Goal: Task Accomplishment & Management: Manage account settings

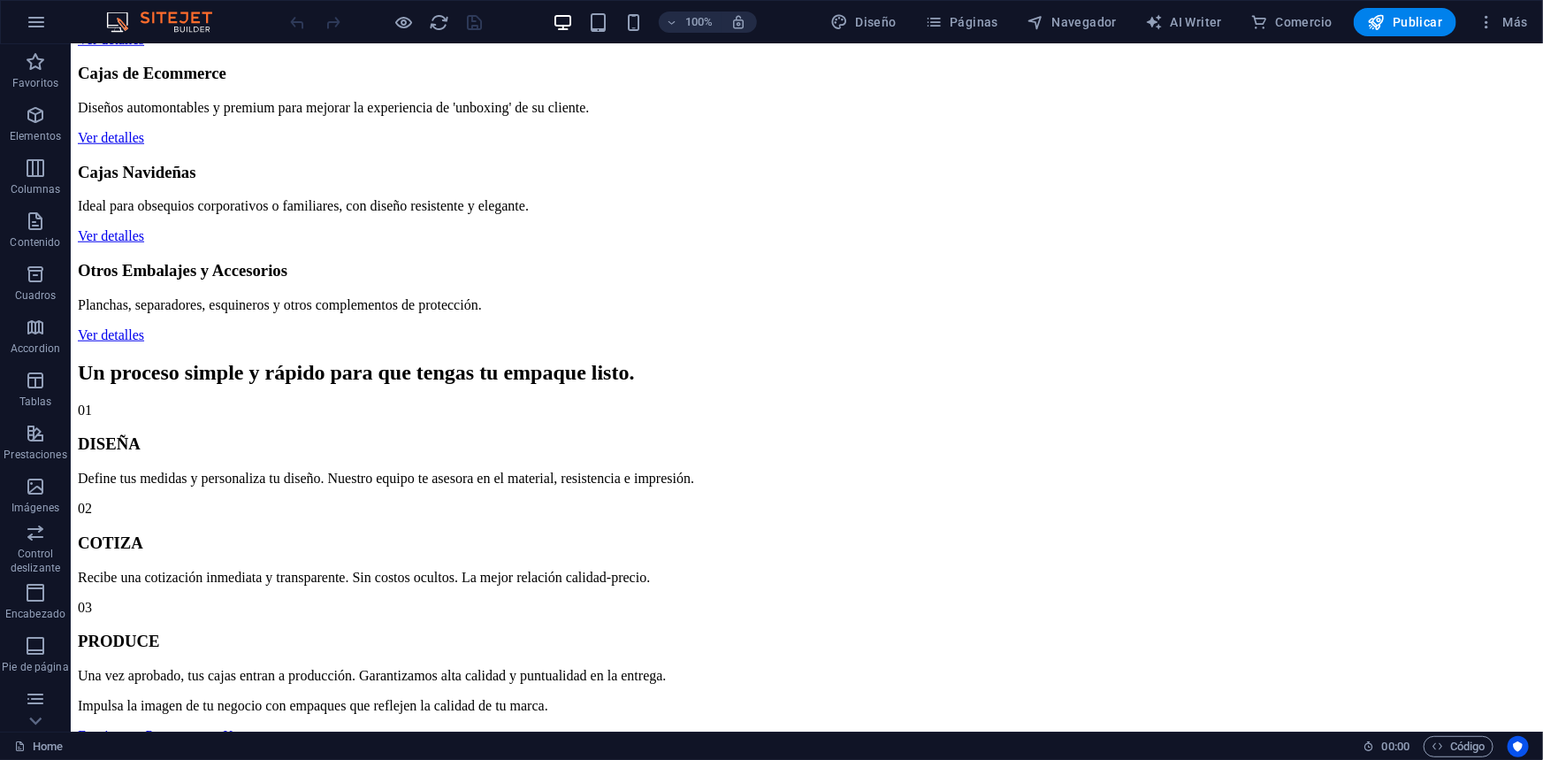
scroll to position [804, 0]
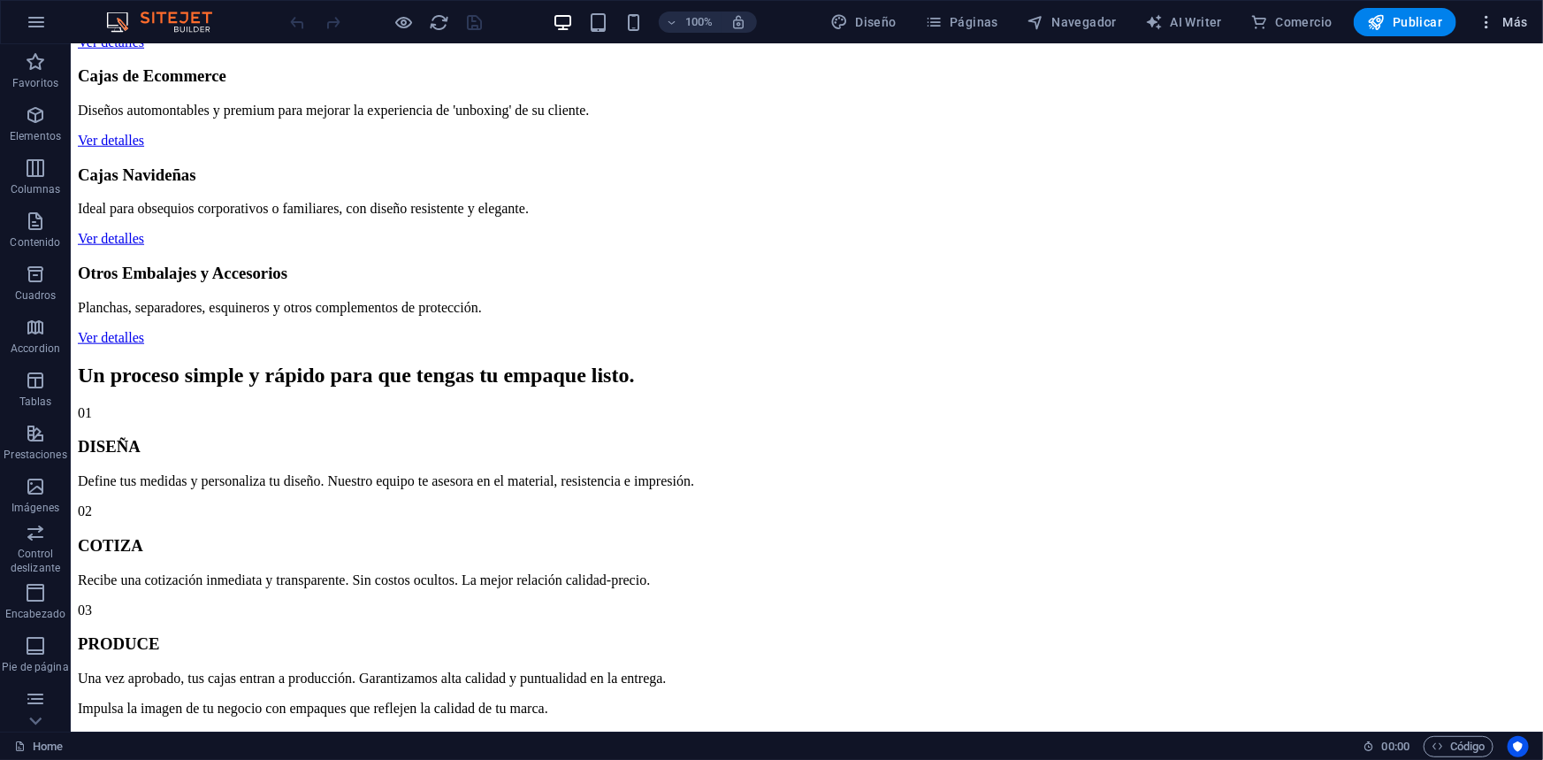
click at [1486, 20] on icon "button" at bounding box center [1487, 22] width 18 height 18
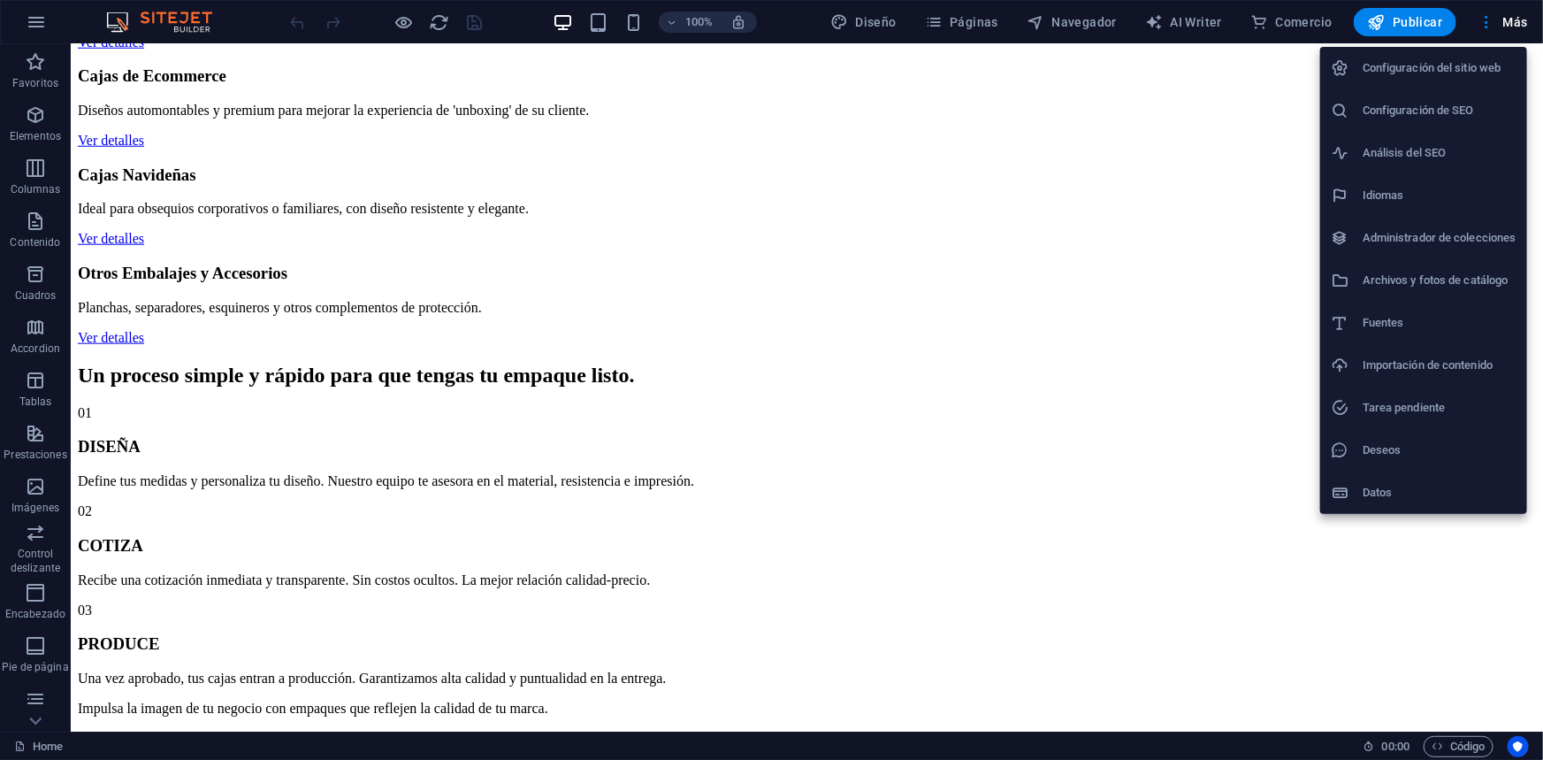
click at [1458, 745] on div at bounding box center [771, 380] width 1543 height 760
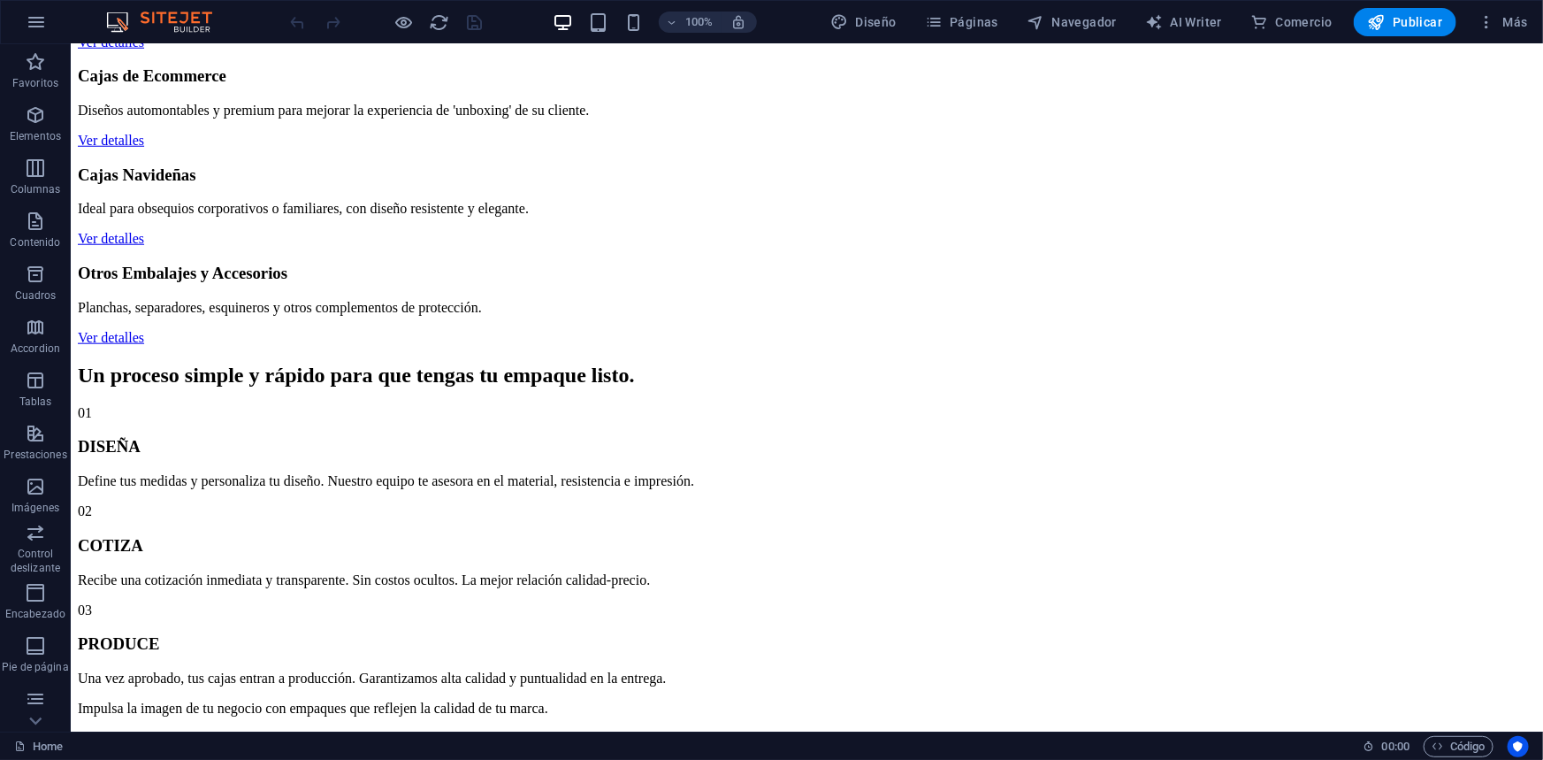
click at [1458, 745] on span "Código" at bounding box center [1459, 746] width 54 height 21
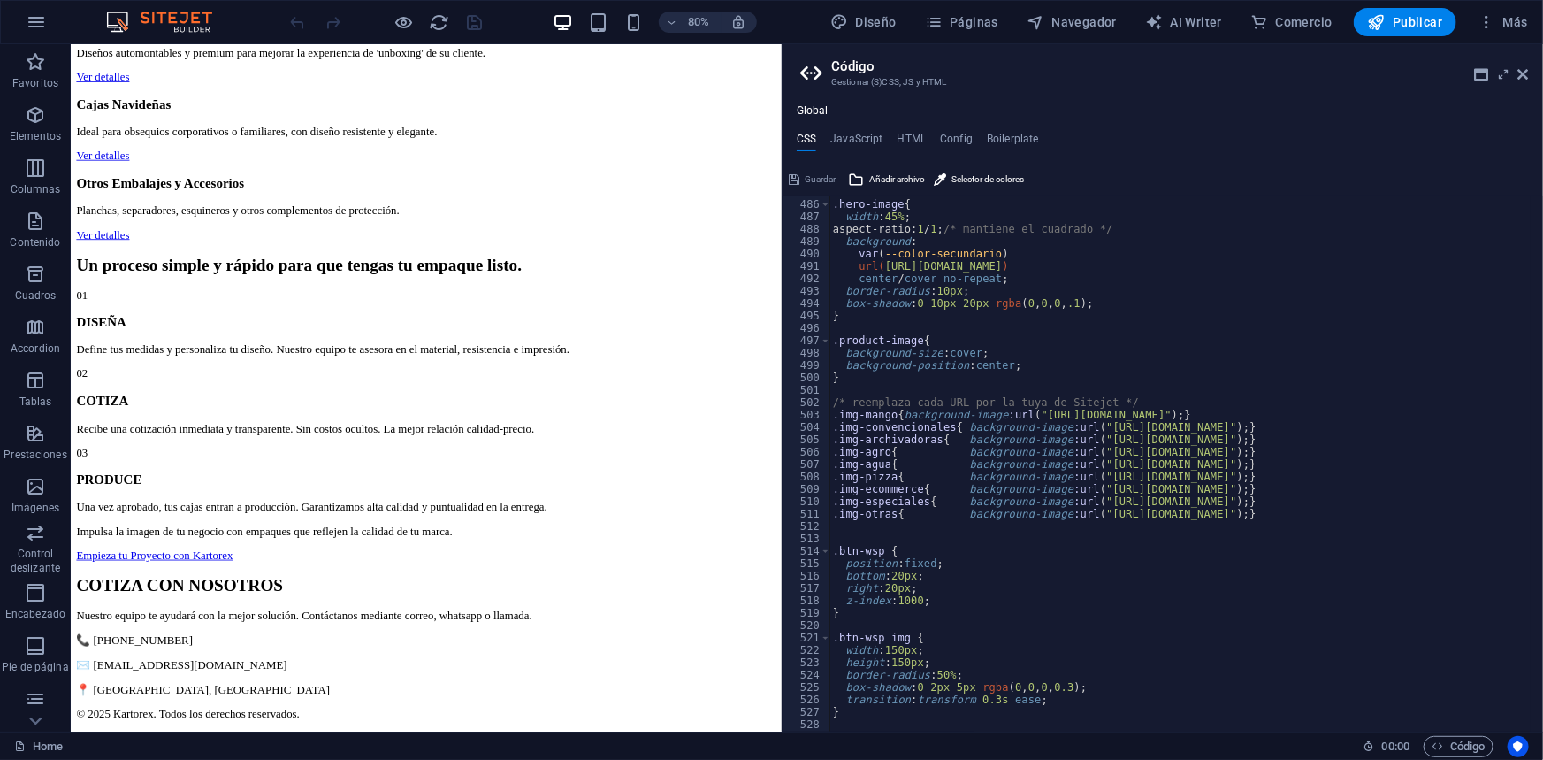
scroll to position [5953, 0]
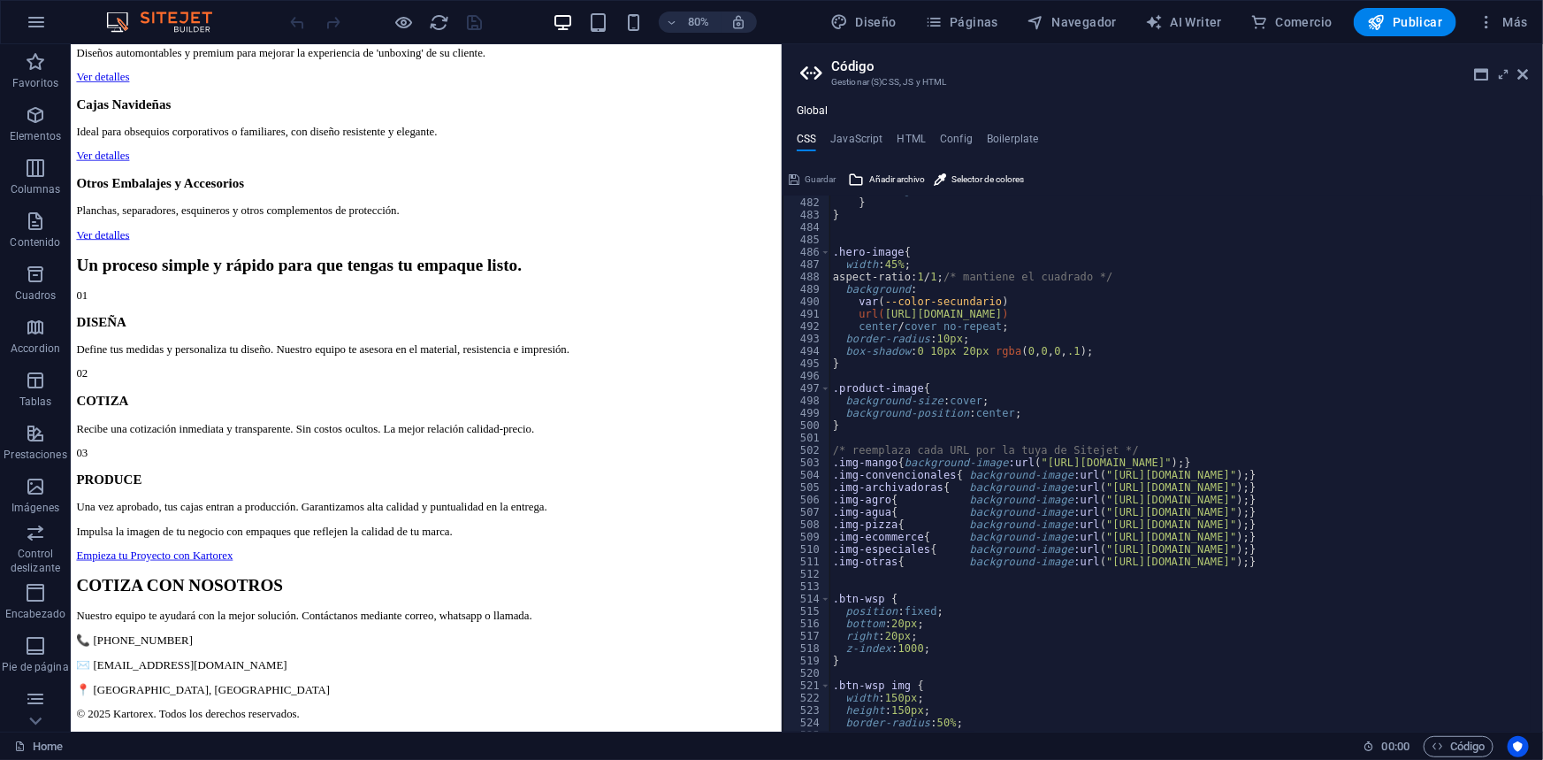
click at [837, 462] on div "margin-bottom : 2rem } } .hero-image { width : 45% ; aspect-ratio: 1 / 1 ; /* m…" at bounding box center [1225, 458] width 793 height 548
type textarea ".img-mango{background-image:url("https://cdn1.site-media.eu/images/0/19621971/M…"
click at [1476, 69] on icon at bounding box center [1482, 74] width 14 height 14
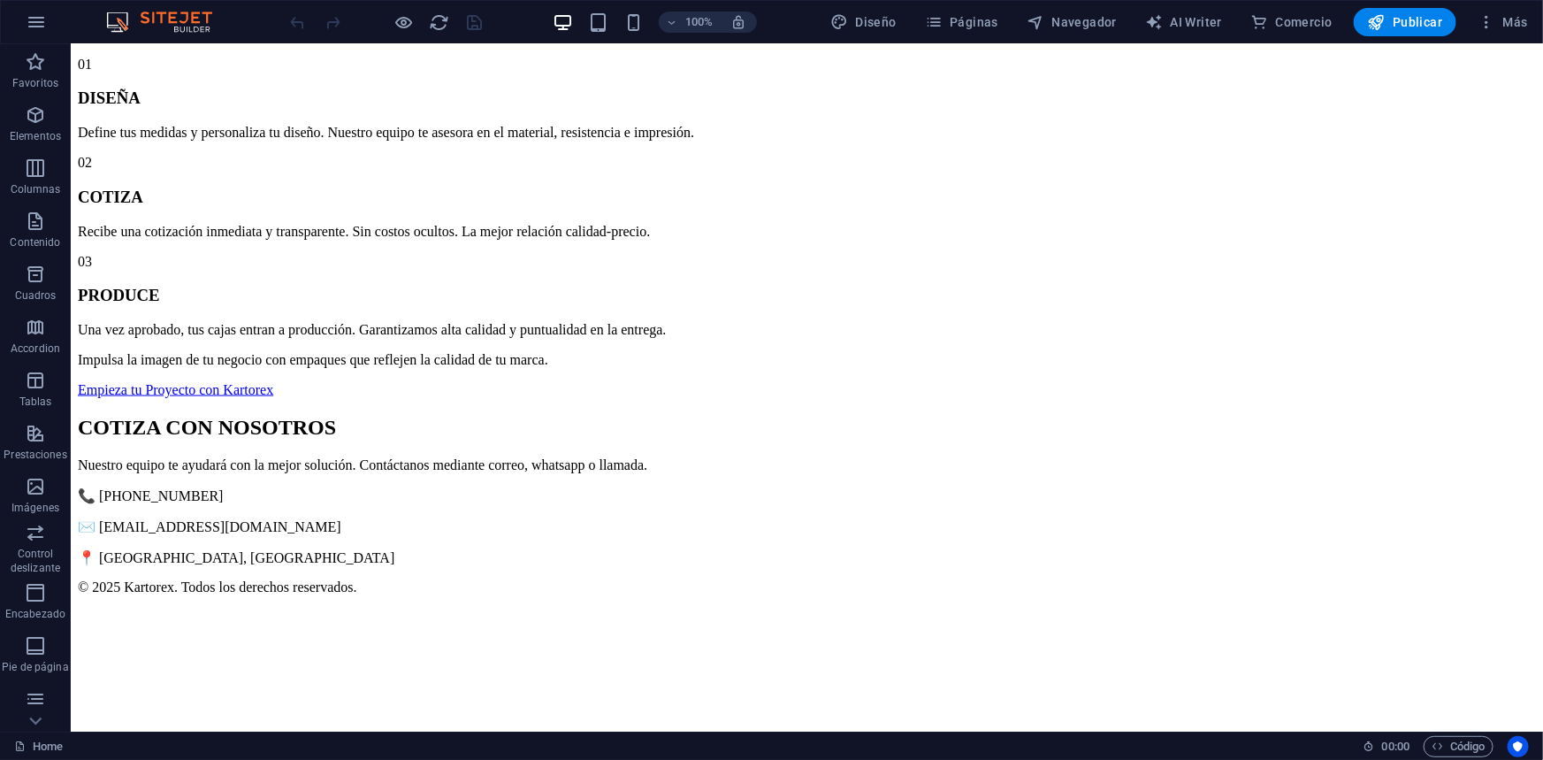
scroll to position [1125, 0]
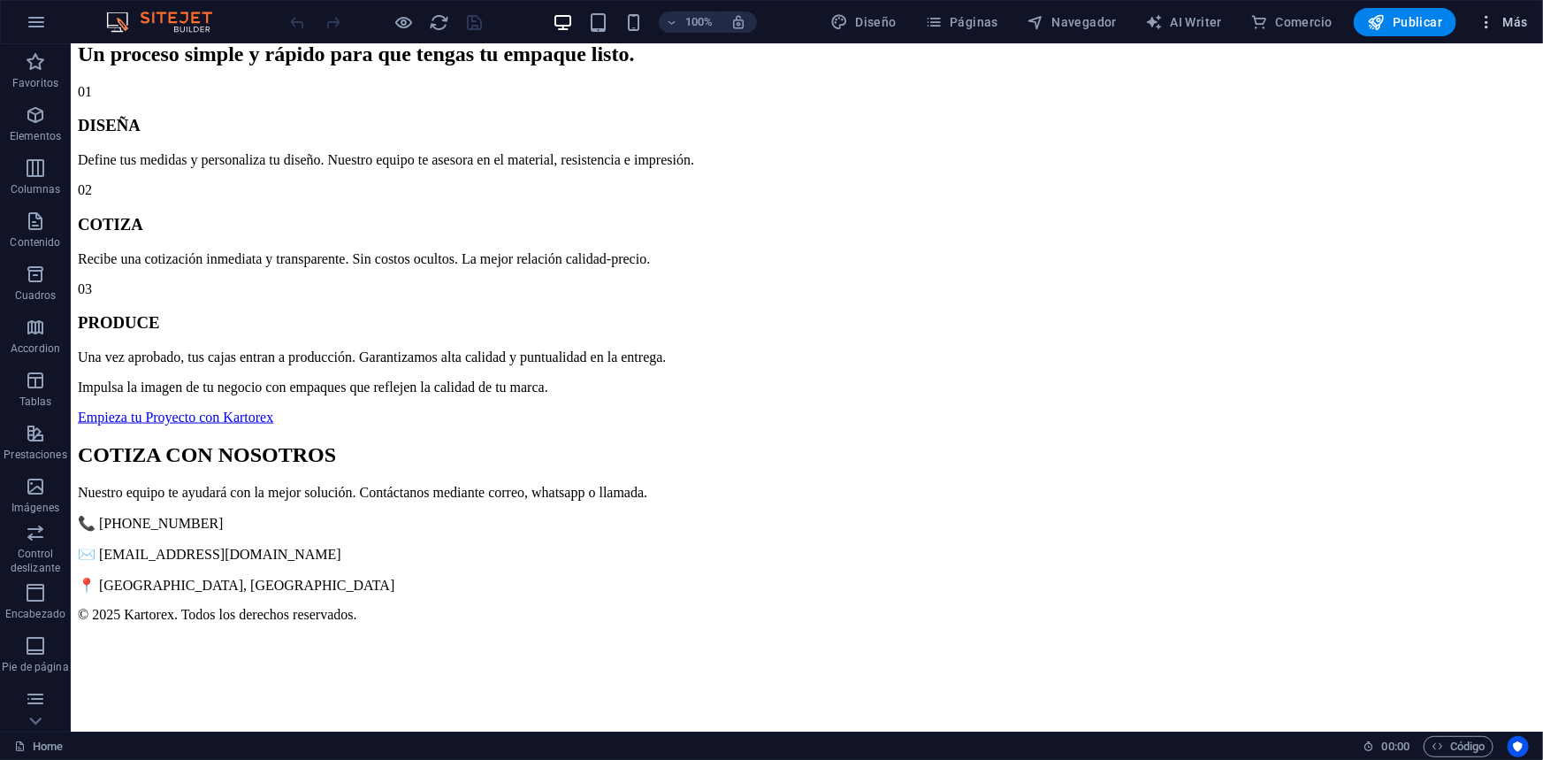
click at [1485, 19] on icon "button" at bounding box center [1487, 22] width 18 height 18
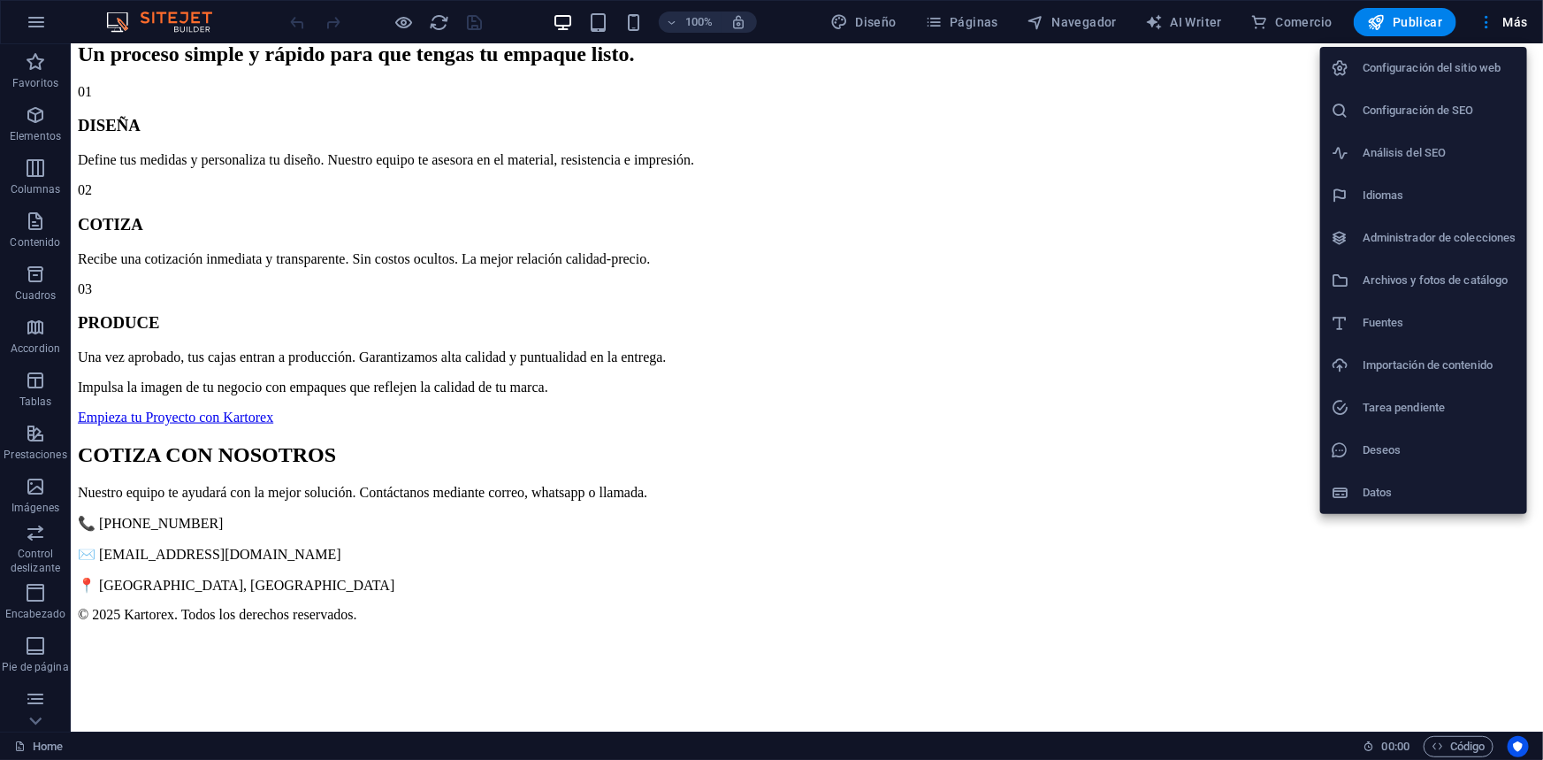
click at [1411, 200] on h6 "Idiomas" at bounding box center [1440, 195] width 154 height 21
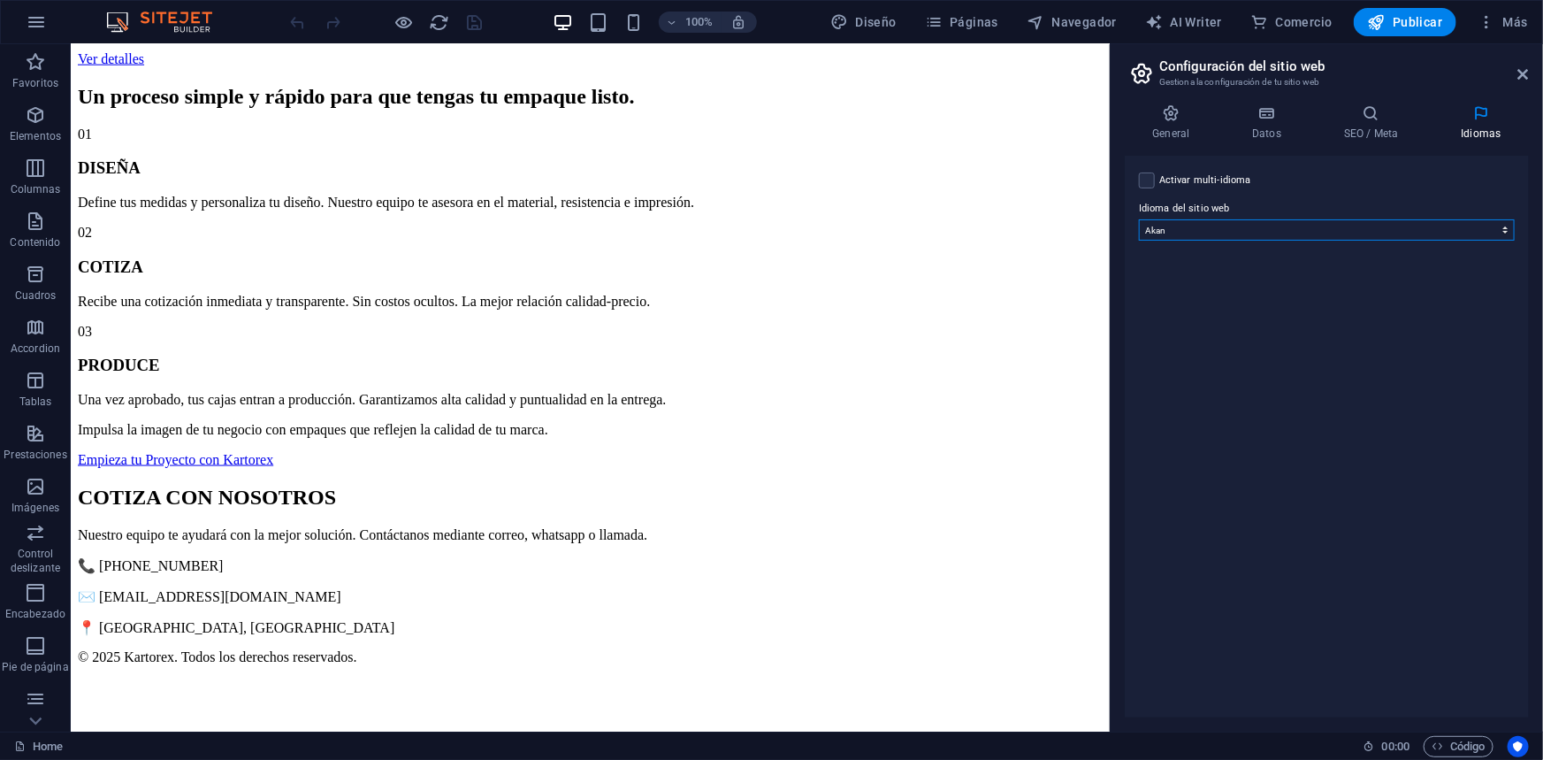
click at [1249, 224] on select "Abkhazian Afar Afrikaans Akan Albanés Alemán Amharic Árabe Aragonese Armenian A…" at bounding box center [1327, 229] width 376 height 21
select select "0"
click at [1139, 219] on select "Abkhazian Afar Afrikaans Akan Albanés Alemán Amharic Árabe Aragonese Armenian A…" at bounding box center [1327, 229] width 376 height 21
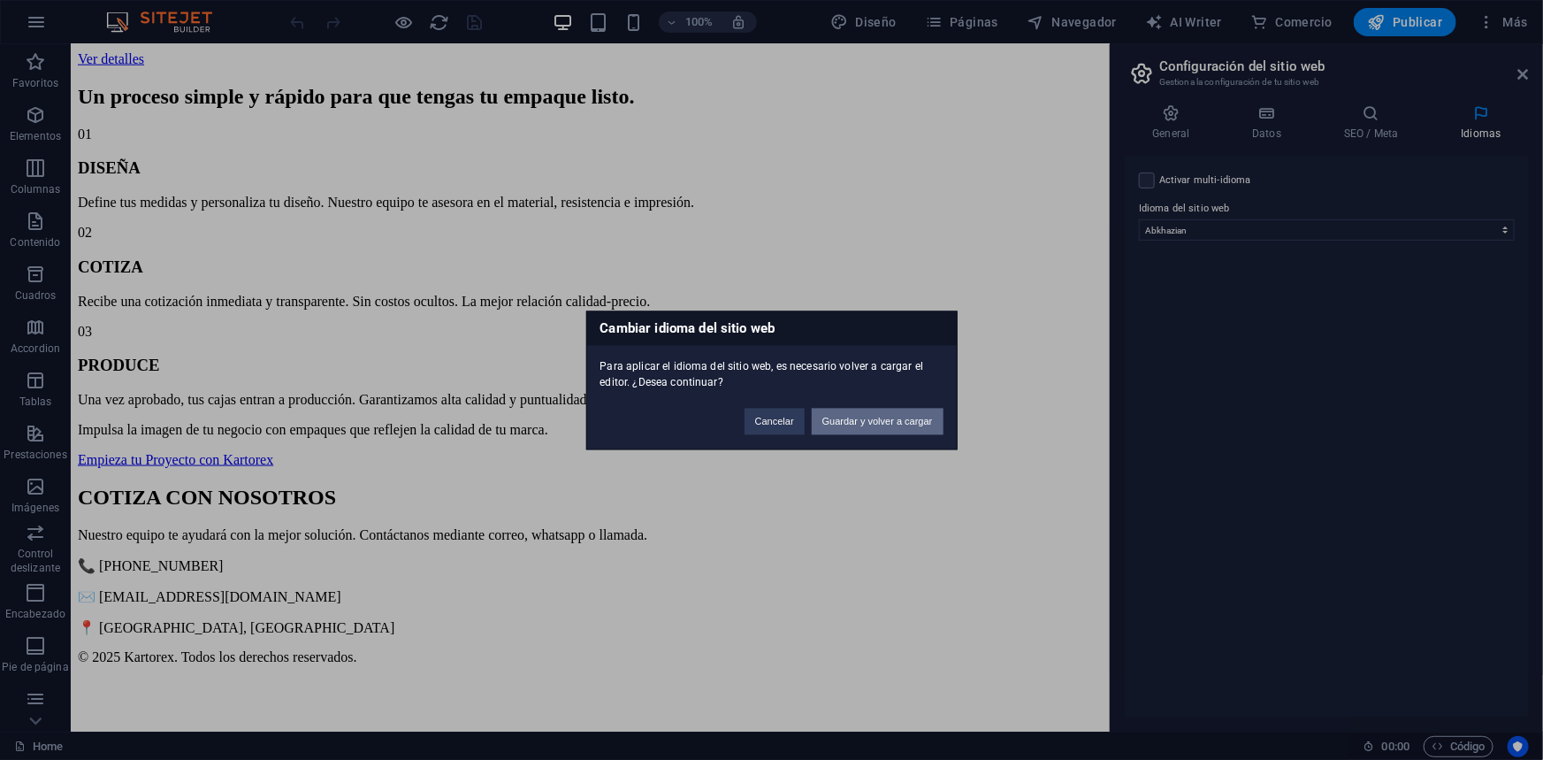
drag, startPoint x: 907, startPoint y: 408, endPoint x: 836, endPoint y: 365, distance: 82.5
click at [907, 408] on button "Guardar y volver a cargar" at bounding box center [878, 421] width 132 height 27
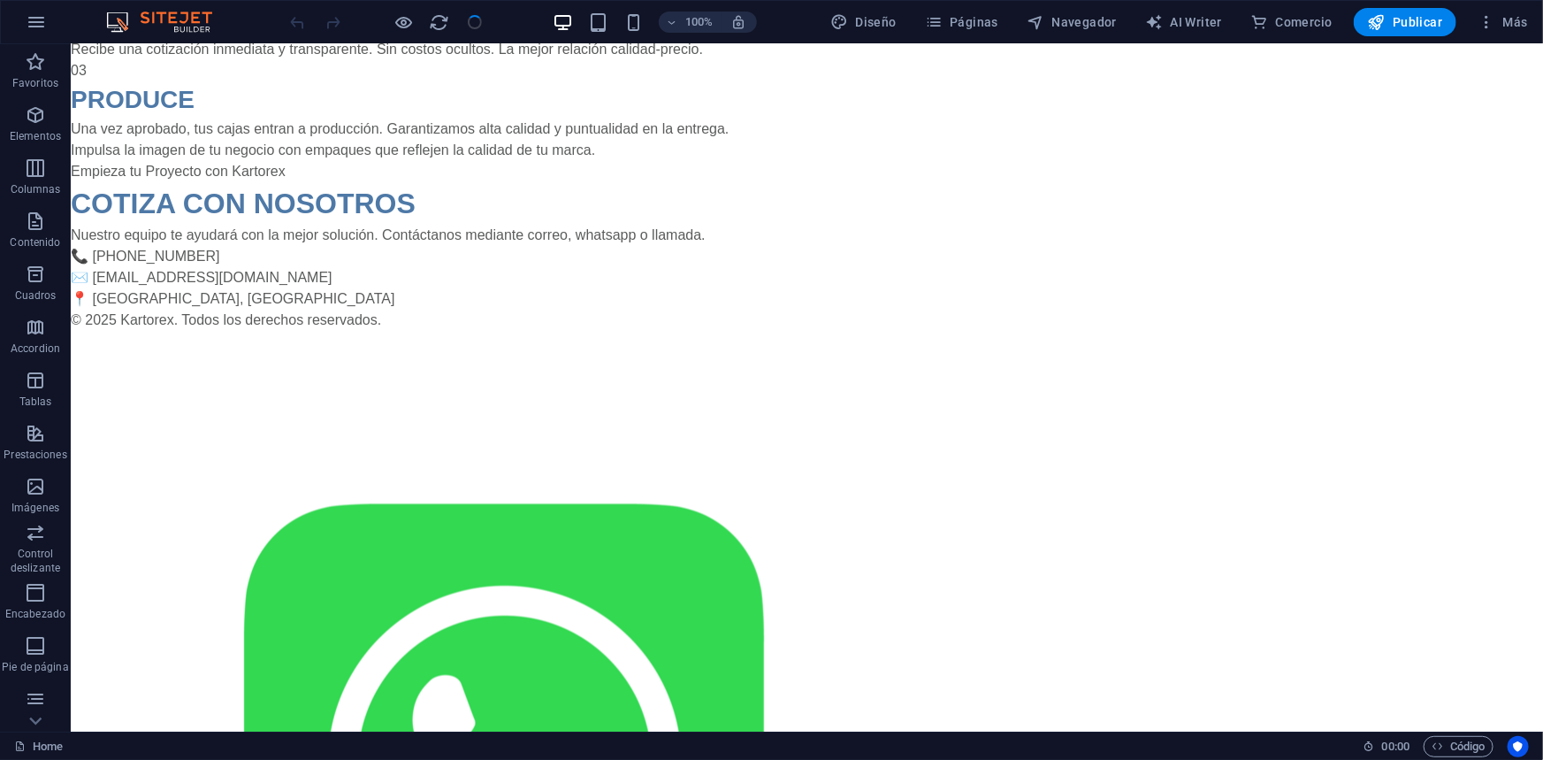
scroll to position [1105, 0]
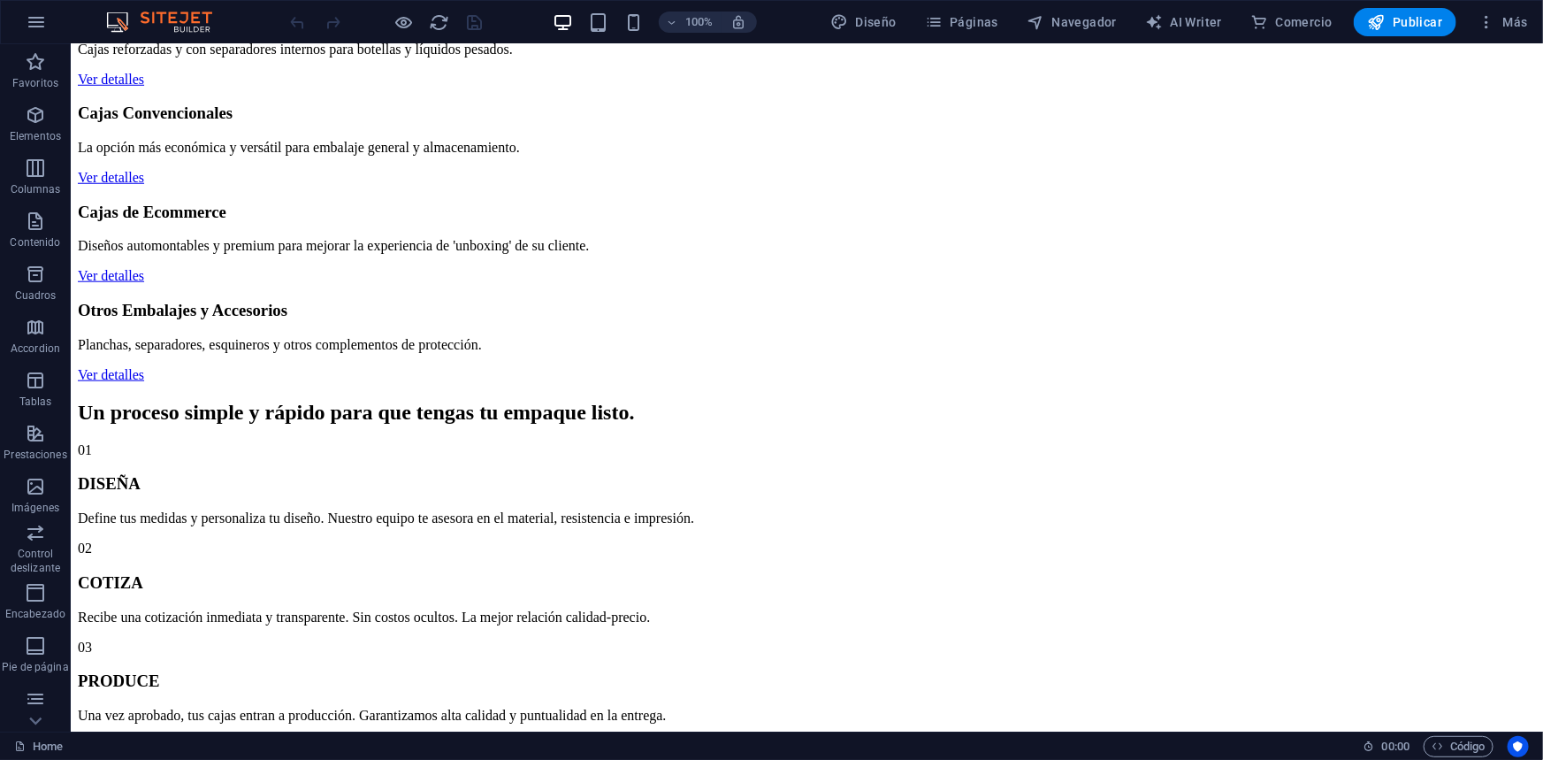
scroll to position [723, 0]
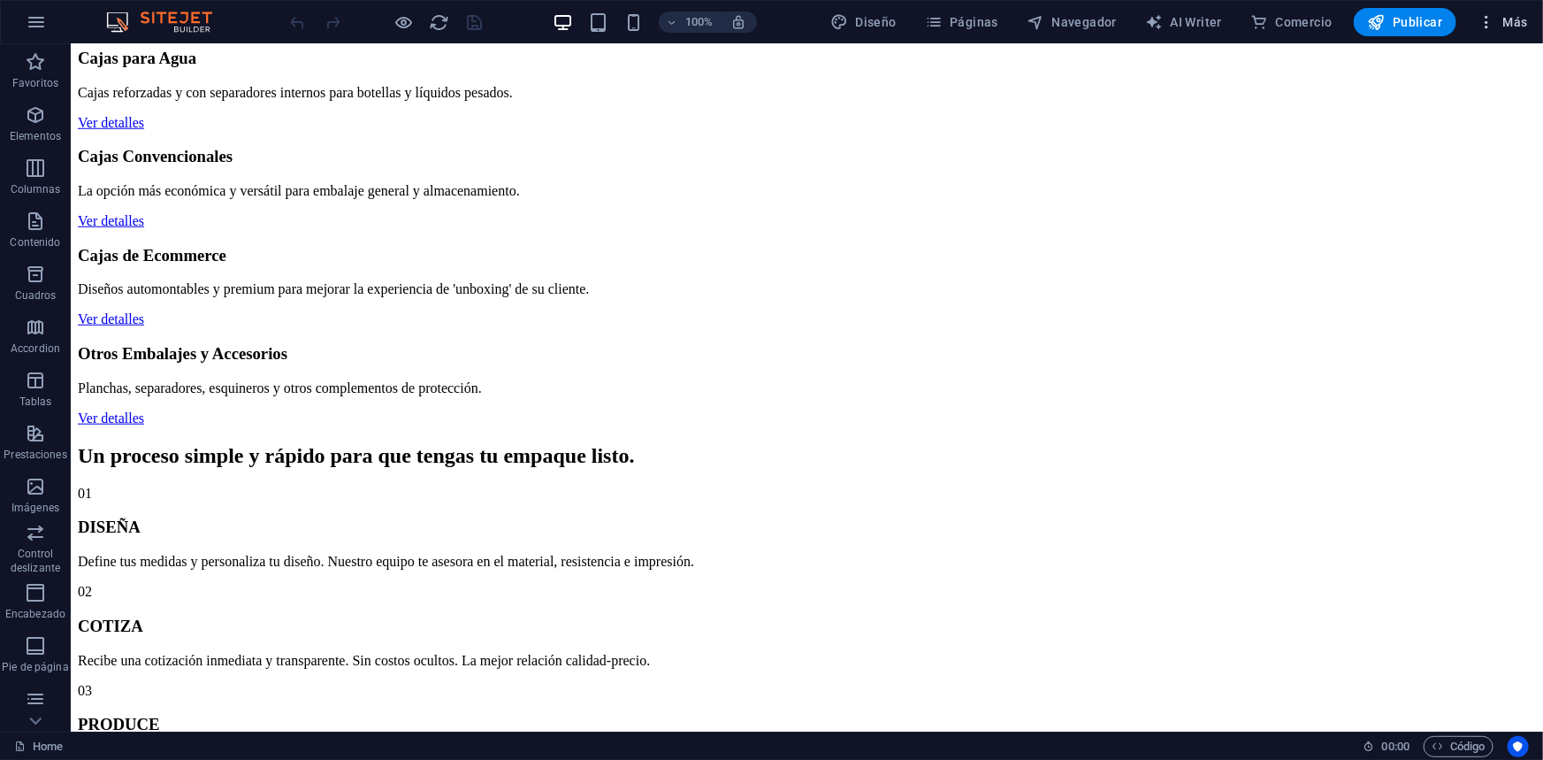
click at [1478, 28] on icon "button" at bounding box center [1487, 22] width 18 height 18
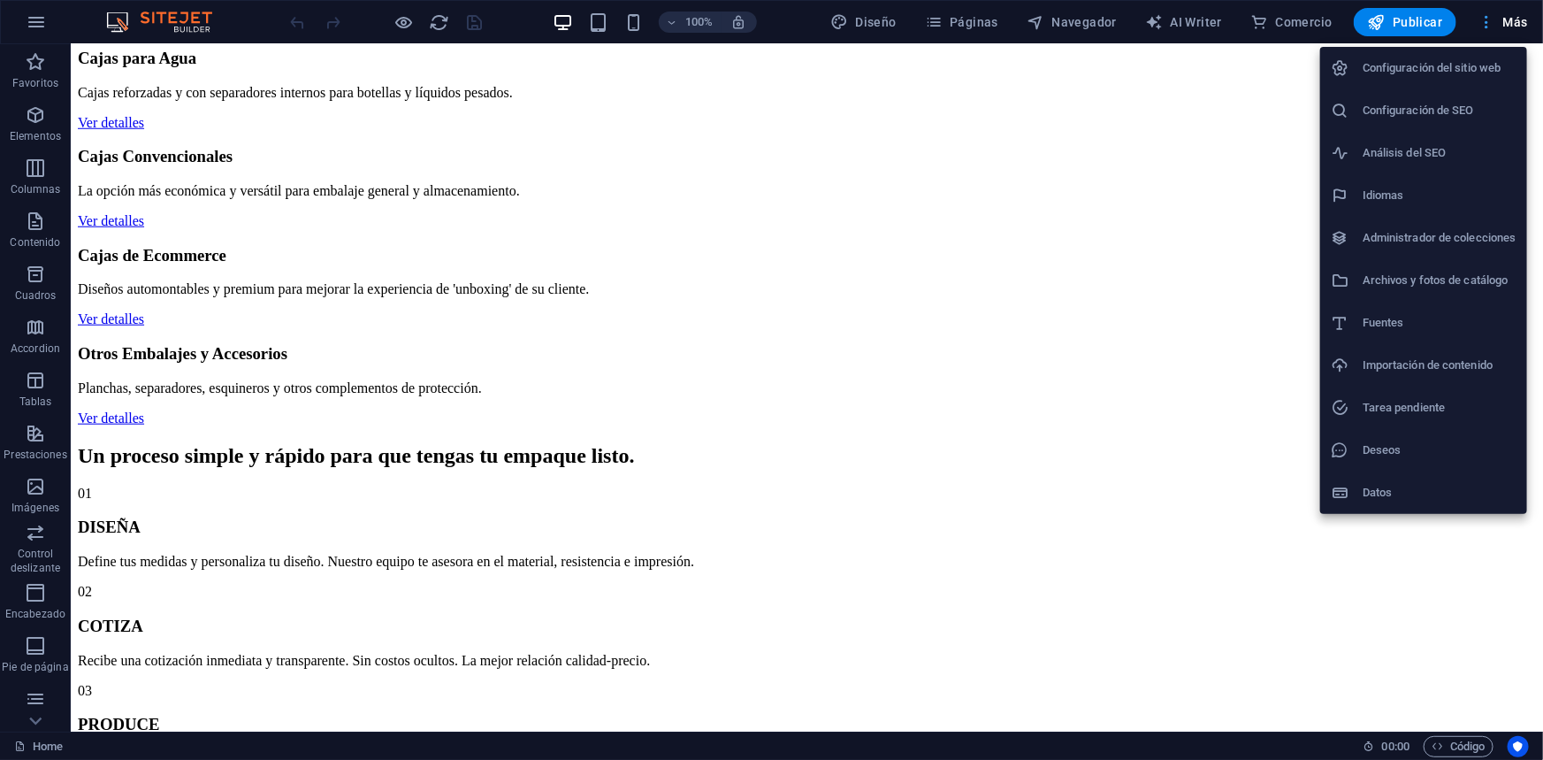
click at [1486, 26] on div at bounding box center [771, 380] width 1543 height 760
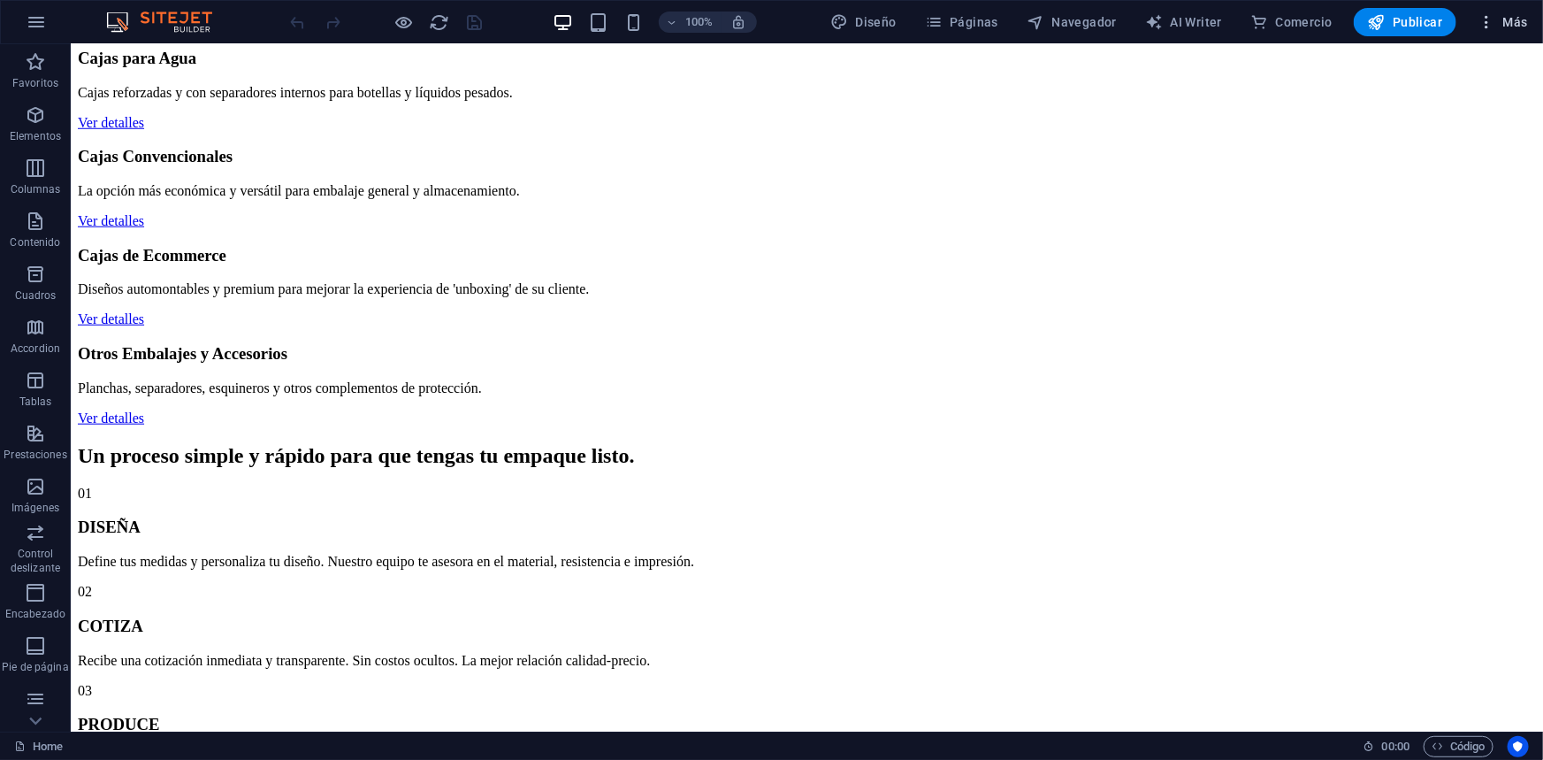
click at [1486, 26] on icon "button" at bounding box center [1487, 22] width 18 height 18
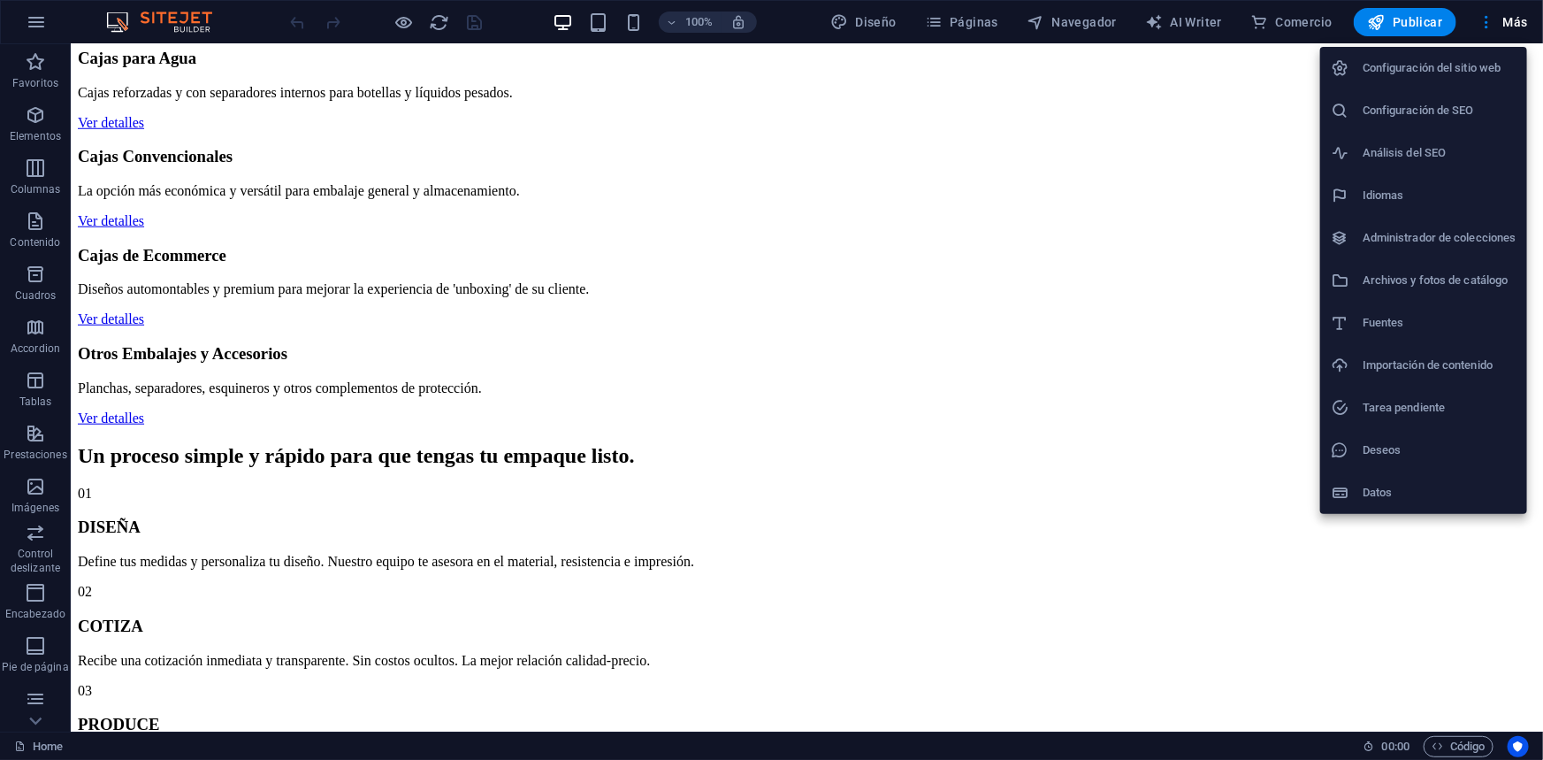
click at [1456, 272] on h6 "Archivos y fotos de catálogo" at bounding box center [1440, 280] width 154 height 21
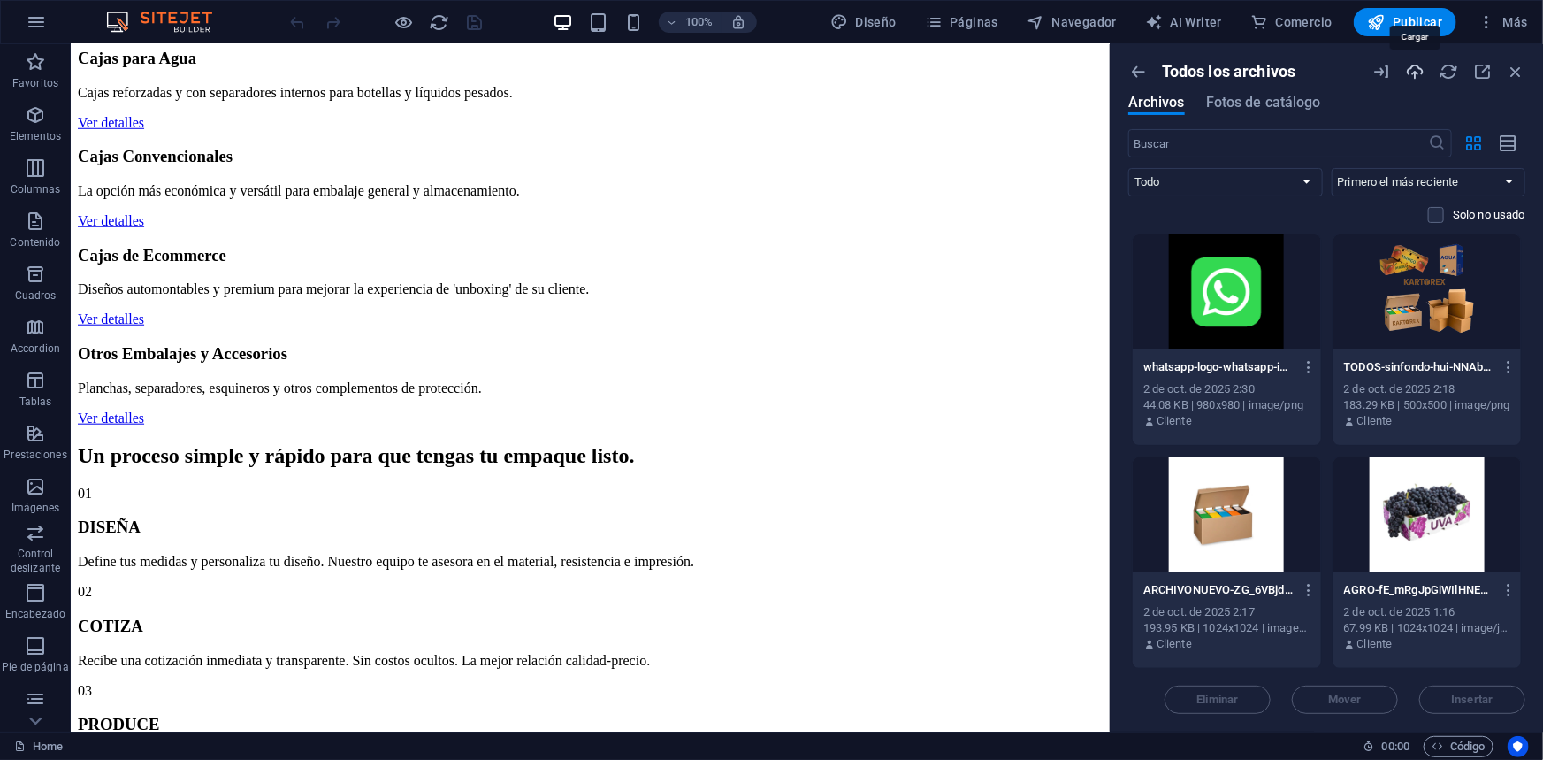
click at [1415, 73] on icon "button" at bounding box center [1414, 71] width 19 height 19
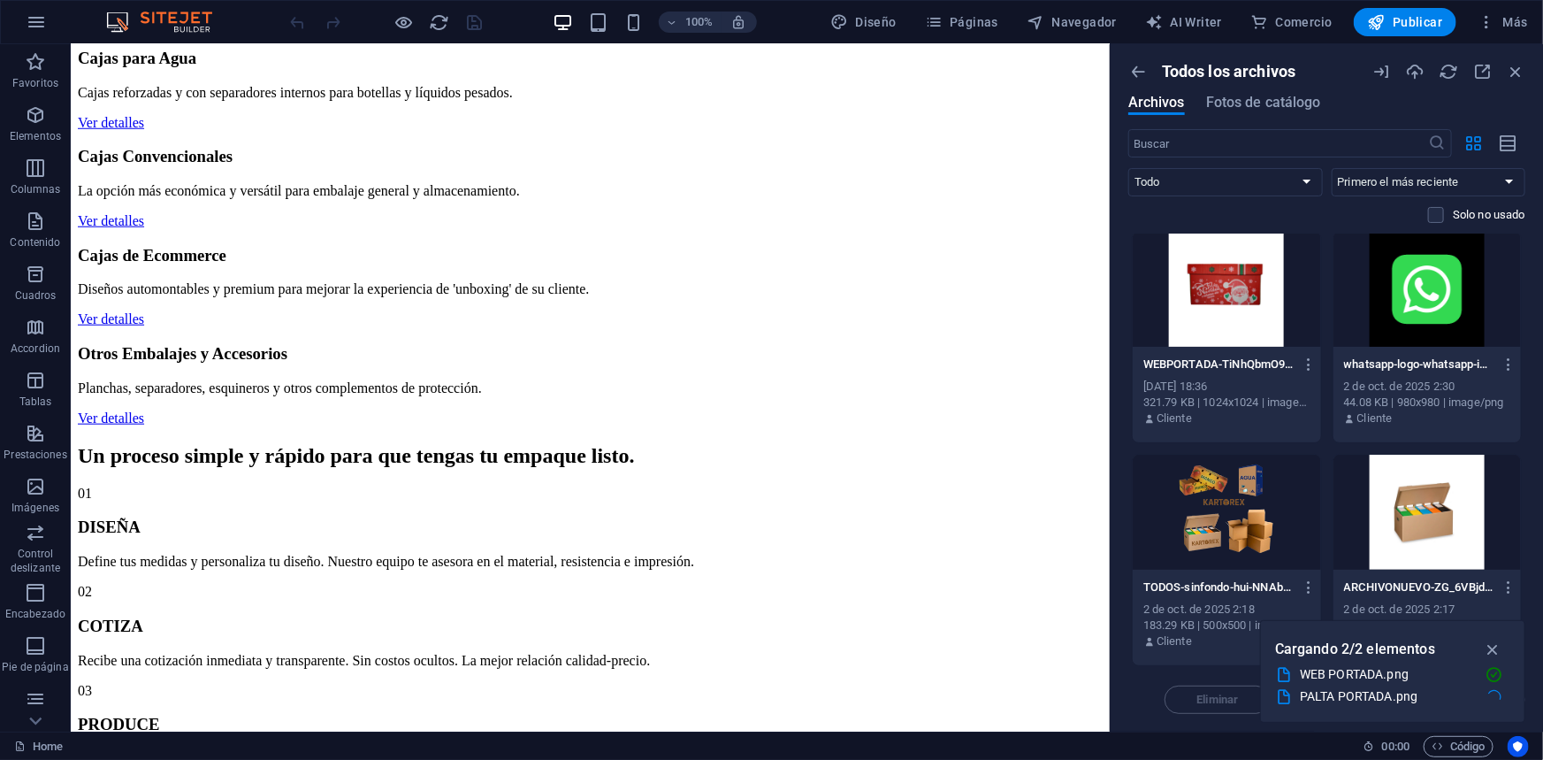
scroll to position [0, 0]
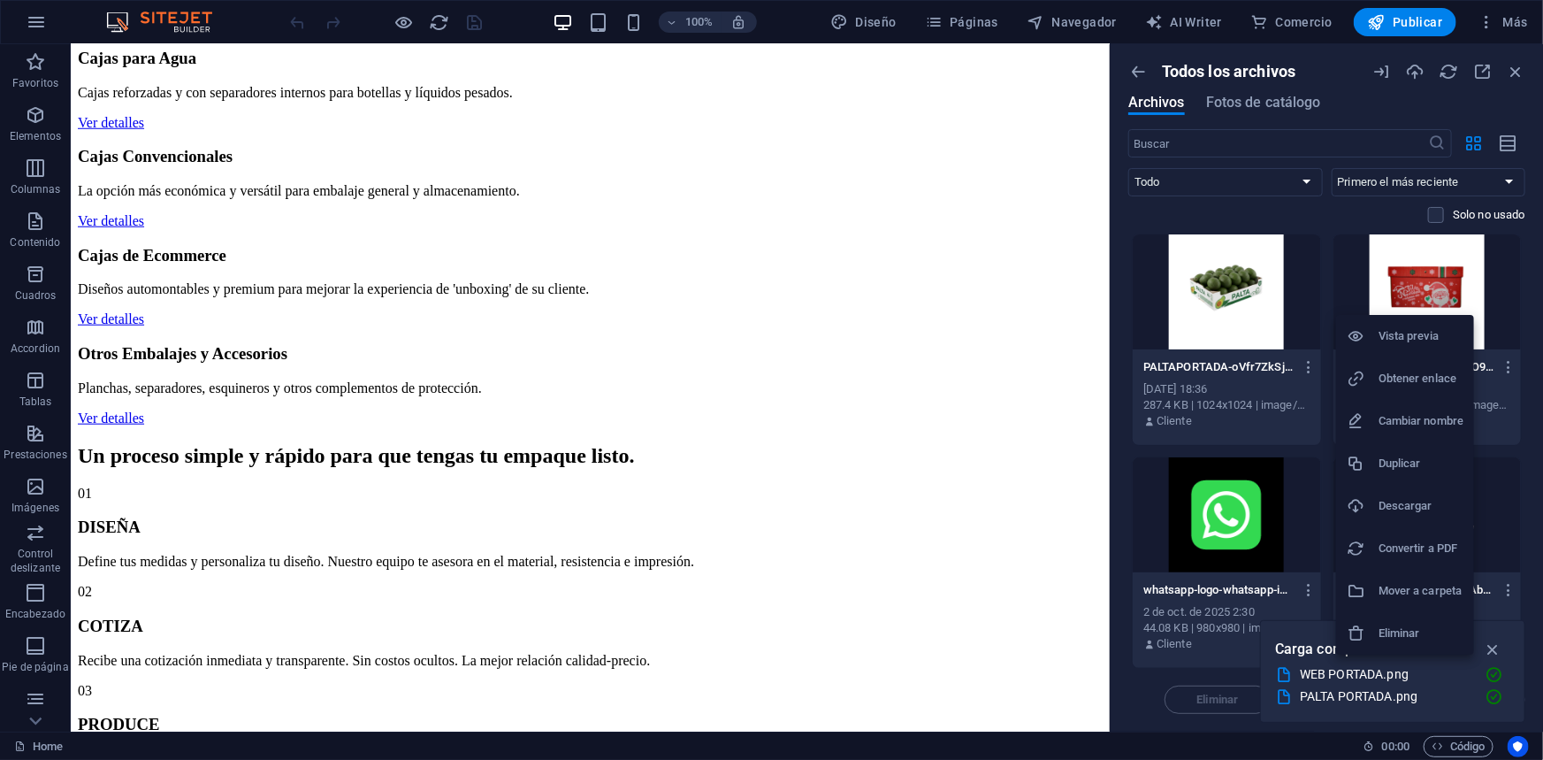
click at [1412, 381] on h6 "Obtener enlace" at bounding box center [1421, 378] width 85 height 21
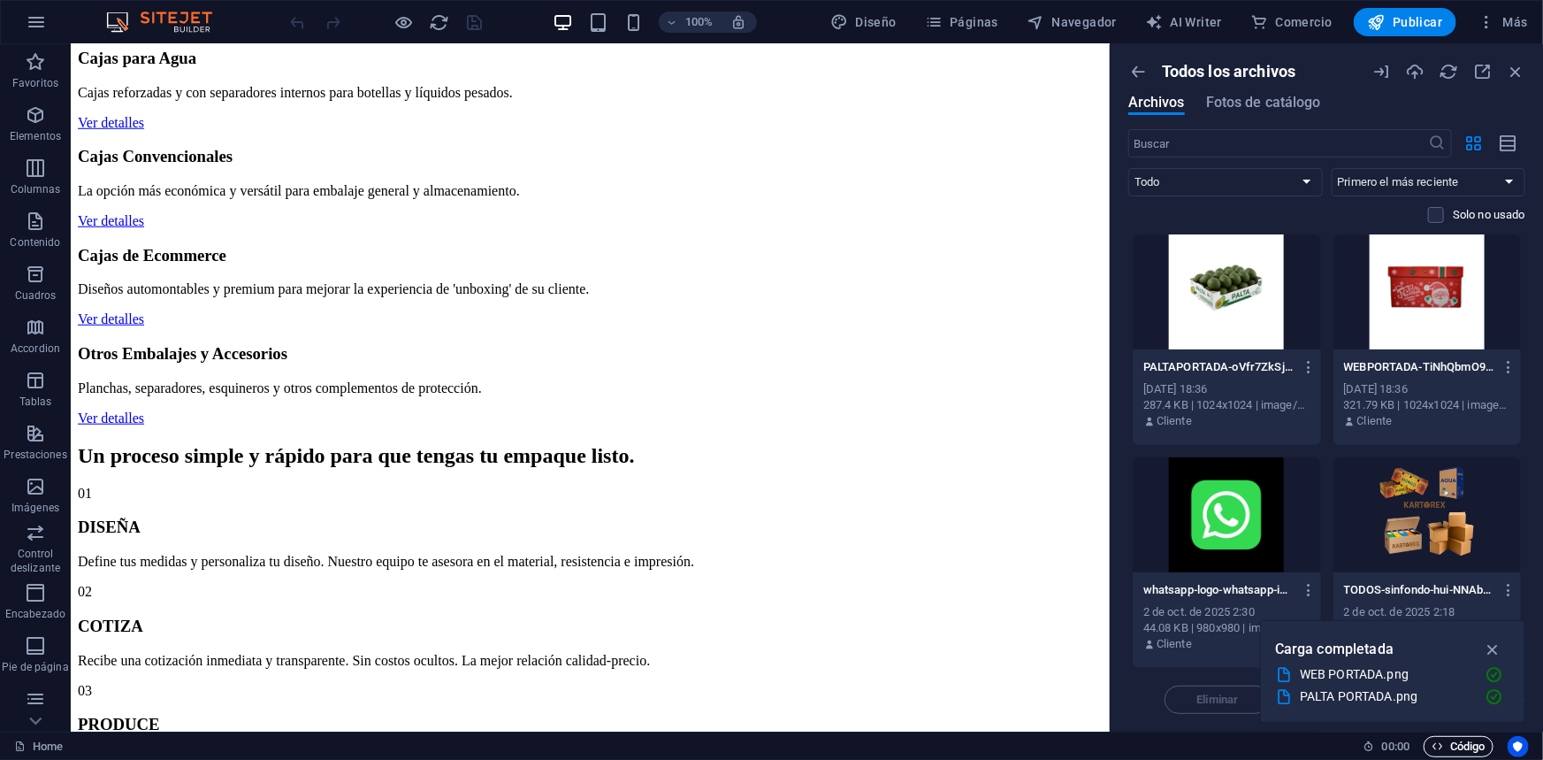
click at [1463, 755] on span "Código" at bounding box center [1459, 746] width 54 height 21
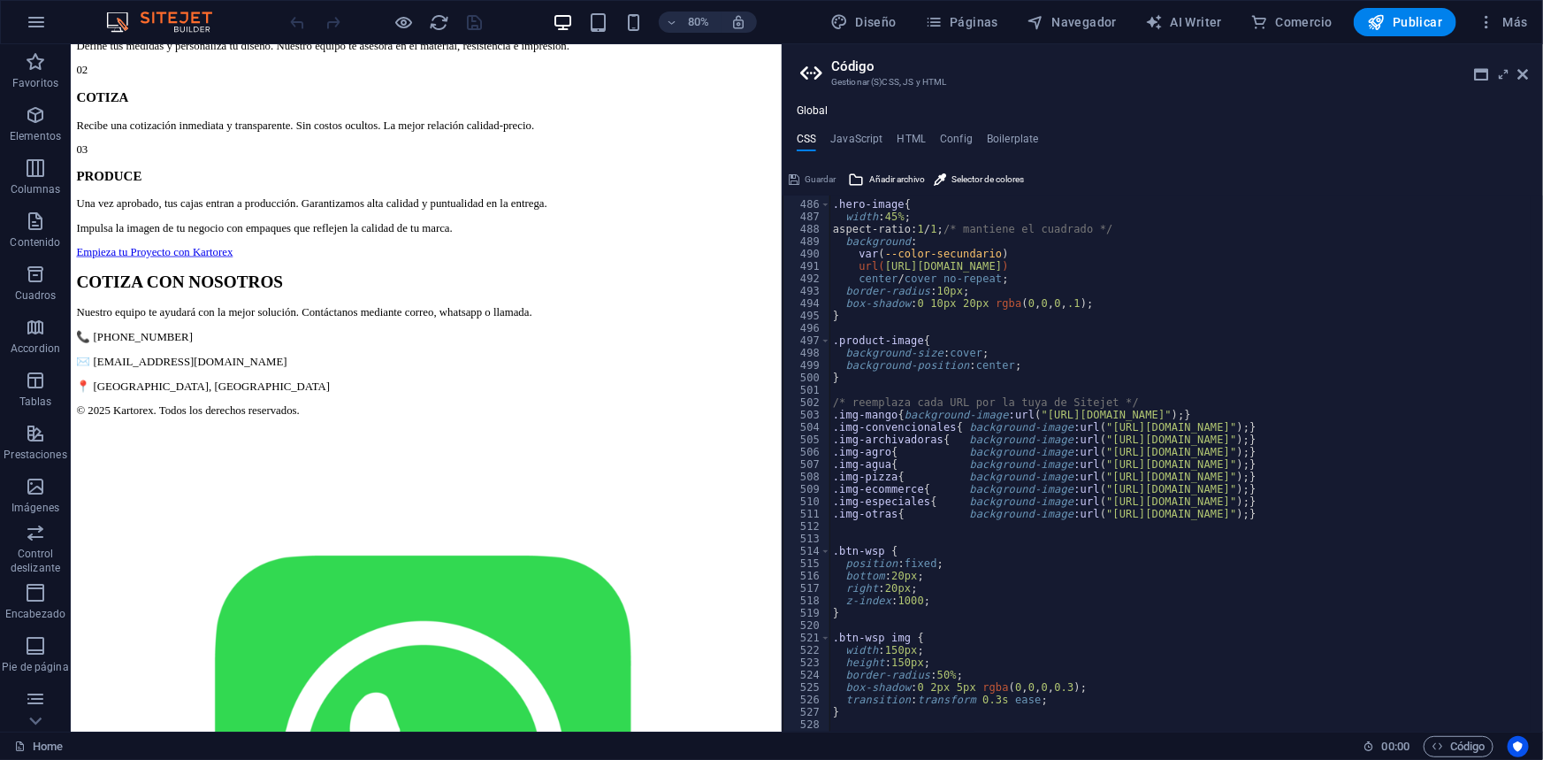
scroll to position [1232, 0]
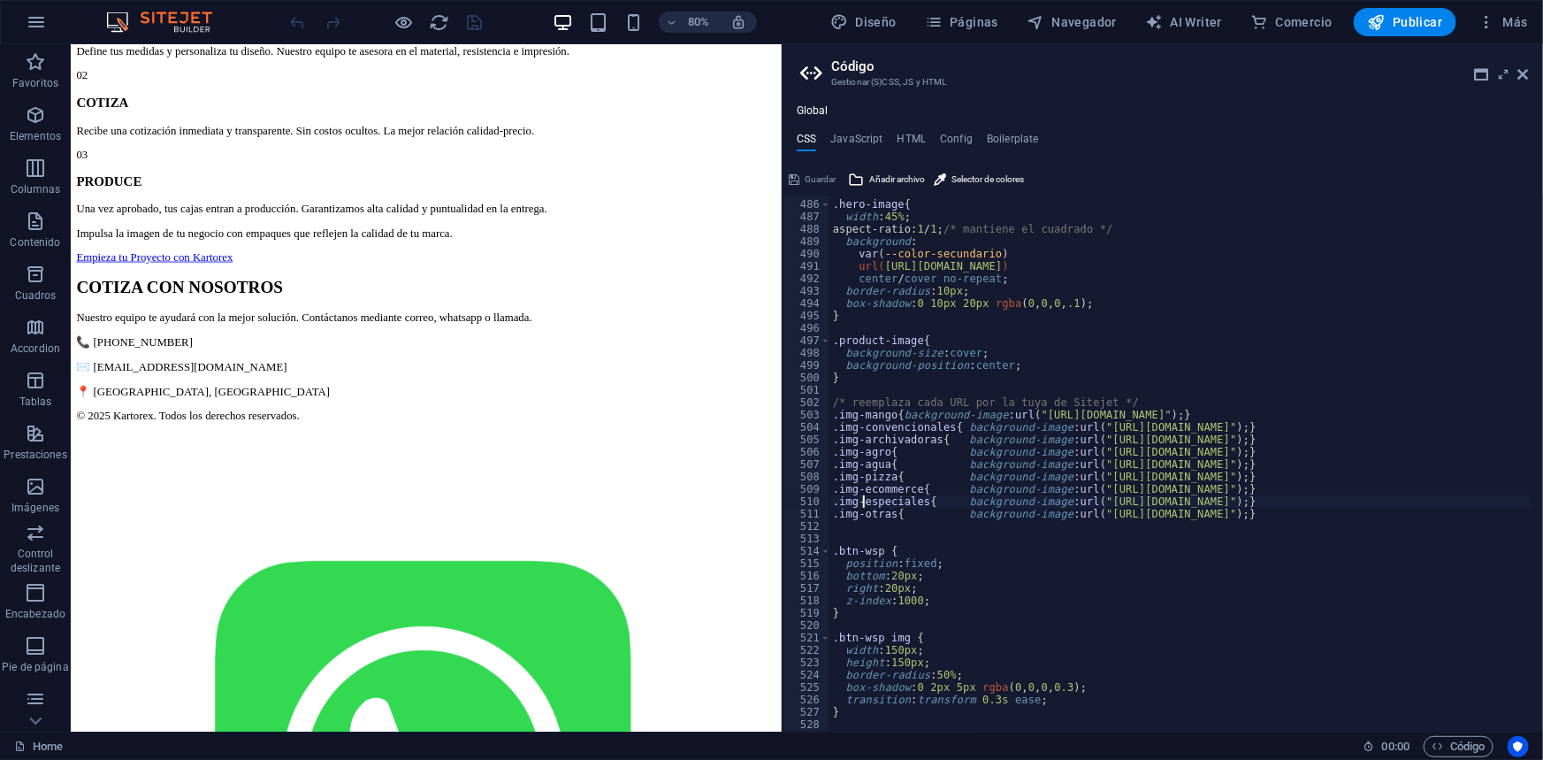
click at [866, 502] on div ".hero-image { width : 45% ; aspect-ratio: 1 / 1 ; /* mantiene el cuadrado */ ba…" at bounding box center [1225, 460] width 793 height 548
drag, startPoint x: 866, startPoint y: 502, endPoint x: 905, endPoint y: 496, distance: 39.4
click at [905, 496] on div ".hero-image { width : 45% ; aspect-ratio: 1 / 1 ; /* mantiene el cuadrado */ ba…" at bounding box center [1225, 460] width 793 height 548
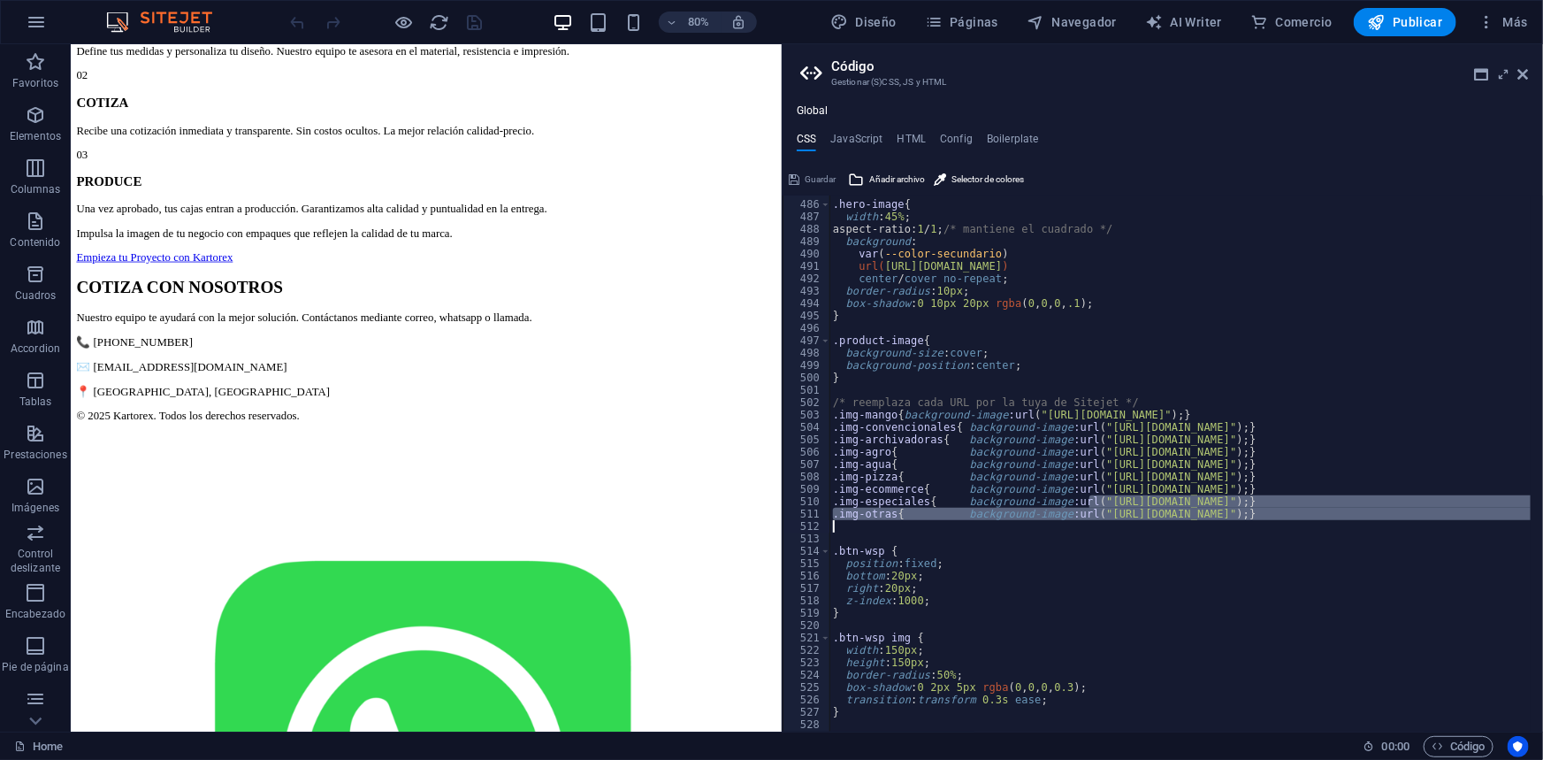
scroll to position [0, 77]
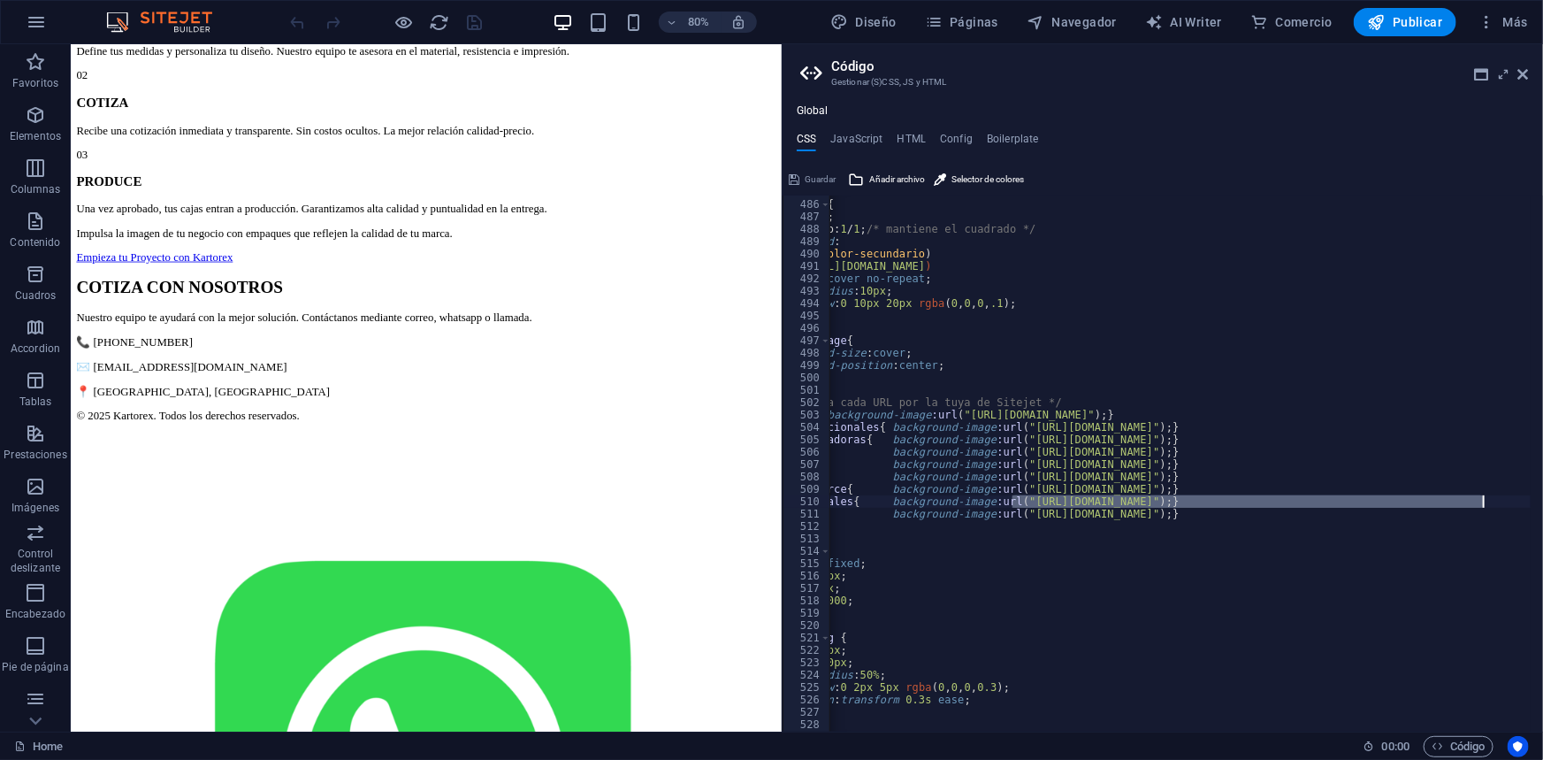
drag, startPoint x: 1088, startPoint y: 500, endPoint x: 1478, endPoint y: 500, distance: 389.9
click at [1480, 501] on div ".hero-image { width : 45% ; aspect-ratio: 1 / 1 ; /* mantiene el cuadrado */ ba…" at bounding box center [1148, 460] width 793 height 548
paste textarea "96815/WEBPORTADA-TiNhQbmO9FFXHosue6DoVA.png"
click at [1506, 502] on div ".hero-image { width : 45% ; aspect-ratio: 1 / 1 ; /* mantiene el cuadrado */ ba…" at bounding box center [1148, 460] width 793 height 548
type textarea ".img-especiales{ background-image:url("https://cdn1.site-media.eu/images/0/1969…"
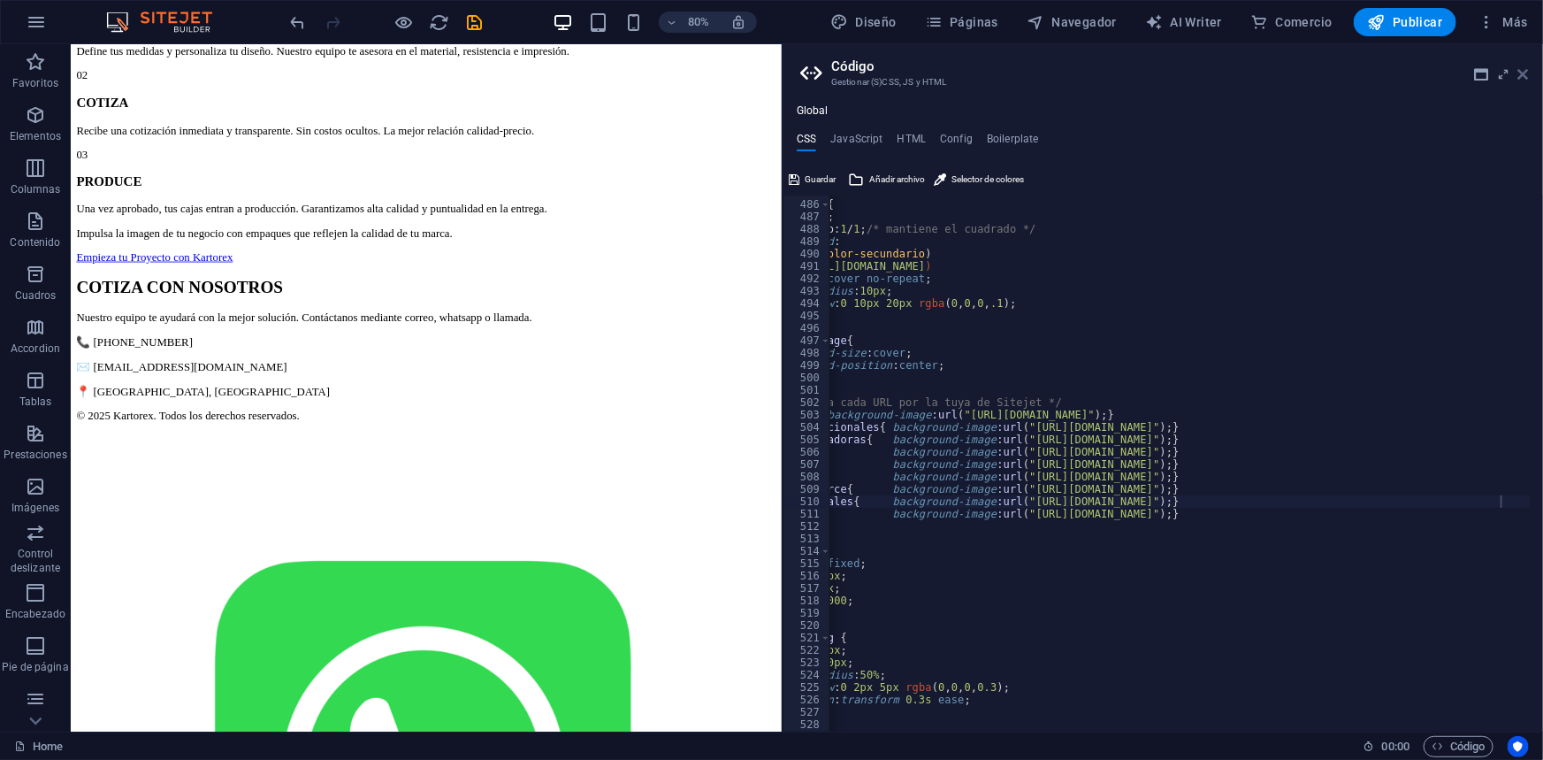
drag, startPoint x: 1523, startPoint y: 75, endPoint x: 1448, endPoint y: 36, distance: 83.8
click at [1523, 75] on icon at bounding box center [1523, 74] width 11 height 14
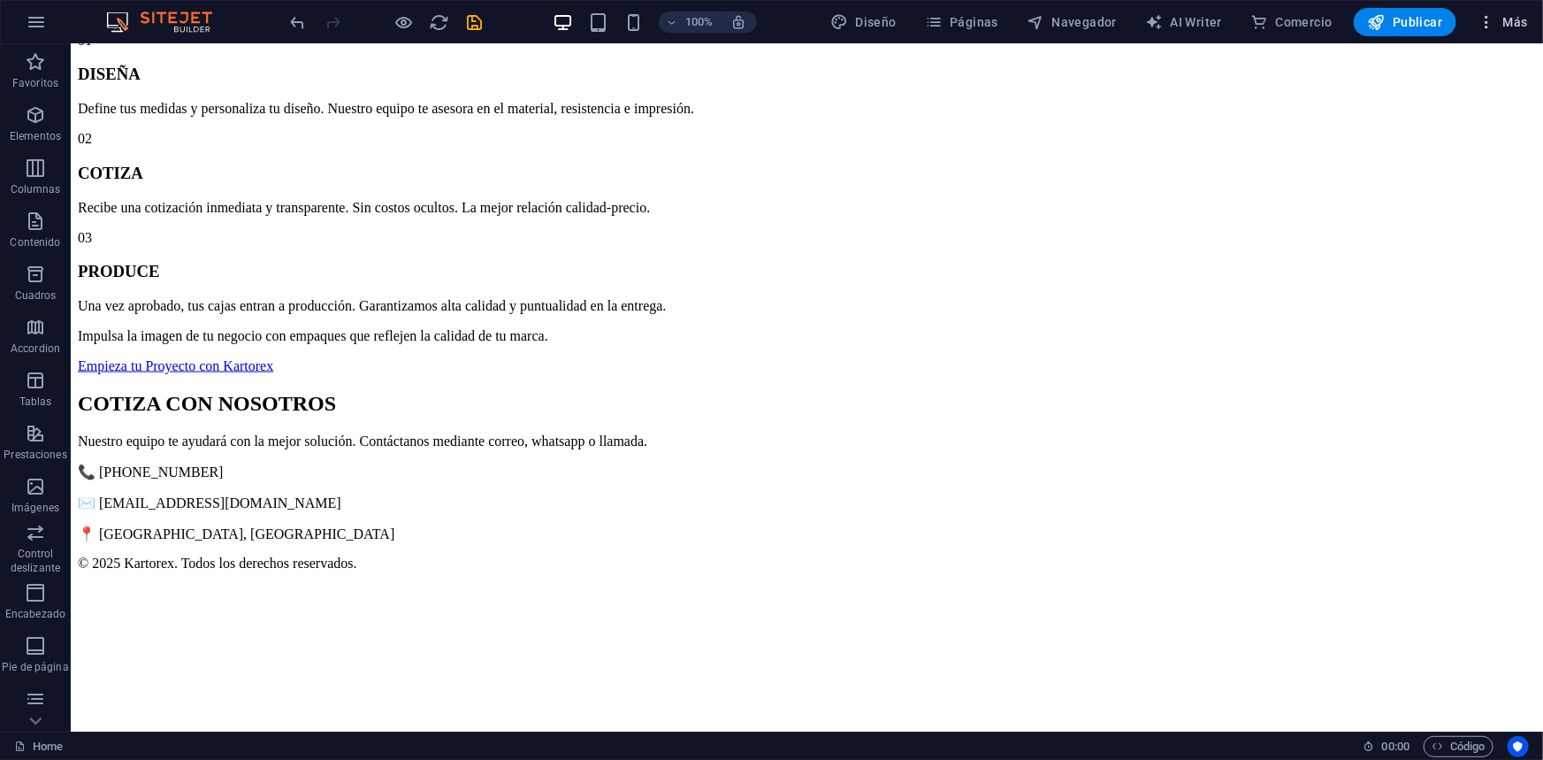
click at [1478, 32] on button "Más" at bounding box center [1502, 22] width 65 height 28
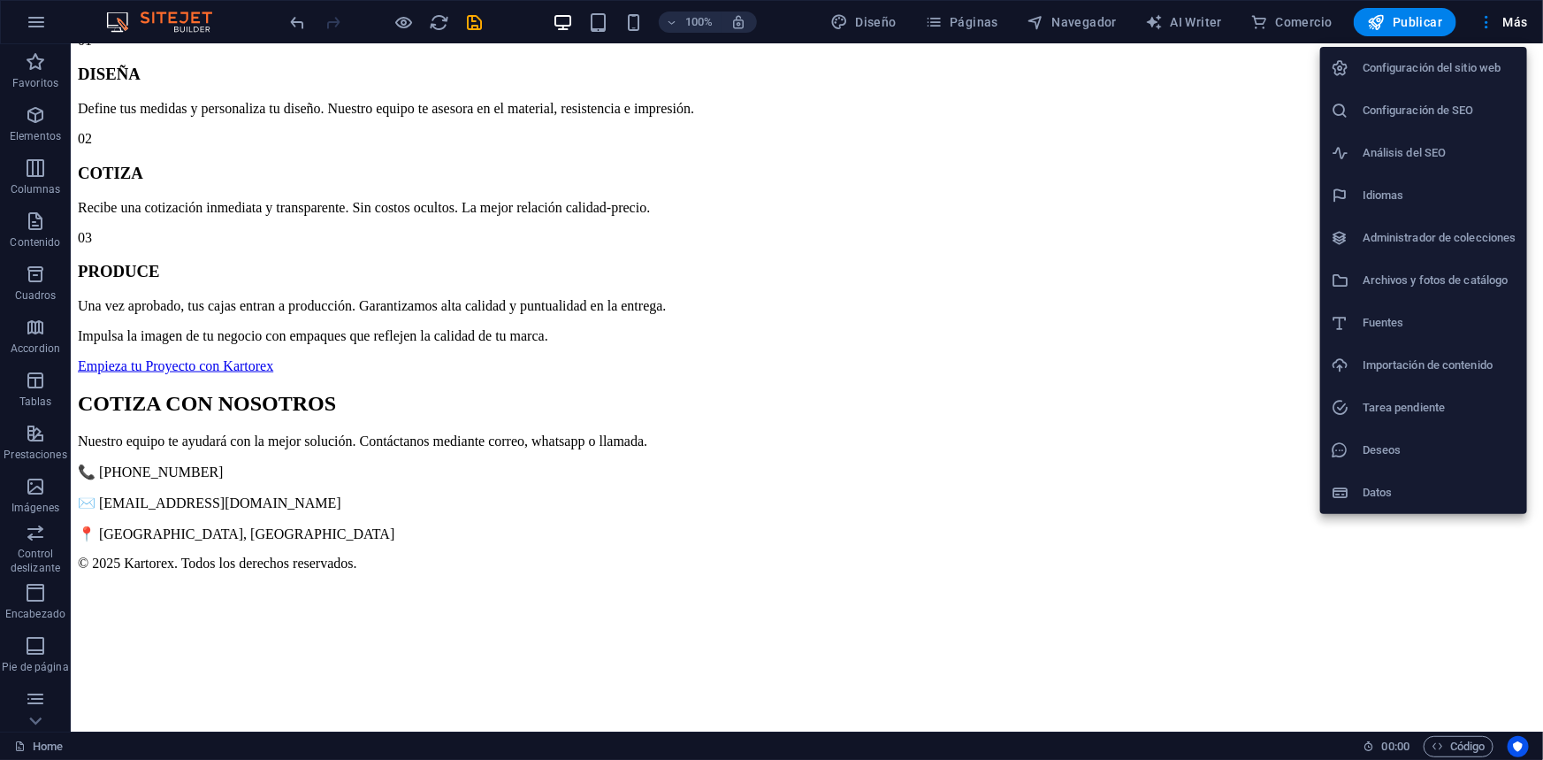
click at [1424, 274] on h6 "Archivos y fotos de catálogo" at bounding box center [1440, 280] width 154 height 21
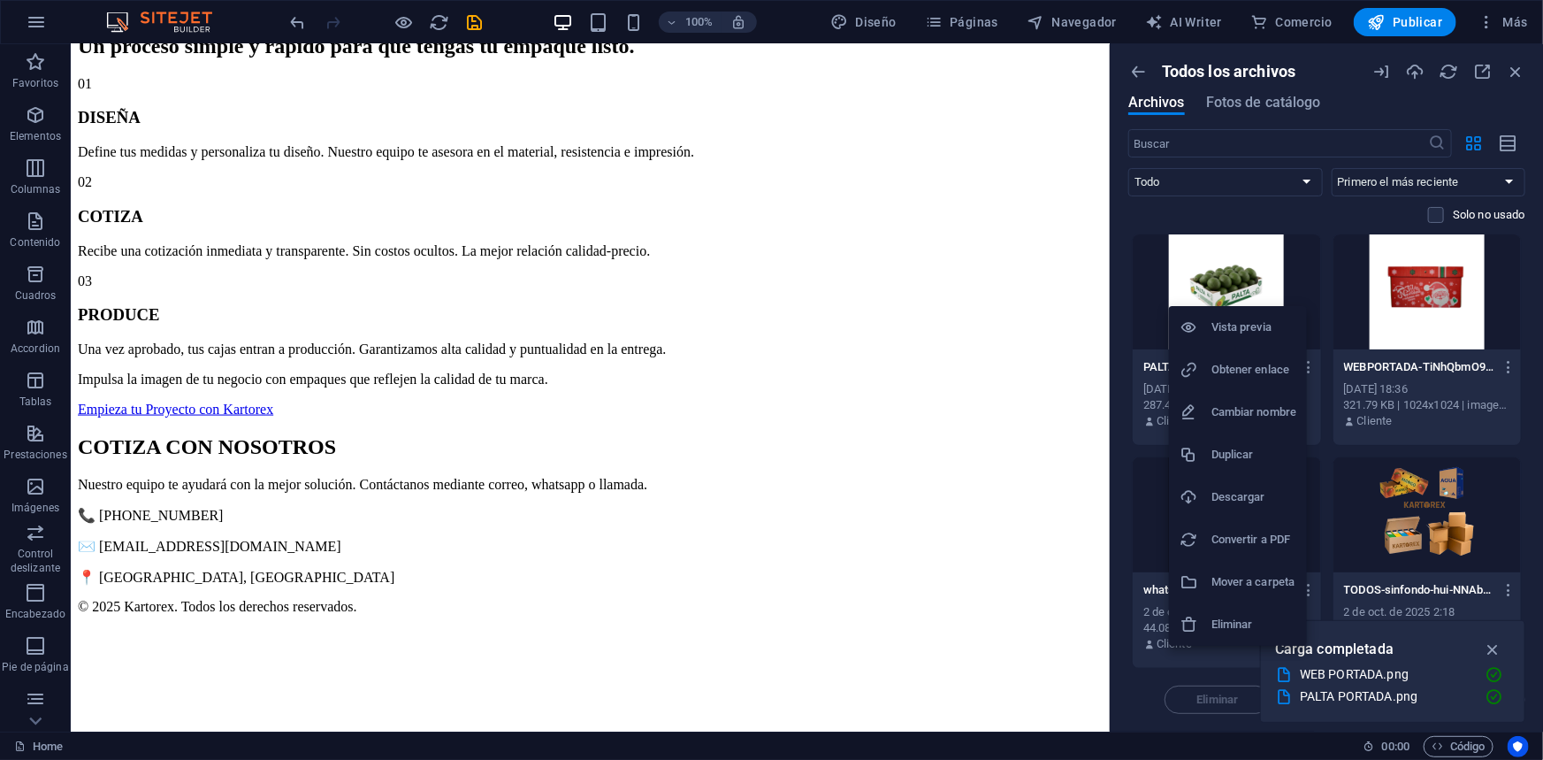
click at [1245, 367] on h6 "Obtener enlace" at bounding box center [1253, 369] width 85 height 21
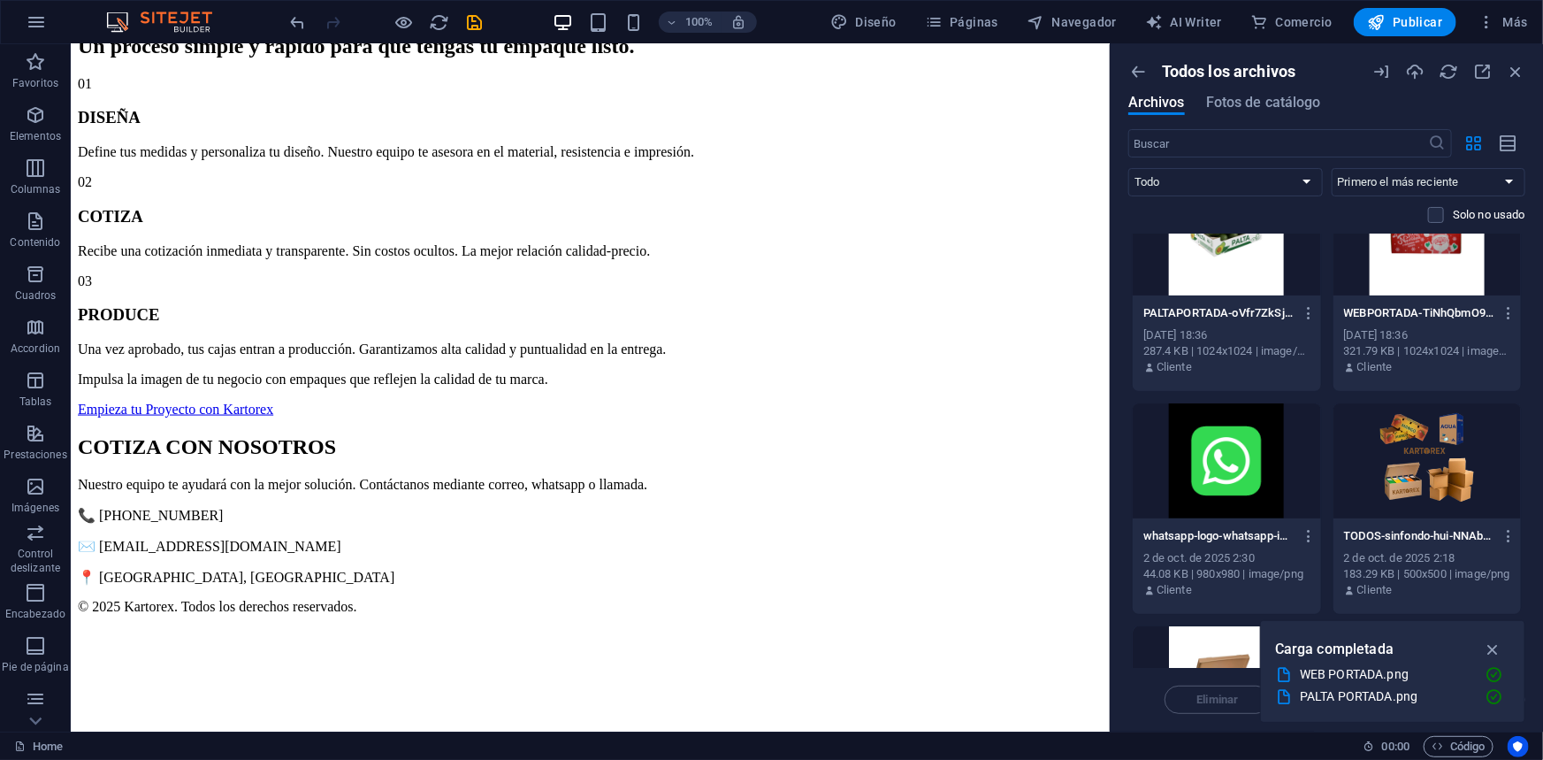
scroll to position [0, 0]
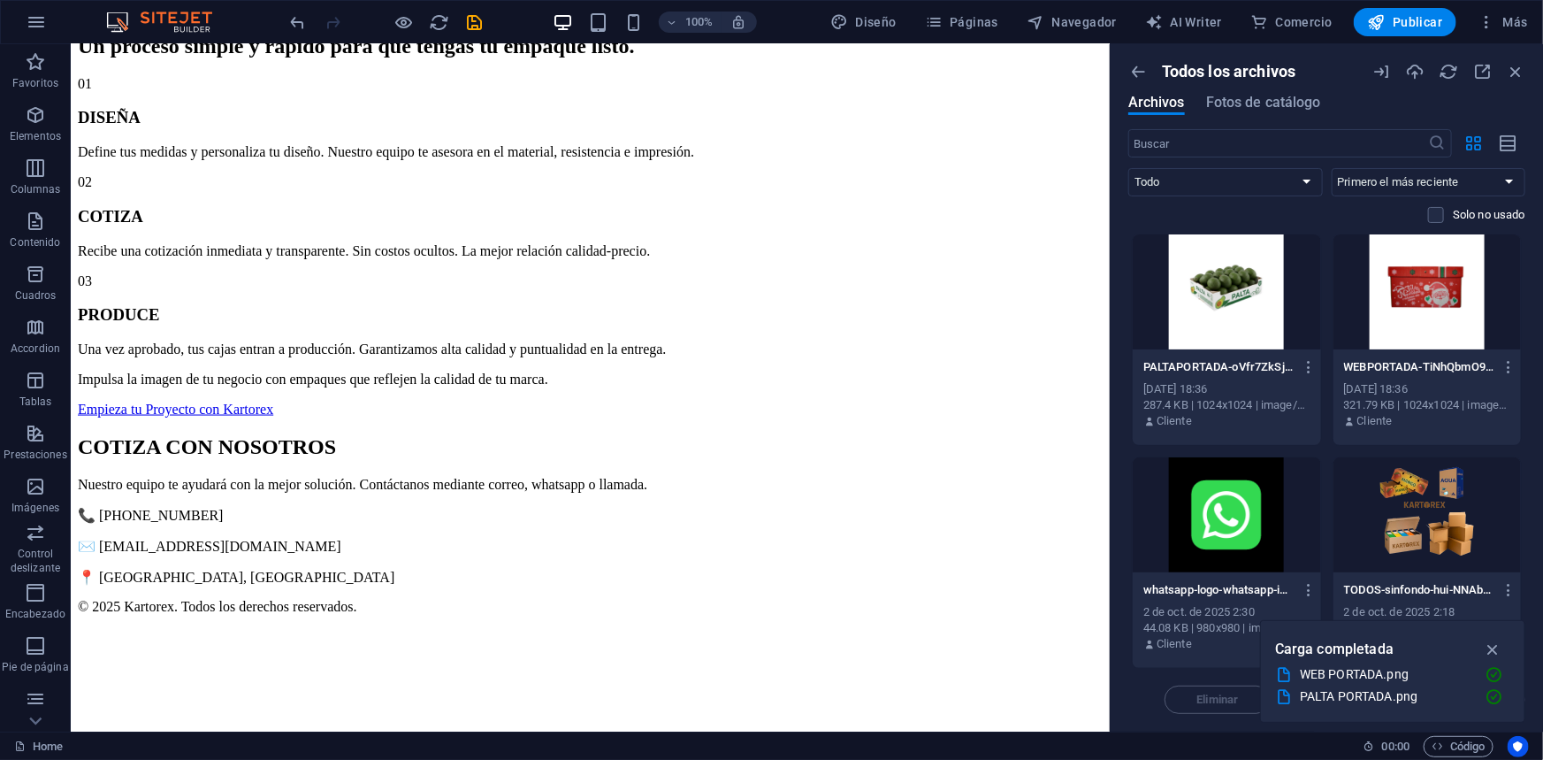
click at [1500, 646] on icon "button" at bounding box center [1493, 648] width 20 height 19
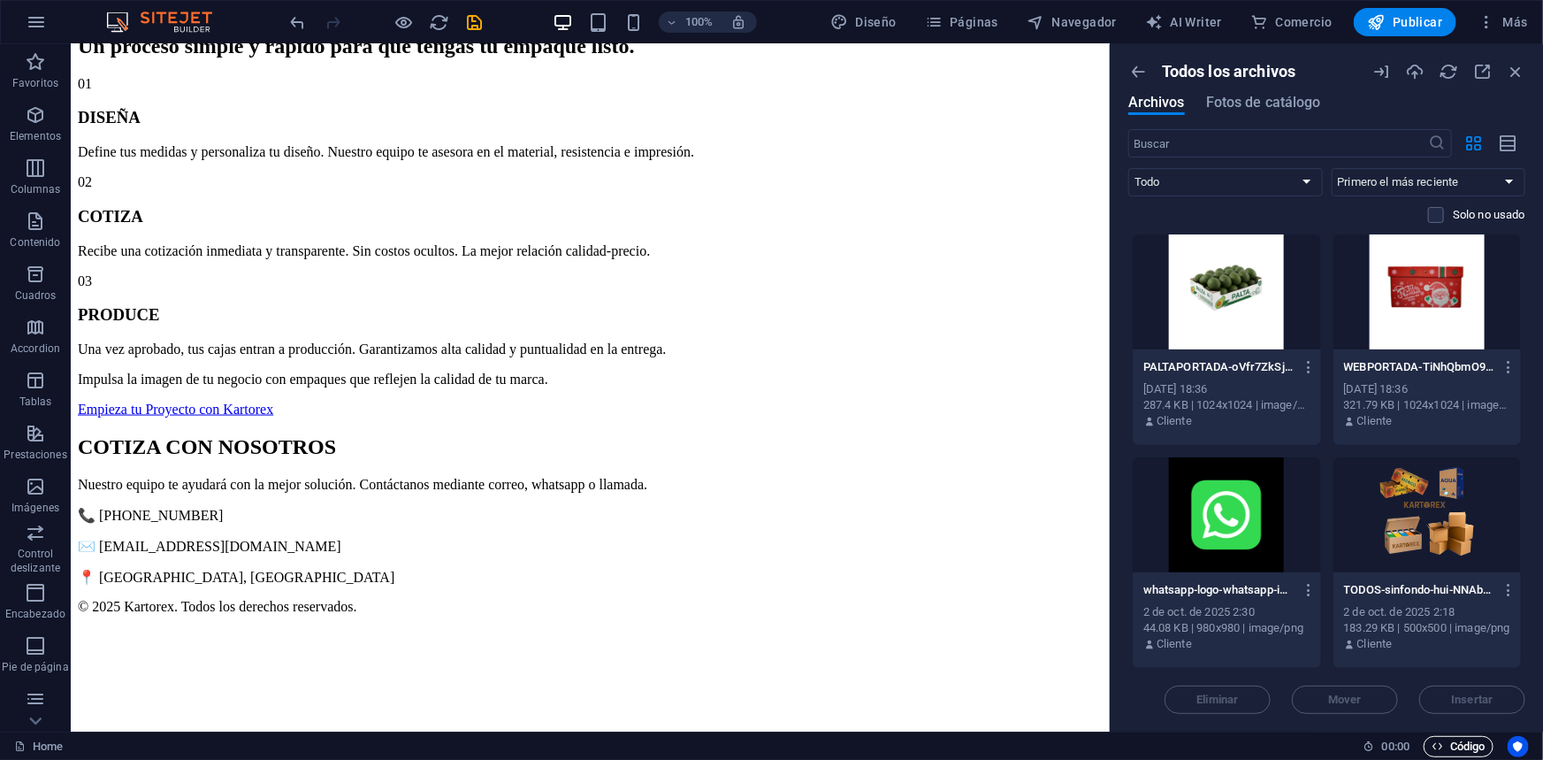
click at [1466, 745] on span "Código" at bounding box center [1459, 746] width 54 height 21
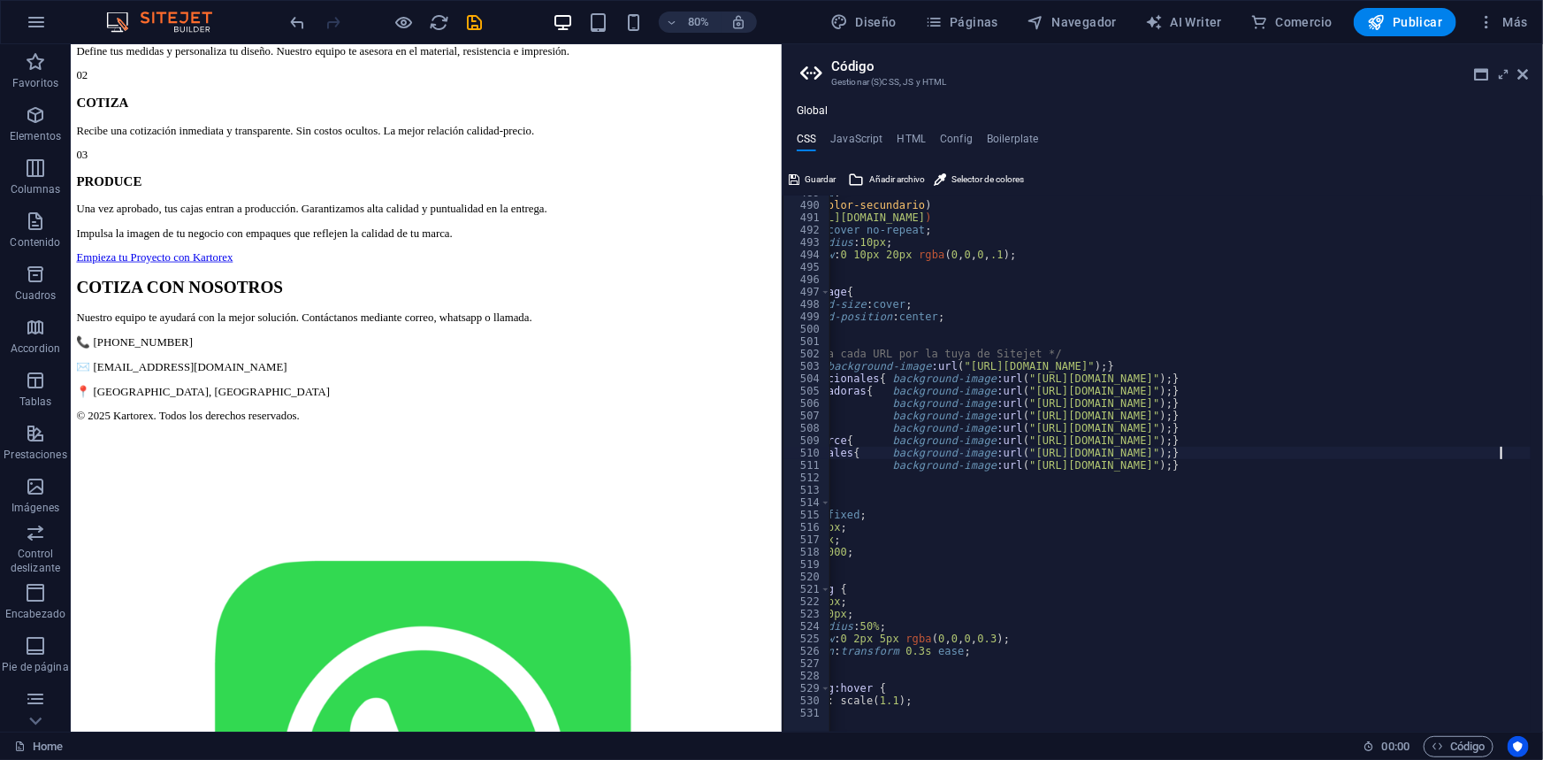
scroll to position [5856, 0]
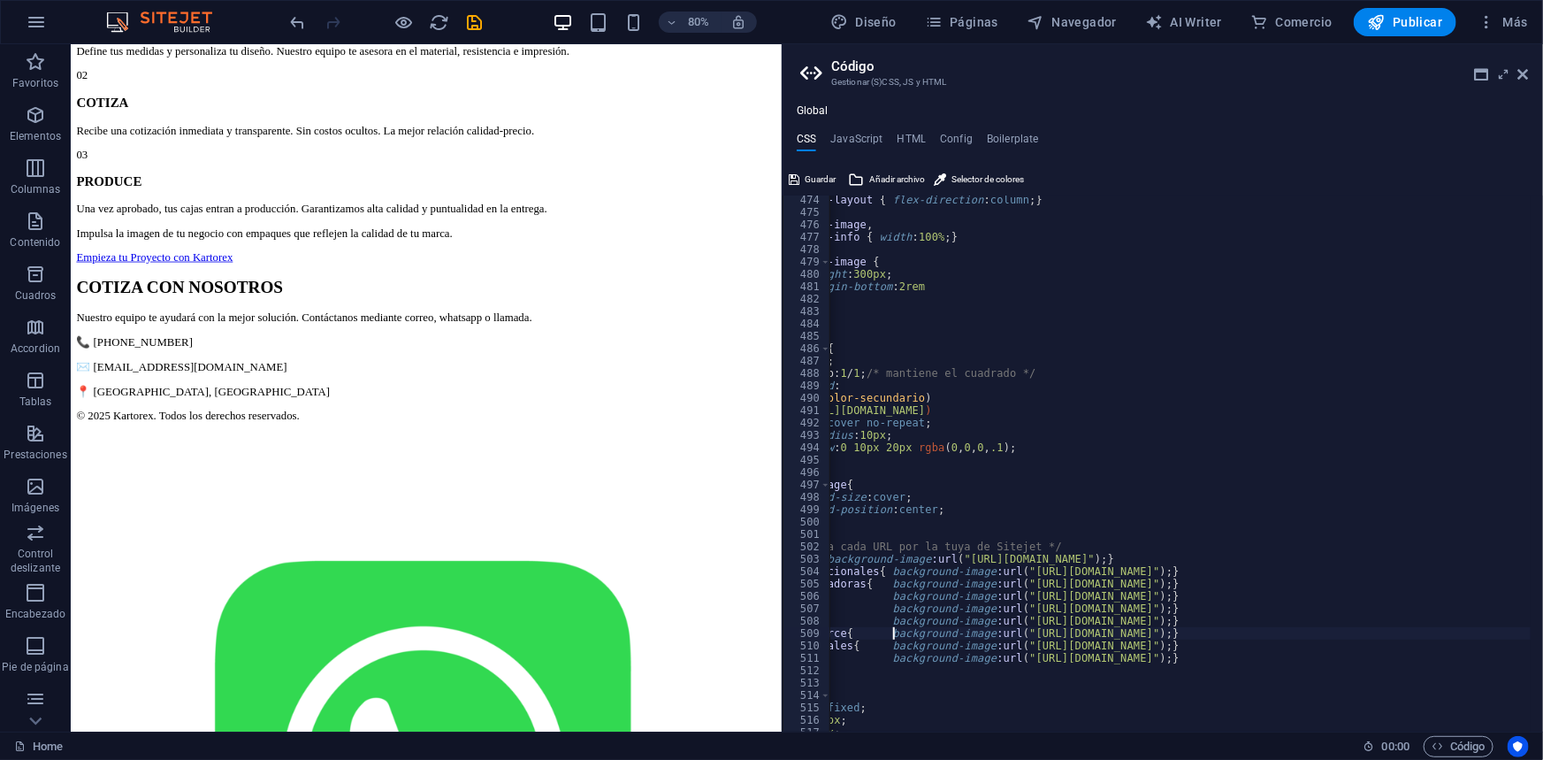
click at [891, 634] on div ".detail-layout { flex-direction : column ; } .detail-image , .detail-info { wid…" at bounding box center [1148, 468] width 793 height 548
type textarea ".img-ecommerce{ background-image:url("https://cdn1.site-media.eu/images/0/19621…"
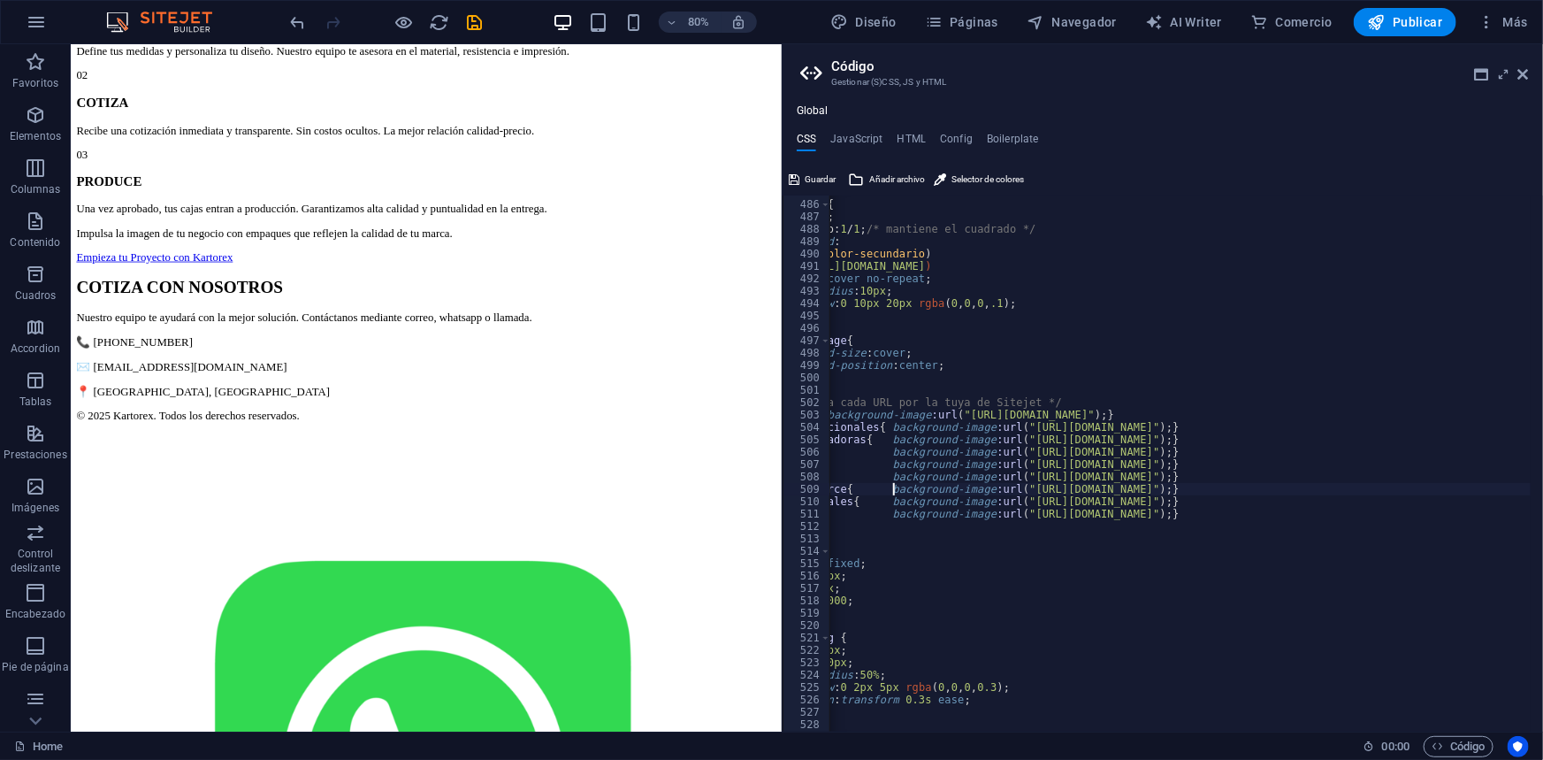
scroll to position [5953, 0]
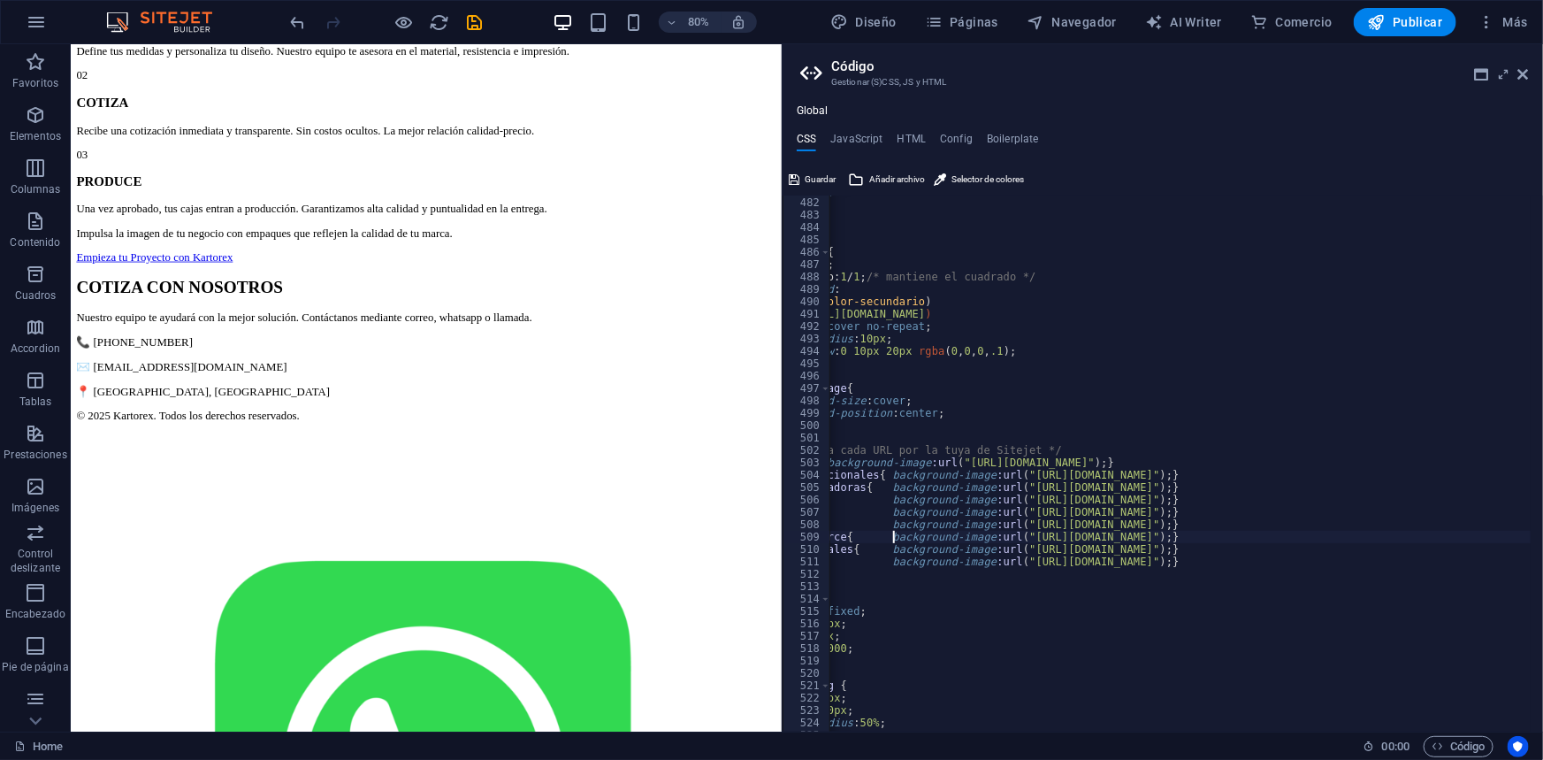
click at [921, 572] on div "margin-bottom : 2rem } } .hero-image { width : 45% ; aspect-ratio: 1 / 1 ; /* m…" at bounding box center [1148, 458] width 793 height 548
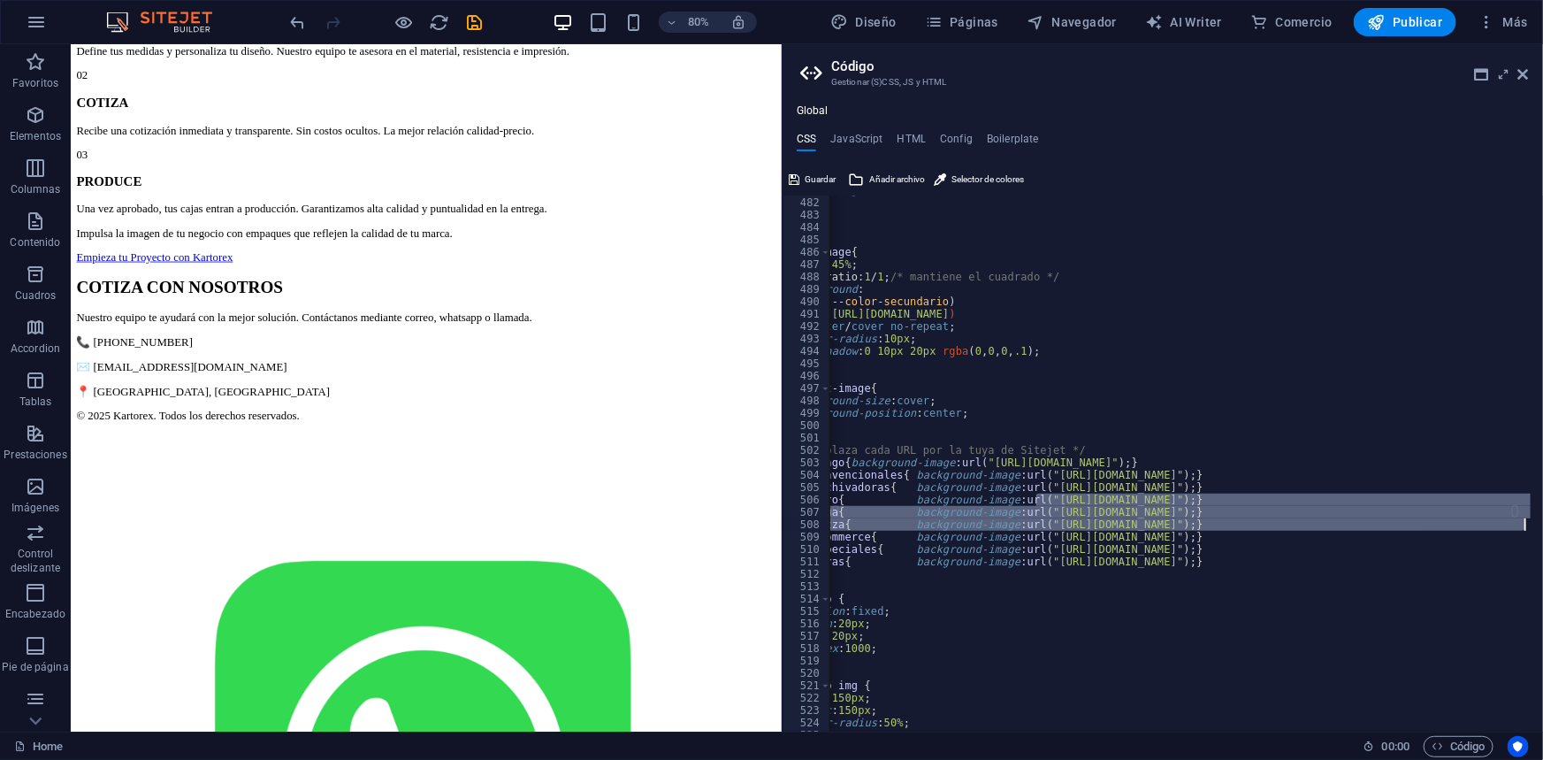
scroll to position [0, 53]
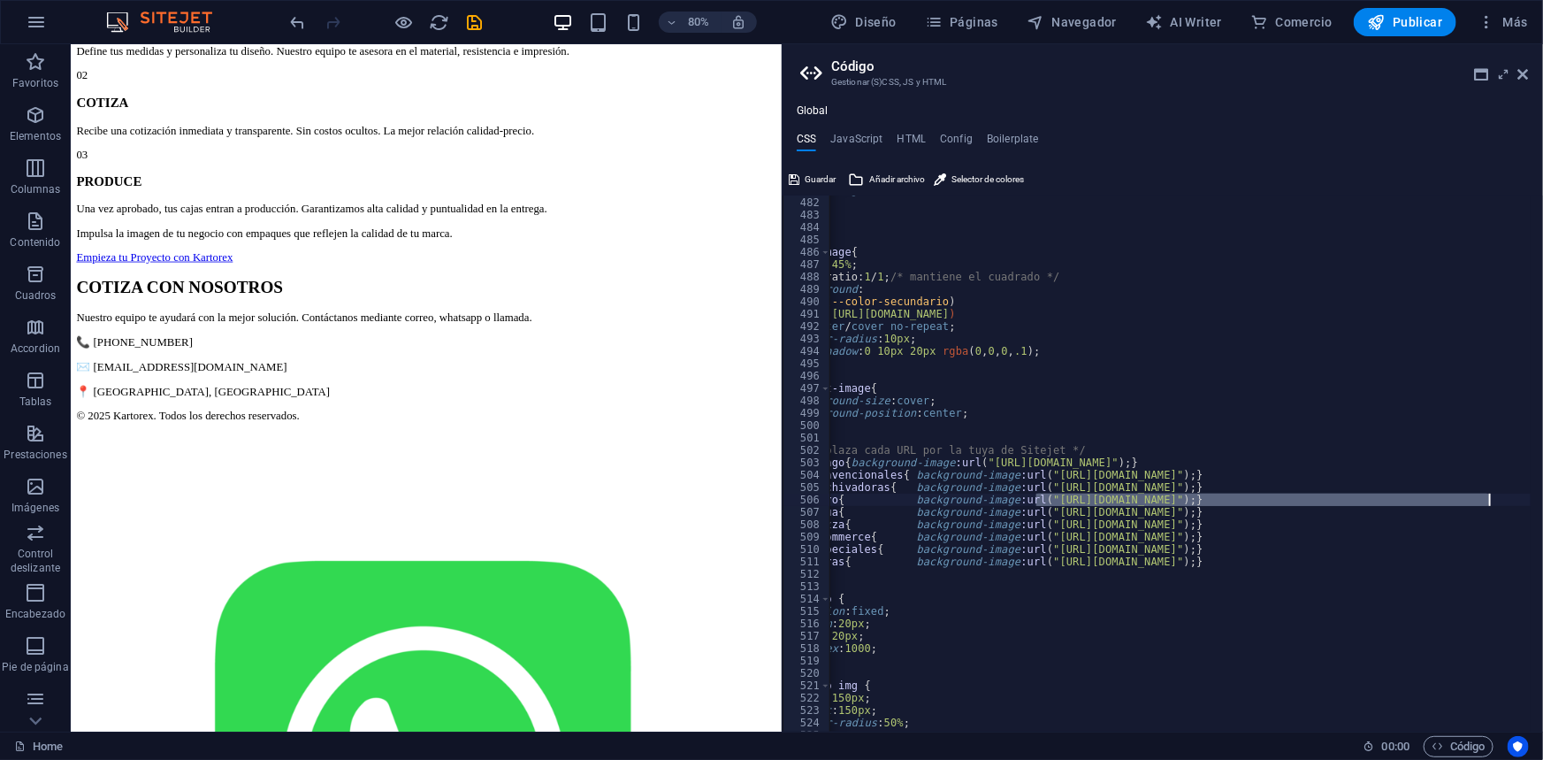
drag, startPoint x: 1088, startPoint y: 501, endPoint x: 1487, endPoint y: 502, distance: 398.8
click at [1487, 502] on div "margin-bottom : 2rem } } .hero-image { width : 45% ; aspect-ratio: 1 / 1 ; /* m…" at bounding box center [1172, 458] width 793 height 548
type textarea ".img-agro{ background-image:url("https://cdn1.site-media.eu/images/0/19696818/P…"
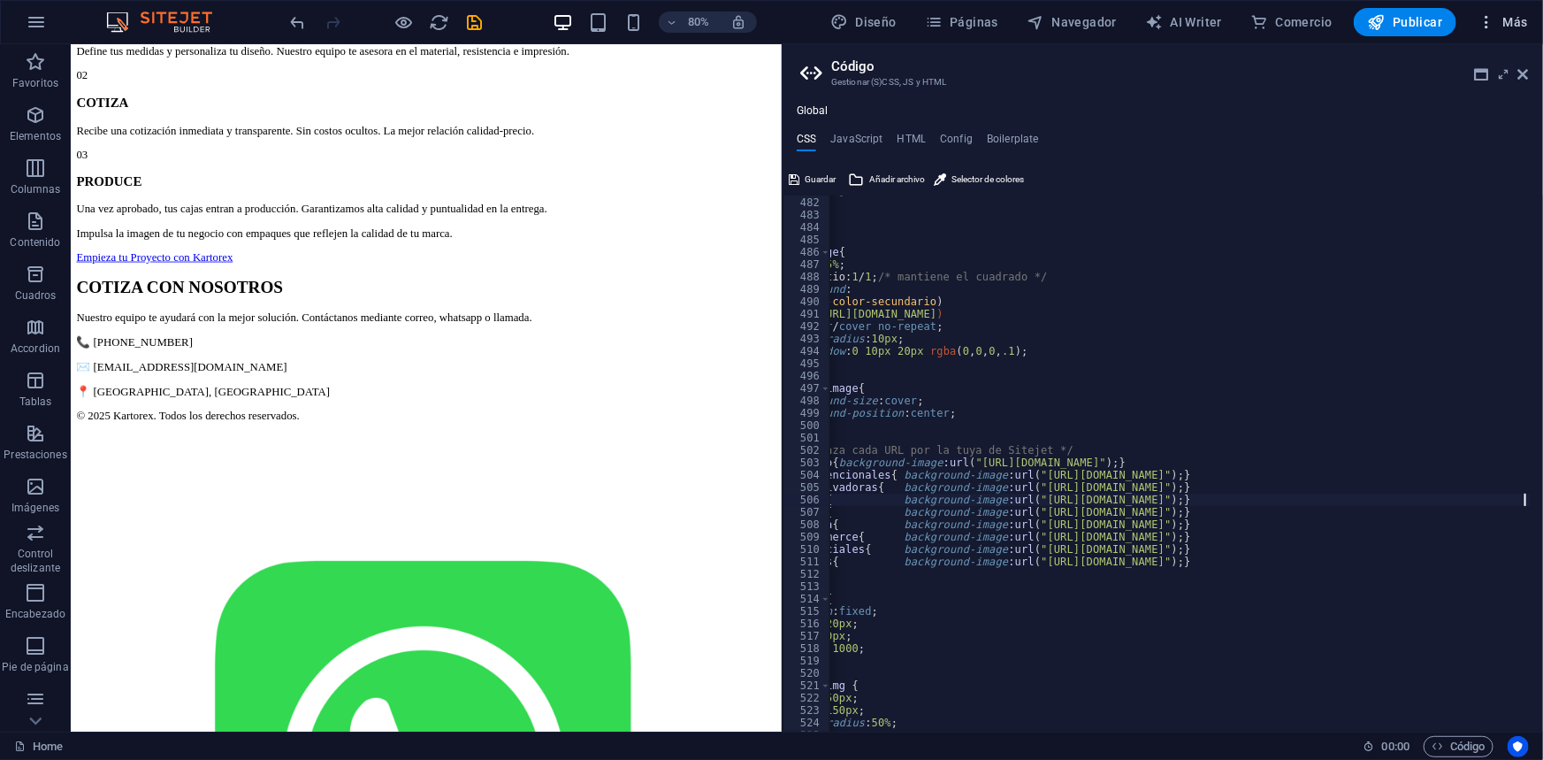
click at [1495, 16] on button "Más" at bounding box center [1502, 22] width 65 height 28
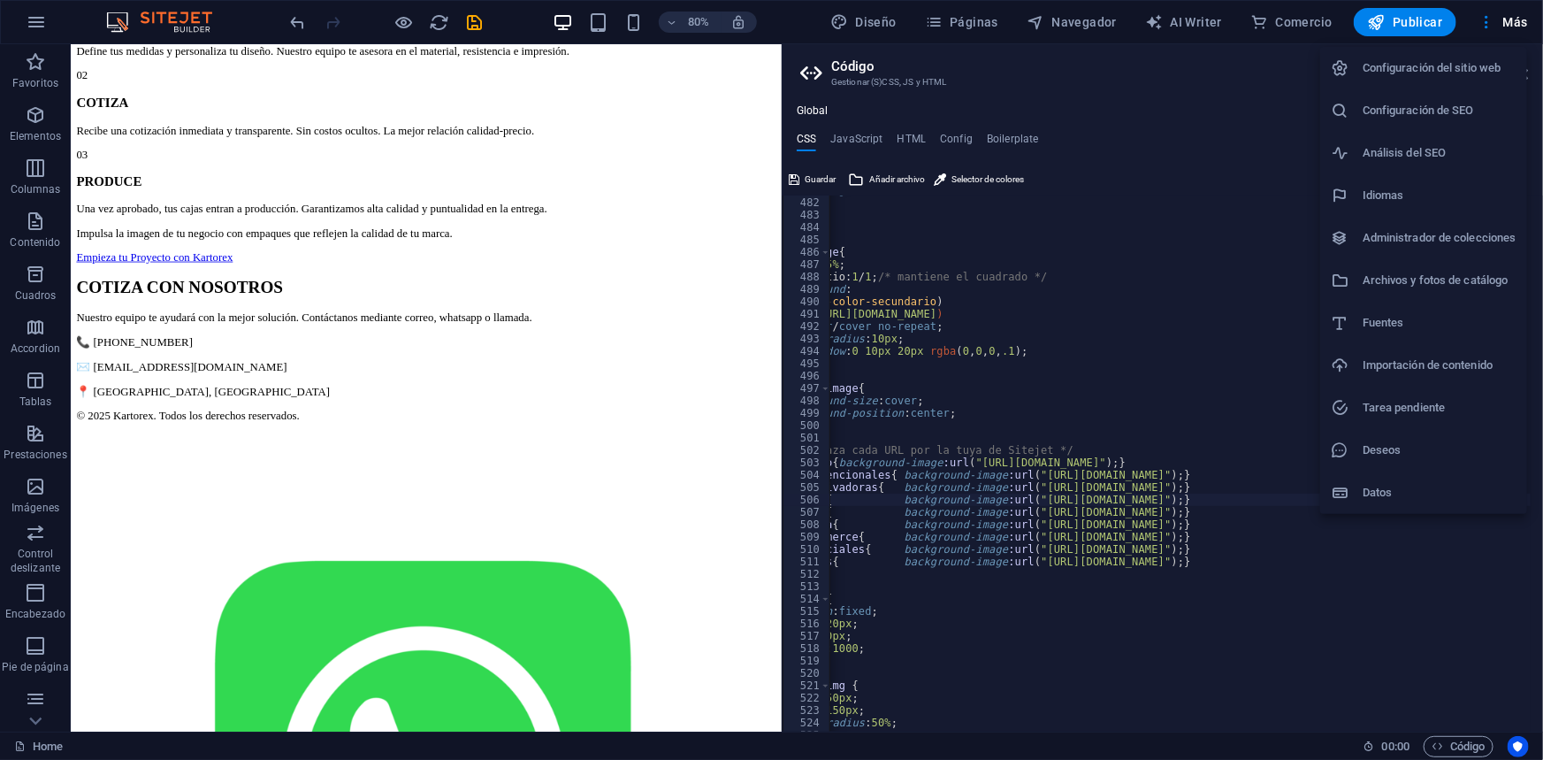
click at [1396, 185] on h6 "Idiomas" at bounding box center [1440, 195] width 154 height 21
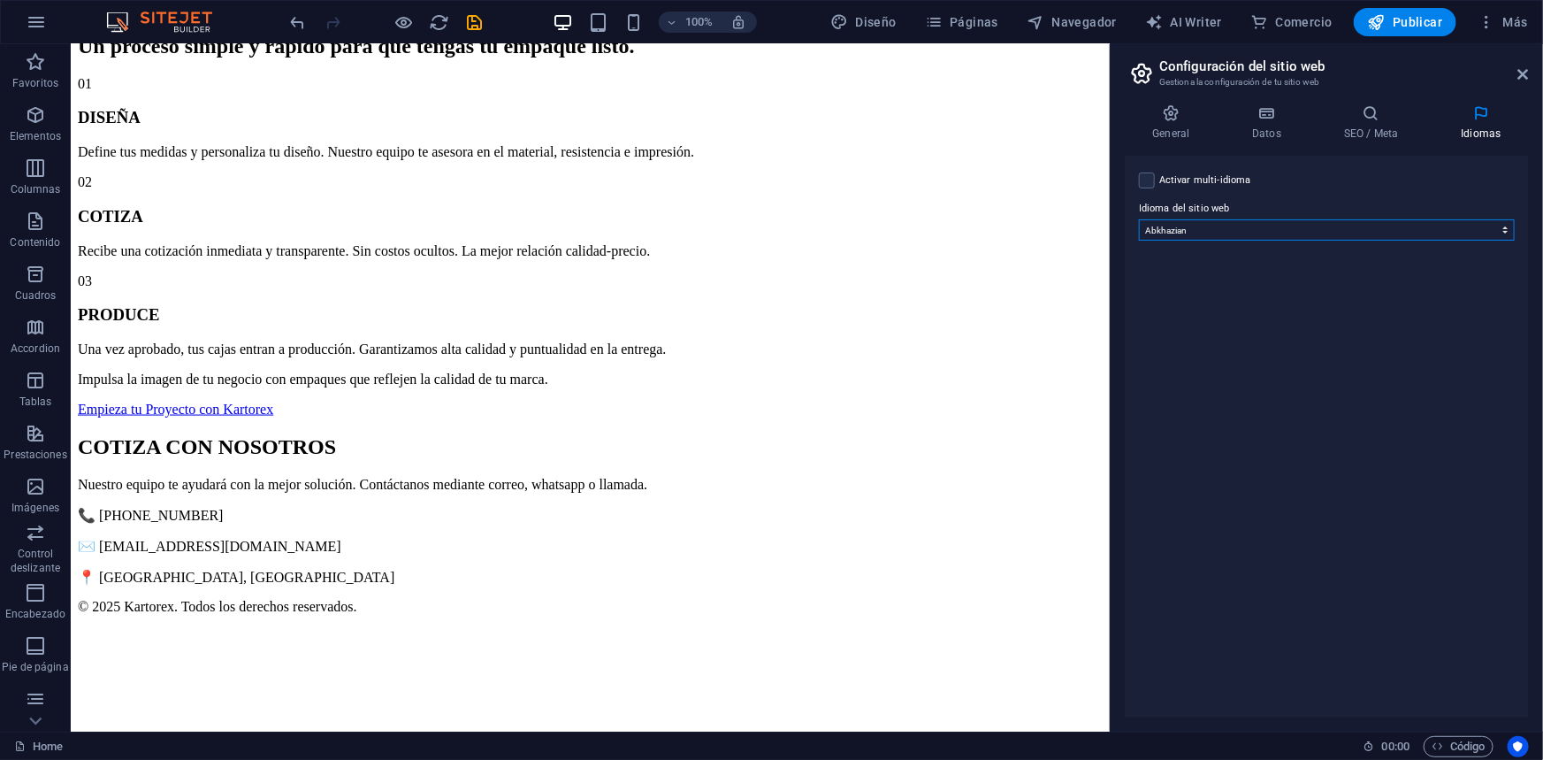
click at [1333, 228] on select "Abkhazian Afar Afrikaans Akan Albanés Alemán Amharic Árabe Aragonese Armenian A…" at bounding box center [1327, 229] width 376 height 21
select select "1"
click at [1139, 219] on select "Abkhazian Afar Afrikaans Akan Albanés Alemán Amharic Árabe Aragonese Armenian A…" at bounding box center [1327, 229] width 376 height 21
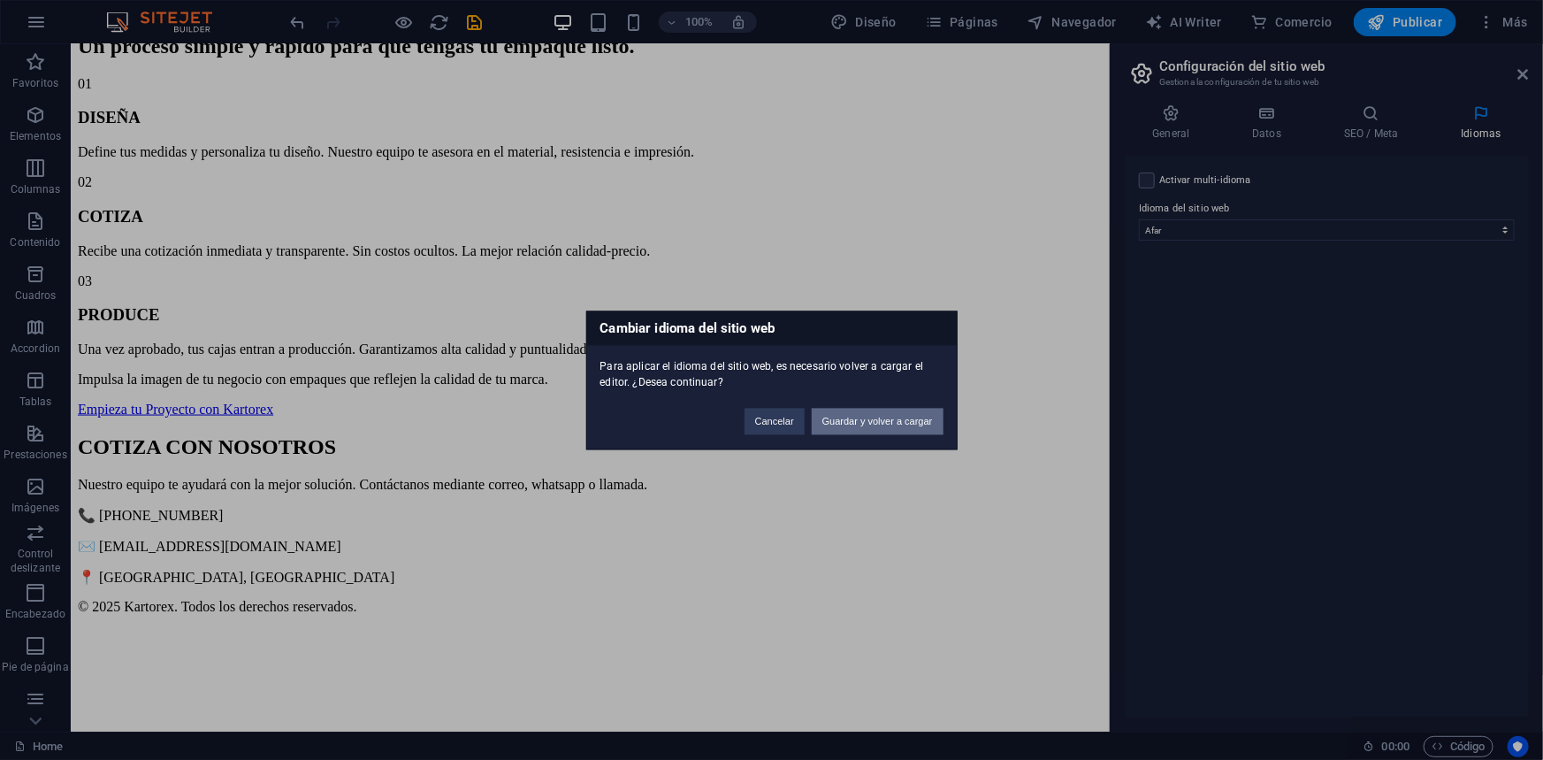
click at [919, 418] on button "Guardar y volver a cargar" at bounding box center [878, 421] width 132 height 27
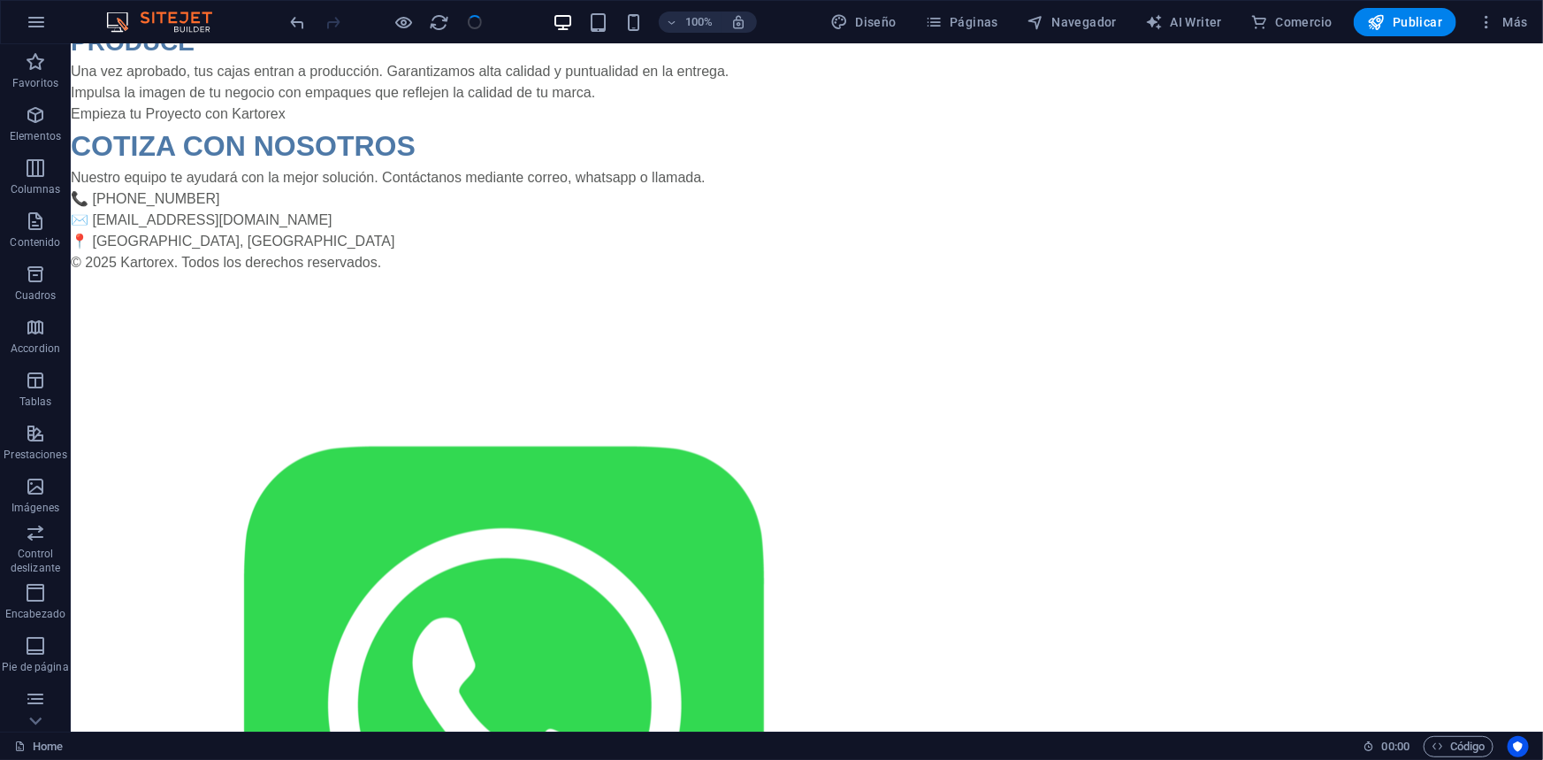
scroll to position [1156, 0]
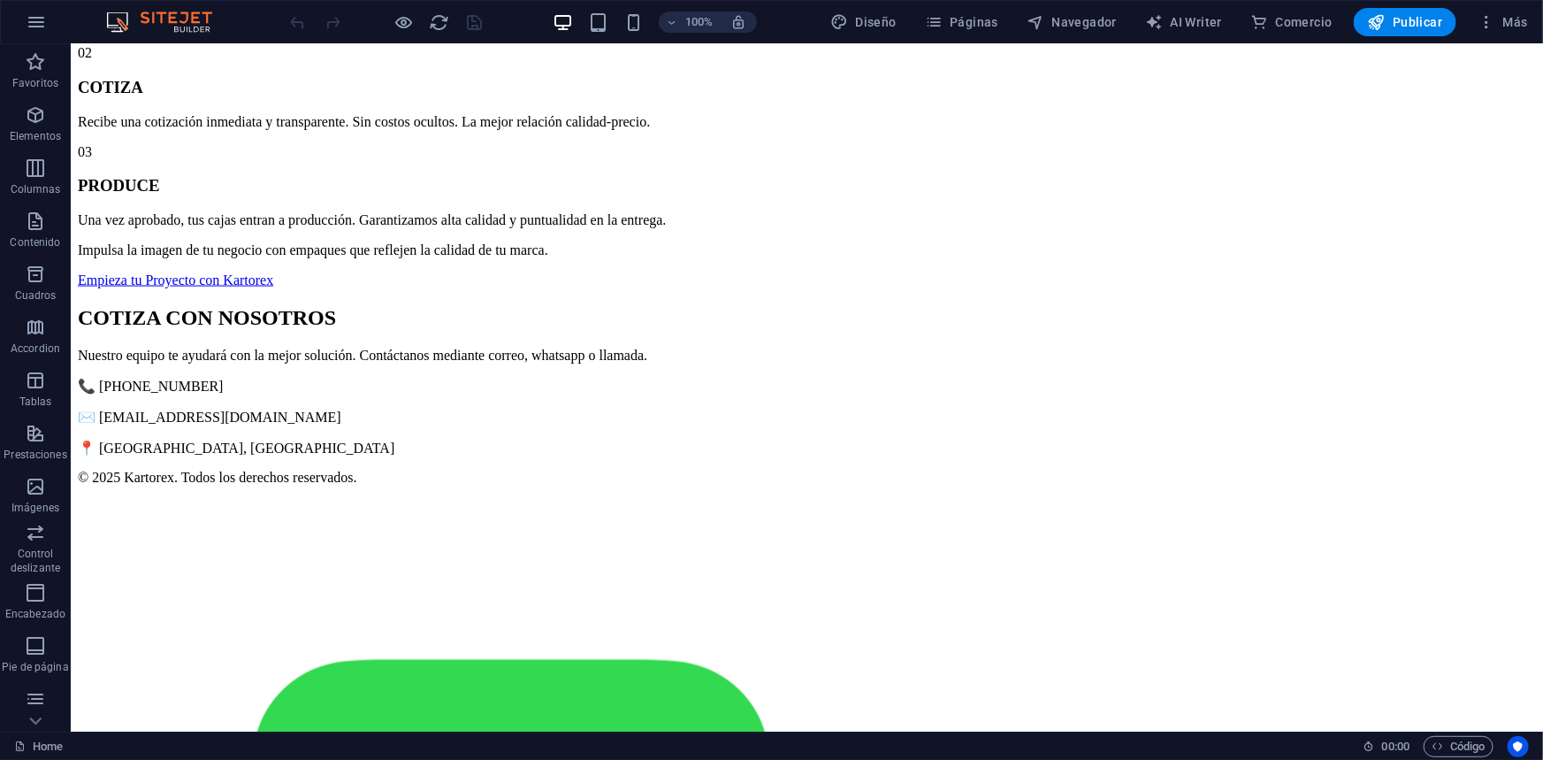
scroll to position [1286, 0]
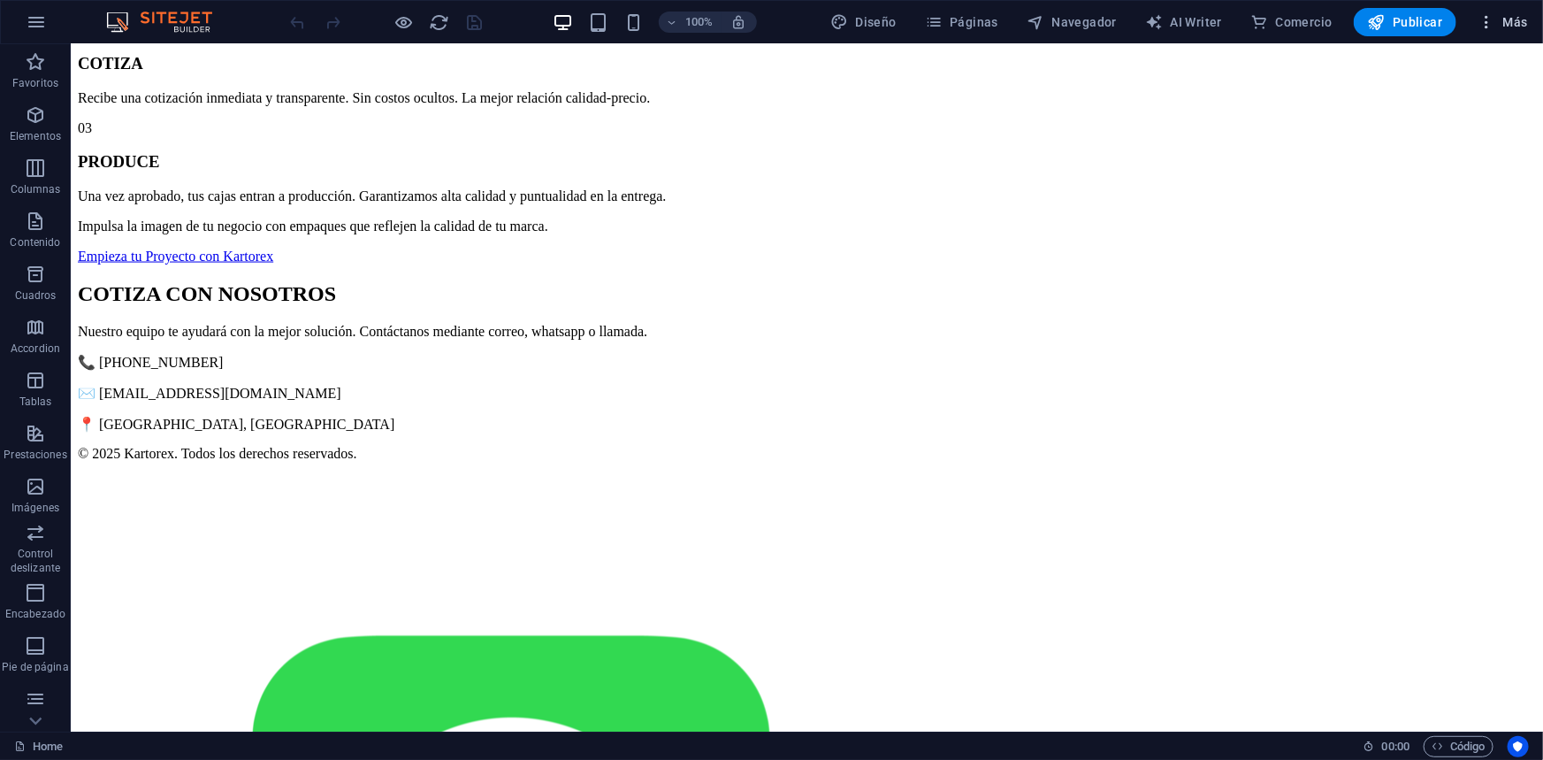
click at [1478, 21] on icon "button" at bounding box center [1487, 22] width 18 height 18
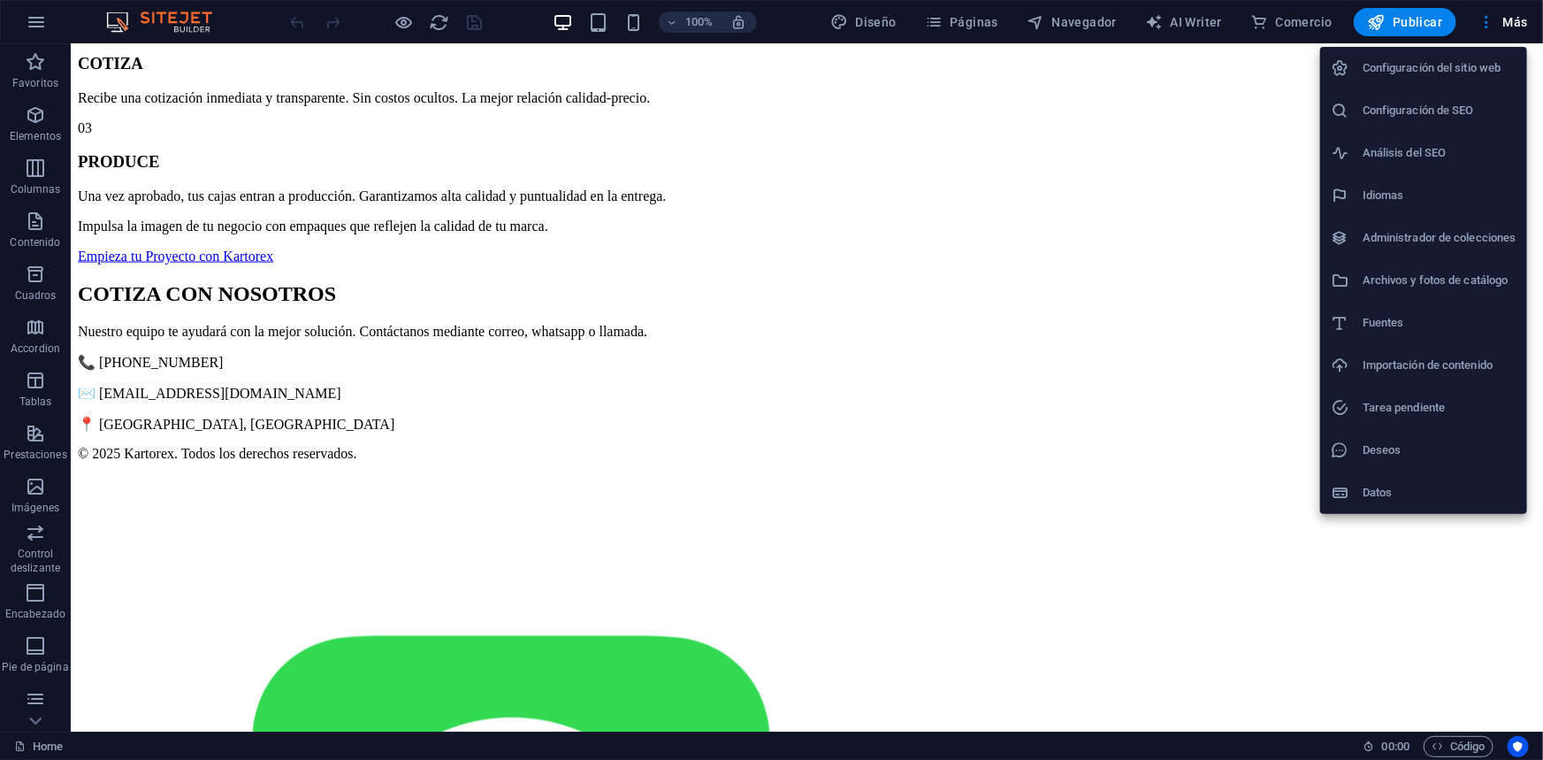
click at [1481, 27] on div at bounding box center [771, 380] width 1543 height 760
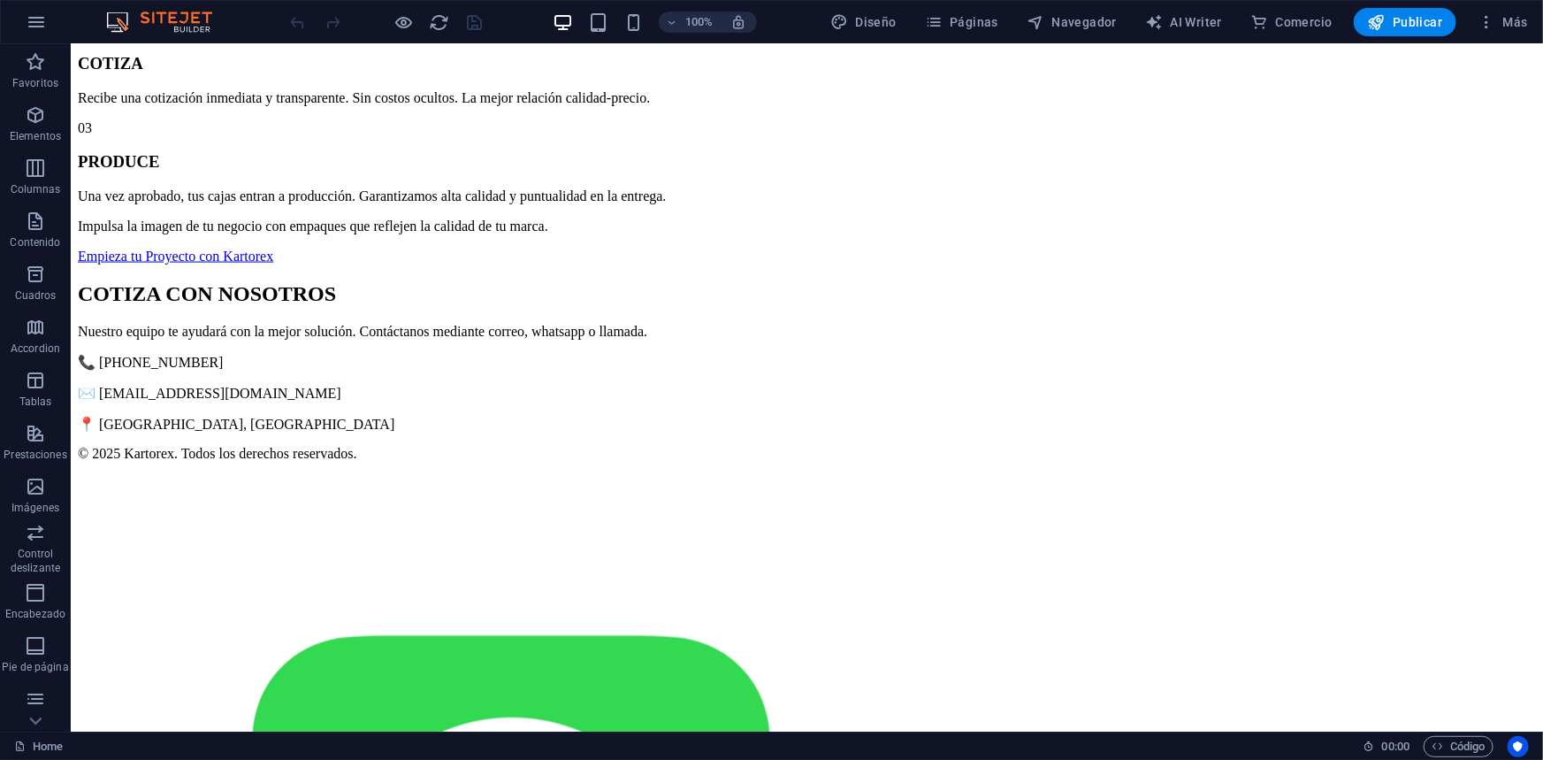
click at [1486, 25] on icon "button" at bounding box center [1487, 22] width 18 height 18
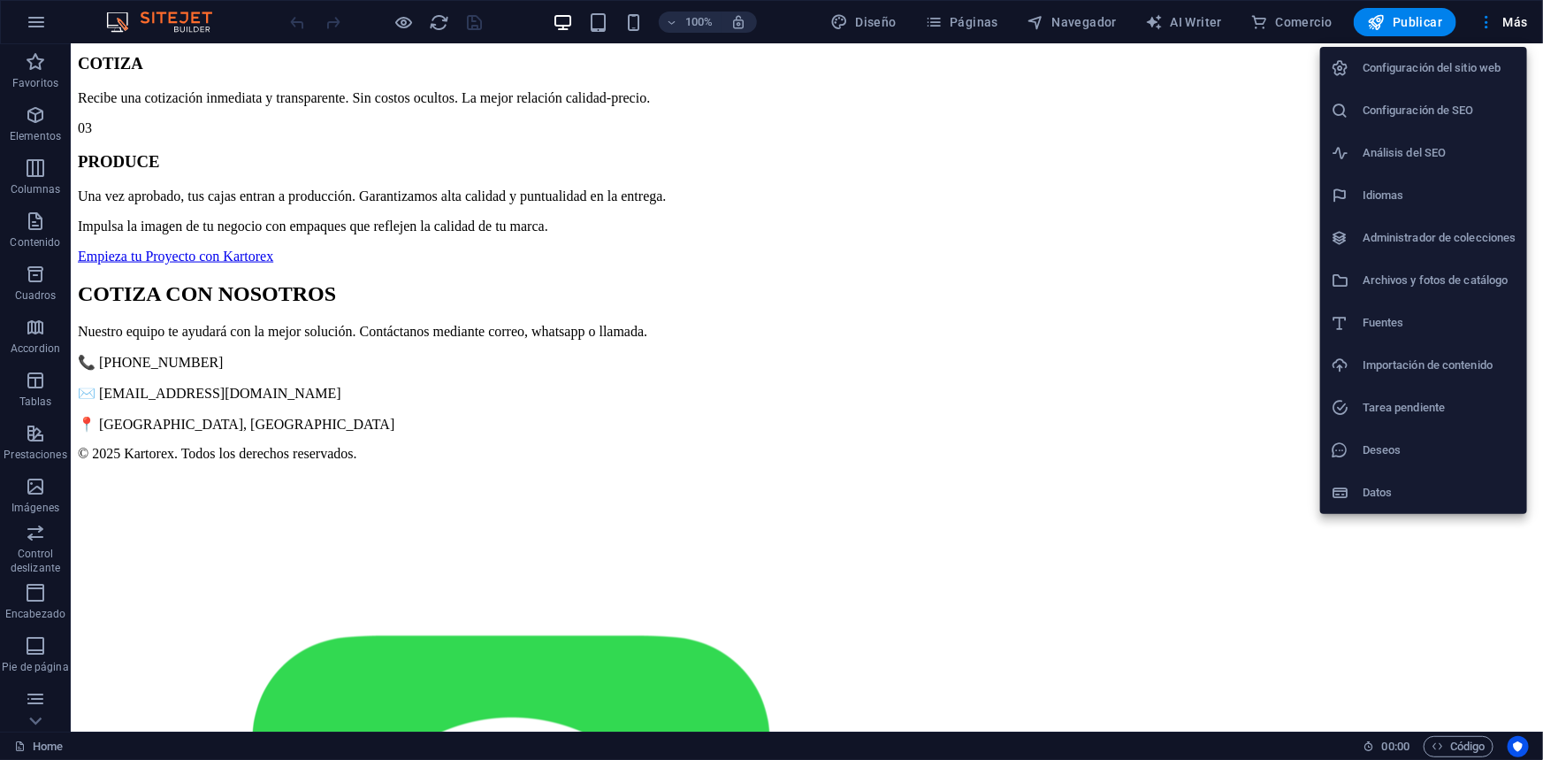
click at [964, 11] on div at bounding box center [771, 380] width 1543 height 760
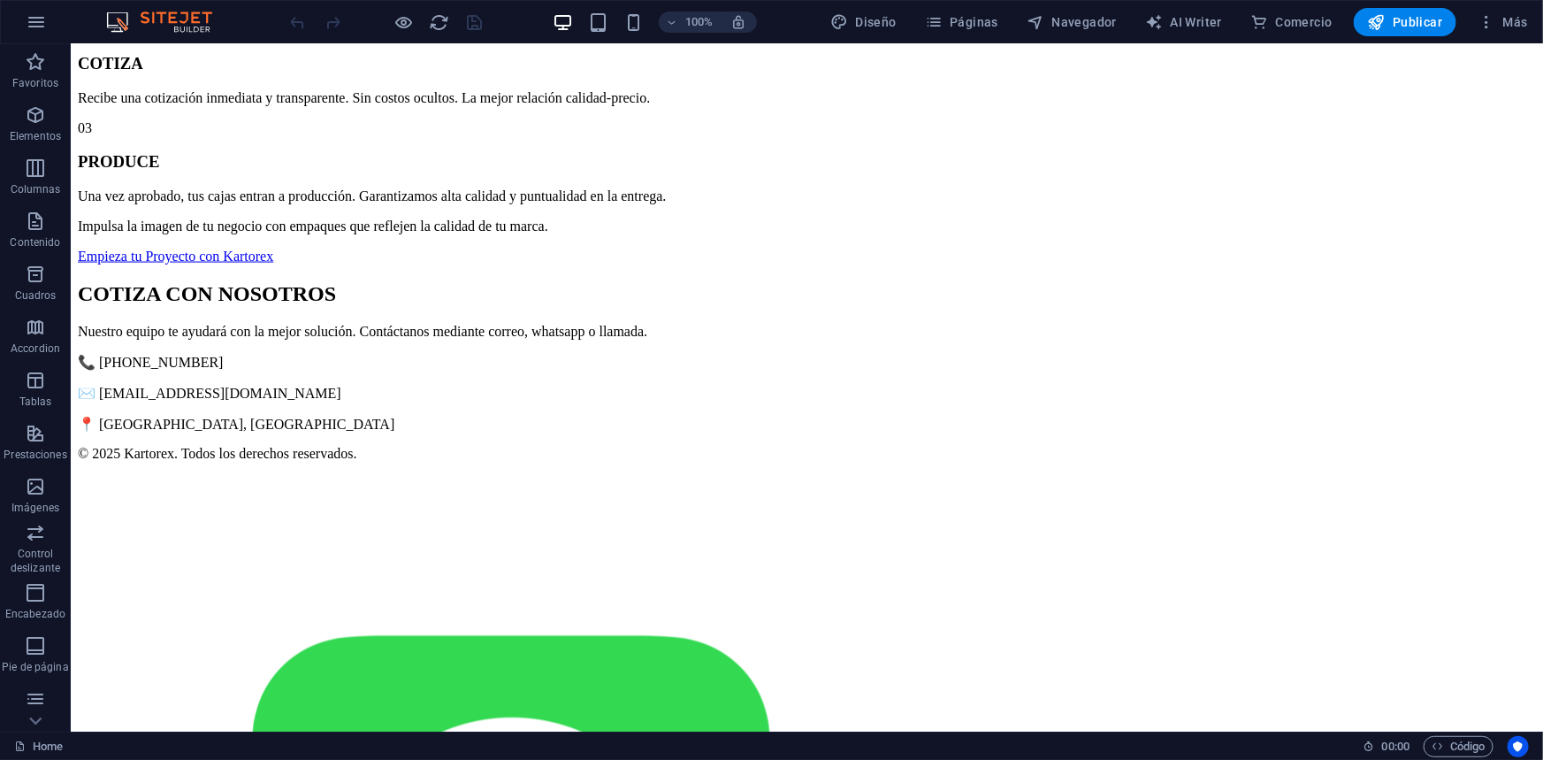
click at [963, 20] on div "Configuración del sitio web Configuración de SEO Análisis del SEO Idiomas Admin…" at bounding box center [771, 385] width 1543 height 749
click at [962, 26] on span "Páginas" at bounding box center [961, 22] width 73 height 18
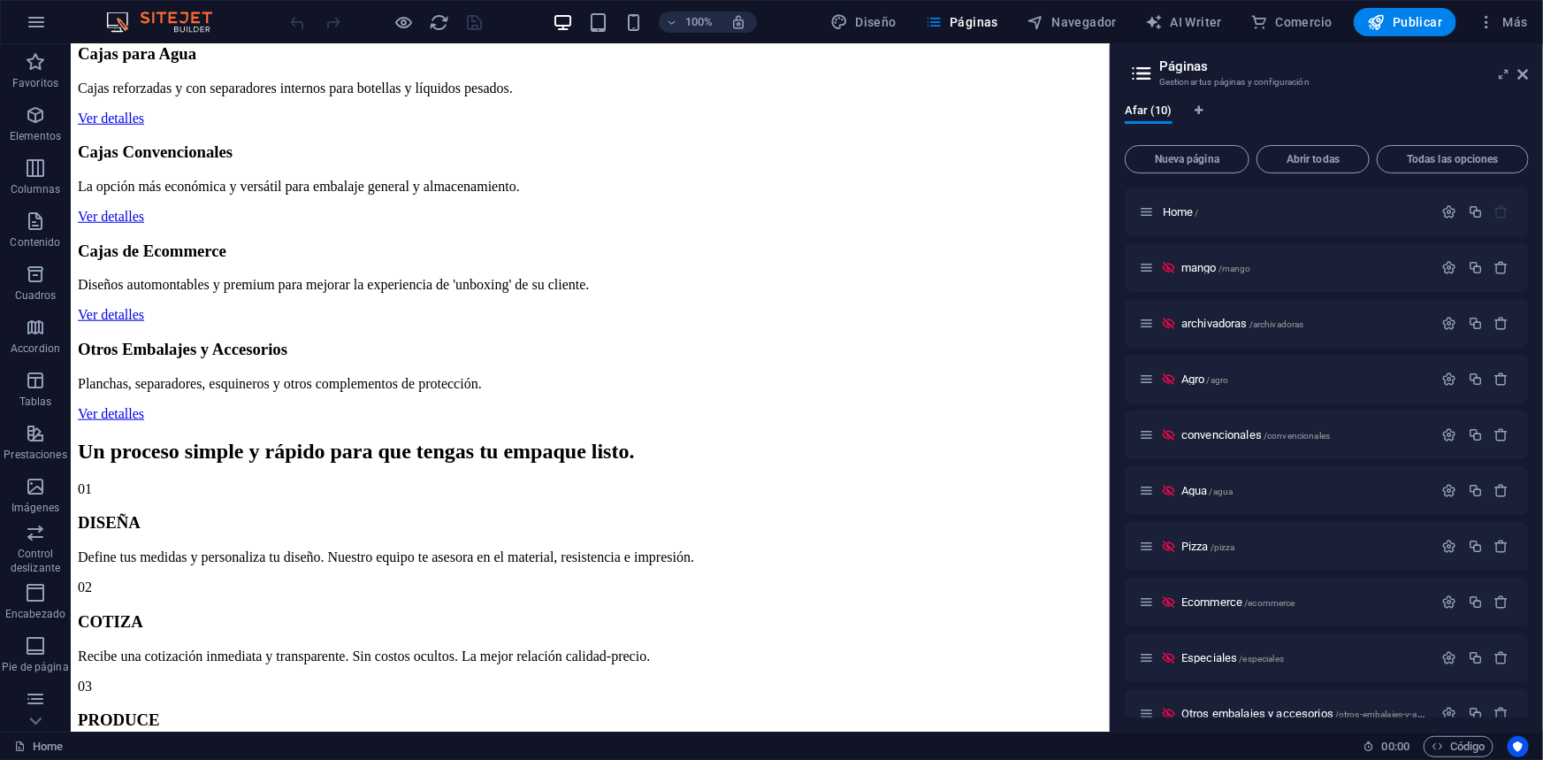
scroll to position [680, 0]
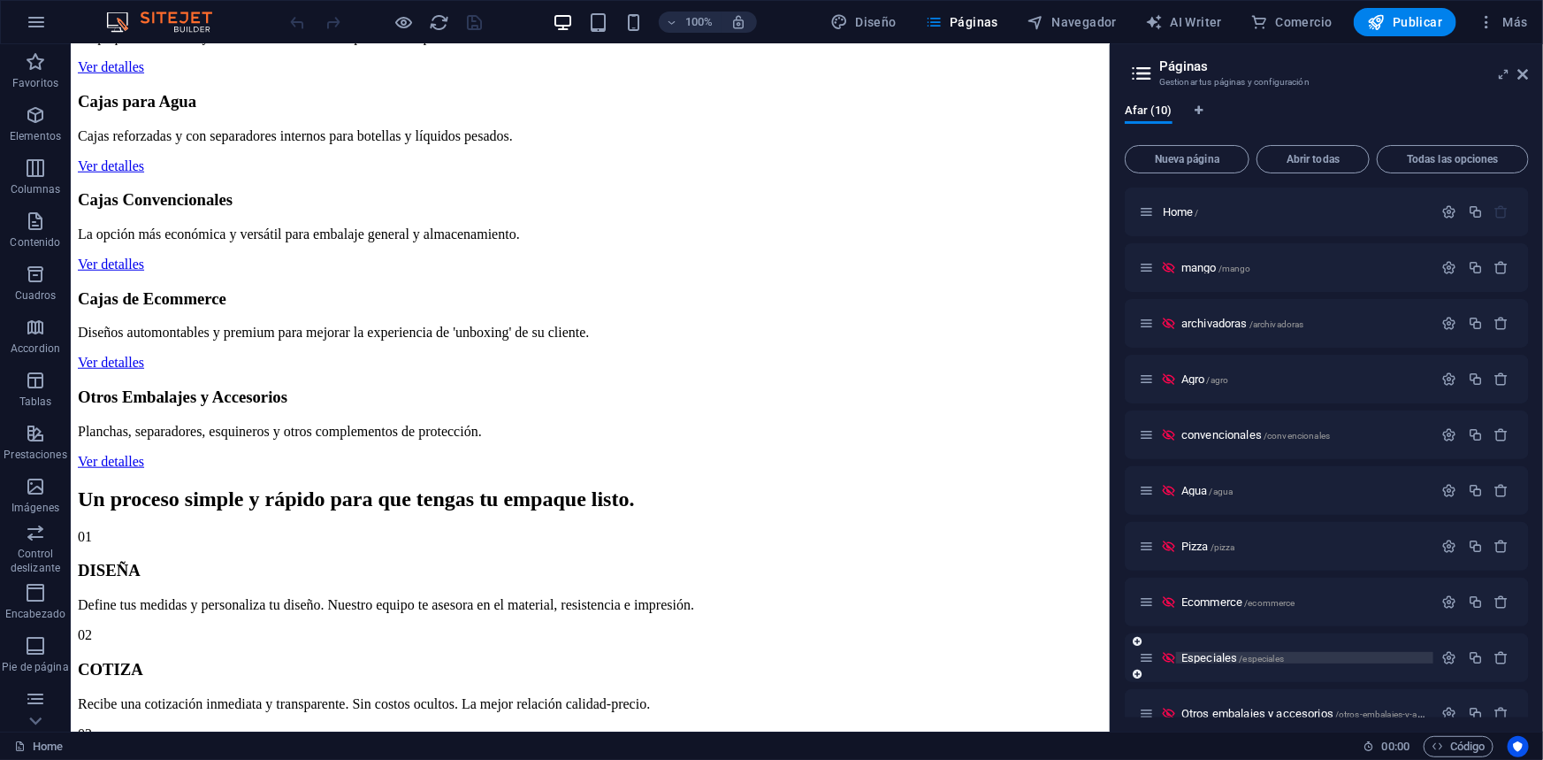
click at [1221, 654] on span "Especiales /especiales" at bounding box center [1232, 657] width 103 height 13
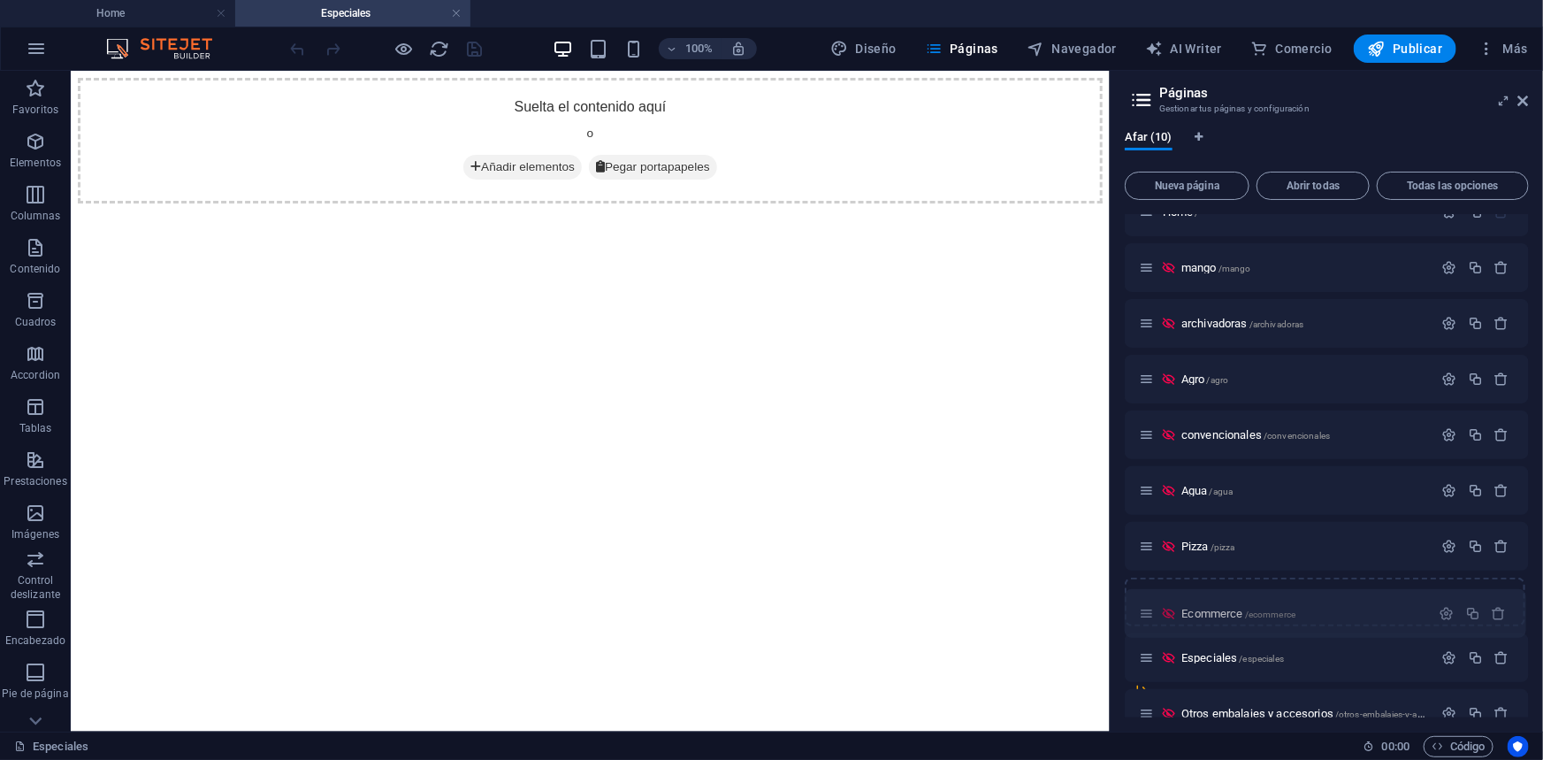
scroll to position [53, 0]
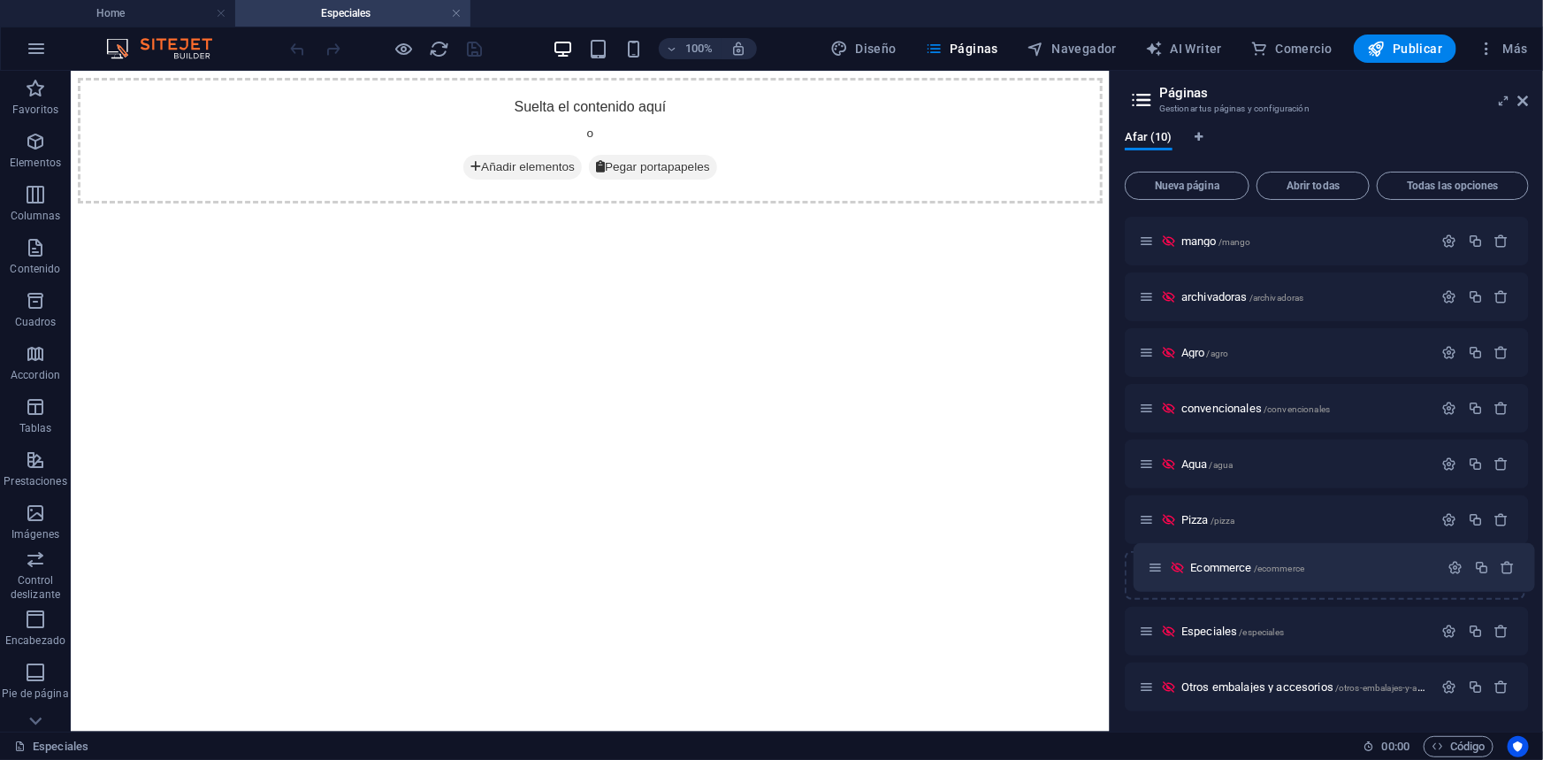
drag, startPoint x: 1150, startPoint y: 631, endPoint x: 1158, endPoint y: 564, distance: 67.8
click at [1158, 564] on div "Home / mango /mango archivadoras /archivadoras Agro /agro convencionales /conve…" at bounding box center [1327, 436] width 404 height 550
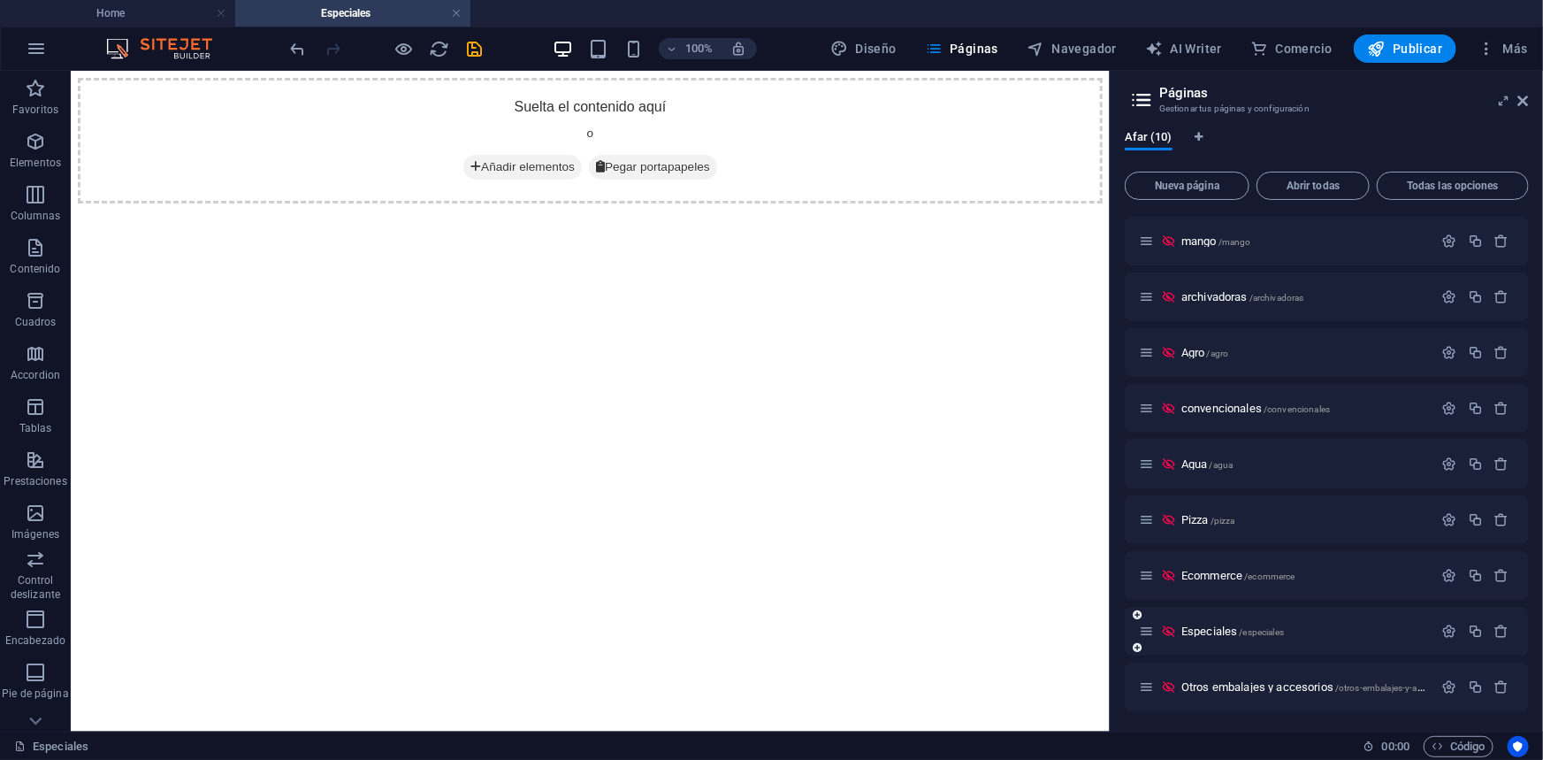
click at [1174, 629] on icon at bounding box center [1168, 630] width 15 height 15
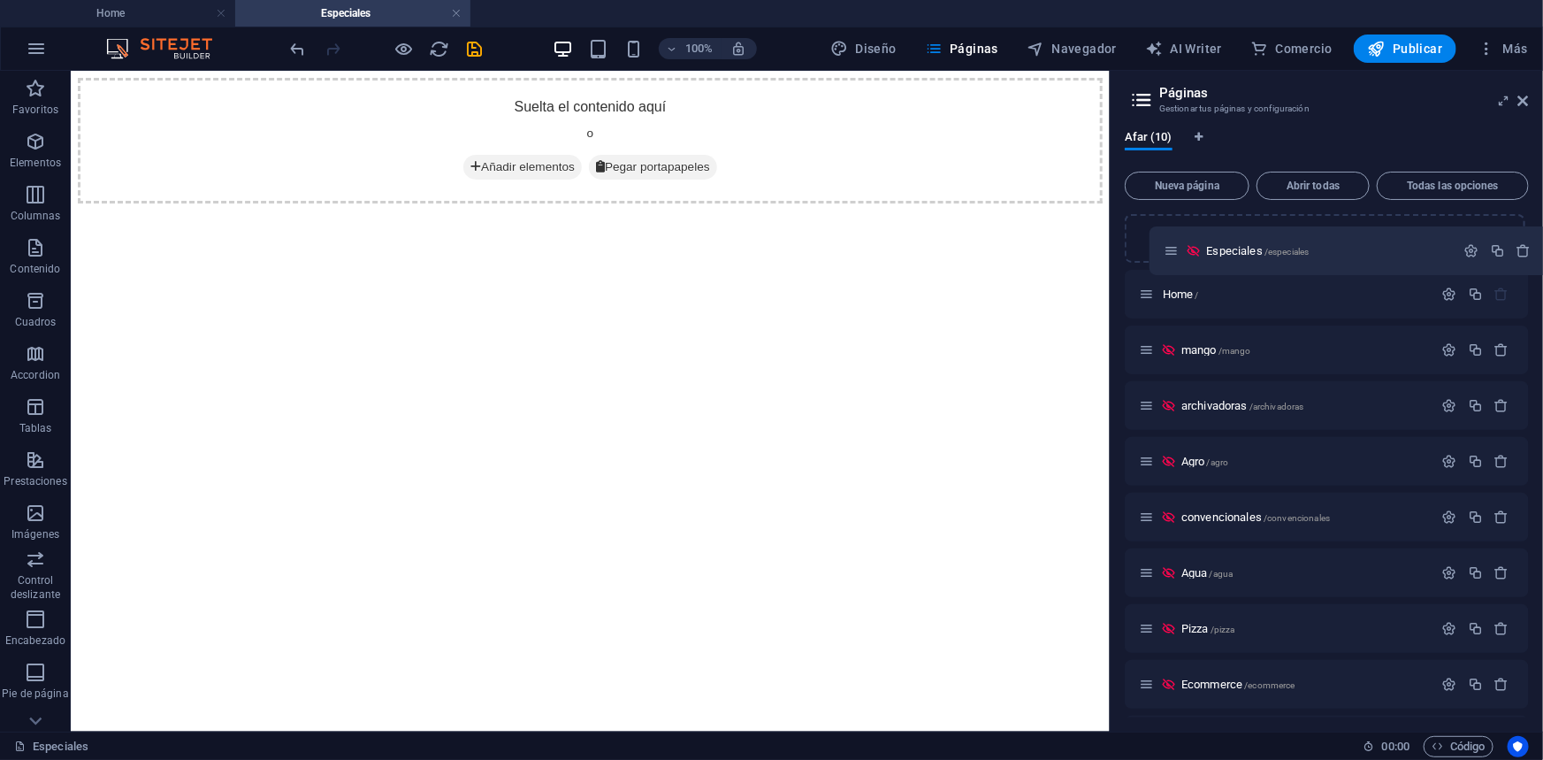
drag, startPoint x: 1149, startPoint y: 630, endPoint x: 1172, endPoint y: 246, distance: 385.4
click at [1172, 246] on div "Home / mango /mango archivadoras /archivadoras Agro /agro convencionales /conve…" at bounding box center [1327, 489] width 404 height 550
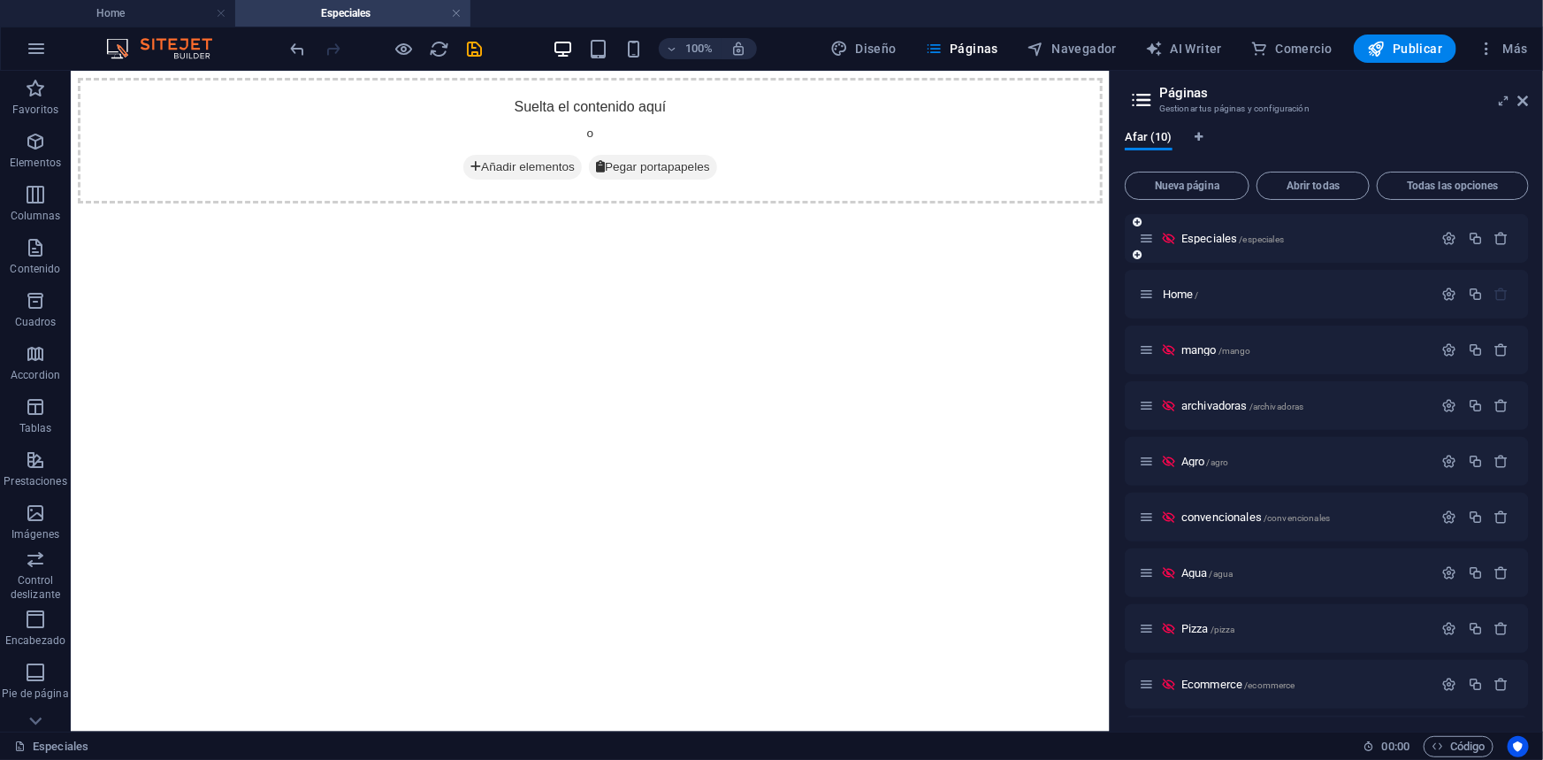
click at [1156, 264] on div "Especiales /especiales Home / mango /mango archivadoras /archivadoras Agro /agr…" at bounding box center [1327, 489] width 404 height 550
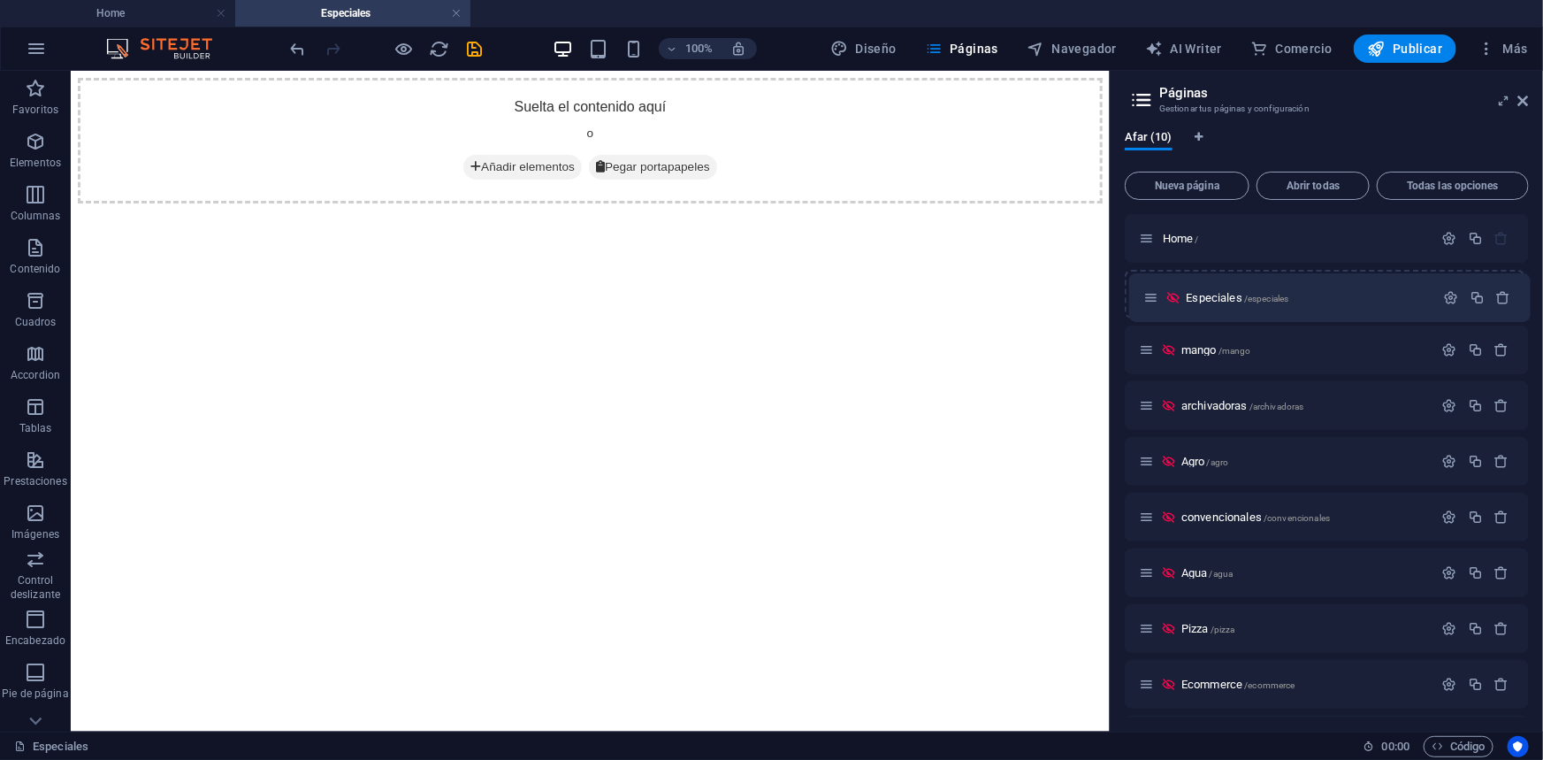
drag, startPoint x: 1148, startPoint y: 239, endPoint x: 1152, endPoint y: 301, distance: 62.1
click at [1152, 301] on div "Especiales /especiales Home / mango /mango archivadoras /archivadoras Agro /agr…" at bounding box center [1327, 489] width 404 height 550
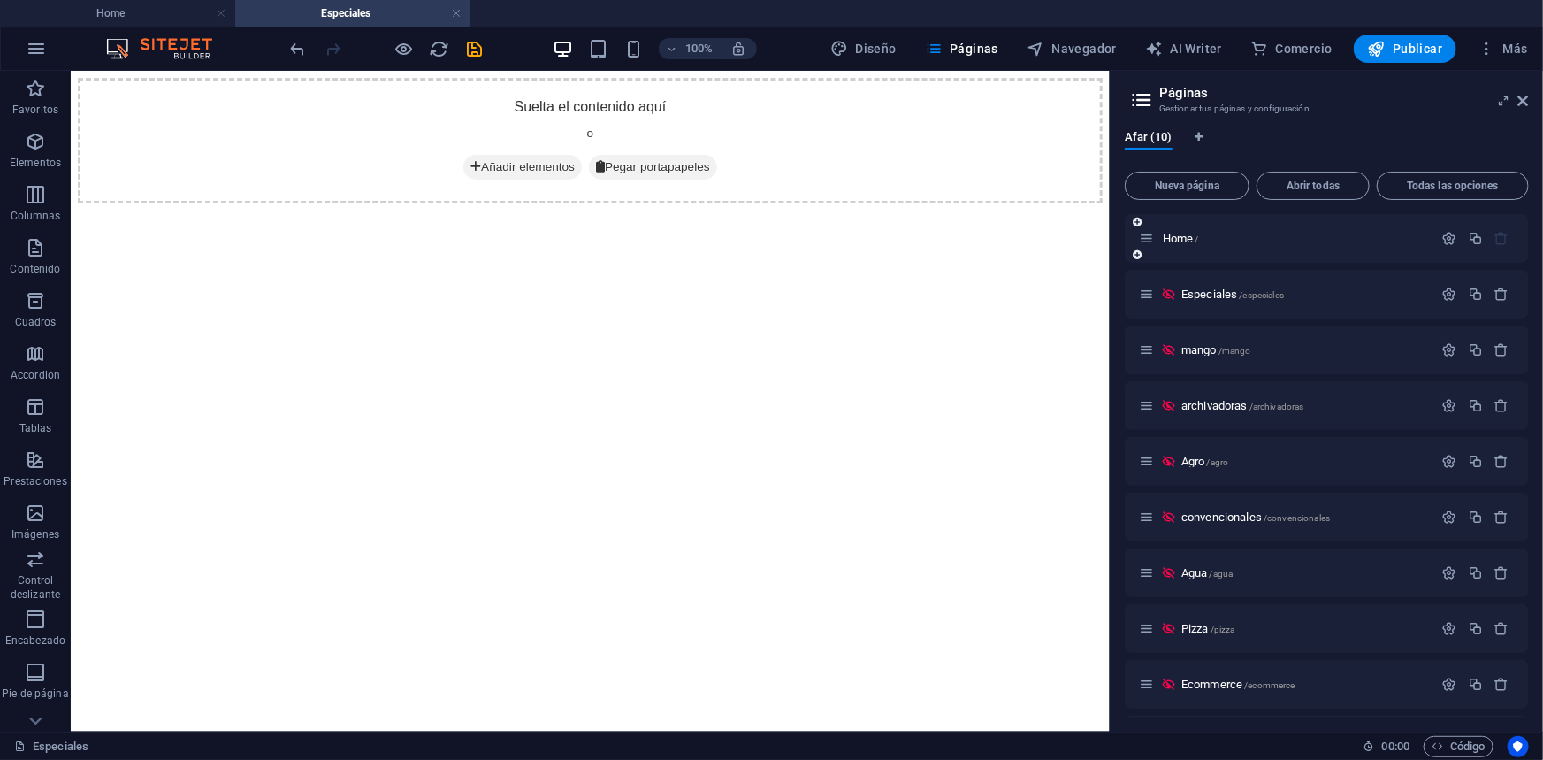
click at [1179, 253] on div "Home /" at bounding box center [1327, 238] width 404 height 49
click at [1157, 241] on div "Home /" at bounding box center [1295, 238] width 276 height 11
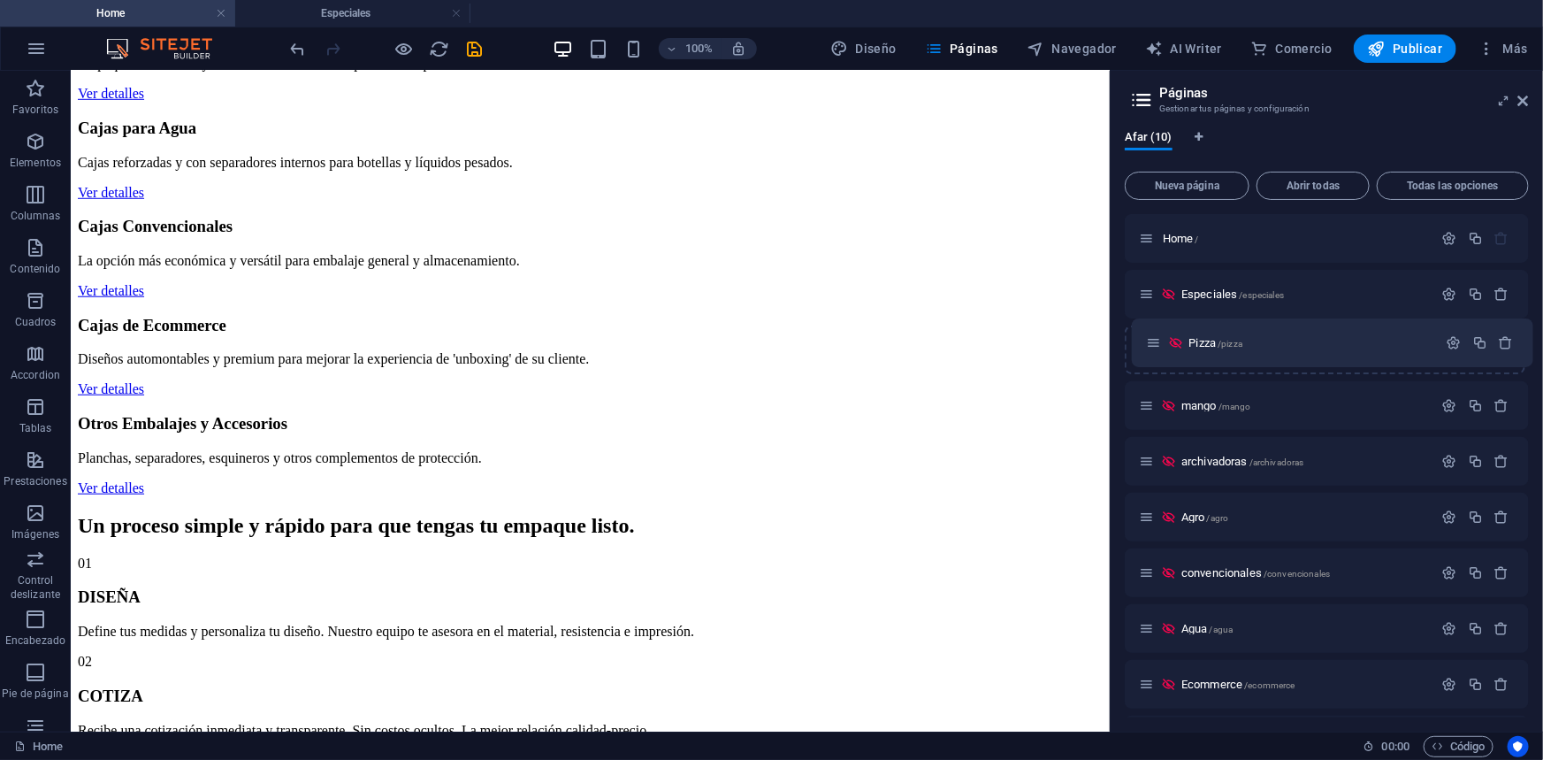
drag, startPoint x: 1150, startPoint y: 599, endPoint x: 1155, endPoint y: 337, distance: 261.8
click at [1155, 337] on div "Home / Especiales /especiales mango /mango archivadoras /archivadoras Agro /agr…" at bounding box center [1327, 489] width 404 height 550
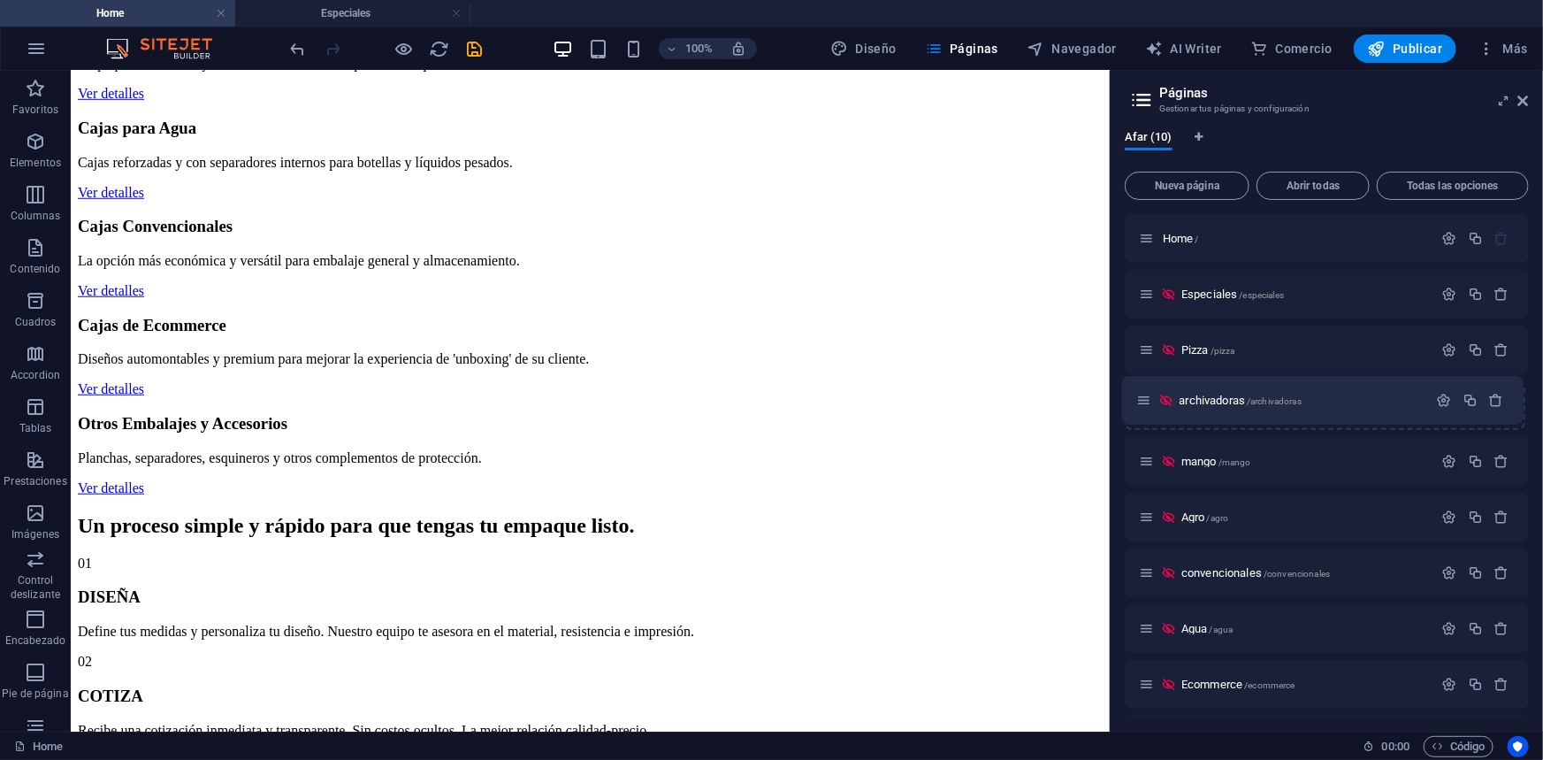
drag, startPoint x: 1148, startPoint y: 467, endPoint x: 1145, endPoint y: 401, distance: 65.5
click at [1145, 401] on div "Home / Especiales /especiales Pizza /pizza mango /mango archivadoras /archivado…" at bounding box center [1327, 489] width 404 height 550
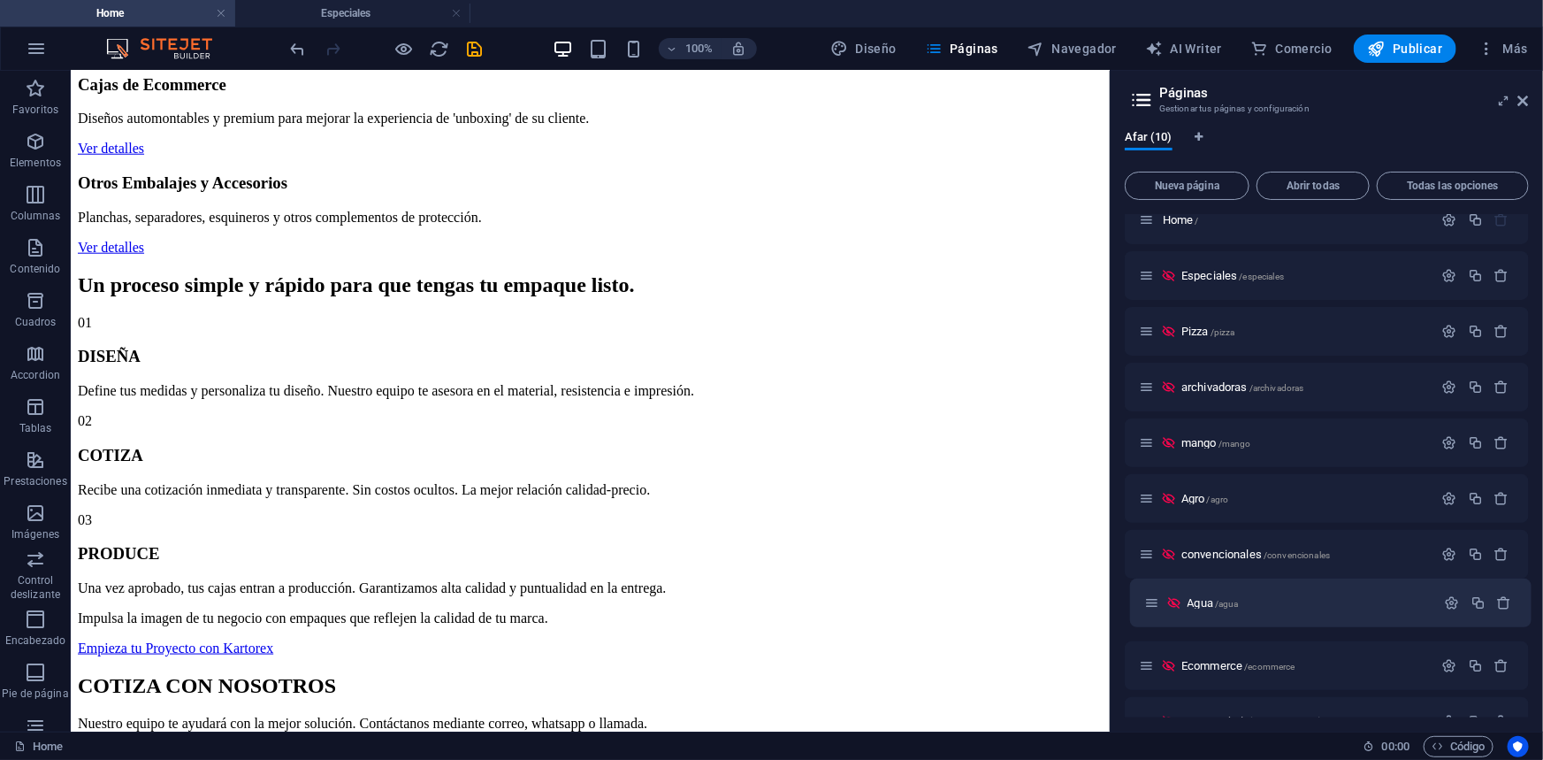
scroll to position [27, 0]
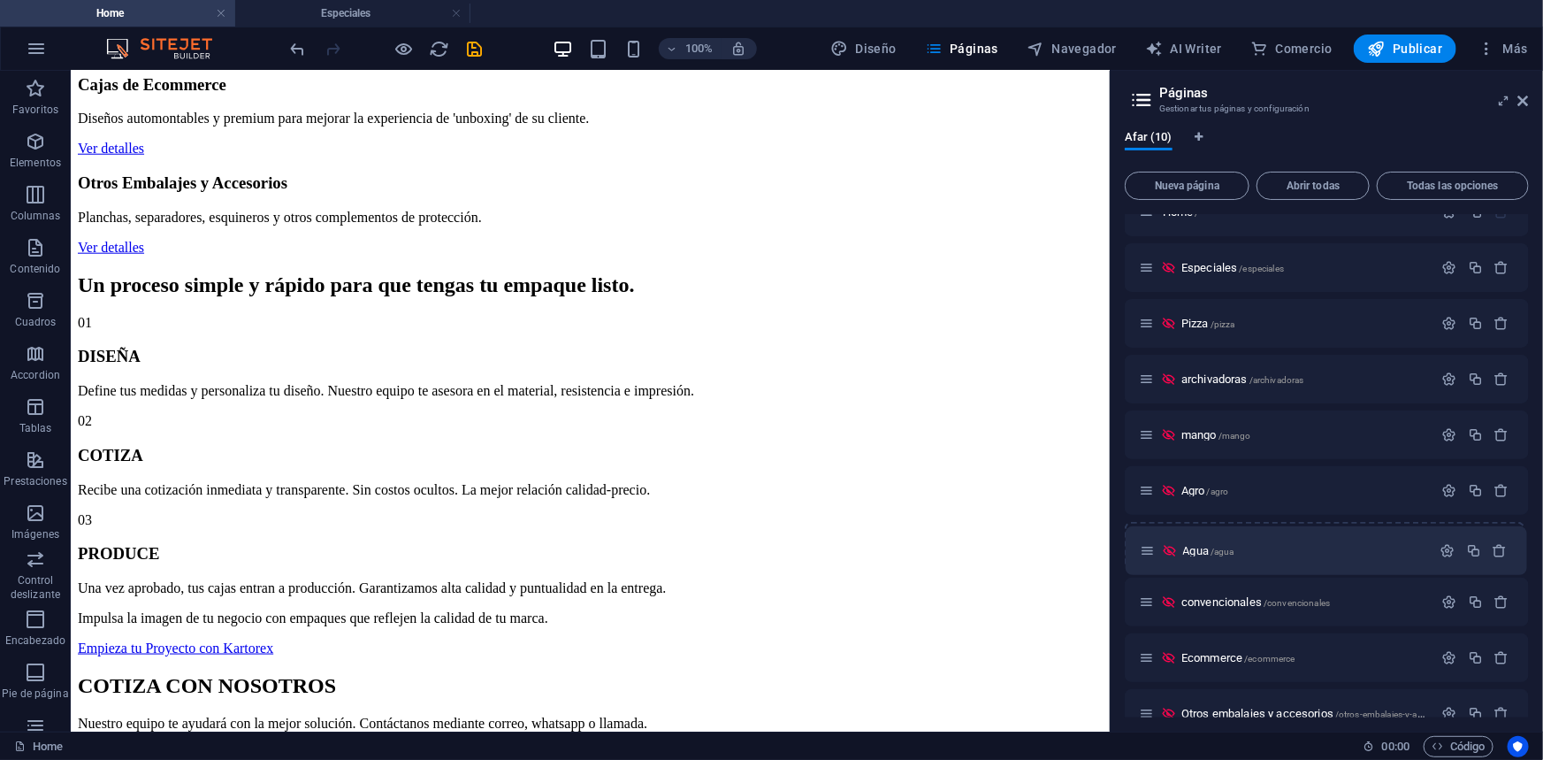
drag, startPoint x: 1150, startPoint y: 626, endPoint x: 1151, endPoint y: 545, distance: 81.4
click at [1151, 545] on div "Home / Especiales /especiales Pizza /pizza archivadoras /archivadoras mango /ma…" at bounding box center [1327, 462] width 404 height 550
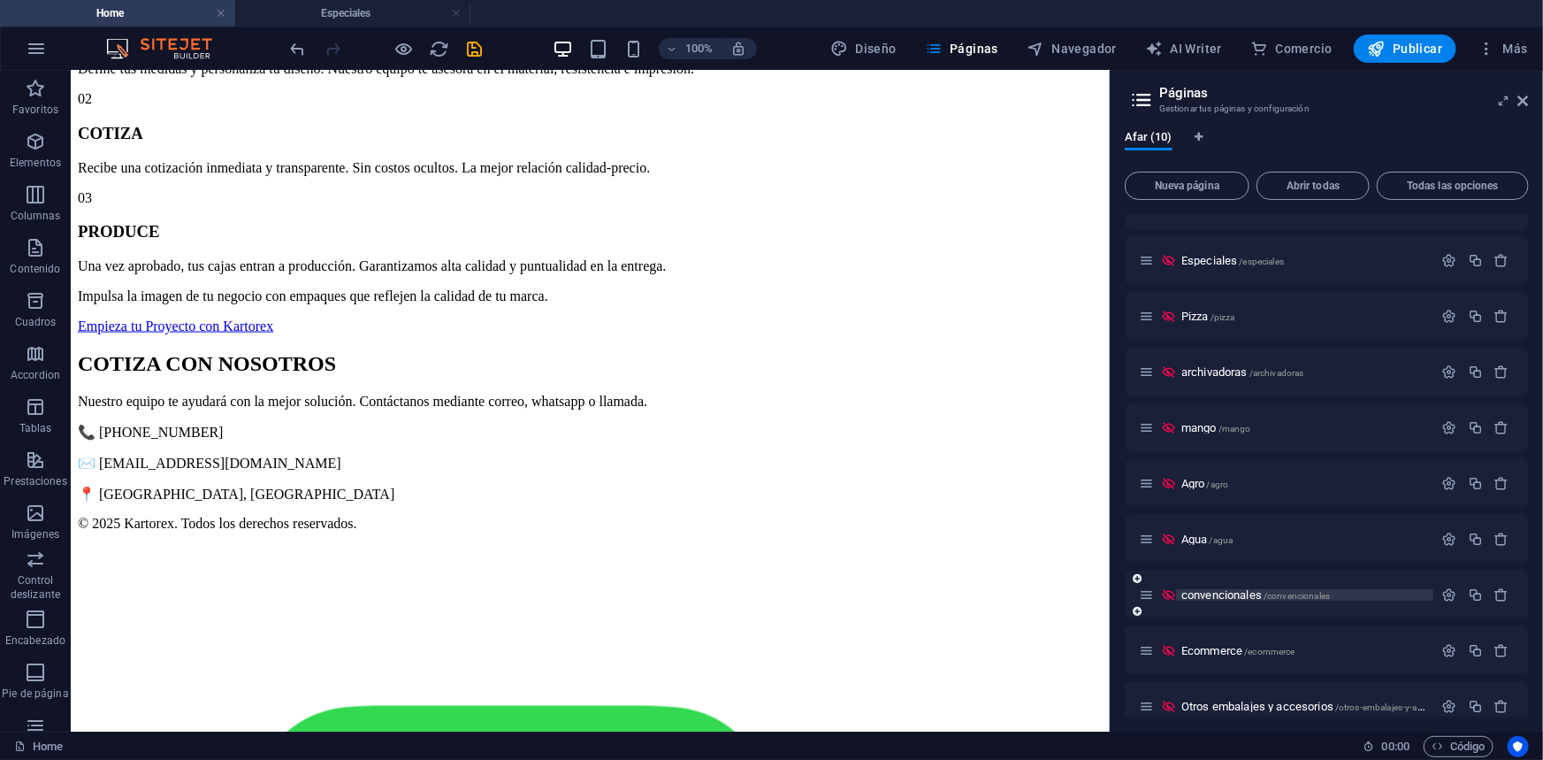
scroll to position [0, 0]
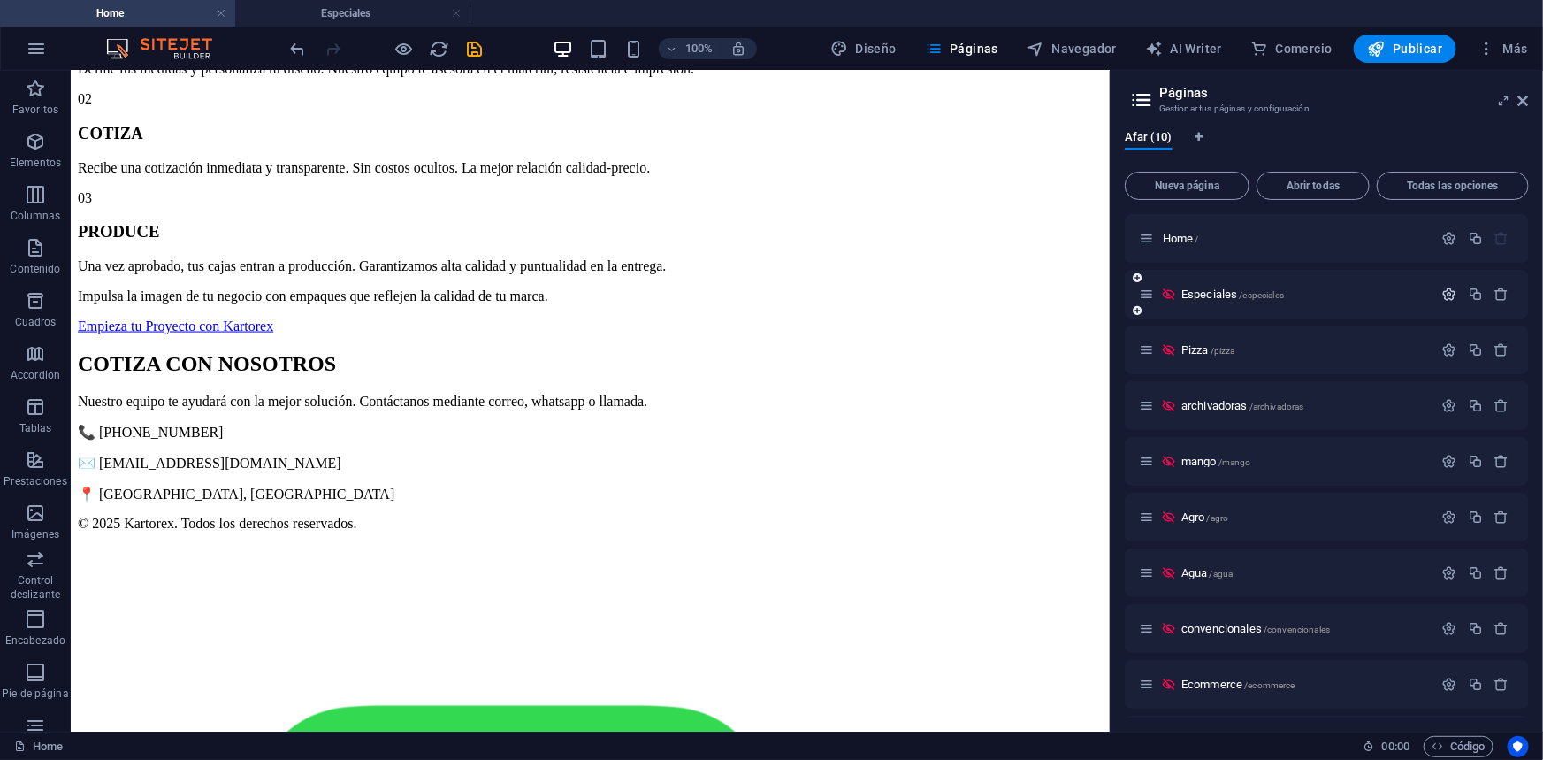
click at [1437, 289] on button "button" at bounding box center [1450, 293] width 26 height 15
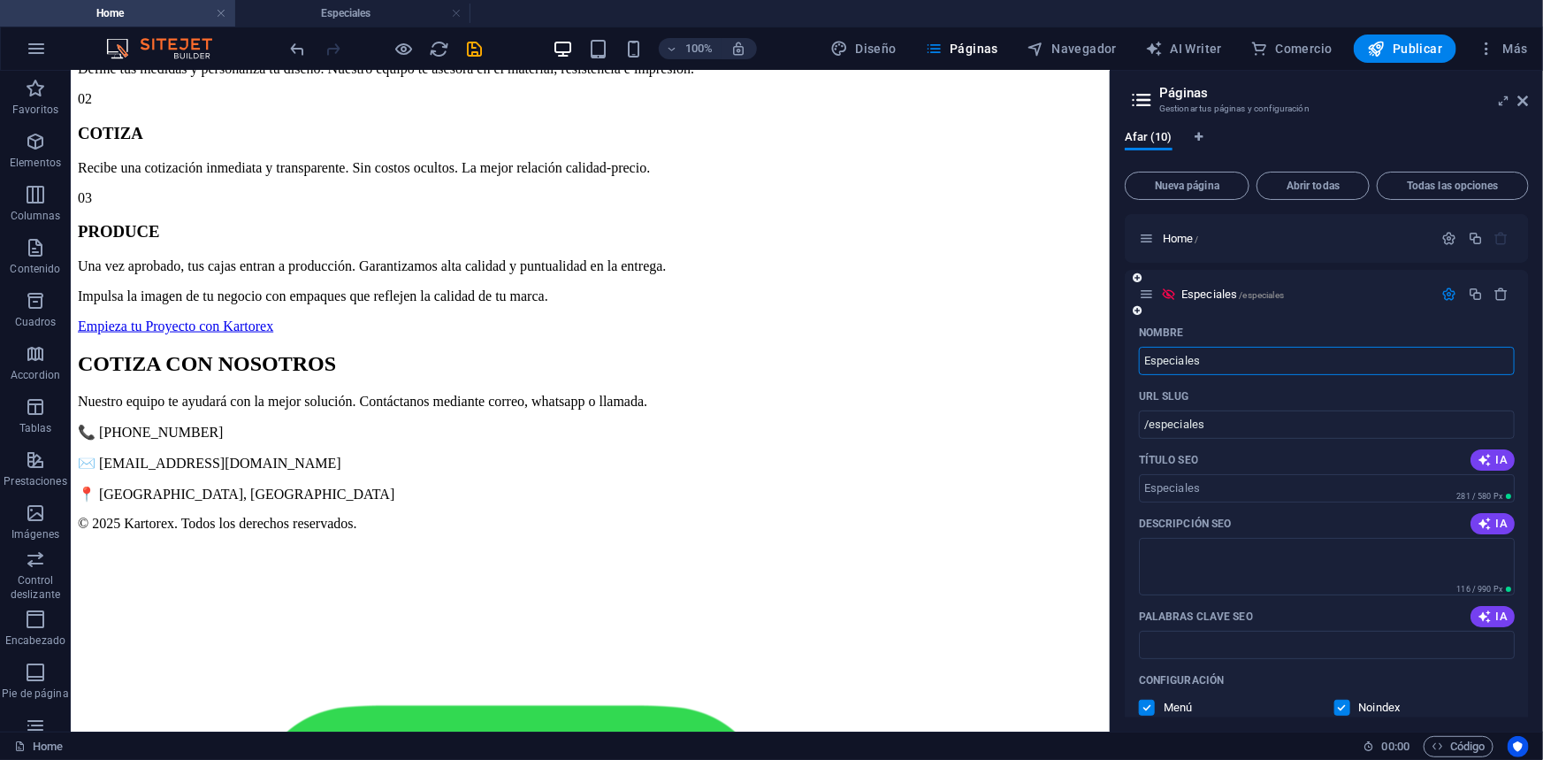
click at [1235, 301] on div "Especiales /especiales" at bounding box center [1286, 294] width 294 height 20
click at [1226, 289] on span "Especiales /especiales" at bounding box center [1232, 293] width 103 height 13
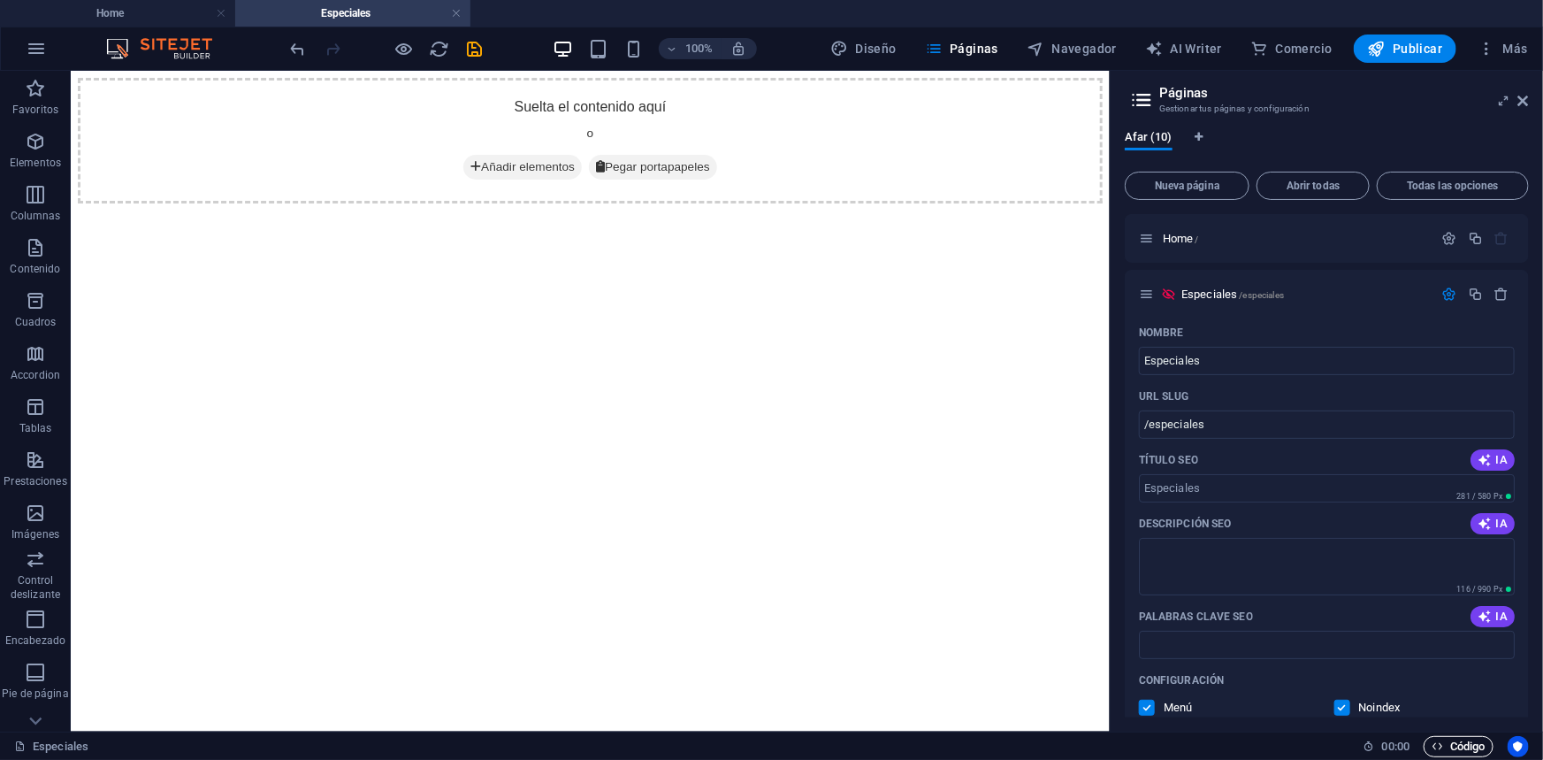
click at [1459, 741] on span "Código" at bounding box center [1459, 746] width 54 height 21
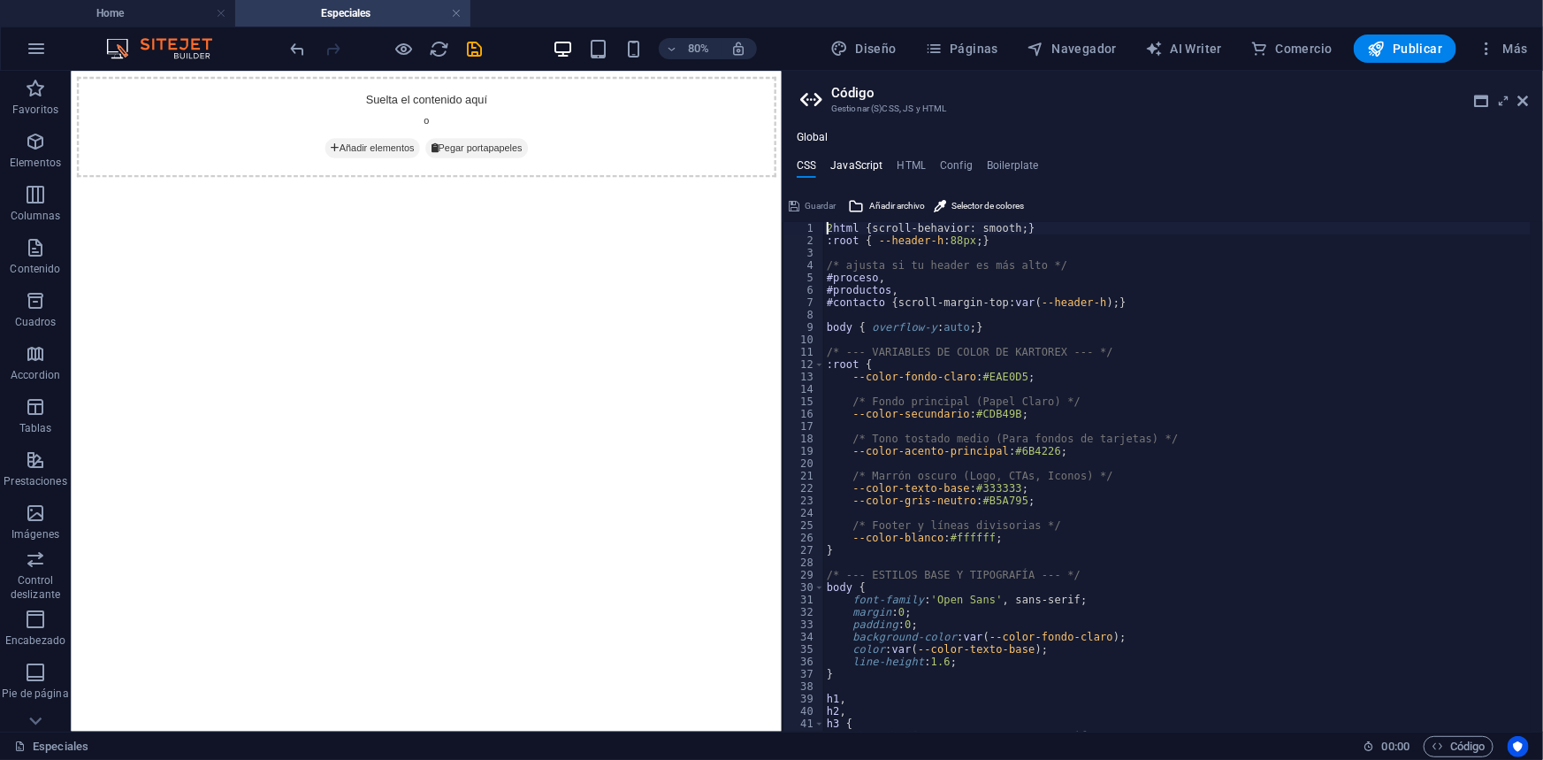
click at [848, 159] on h4 "JavaScript" at bounding box center [856, 168] width 52 height 19
type textarea "// Scroll con compensación por header fijo"
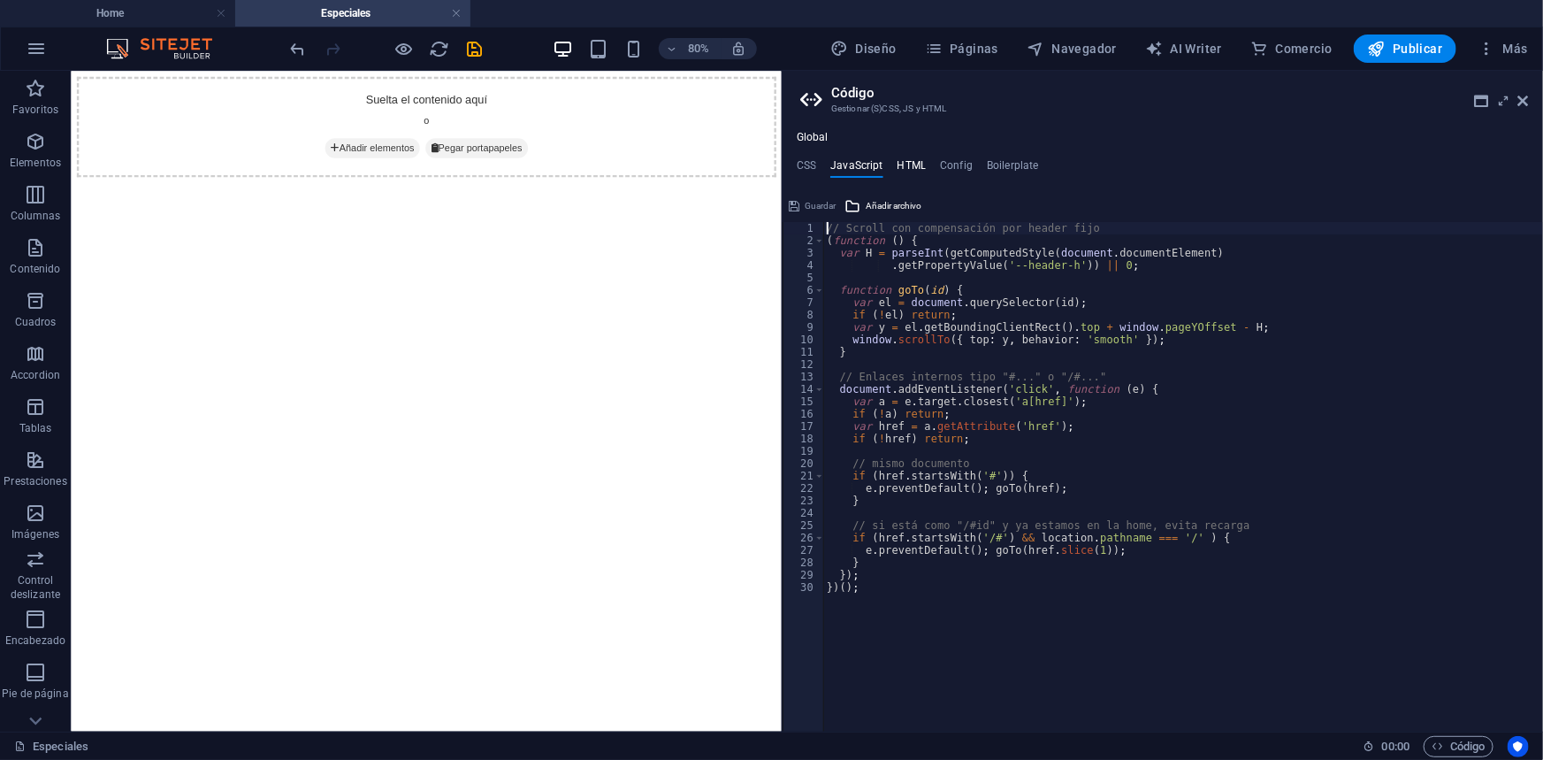
click at [907, 162] on h4 "HTML" at bounding box center [911, 168] width 29 height 19
type textarea "<meta charset="UTF-8">"
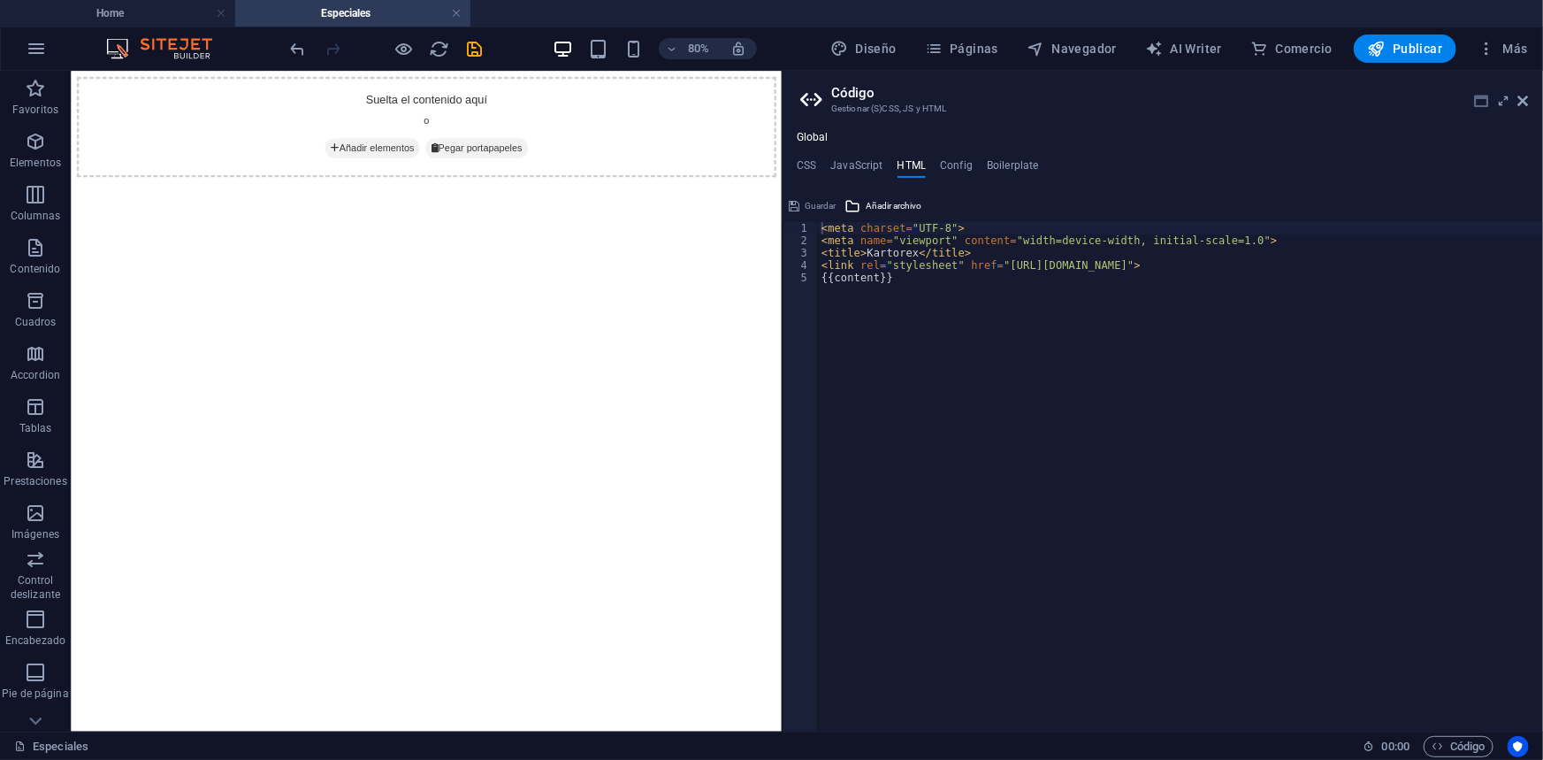
click at [1477, 105] on icon at bounding box center [1482, 101] width 14 height 14
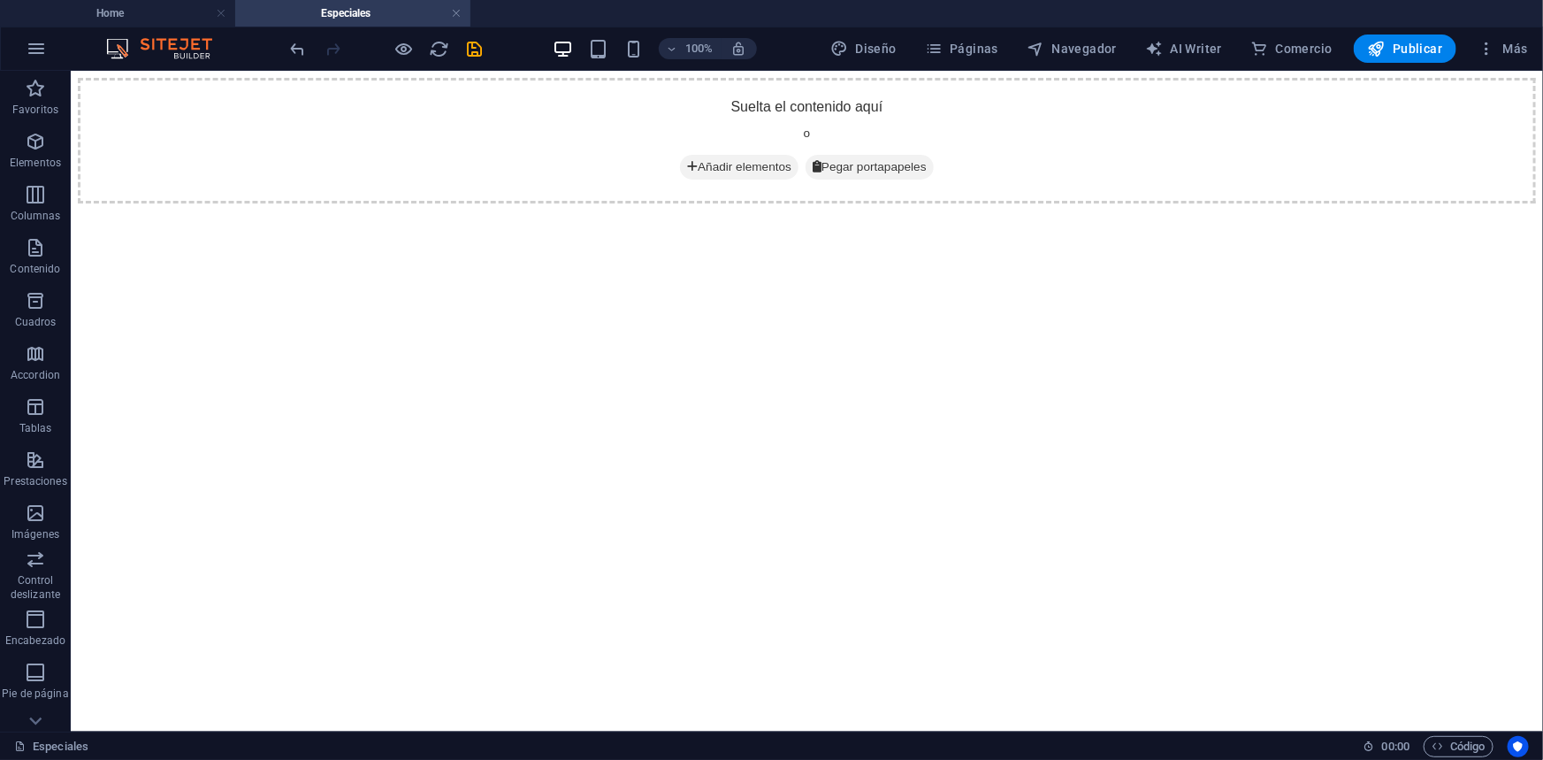
drag, startPoint x: 1588, startPoint y: 70, endPoint x: 1196, endPoint y: 272, distance: 441.0
click at [1147, 202] on div "Suelta el contenido aquí o Añadir elementos Pegar portapapeles" at bounding box center [806, 140] width 1458 height 126
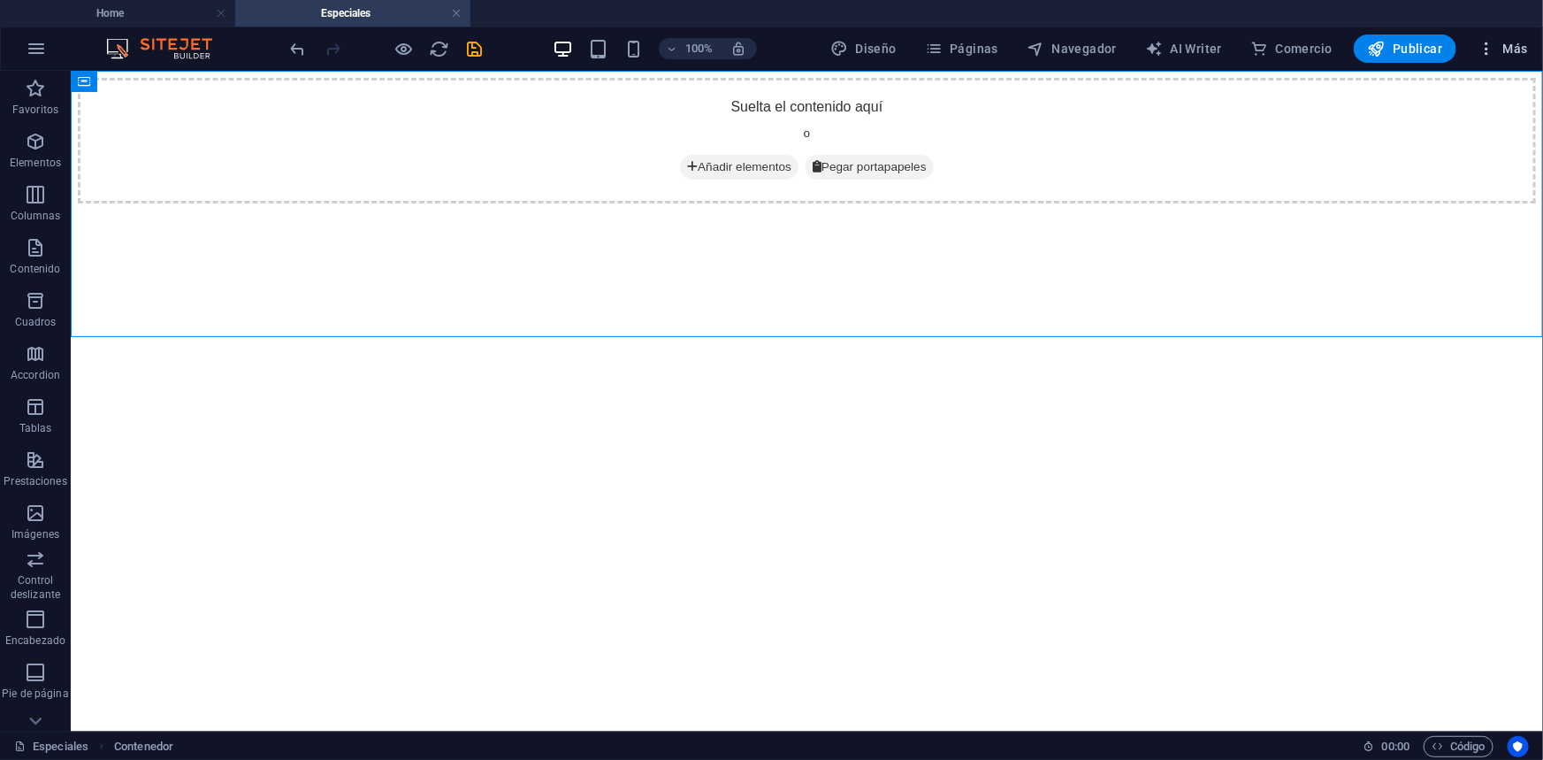
click at [1495, 40] on icon "button" at bounding box center [1487, 49] width 18 height 18
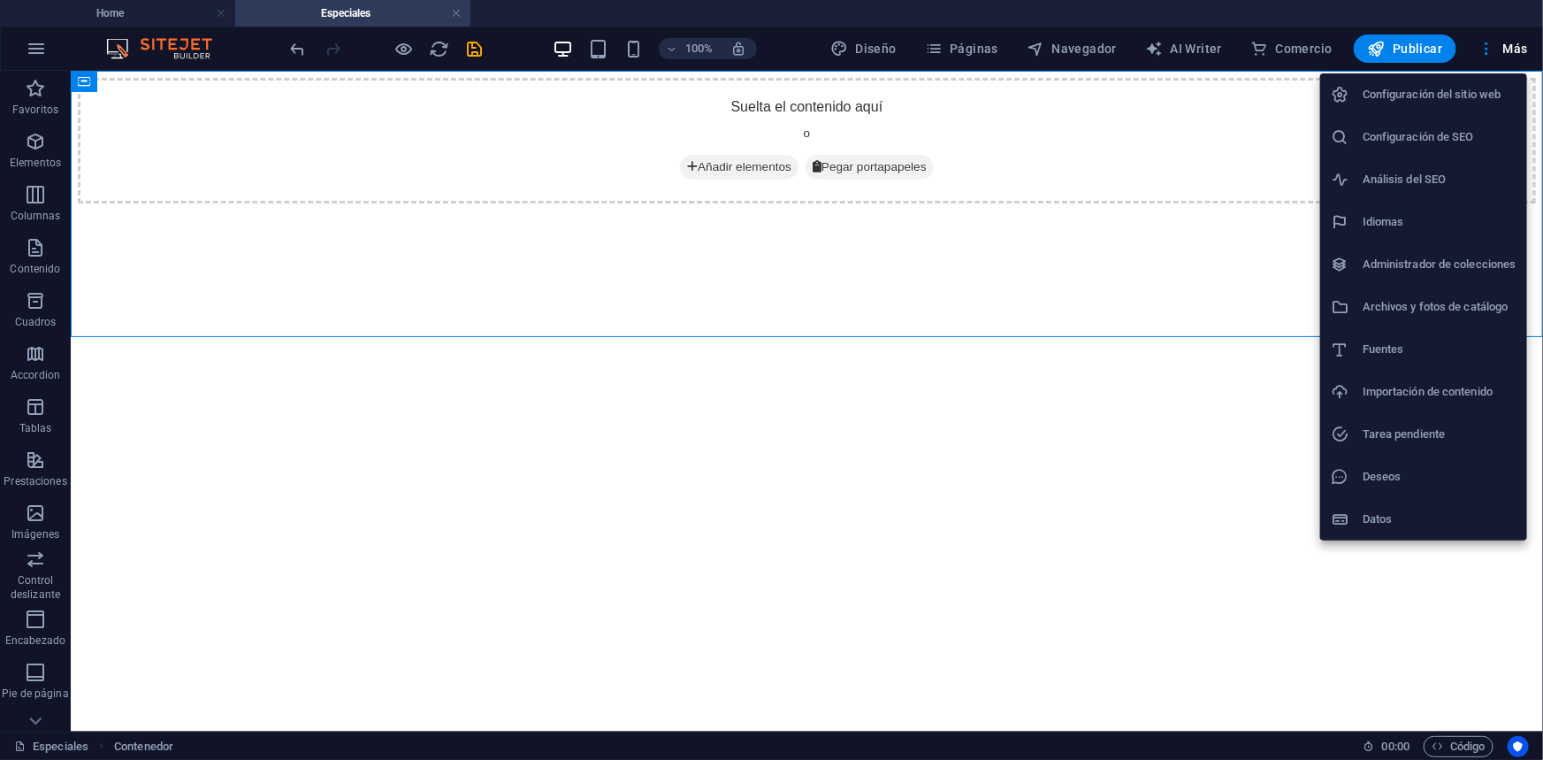
click at [1410, 220] on h6 "Idiomas" at bounding box center [1440, 221] width 154 height 21
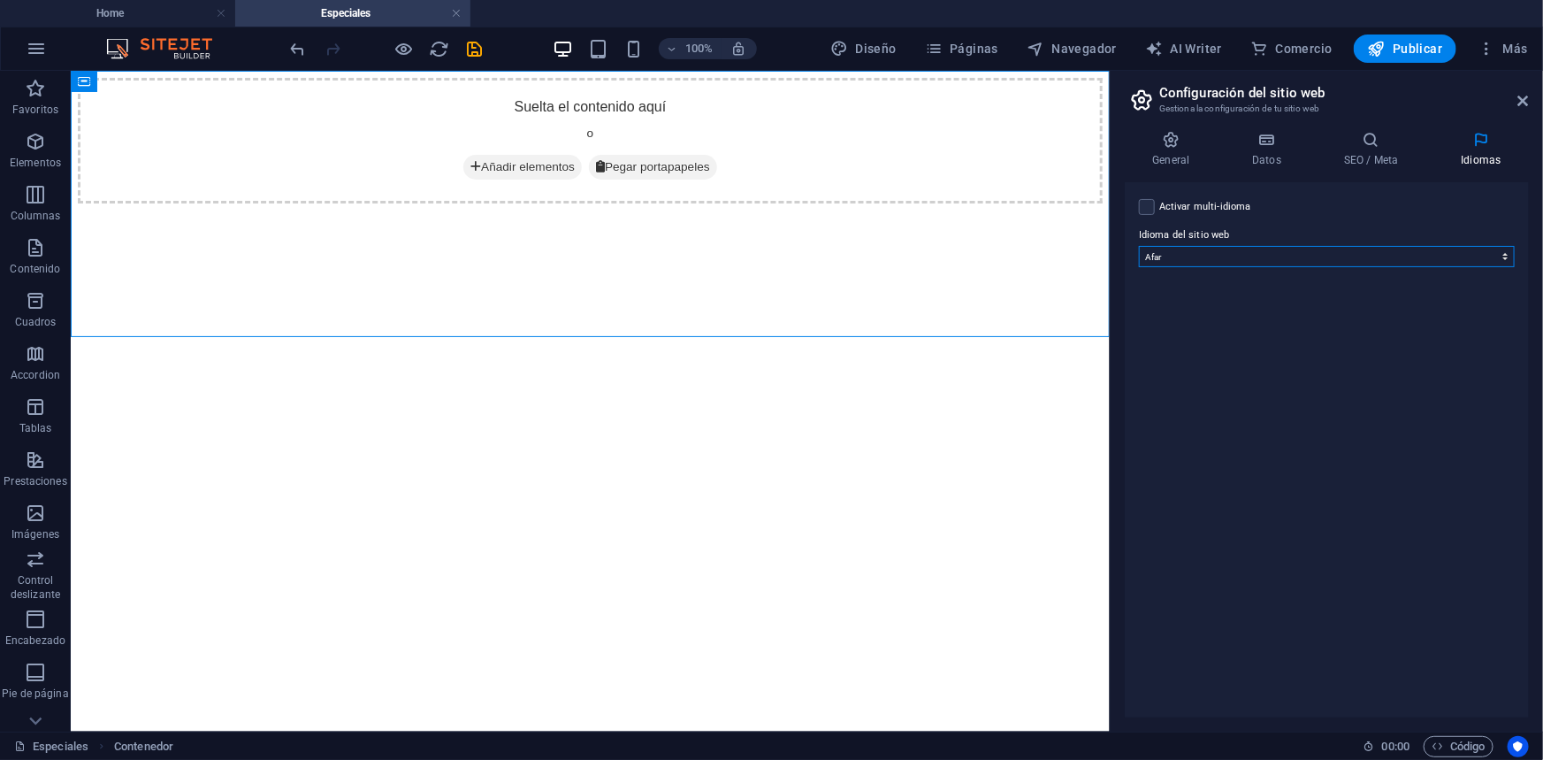
click at [1324, 253] on select "Abkhazian Afar Afrikaans Akan Albanés Alemán Amharic Árabe Aragonese Armenian A…" at bounding box center [1327, 256] width 376 height 21
select select "2"
click at [1139, 246] on select "Abkhazian Afar Afrikaans Akan Albanés Alemán Amharic Árabe Aragonese Armenian A…" at bounding box center [1327, 256] width 376 height 21
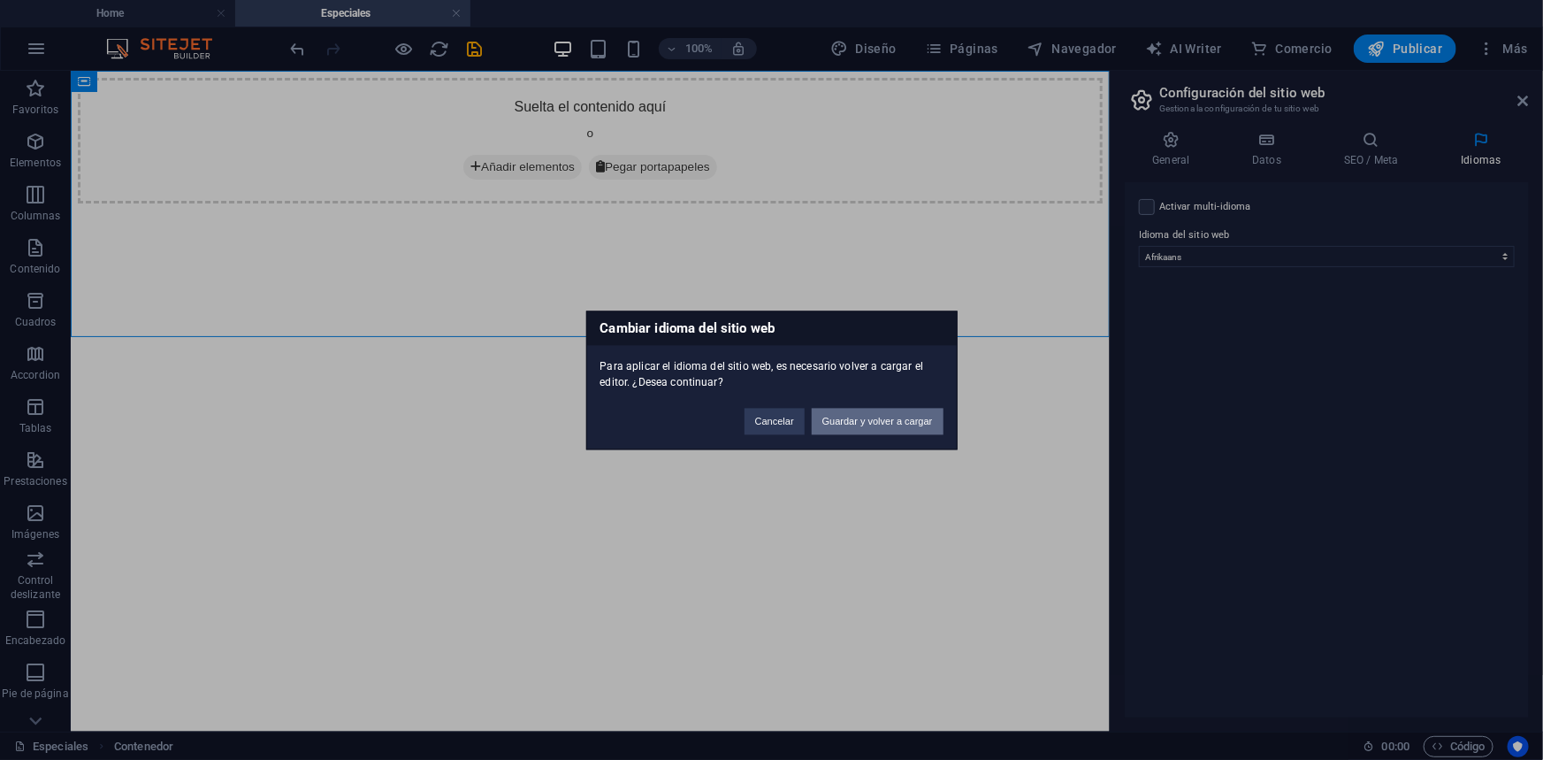
drag, startPoint x: 907, startPoint y: 433, endPoint x: 827, endPoint y: 358, distance: 110.1
click at [907, 433] on button "Guardar y volver a cargar" at bounding box center [878, 421] width 132 height 27
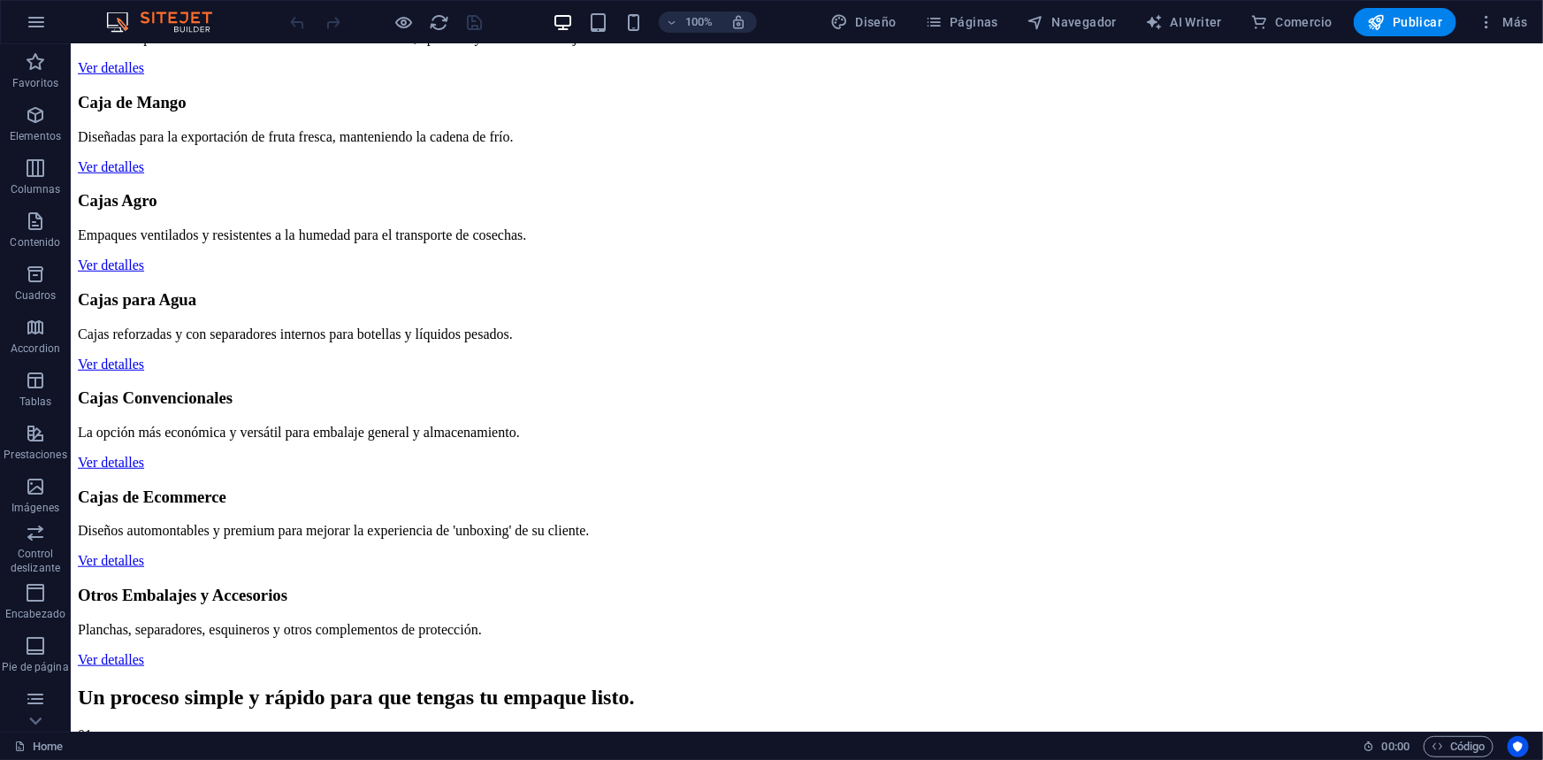
scroll to position [804, 0]
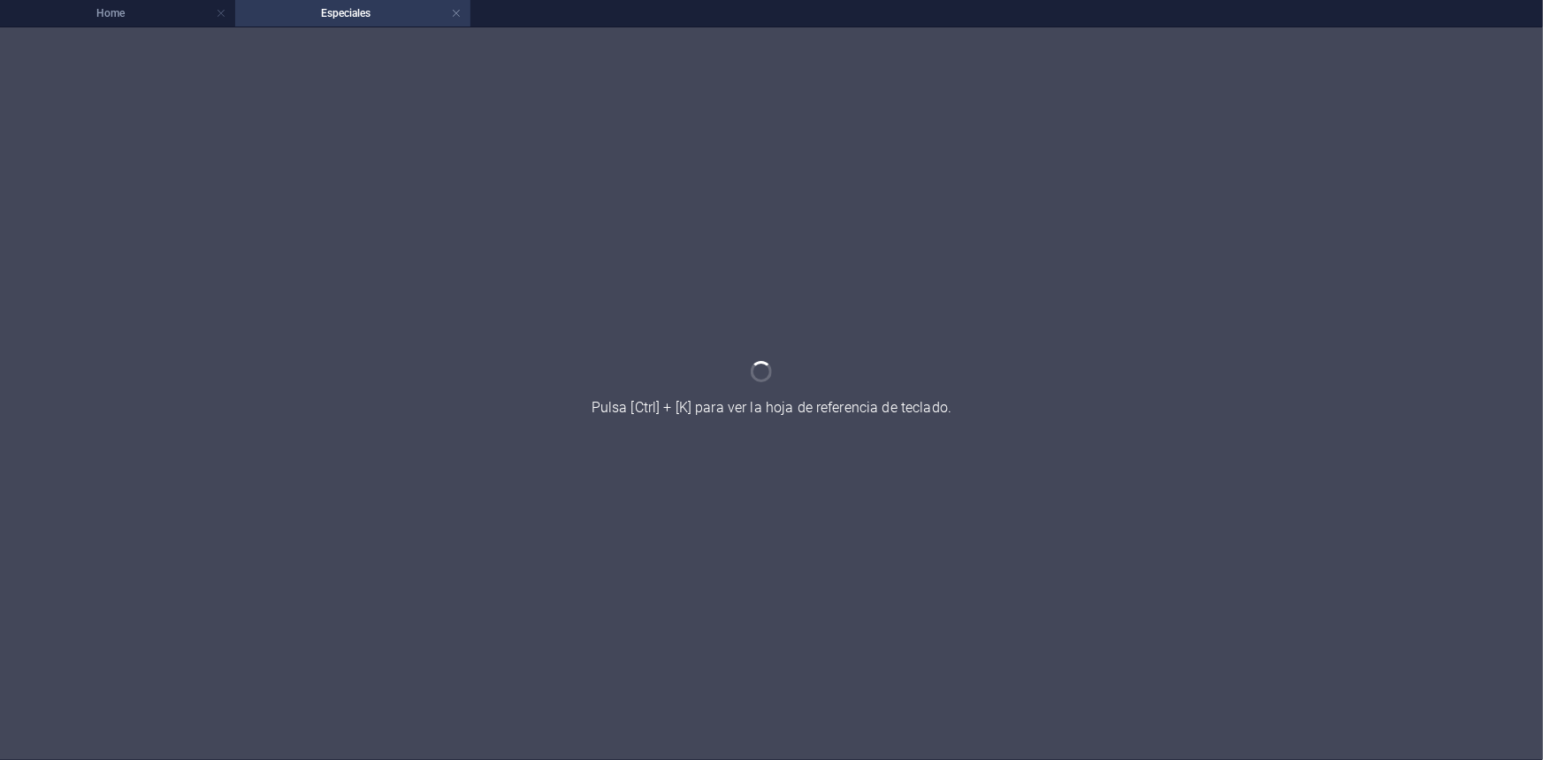
scroll to position [0, 0]
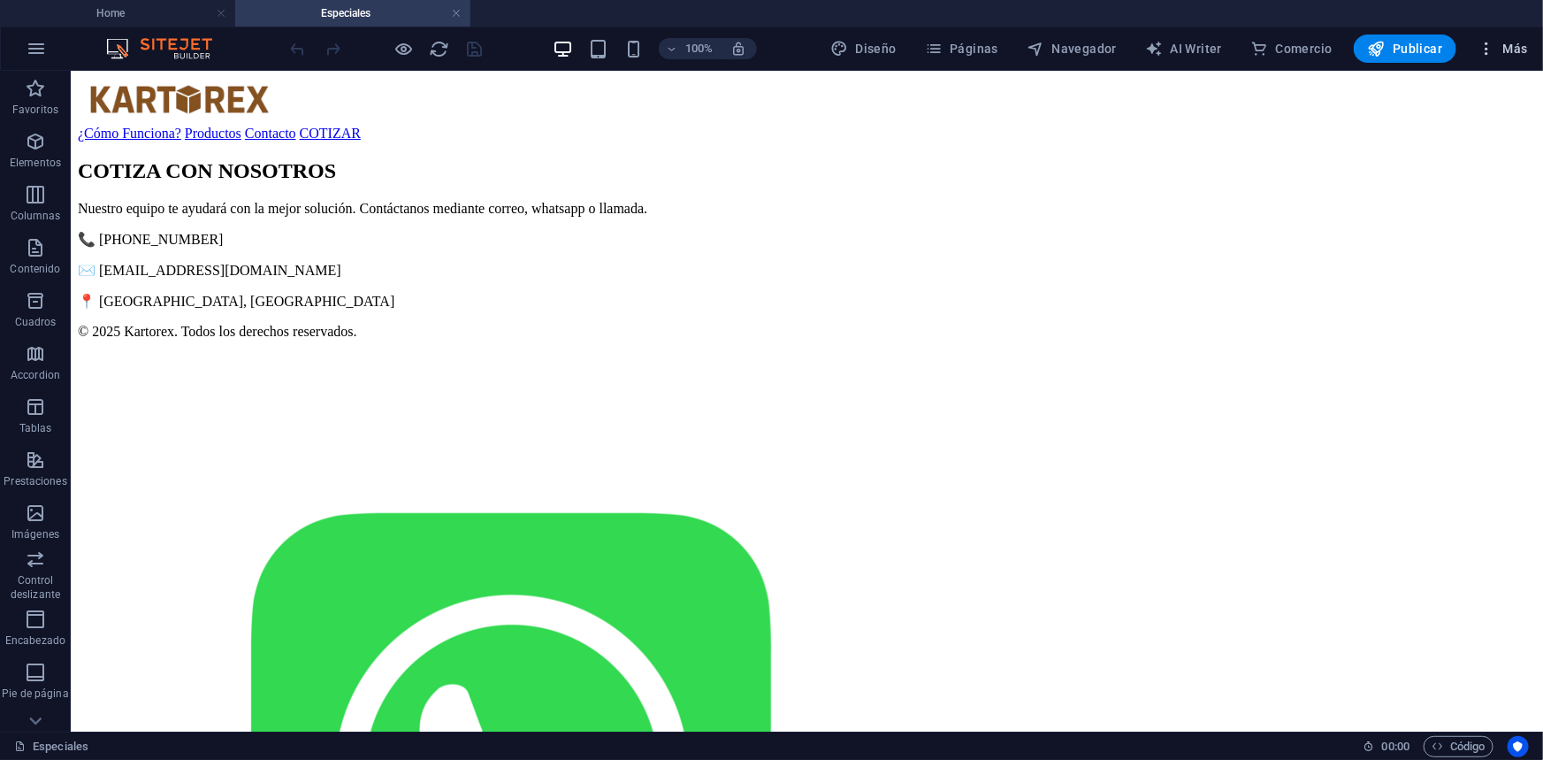
click at [1487, 46] on icon "button" at bounding box center [1487, 49] width 18 height 18
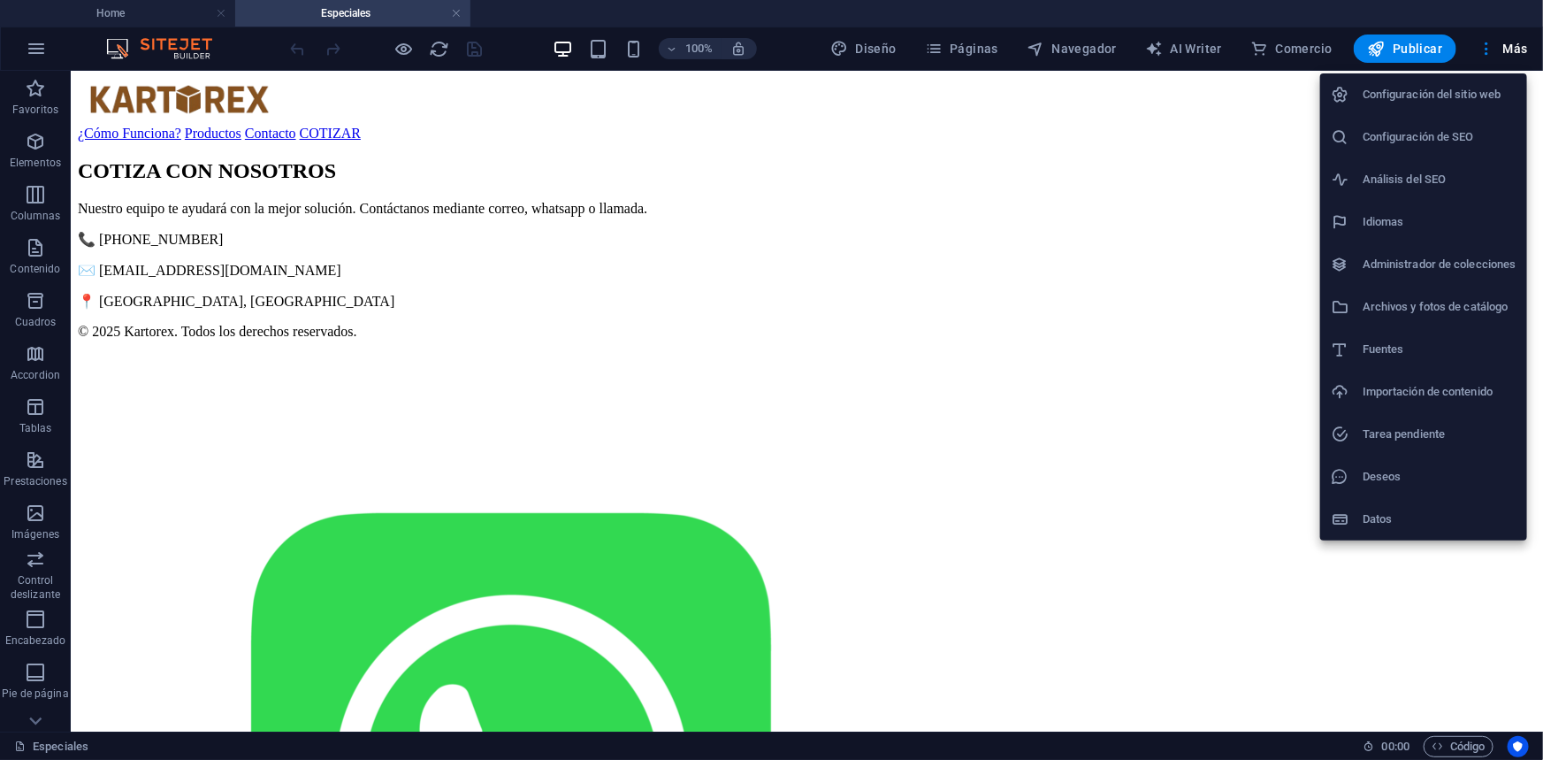
click at [1096, 286] on div at bounding box center [771, 380] width 1543 height 760
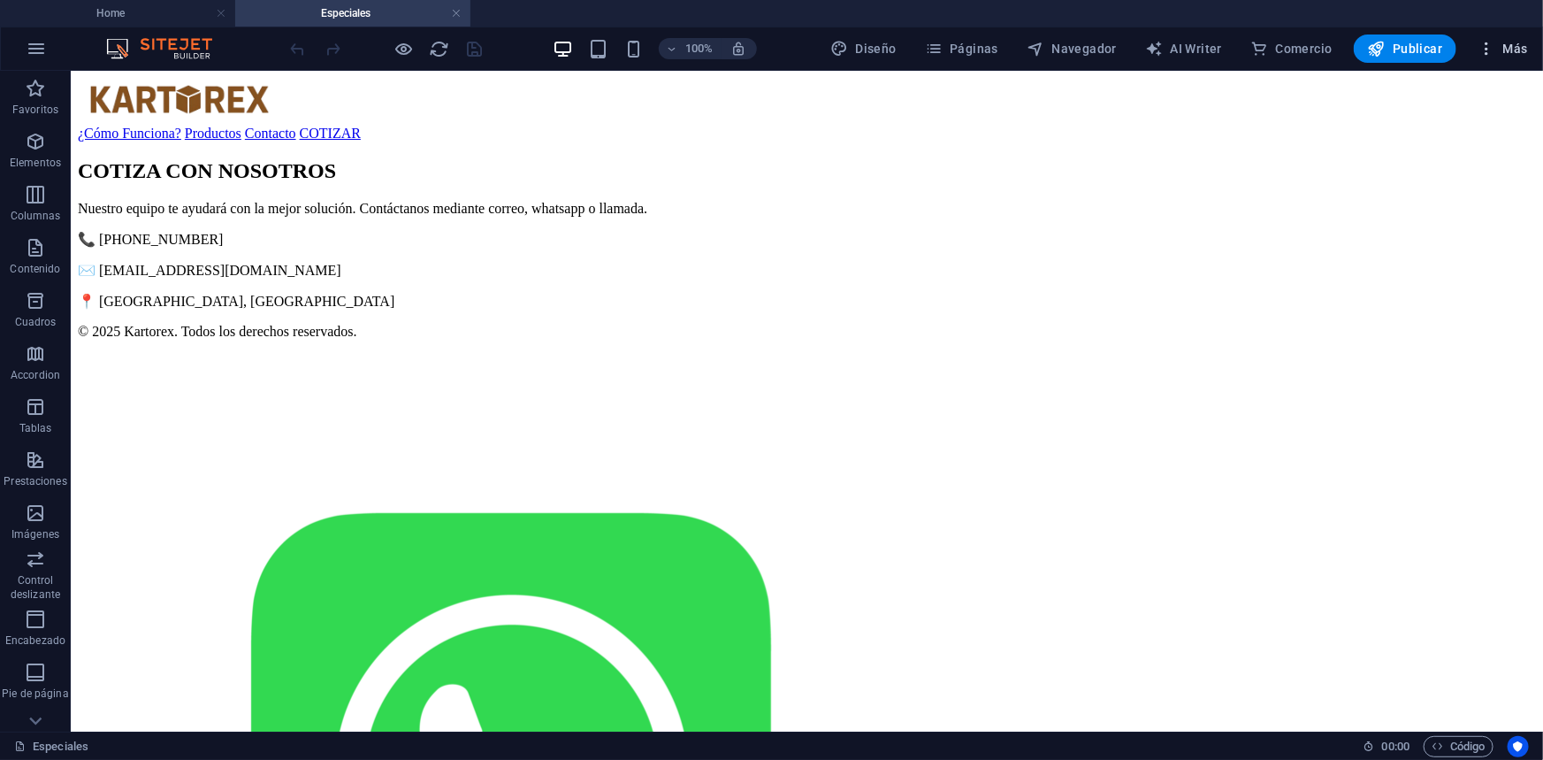
click at [1481, 52] on icon "button" at bounding box center [1487, 49] width 18 height 18
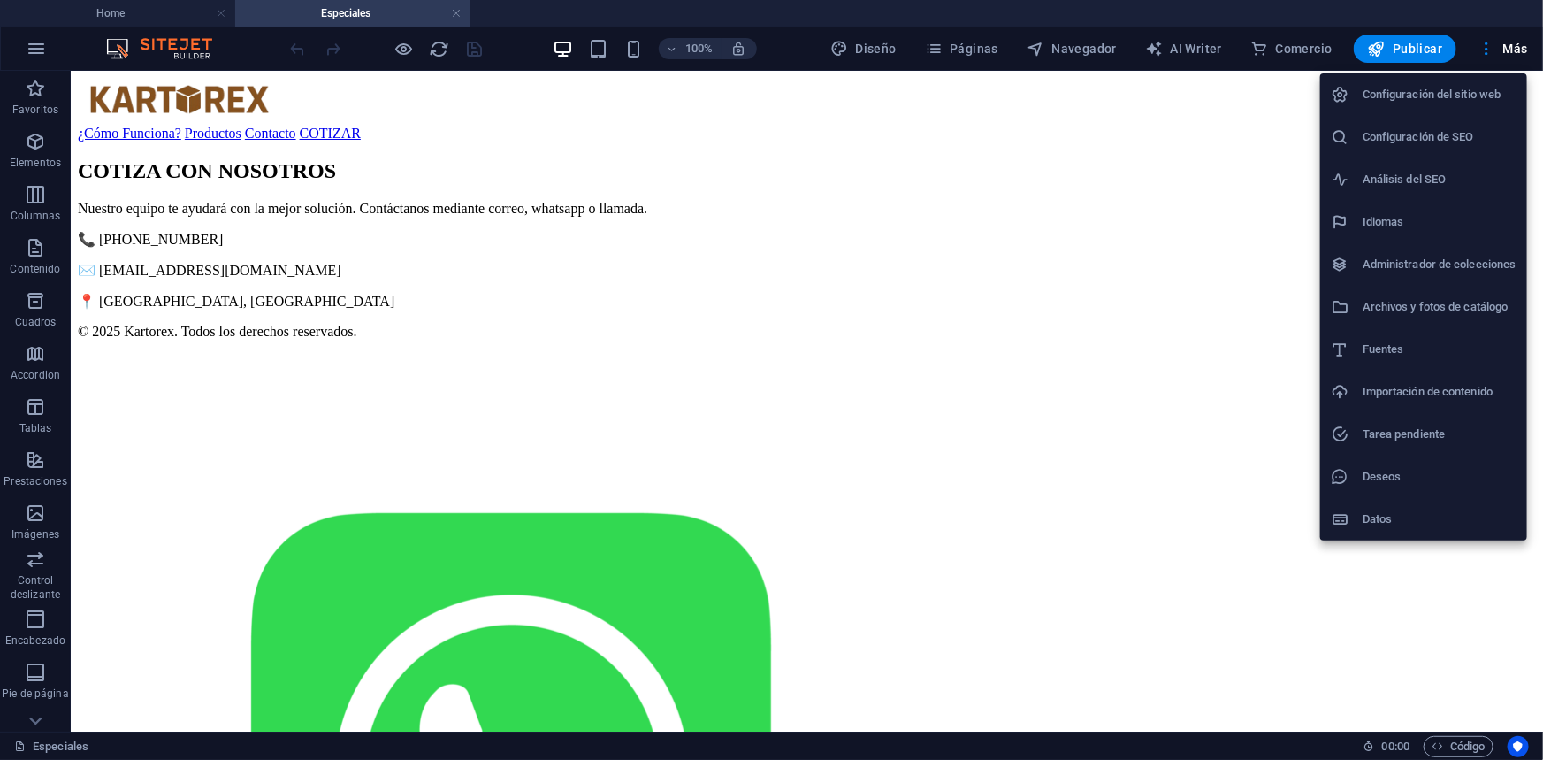
click at [965, 50] on div at bounding box center [771, 380] width 1543 height 760
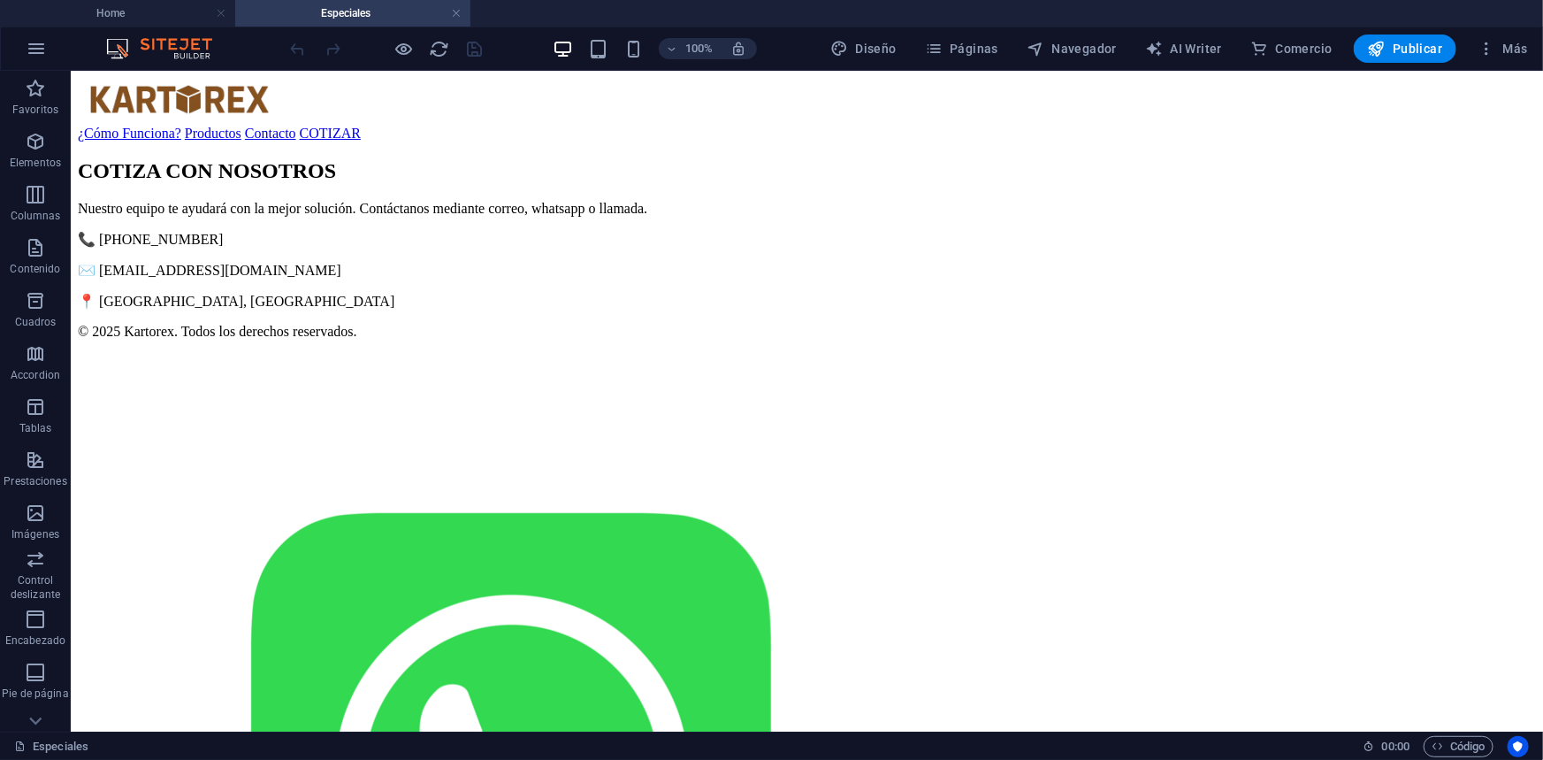
click at [960, 51] on div "Configuración del sitio web Configuración de SEO Análisis del SEO Idiomas Admin…" at bounding box center [771, 385] width 1543 height 749
click at [959, 51] on span "Páginas" at bounding box center [961, 49] width 73 height 18
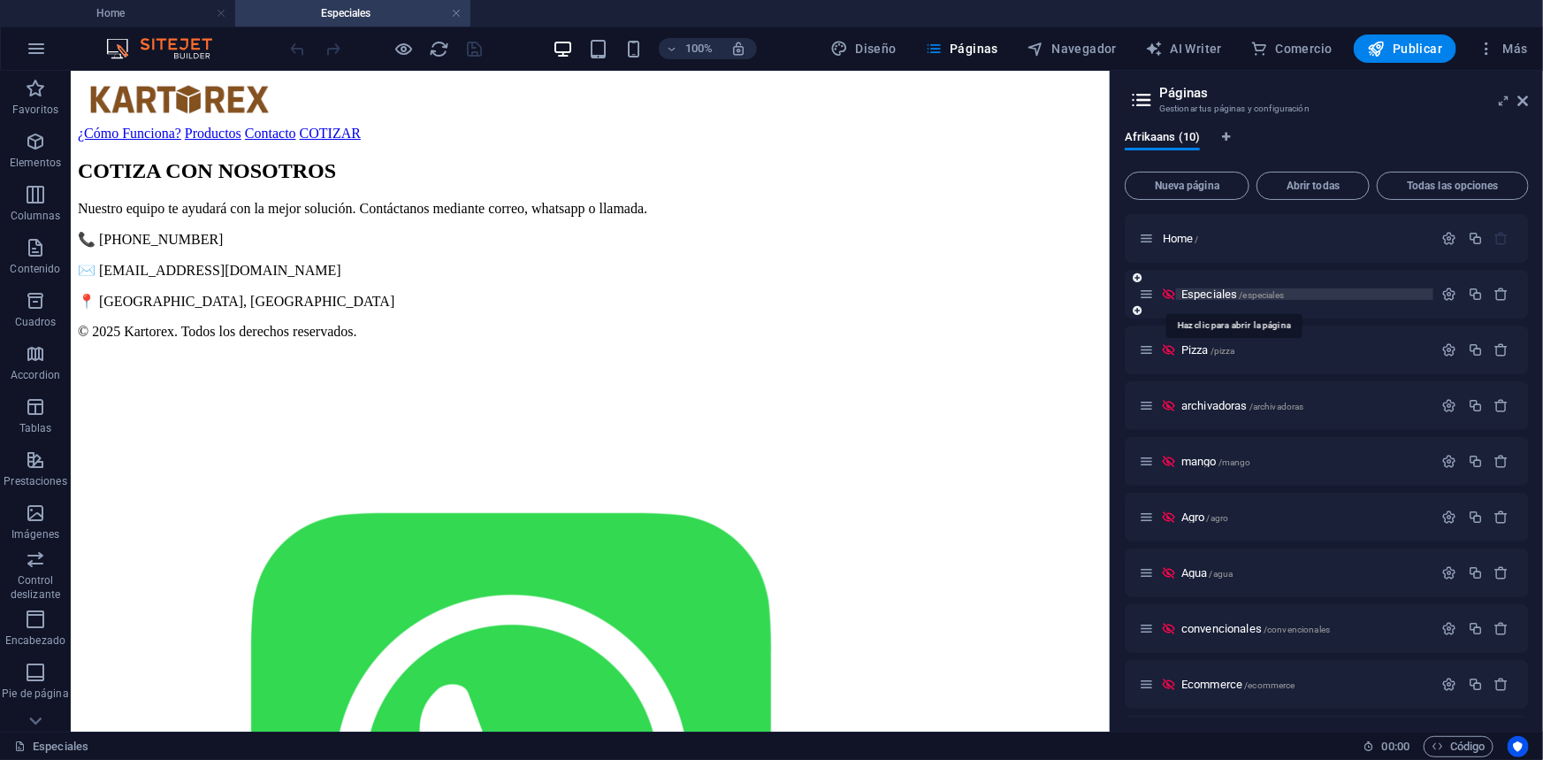
click at [1206, 297] on span "Especiales /especiales" at bounding box center [1232, 293] width 103 height 13
click at [1195, 292] on span "Especiales /especiales" at bounding box center [1232, 293] width 103 height 13
click at [1461, 740] on span "Código" at bounding box center [1459, 746] width 54 height 21
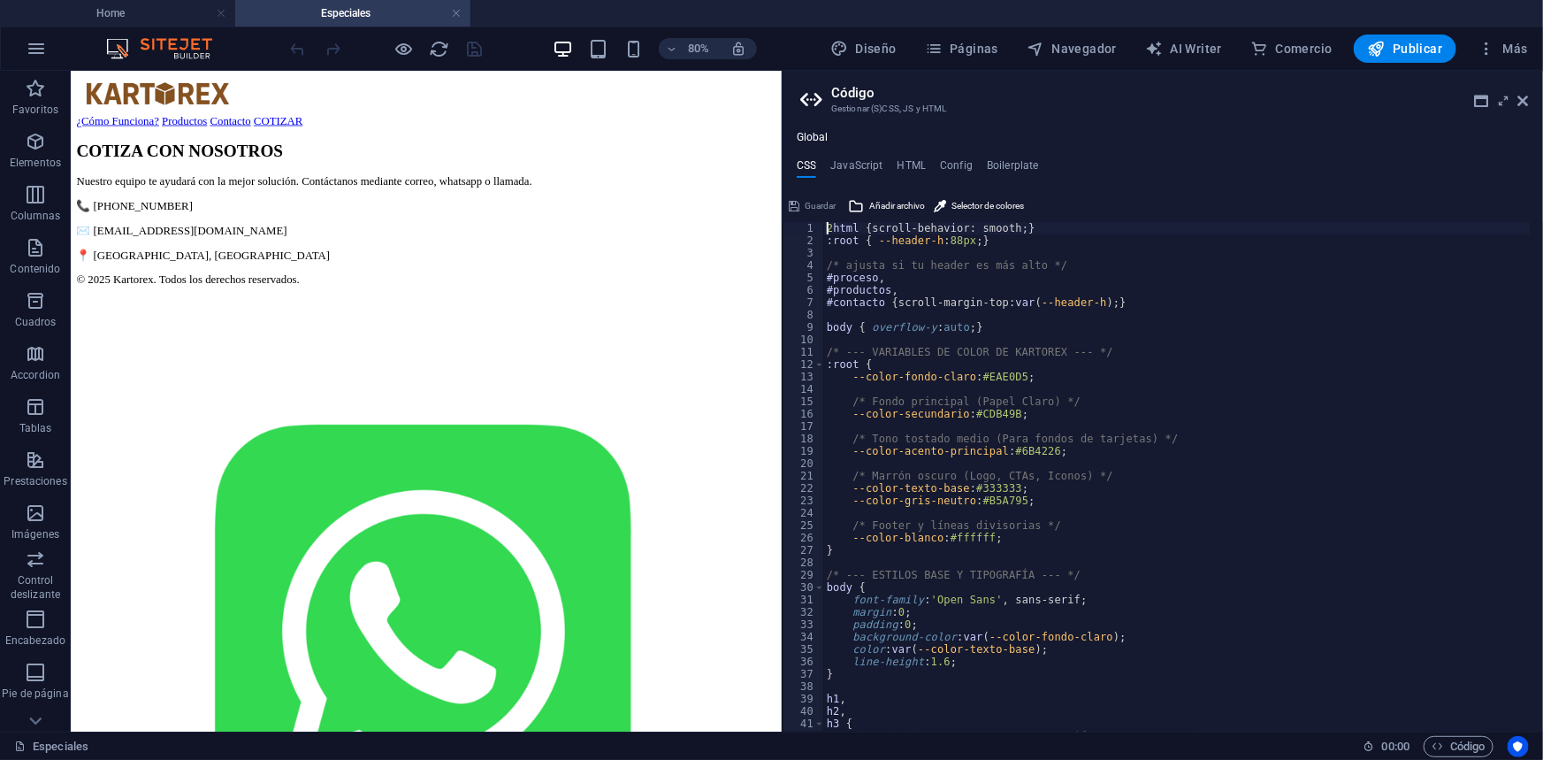
click at [1470, 101] on h3 "Gestionar (S)CSS, JS y HTML" at bounding box center [1162, 109] width 662 height 16
click at [1474, 101] on h3 "Gestionar (S)CSS, JS y HTML" at bounding box center [1162, 109] width 662 height 16
click at [1480, 101] on icon at bounding box center [1482, 101] width 14 height 14
click at [965, 52] on span "Páginas" at bounding box center [961, 49] width 73 height 18
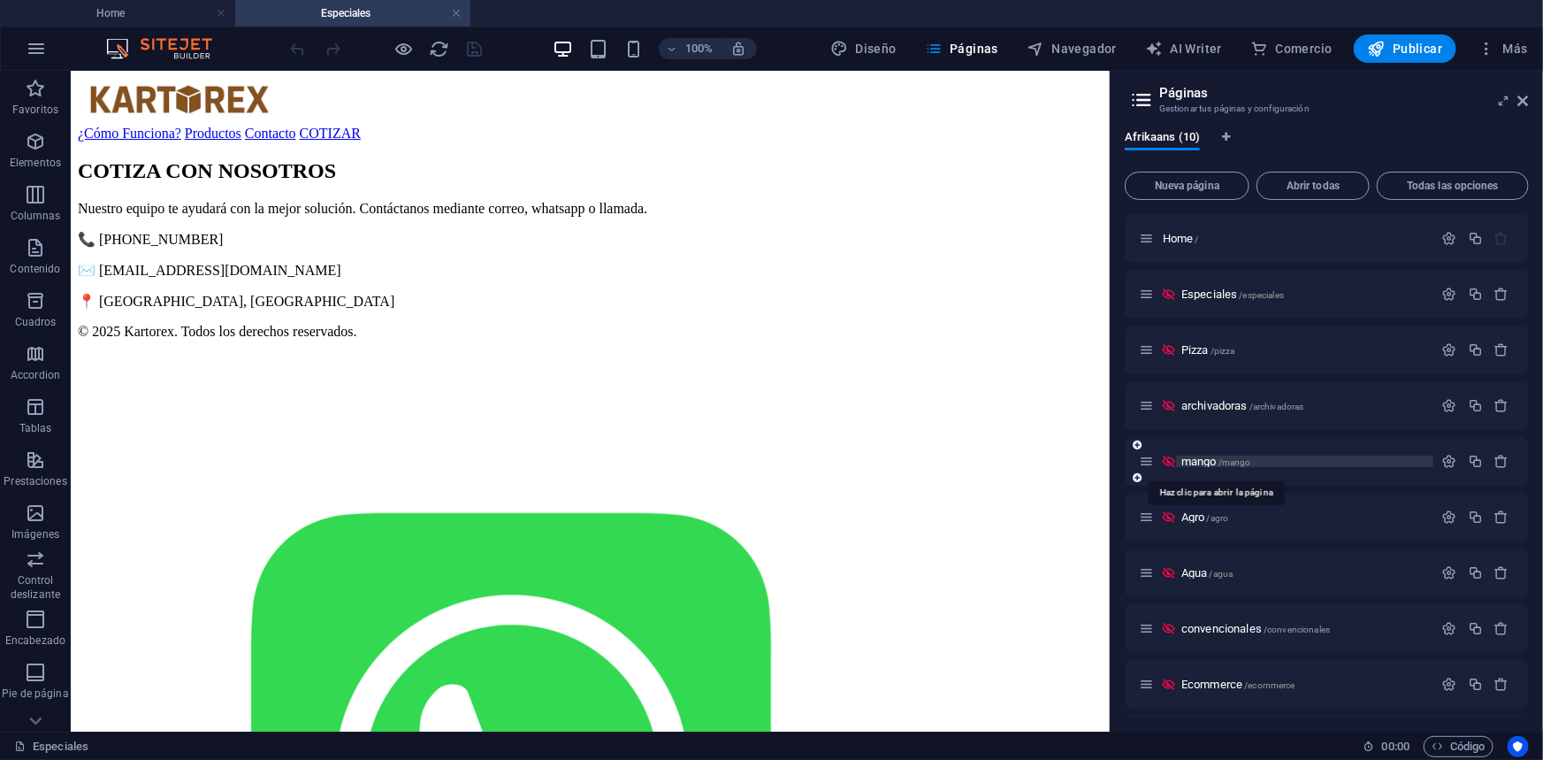
click at [1197, 463] on span "mango /mango" at bounding box center [1216, 460] width 70 height 13
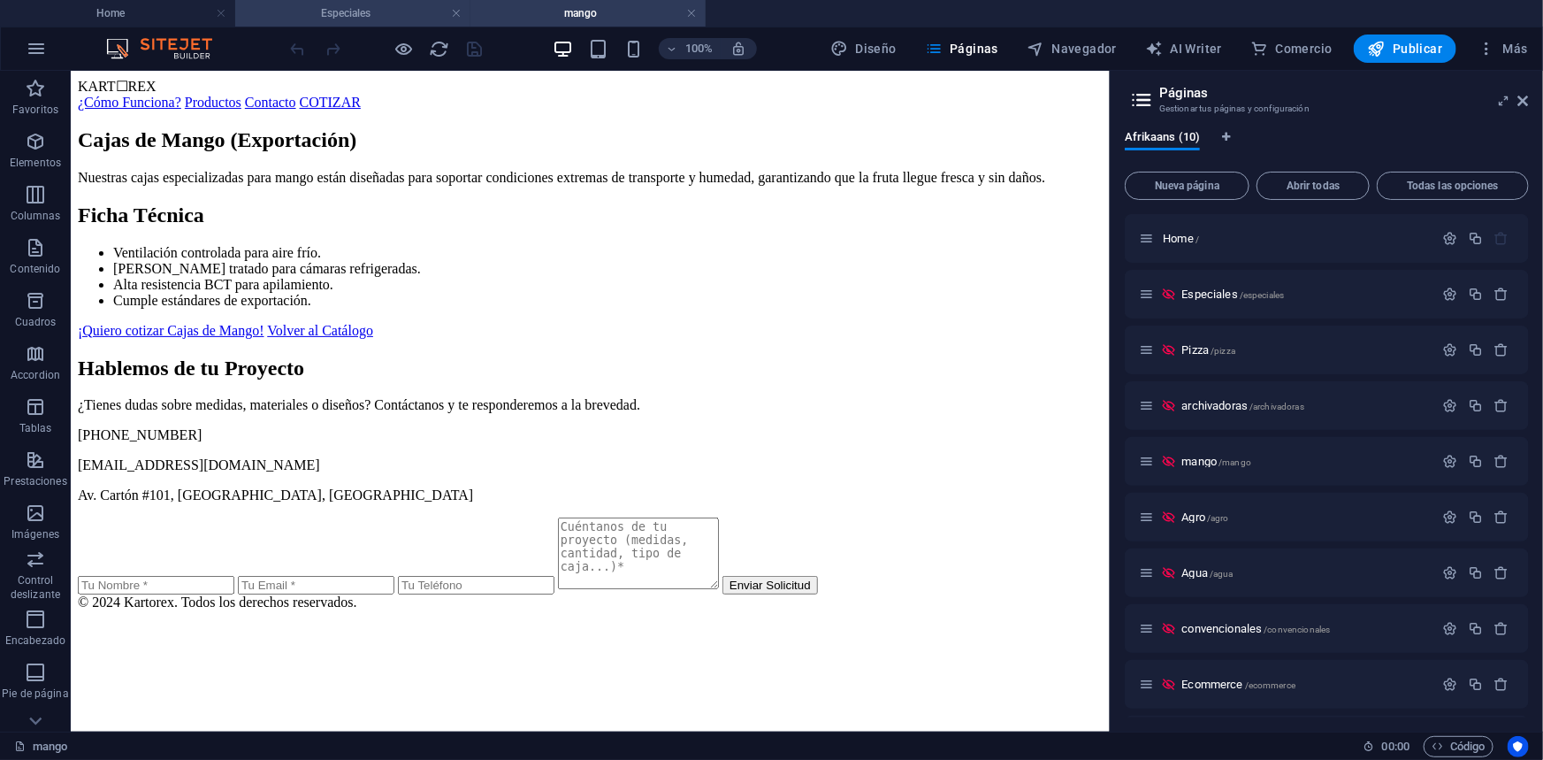
click at [340, 22] on h4 "Especiales" at bounding box center [352, 13] width 235 height 19
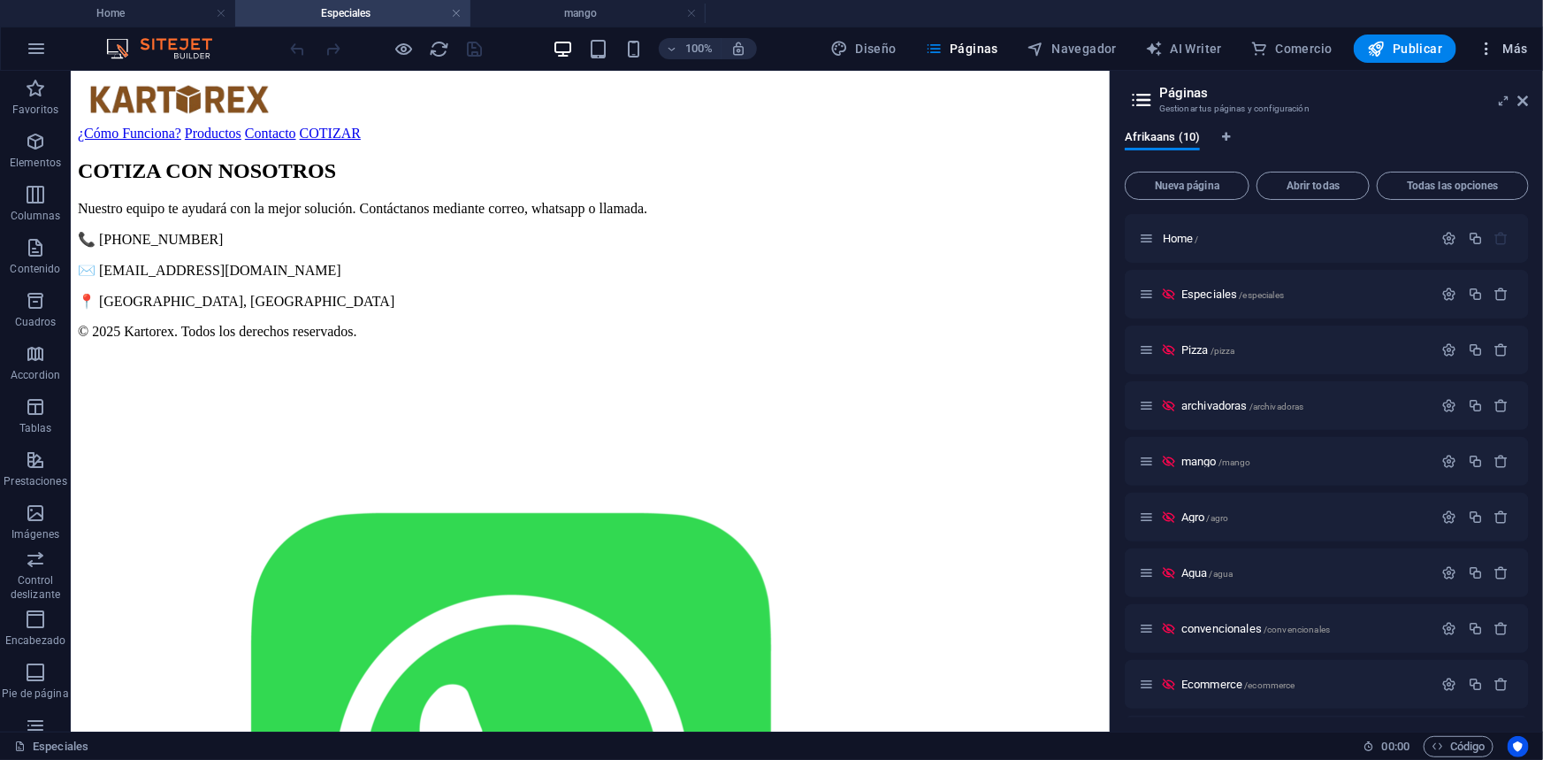
click at [1492, 52] on icon "button" at bounding box center [1487, 49] width 18 height 18
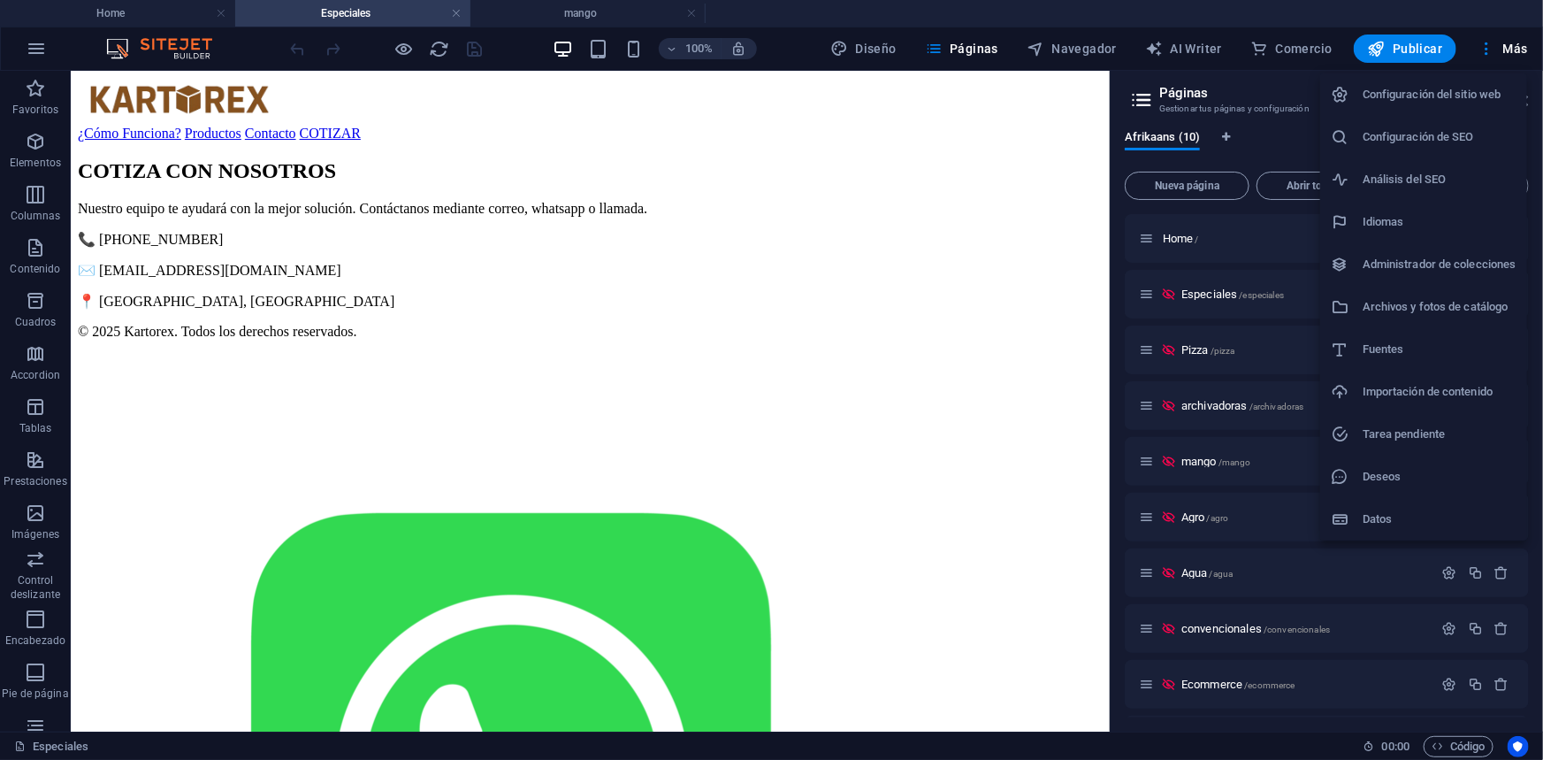
click at [1446, 312] on h6 "Archivos y fotos de catálogo" at bounding box center [1440, 306] width 154 height 21
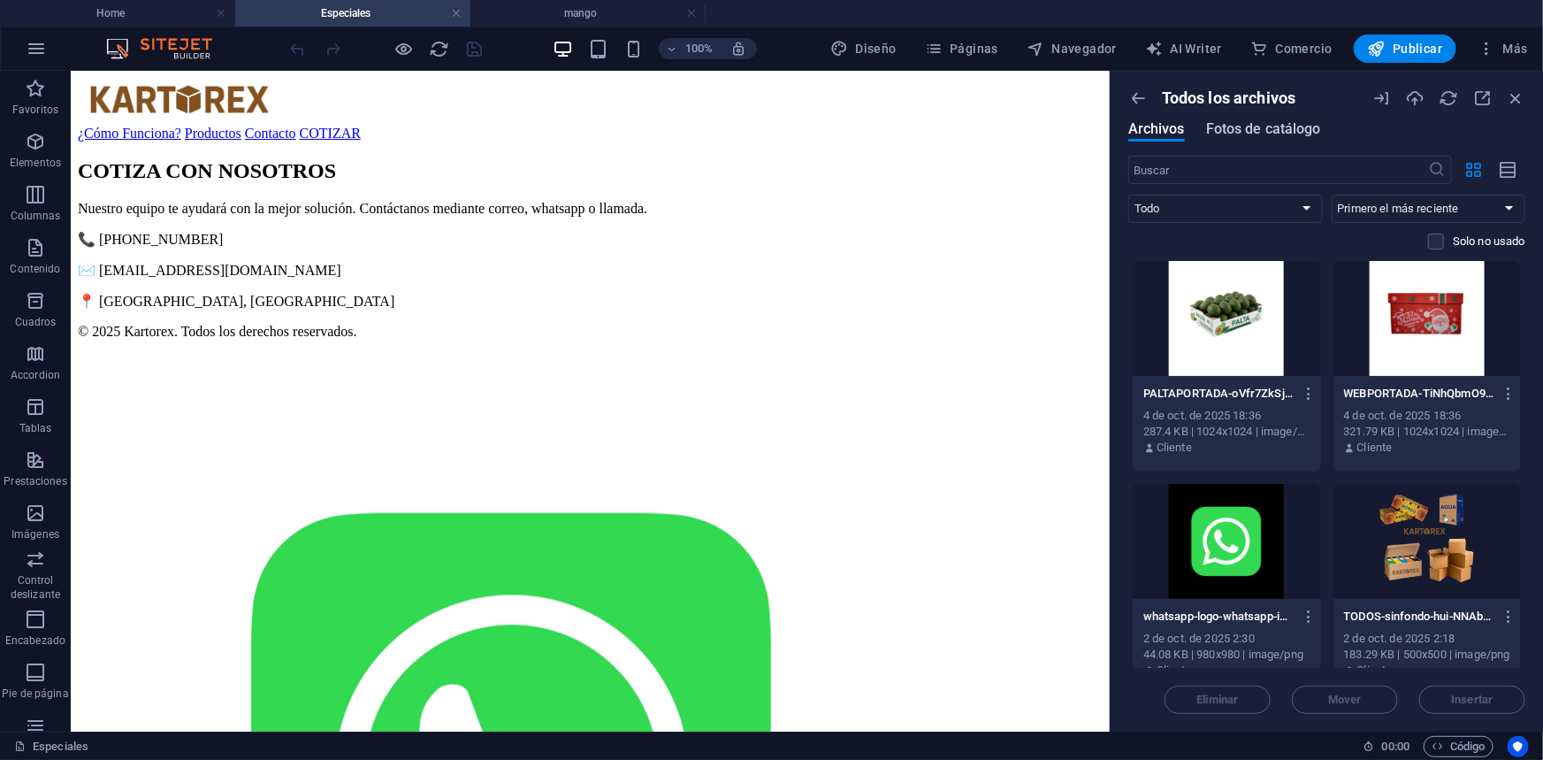
click at [1239, 131] on span "Fotos de catálogo" at bounding box center [1263, 128] width 115 height 21
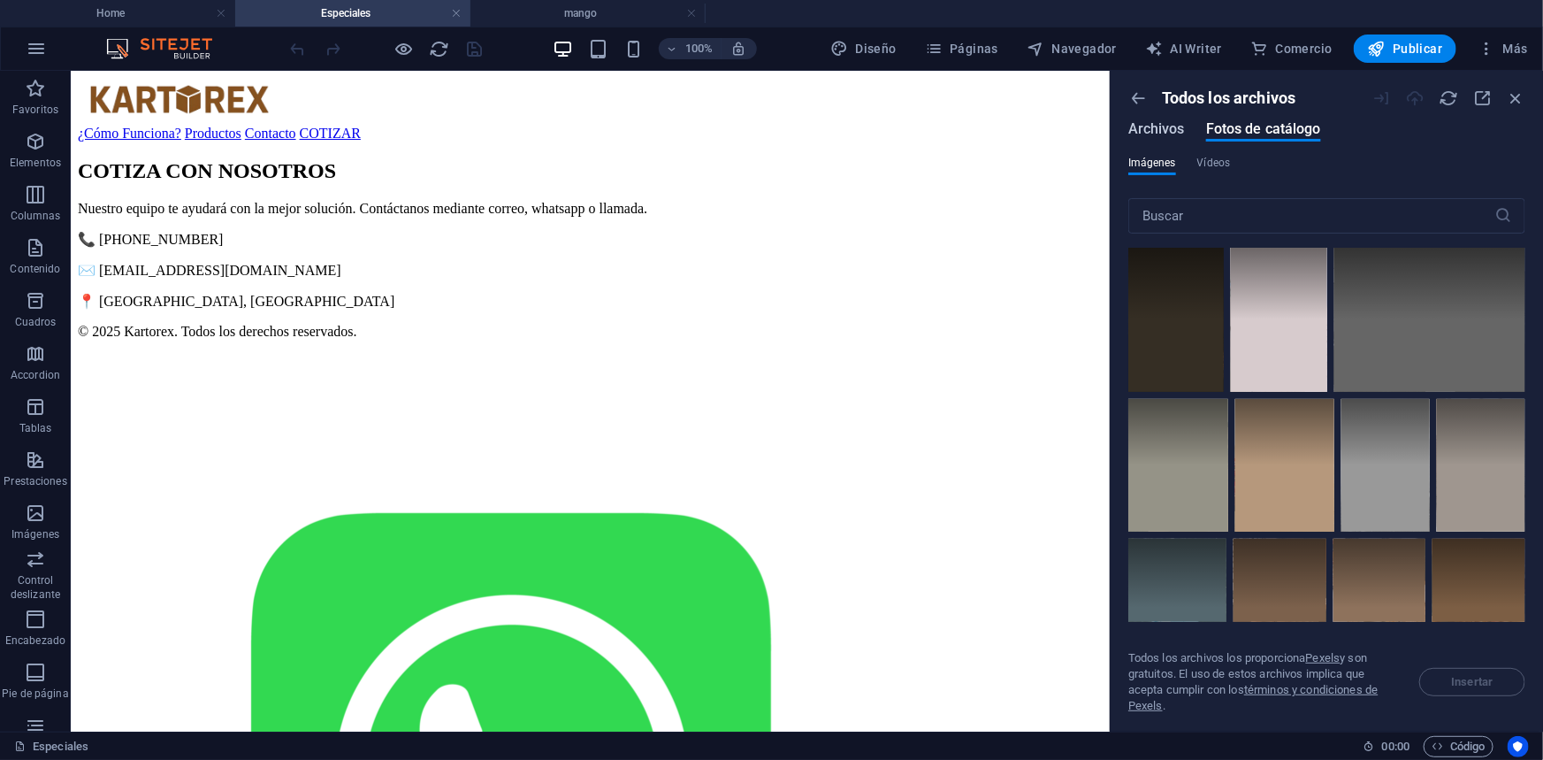
click at [1160, 131] on span "Archivos" at bounding box center [1156, 128] width 57 height 21
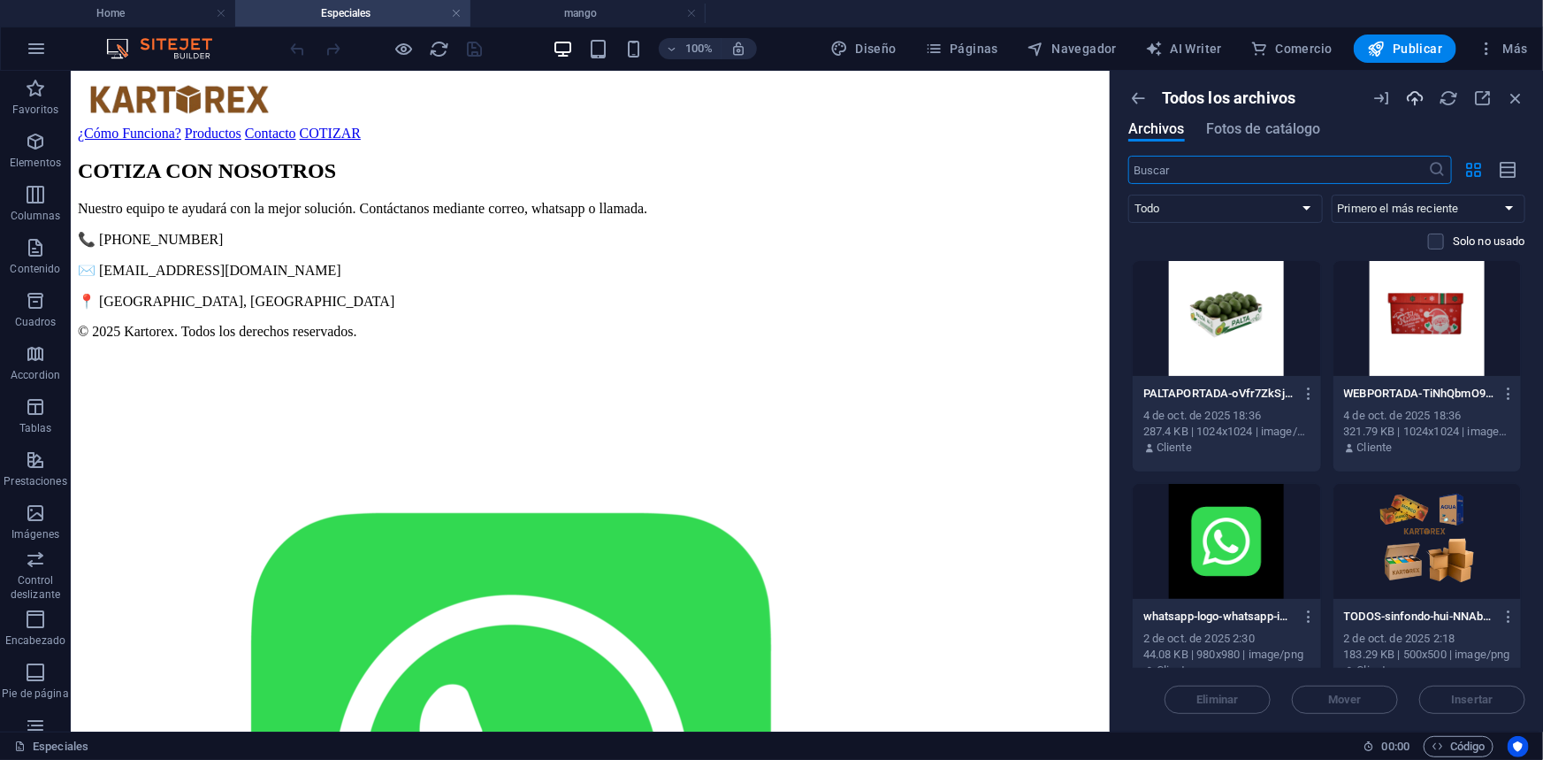
click at [1412, 103] on icon "button" at bounding box center [1414, 97] width 19 height 19
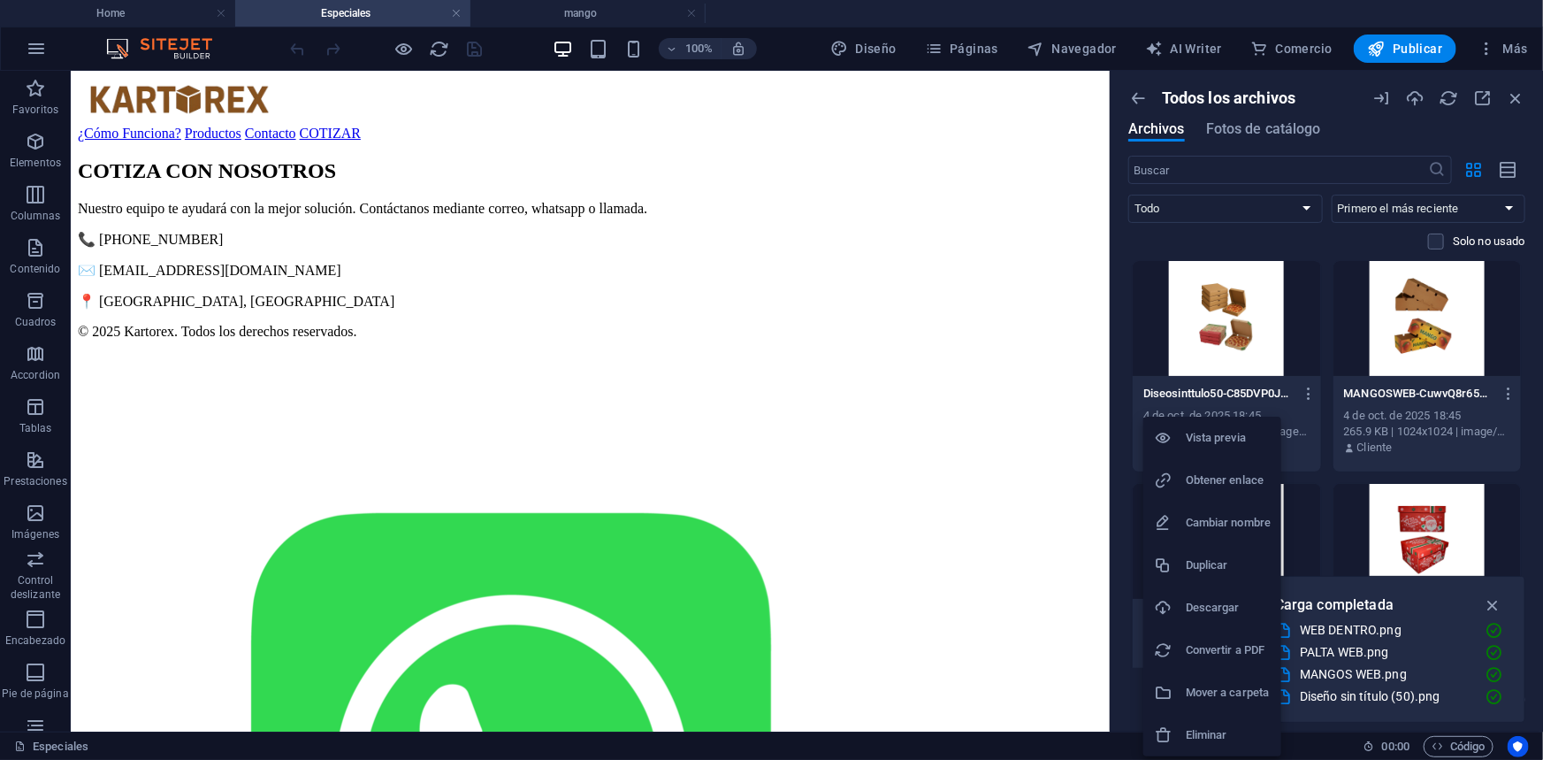
drag, startPoint x: 1414, startPoint y: 500, endPoint x: 1446, endPoint y: 506, distance: 32.4
click at [1446, 506] on div at bounding box center [771, 380] width 1543 height 760
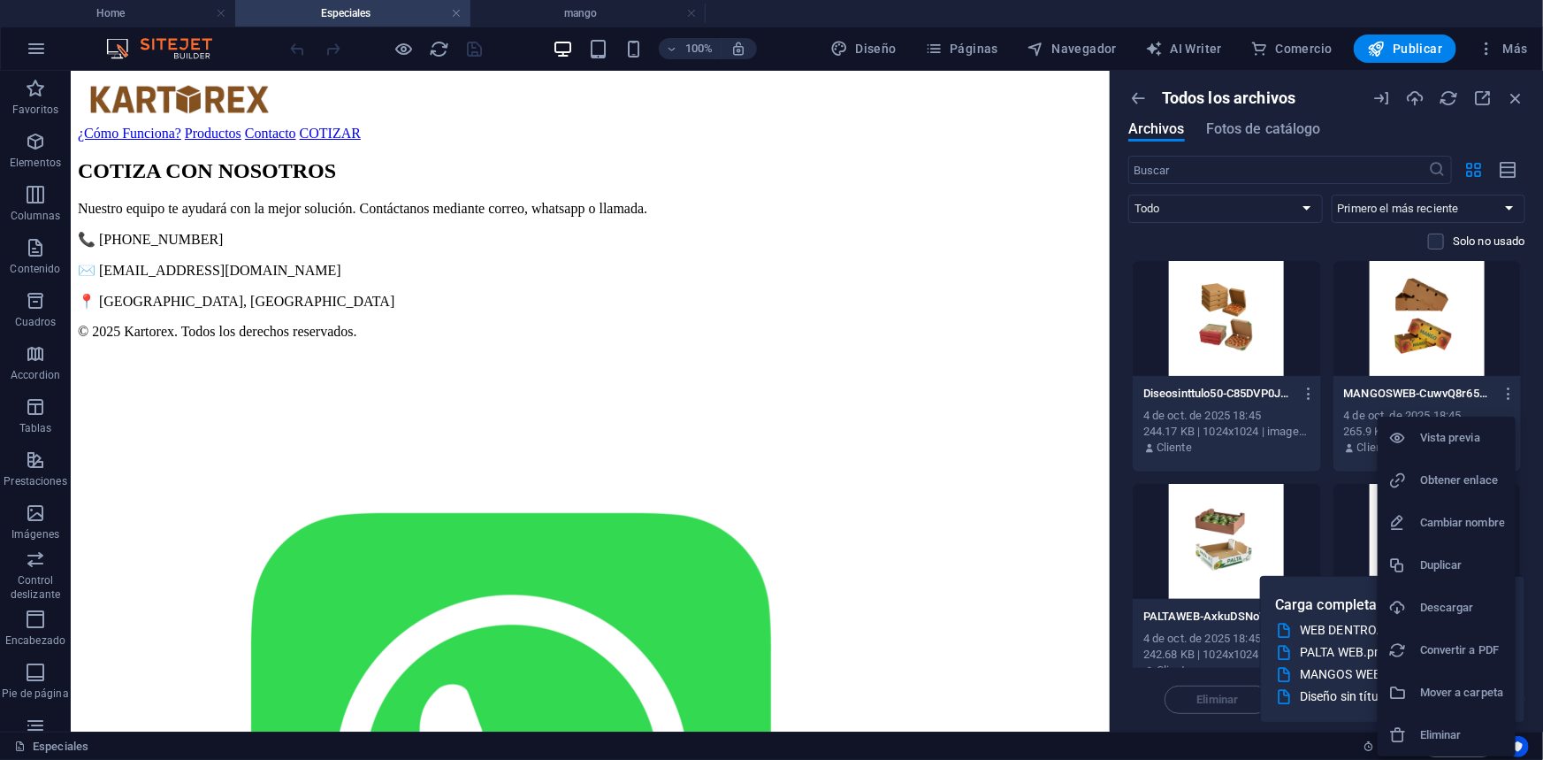
click at [1444, 484] on h6 "Obtener enlace" at bounding box center [1462, 480] width 85 height 21
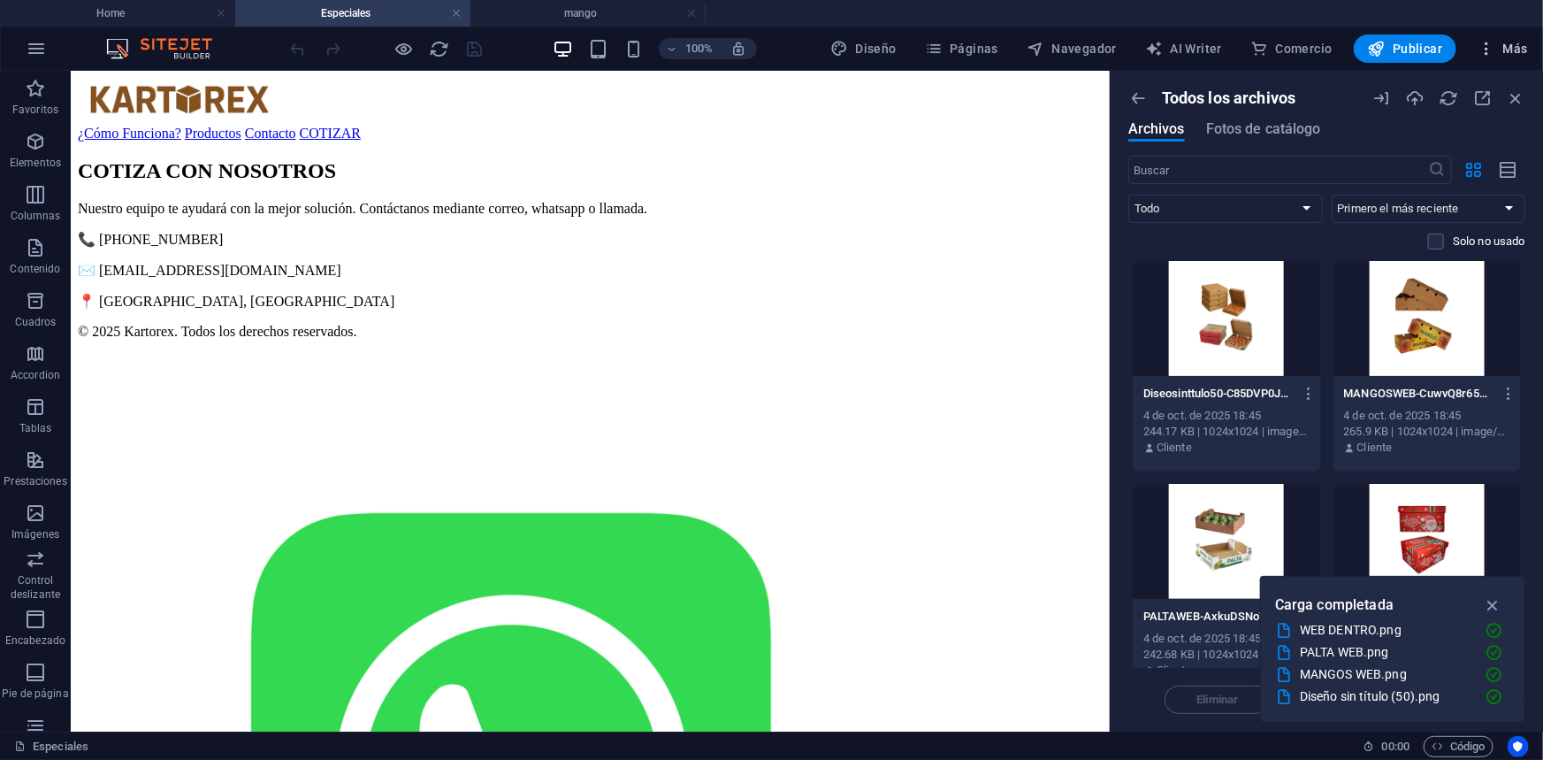
click at [1492, 50] on icon "button" at bounding box center [1487, 49] width 18 height 18
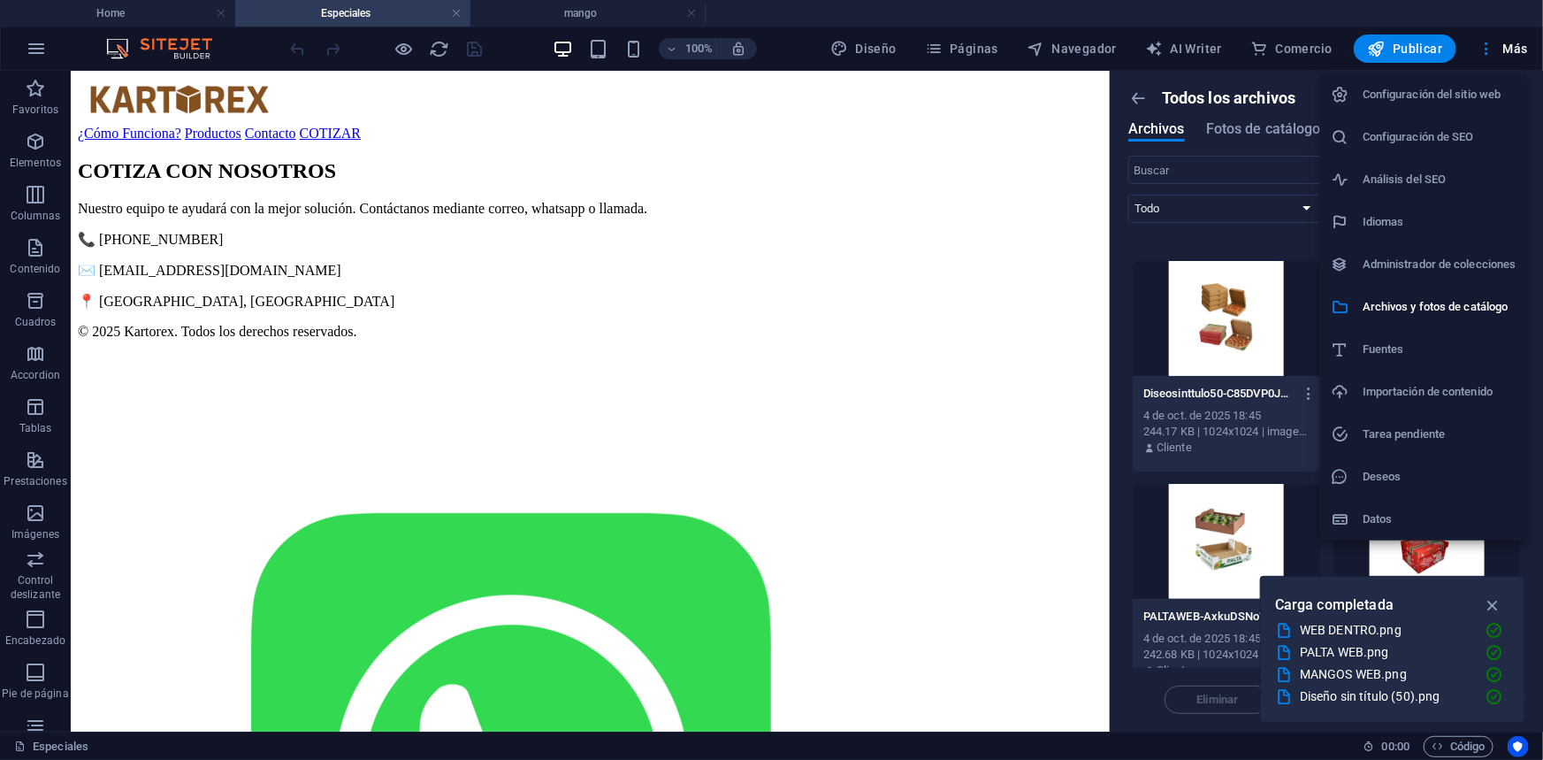
click at [1386, 232] on h6 "Idiomas" at bounding box center [1440, 221] width 154 height 21
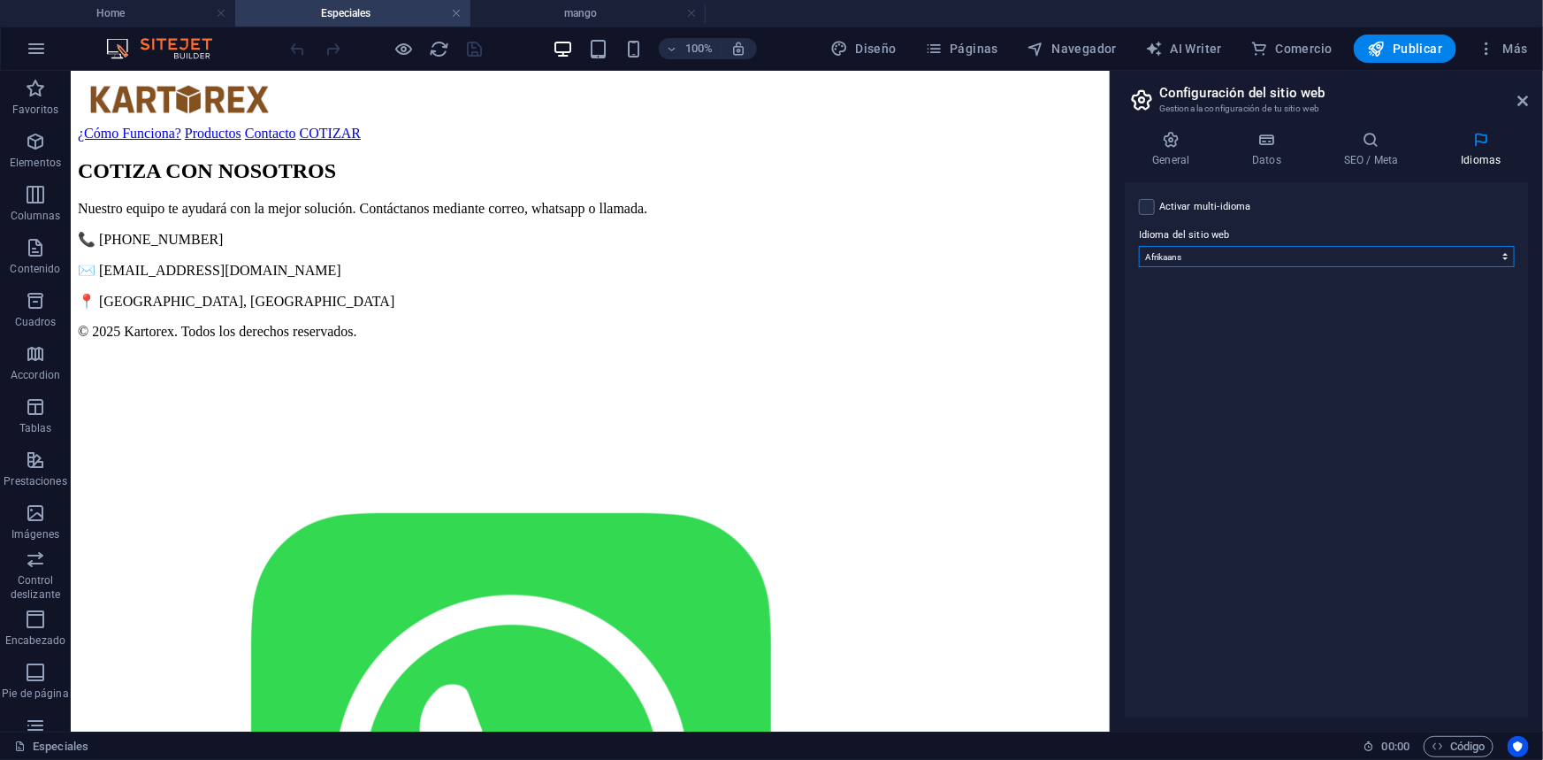
click at [1234, 256] on select "Abkhazian Afar Afrikaans Akan Albanés Alemán Amharic Árabe Aragonese Armenian A…" at bounding box center [1327, 256] width 376 height 21
select select "0"
click at [1139, 246] on select "Abkhazian Afar Afrikaans Akan Albanés Alemán Amharic Árabe Aragonese Armenian A…" at bounding box center [1327, 256] width 376 height 21
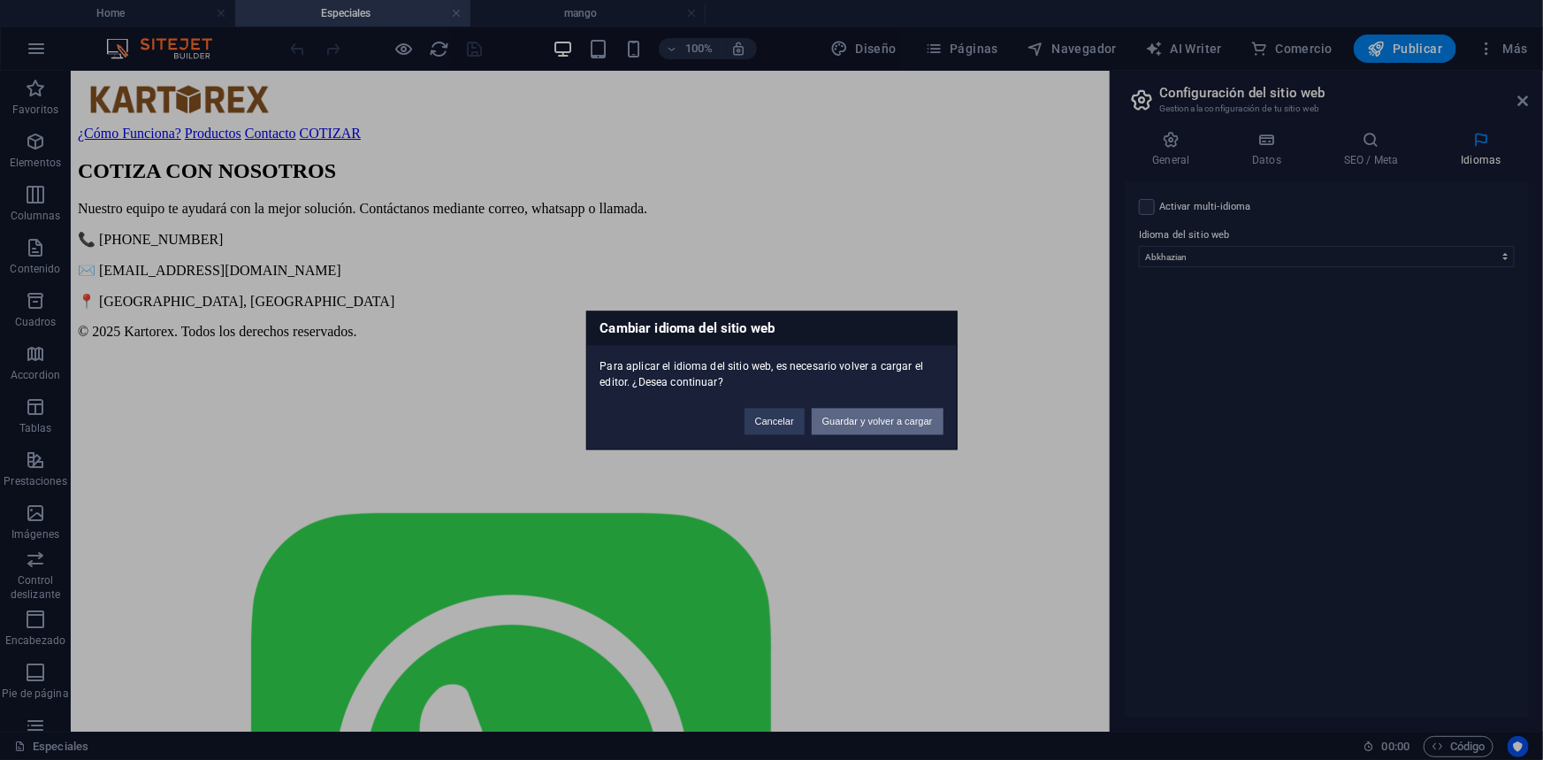
click at [886, 416] on button "Guardar y volver a cargar" at bounding box center [878, 421] width 132 height 27
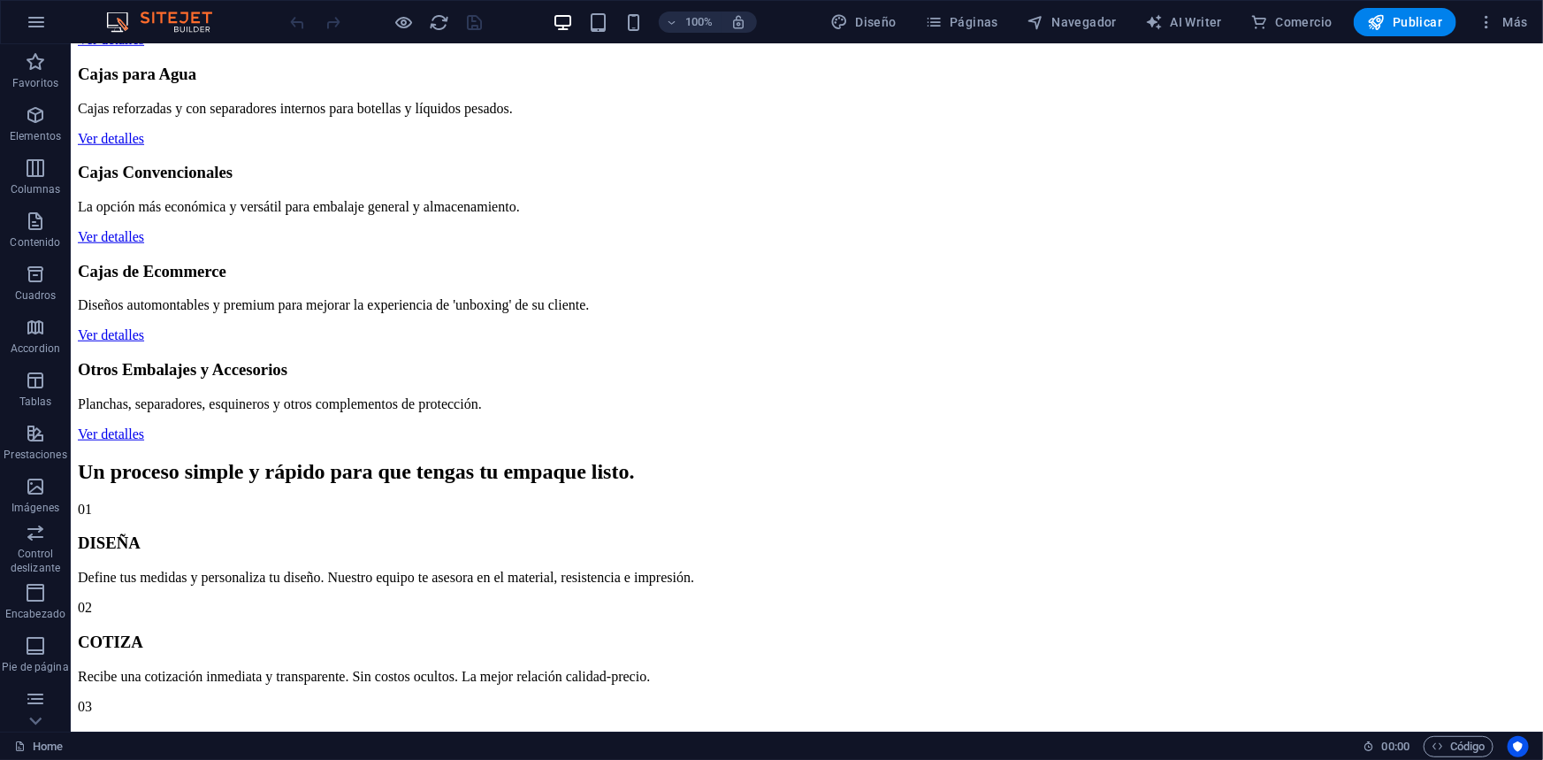
scroll to position [804, 0]
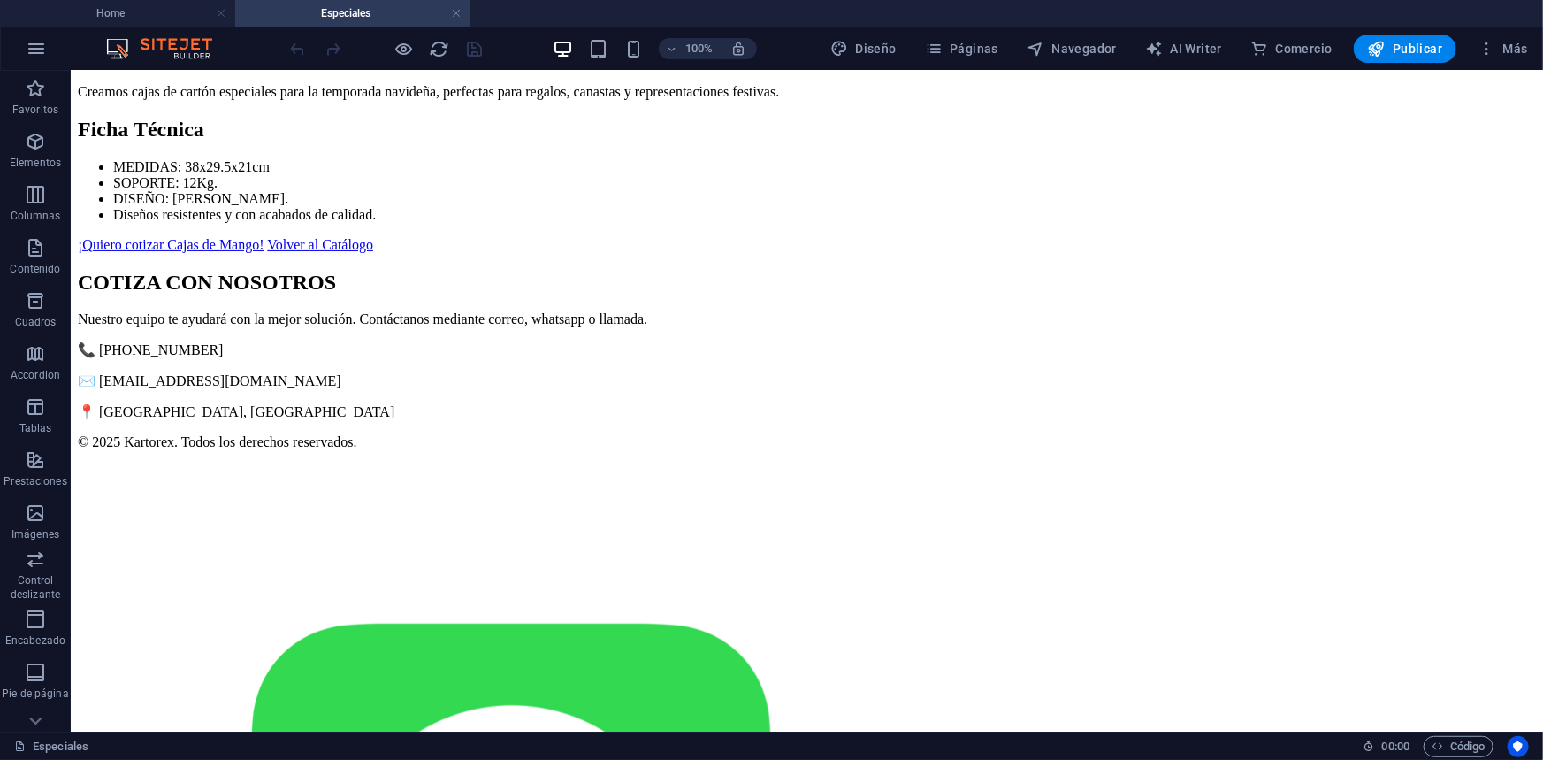
scroll to position [160, 0]
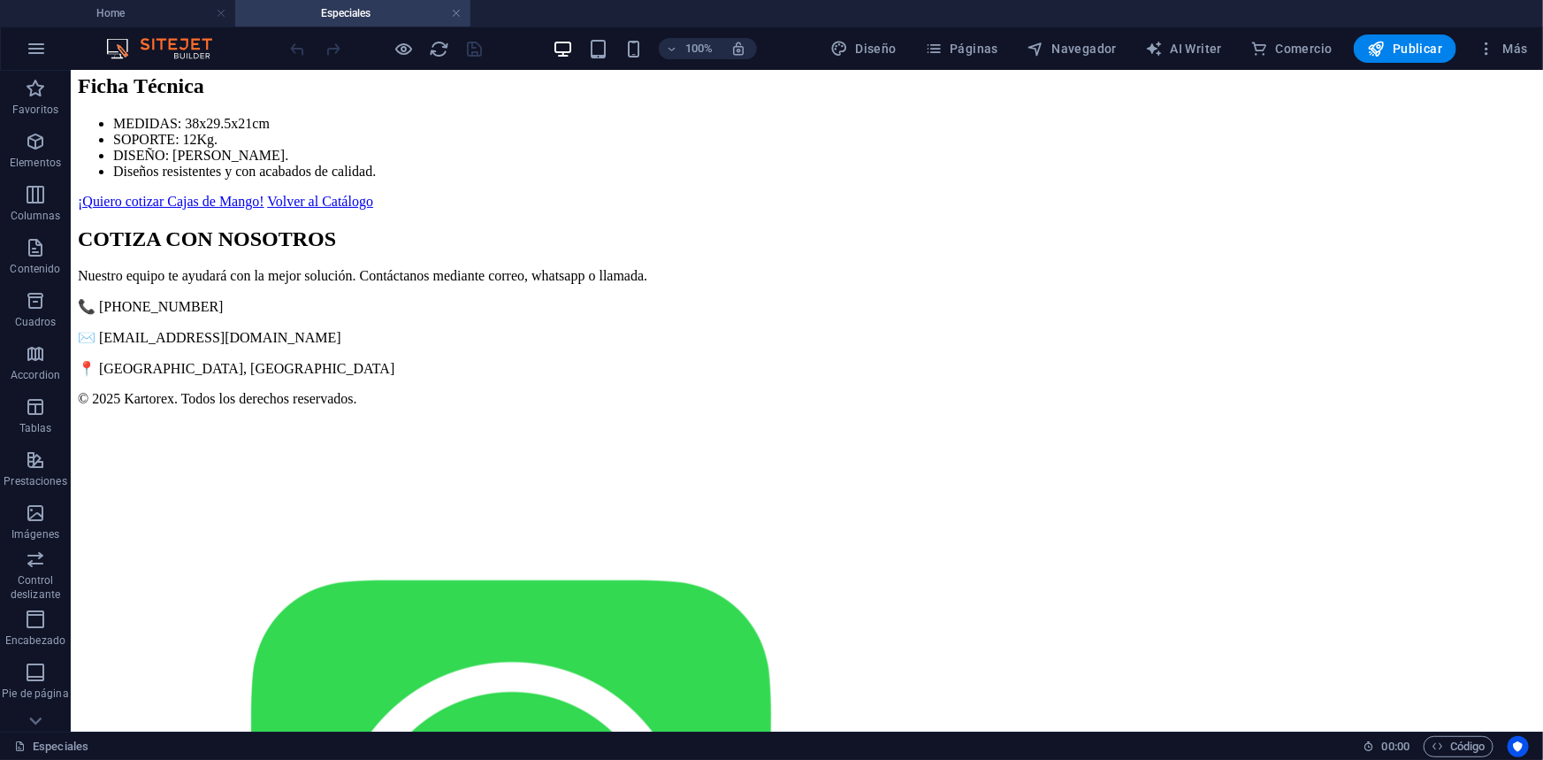
click at [264, 208] on link "¡Quiero cotizar Cajas de Mango!" at bounding box center [170, 200] width 187 height 15
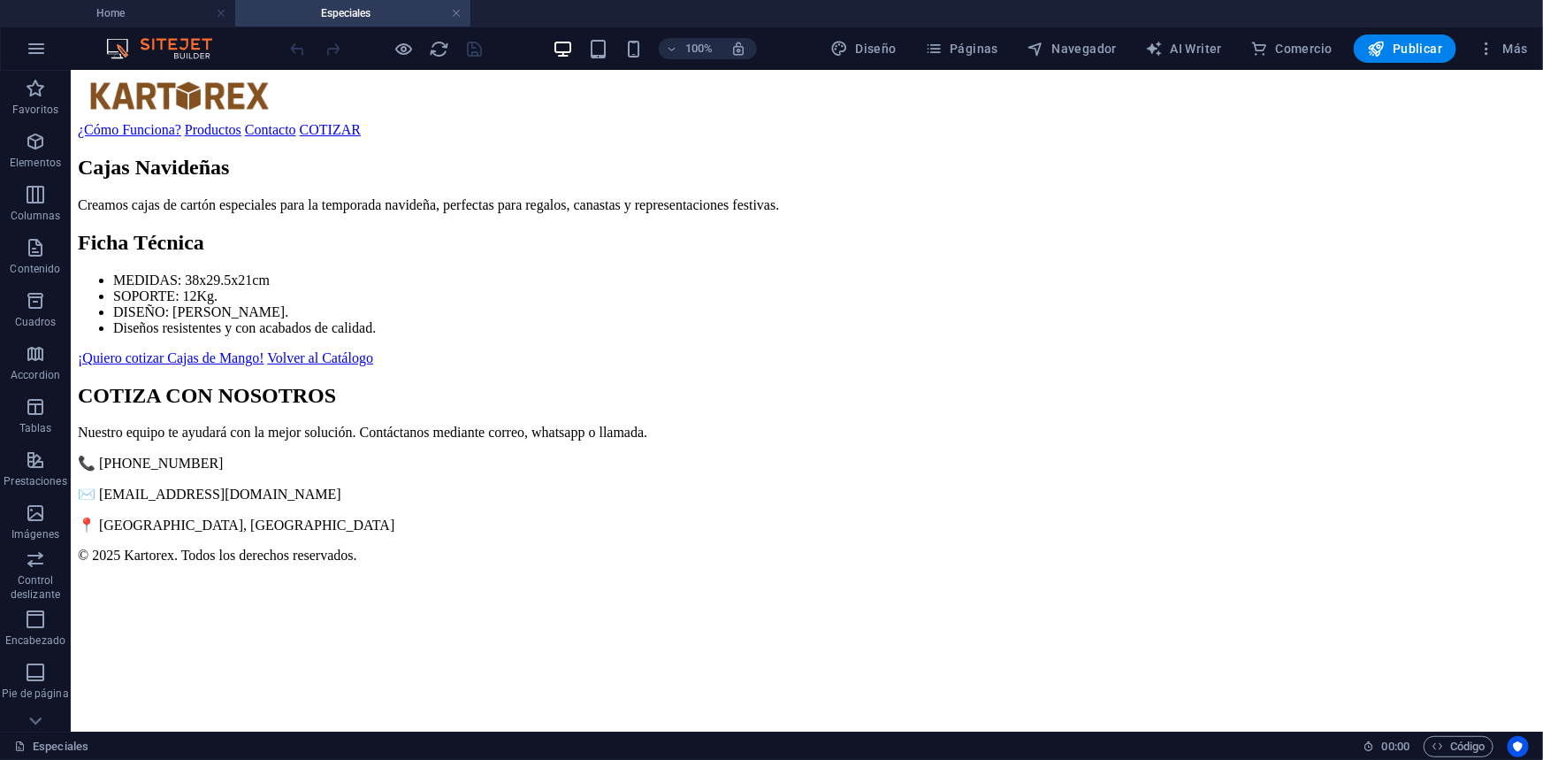
scroll to position [0, 0]
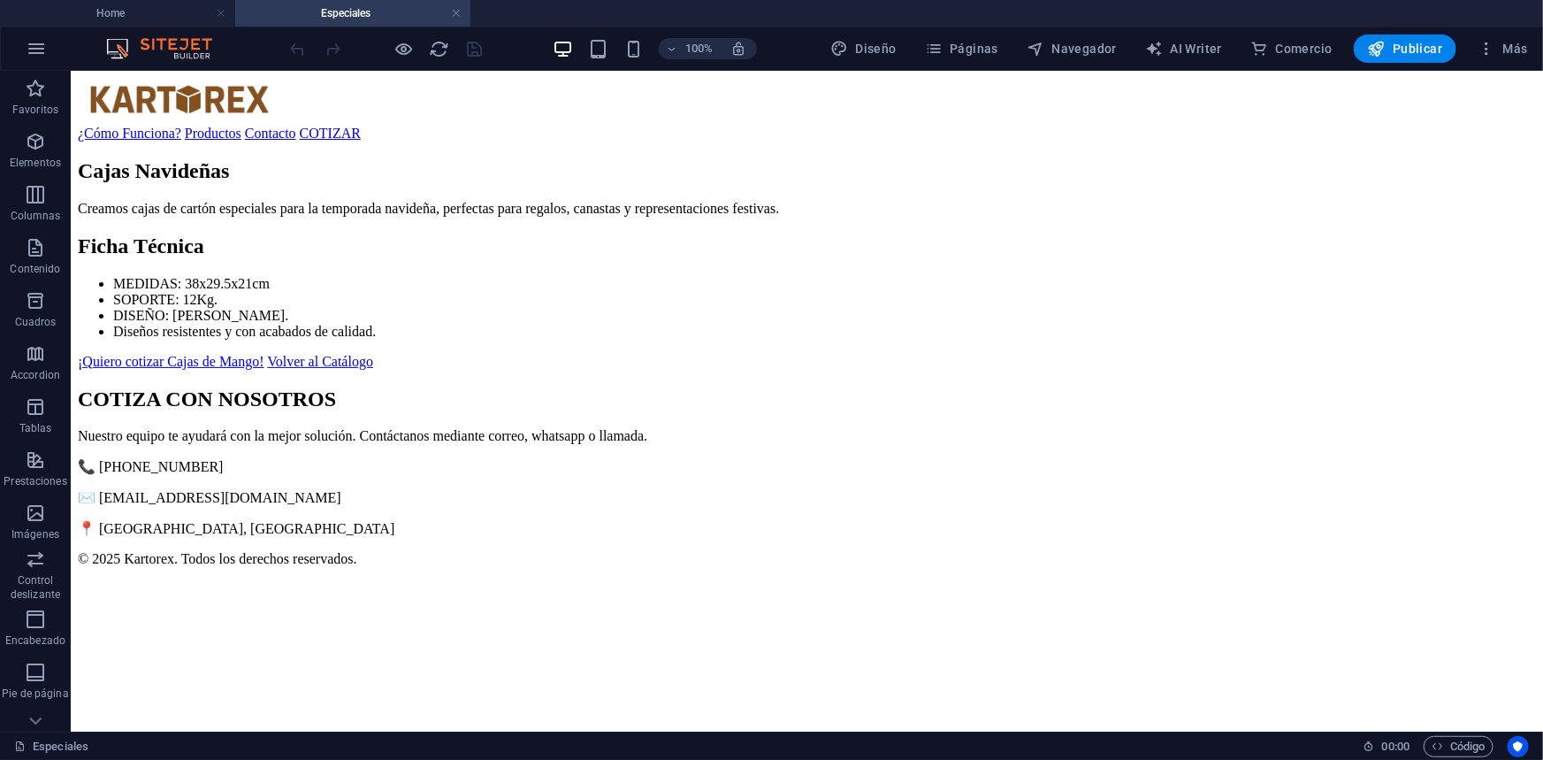
click at [885, 358] on div "Cajas Navideñas Creamos cajas de cartón especiales para la temporada navideña, …" at bounding box center [806, 263] width 1458 height 210
click at [1463, 743] on span "Código" at bounding box center [1459, 746] width 54 height 21
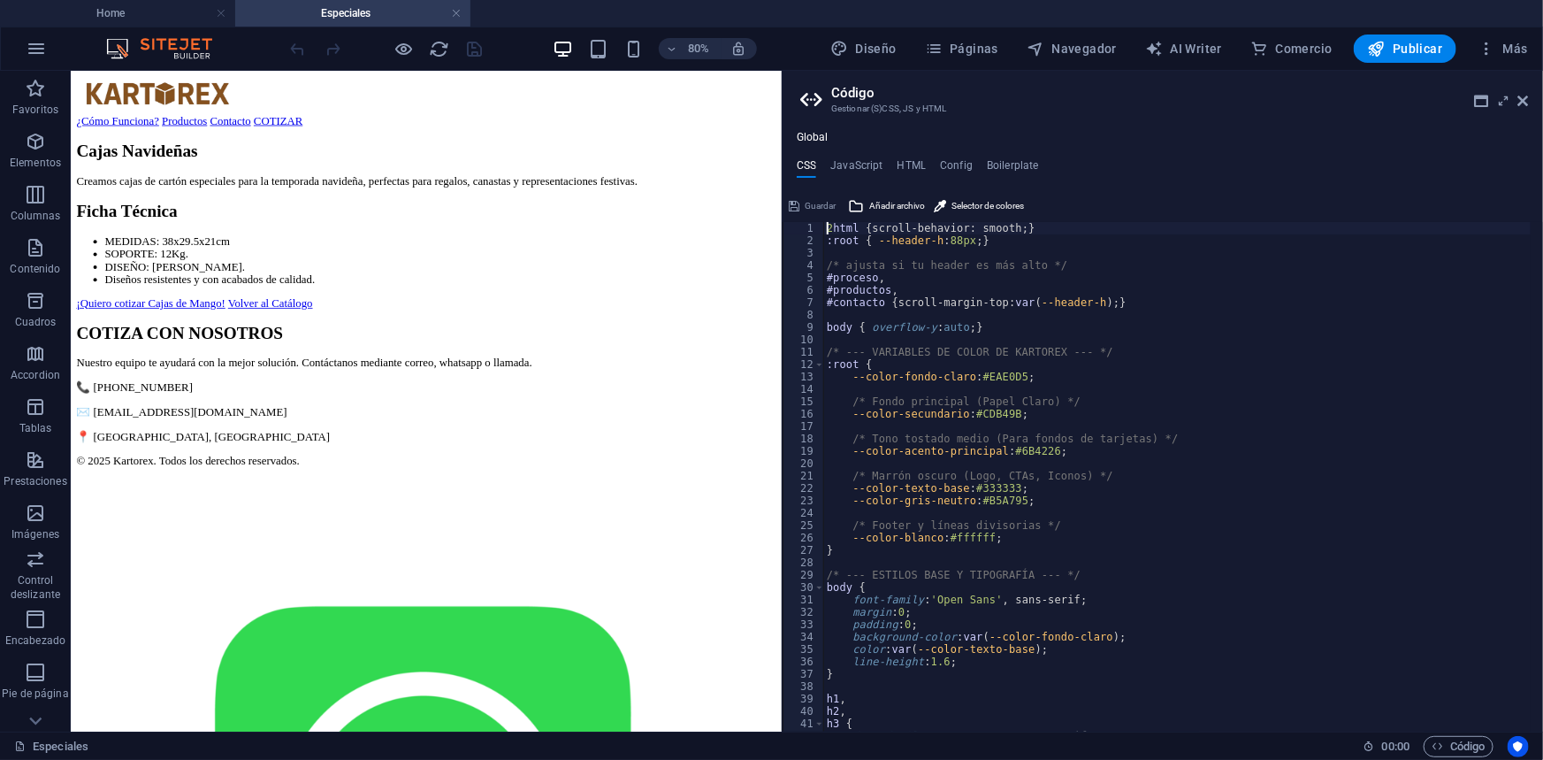
click at [1466, 94] on h2 "Código" at bounding box center [1180, 93] width 698 height 16
click at [1476, 98] on icon at bounding box center [1482, 101] width 14 height 14
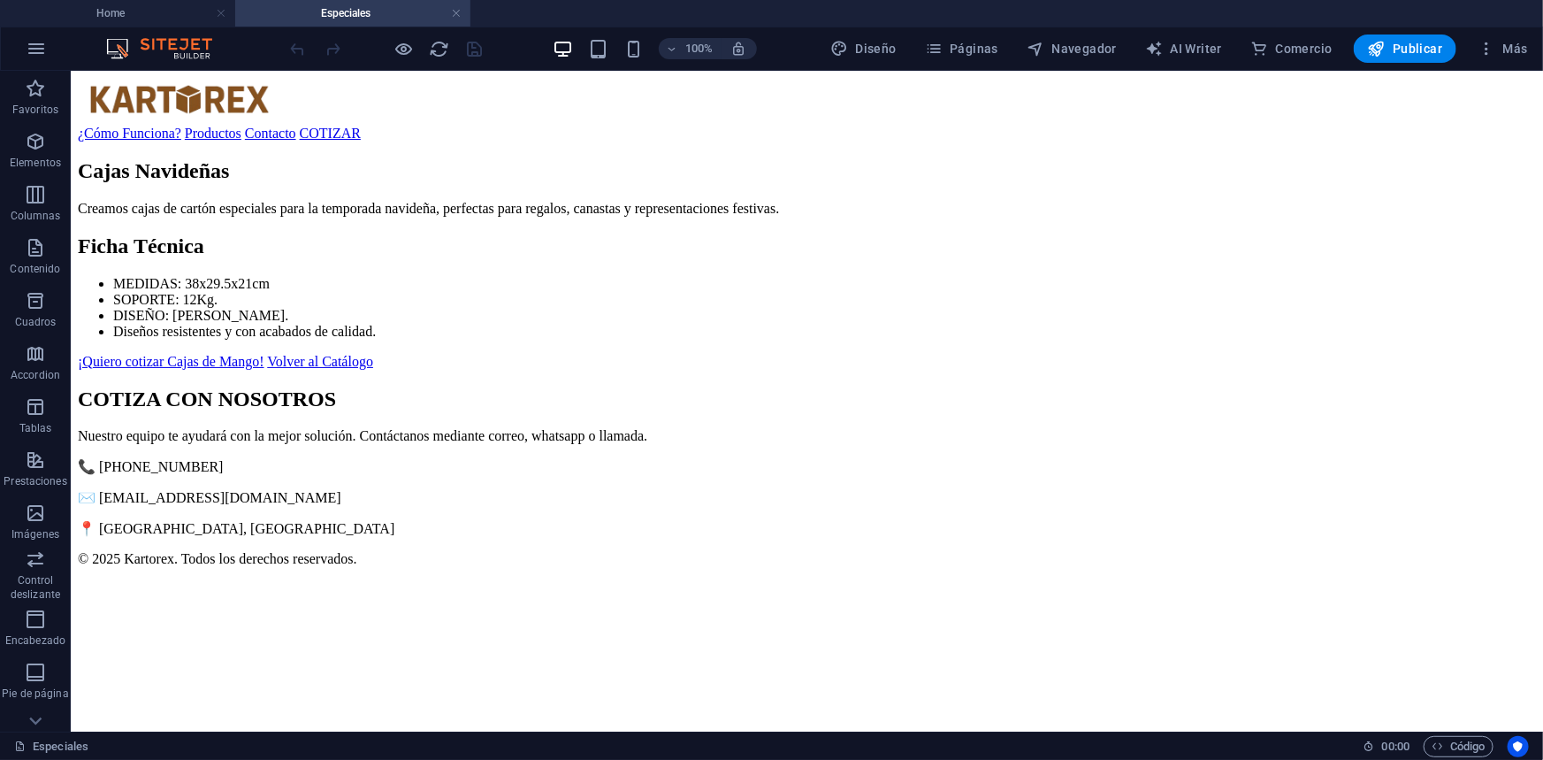
drag, startPoint x: 733, startPoint y: 246, endPoint x: 1126, endPoint y: 294, distance: 395.6
click at [1145, 300] on div "Cajas Navideñas Creamos cajas de cartón especiales para la temporada navideña, …" at bounding box center [806, 263] width 1458 height 210
drag, startPoint x: 726, startPoint y: 253, endPoint x: 737, endPoint y: 248, distance: 12.3
click at [727, 253] on div "Cajas Navideñas Creamos cajas de cartón especiales para la temporada navideña, …" at bounding box center [806, 263] width 1458 height 210
drag, startPoint x: 737, startPoint y: 248, endPoint x: 924, endPoint y: 267, distance: 187.5
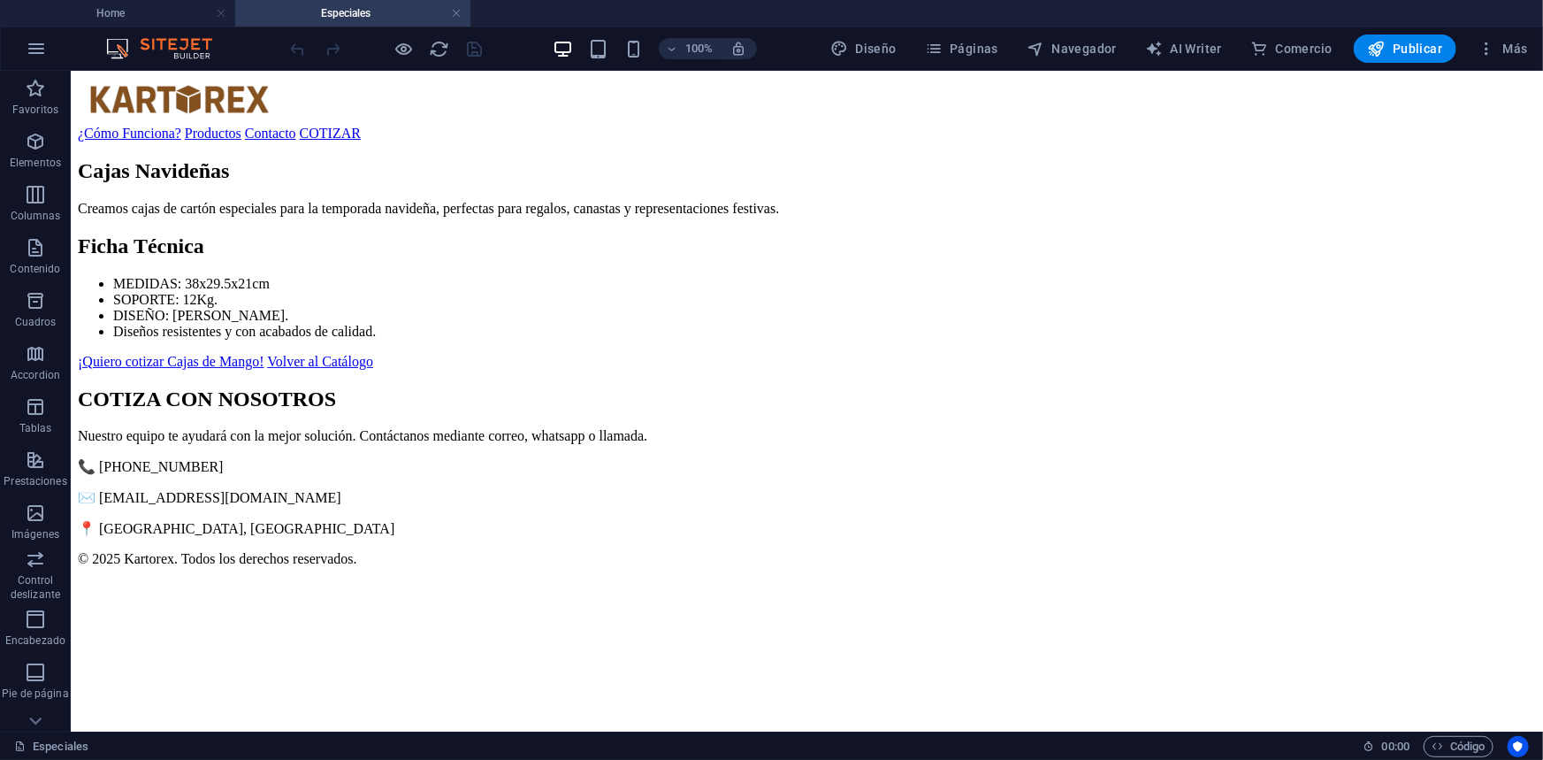
click at [898, 216] on p "Creamos cajas de cartón especiales para la temporada navideña, perfectas para r…" at bounding box center [806, 208] width 1458 height 16
click at [1491, 50] on icon "button" at bounding box center [1487, 49] width 18 height 18
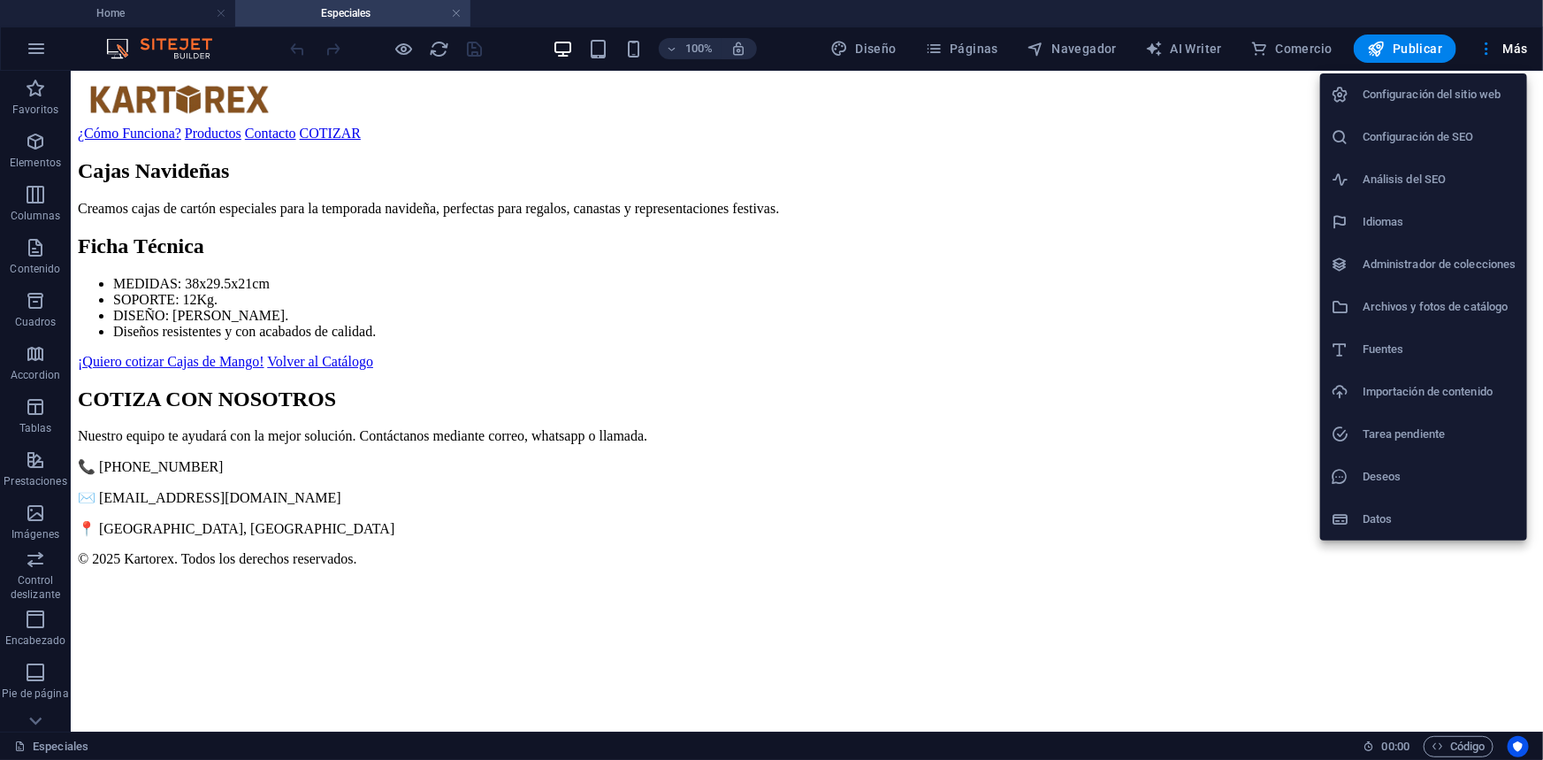
click at [1423, 221] on h6 "Idiomas" at bounding box center [1440, 221] width 154 height 21
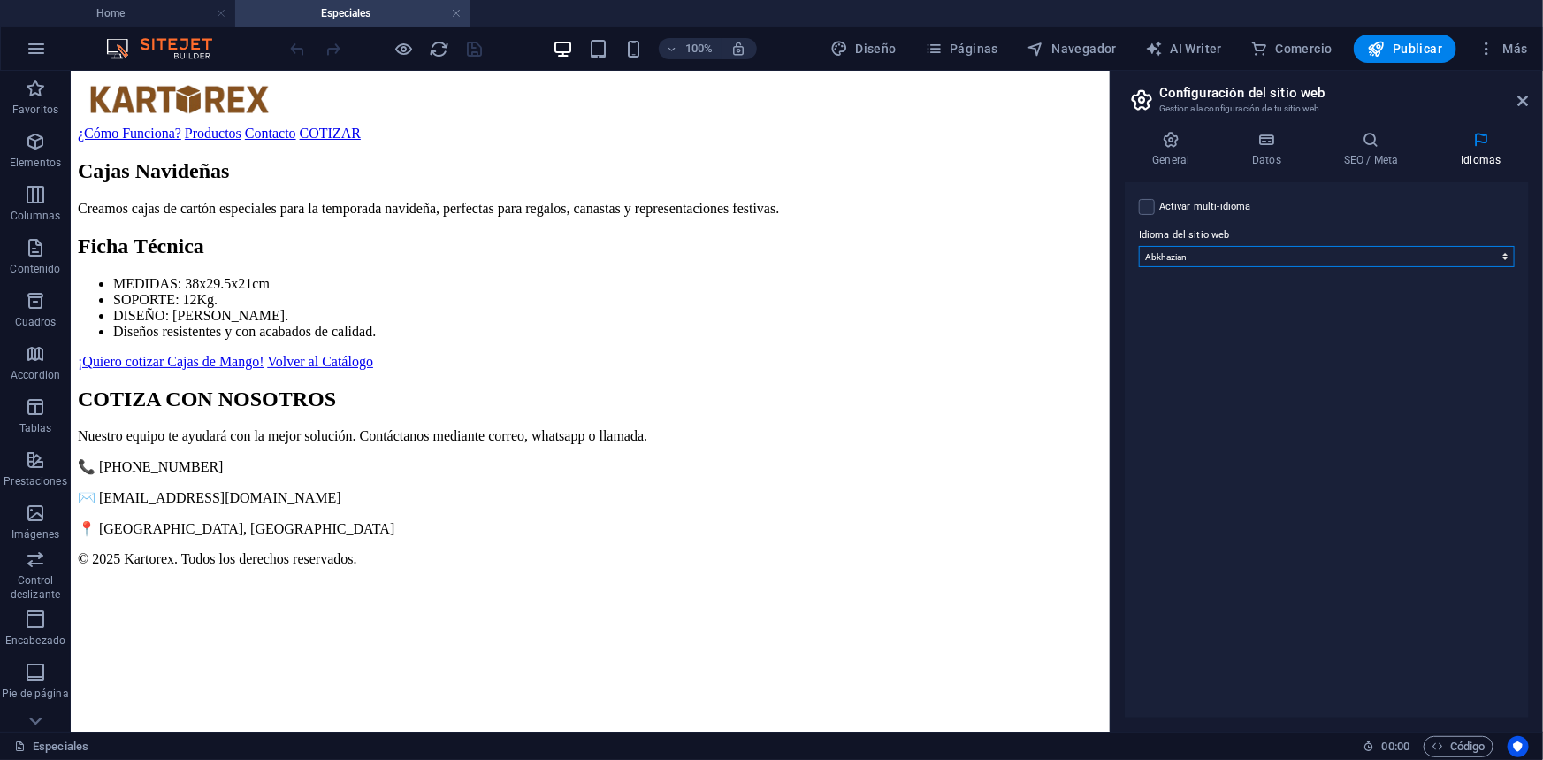
click at [1234, 261] on select "Abkhazian Afar Afrikaans Akan Albanés Alemán Amharic Árabe Aragonese Armenian A…" at bounding box center [1327, 256] width 376 height 21
select select "2"
click at [1139, 246] on select "Abkhazian Afar Afrikaans Akan Albanés Alemán Amharic Árabe Aragonese Armenian A…" at bounding box center [1327, 256] width 376 height 21
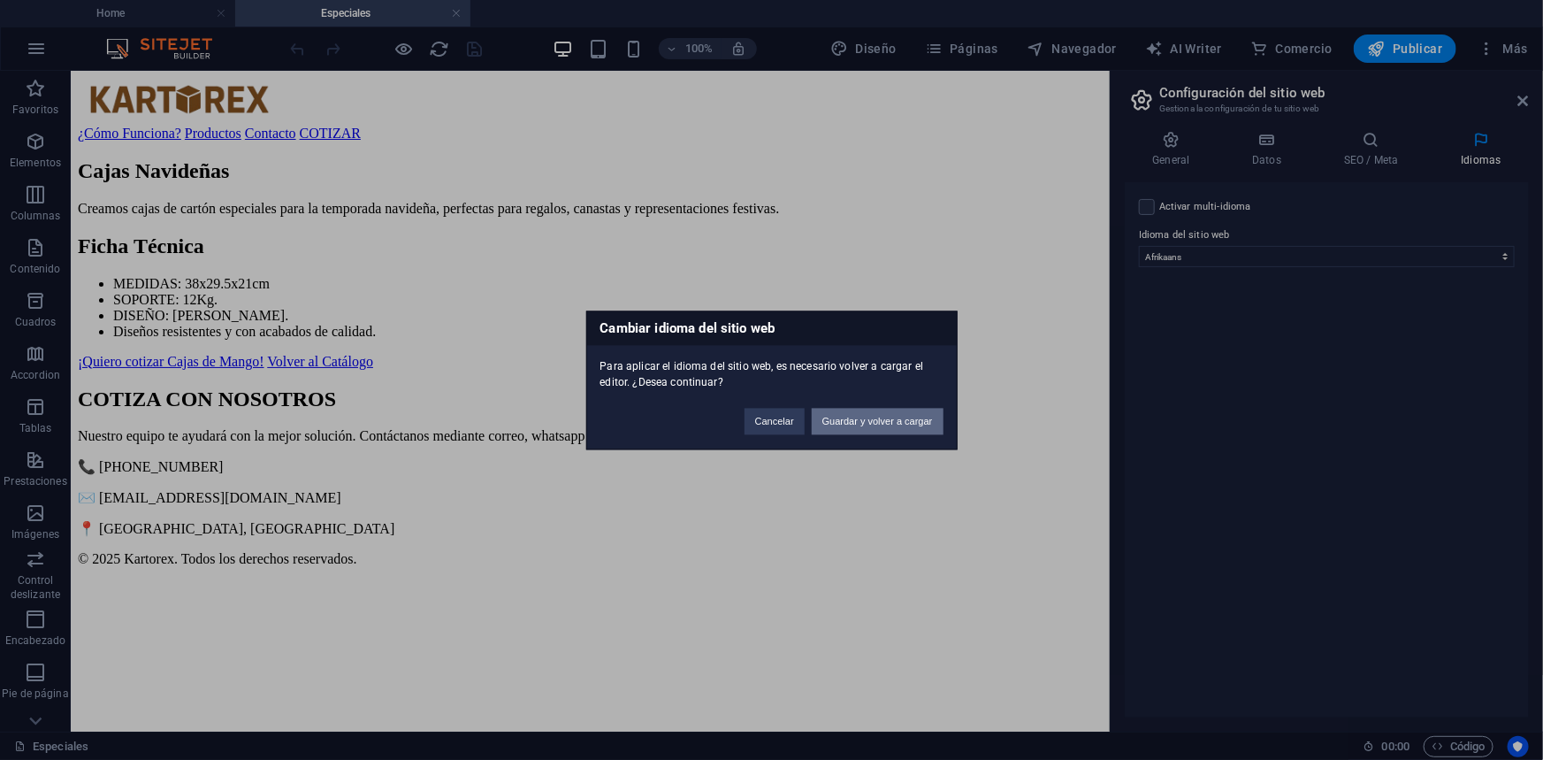
click at [890, 430] on button "Guardar y volver a cargar" at bounding box center [878, 421] width 132 height 27
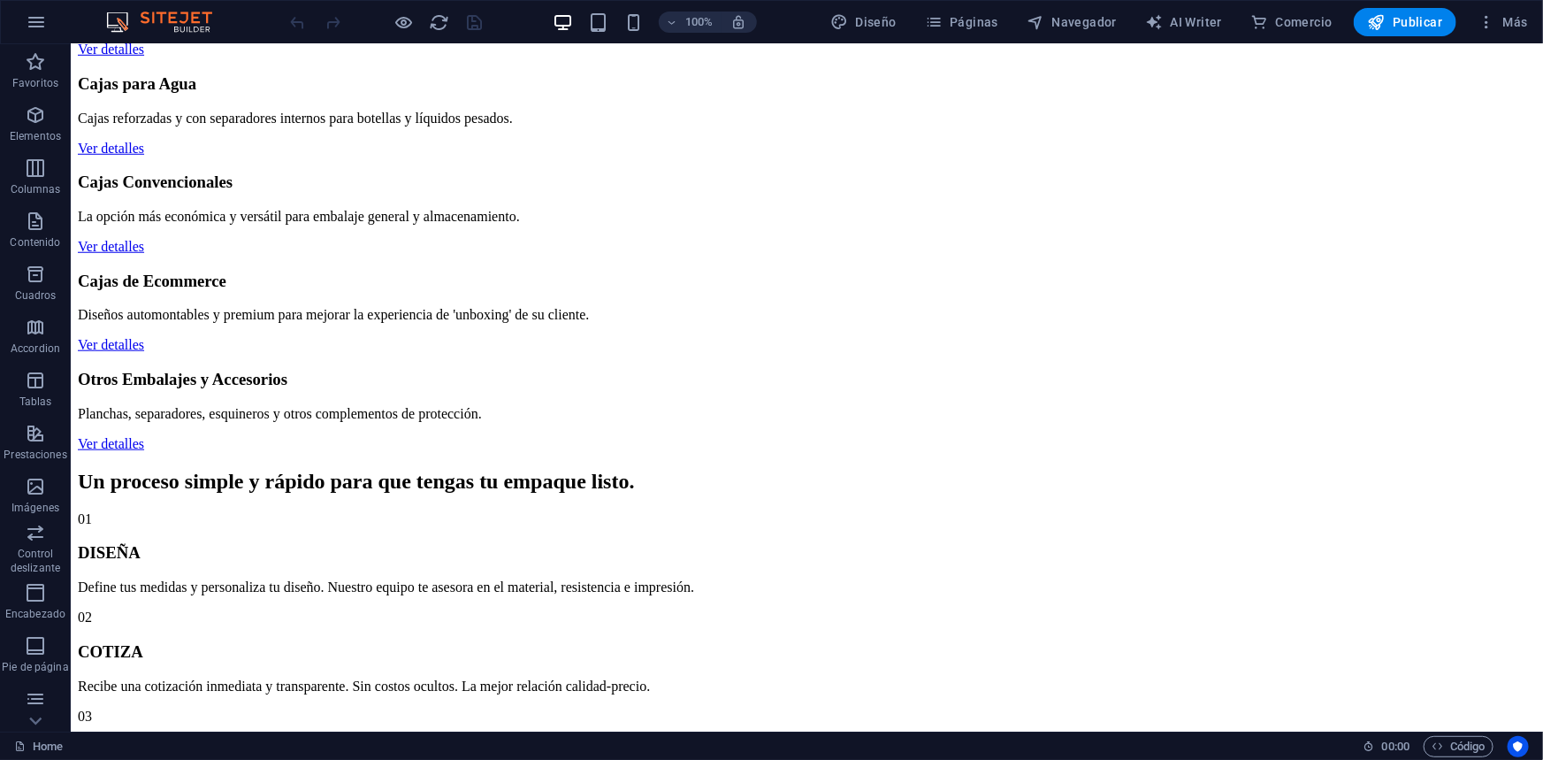
scroll to position [723, 0]
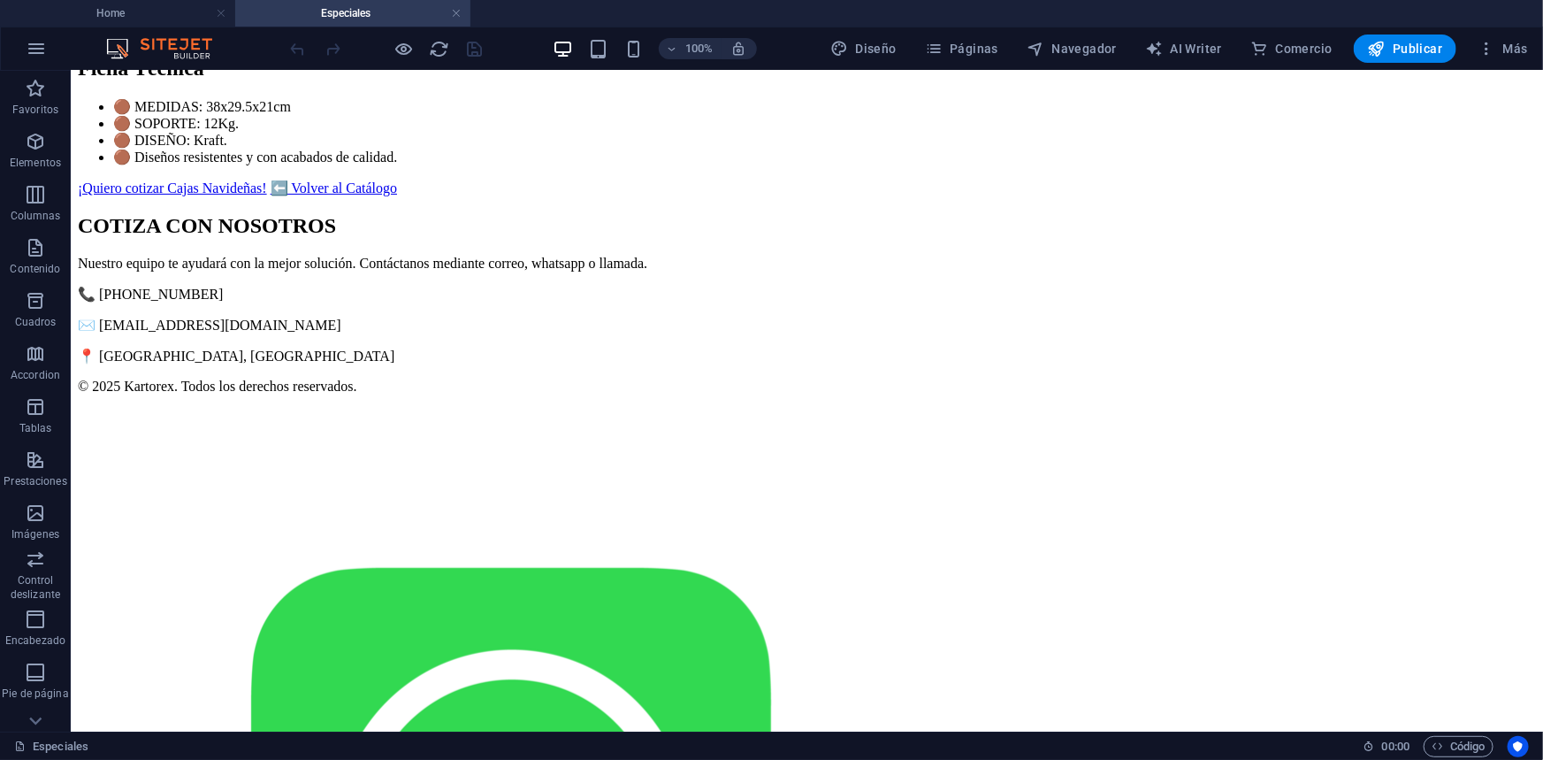
scroll to position [178, 0]
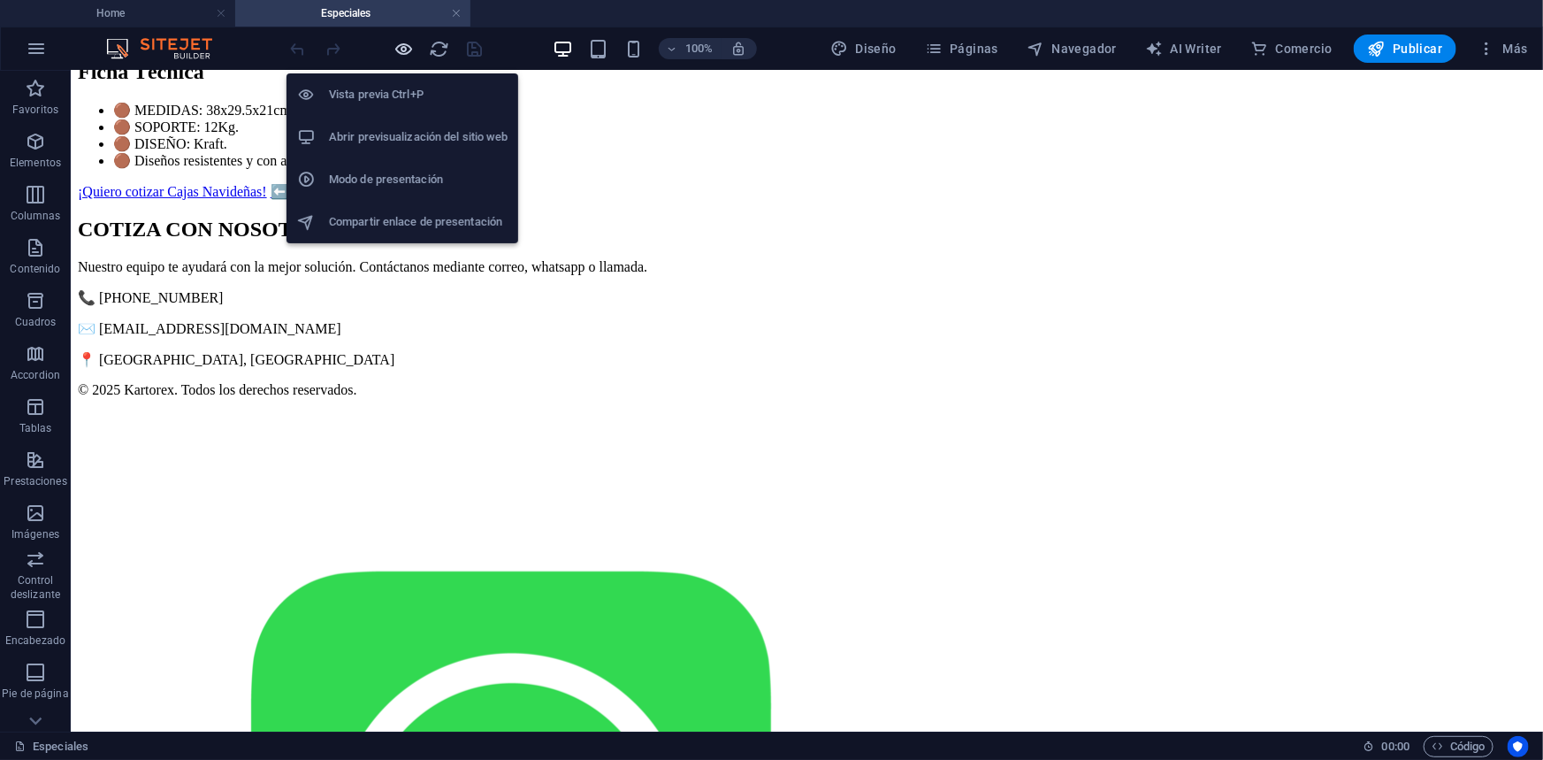
click at [404, 52] on icon "button" at bounding box center [404, 49] width 20 height 20
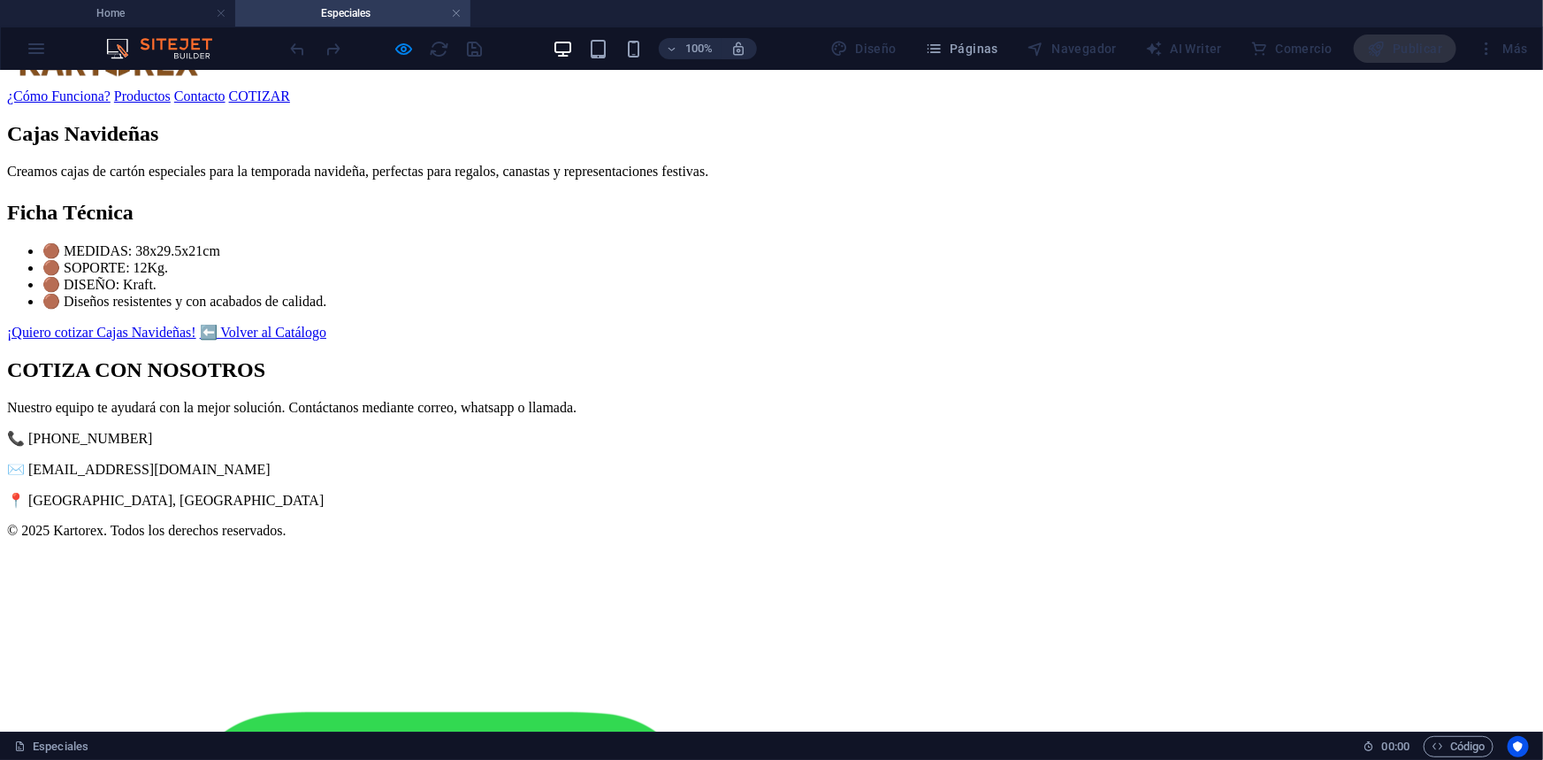
scroll to position [0, 0]
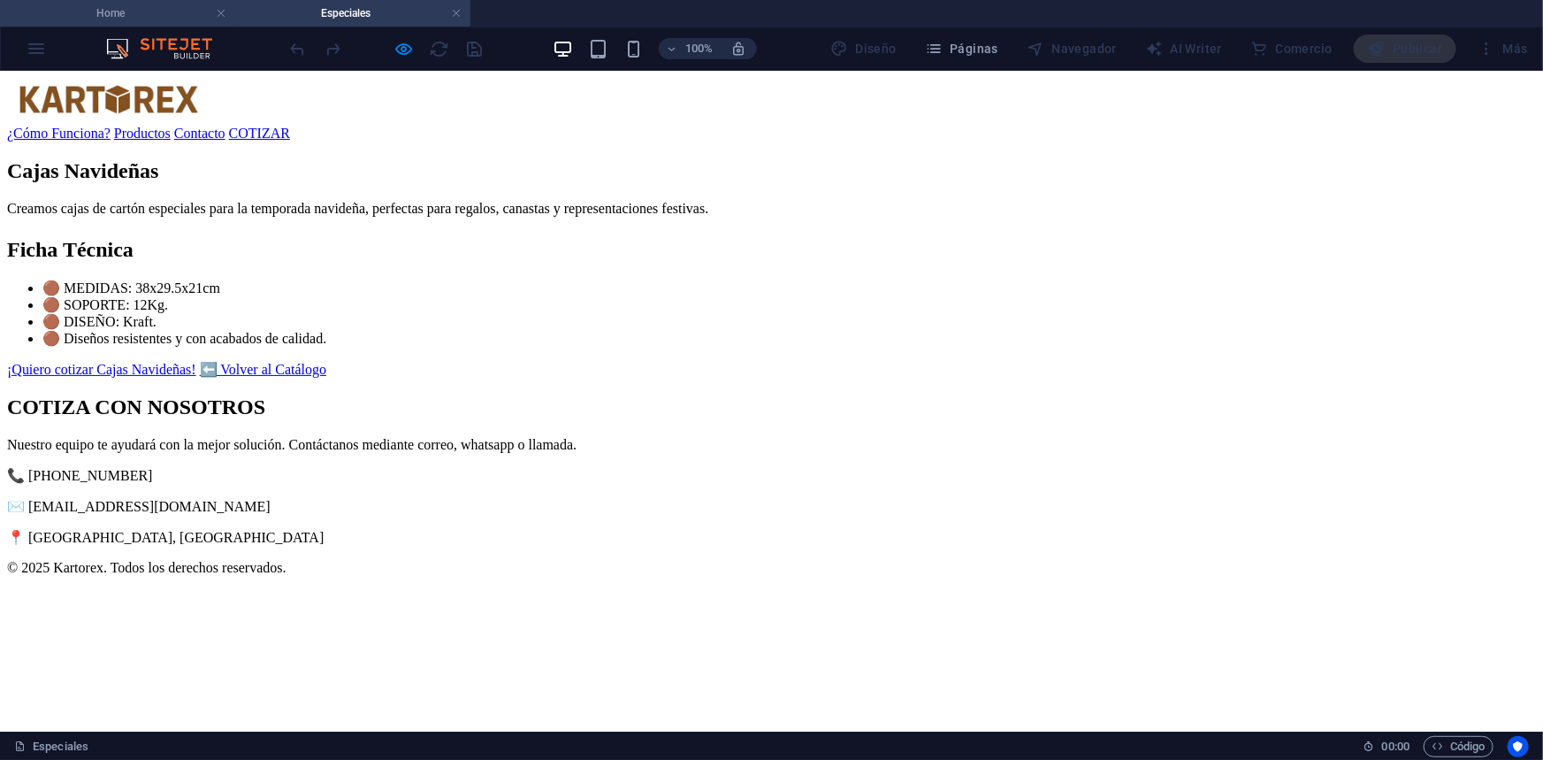
click at [166, 11] on h4 "Home" at bounding box center [117, 13] width 235 height 19
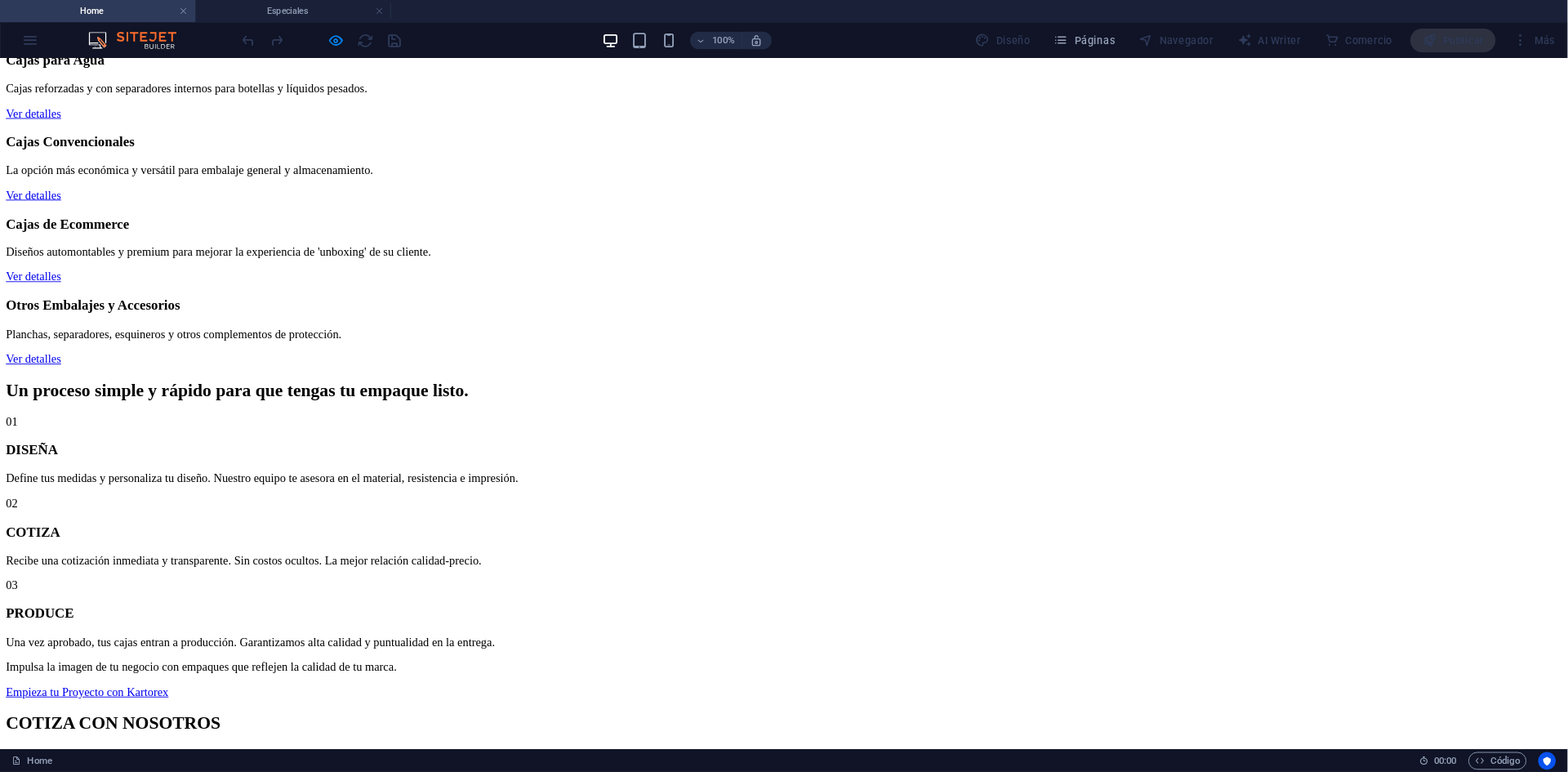
scroll to position [667, 0]
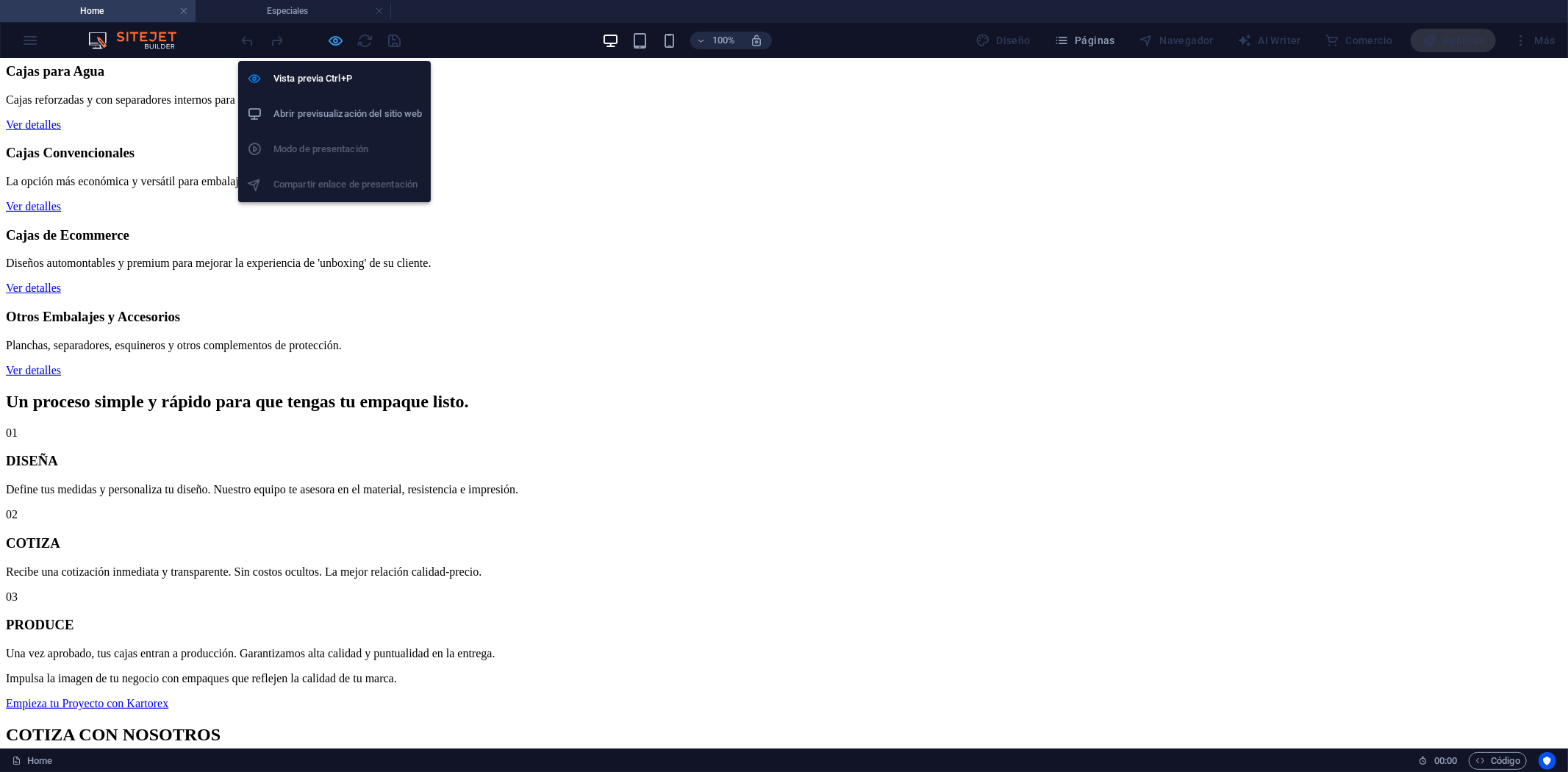
click at [328, 42] on icon "button" at bounding box center [336, 41] width 17 height 17
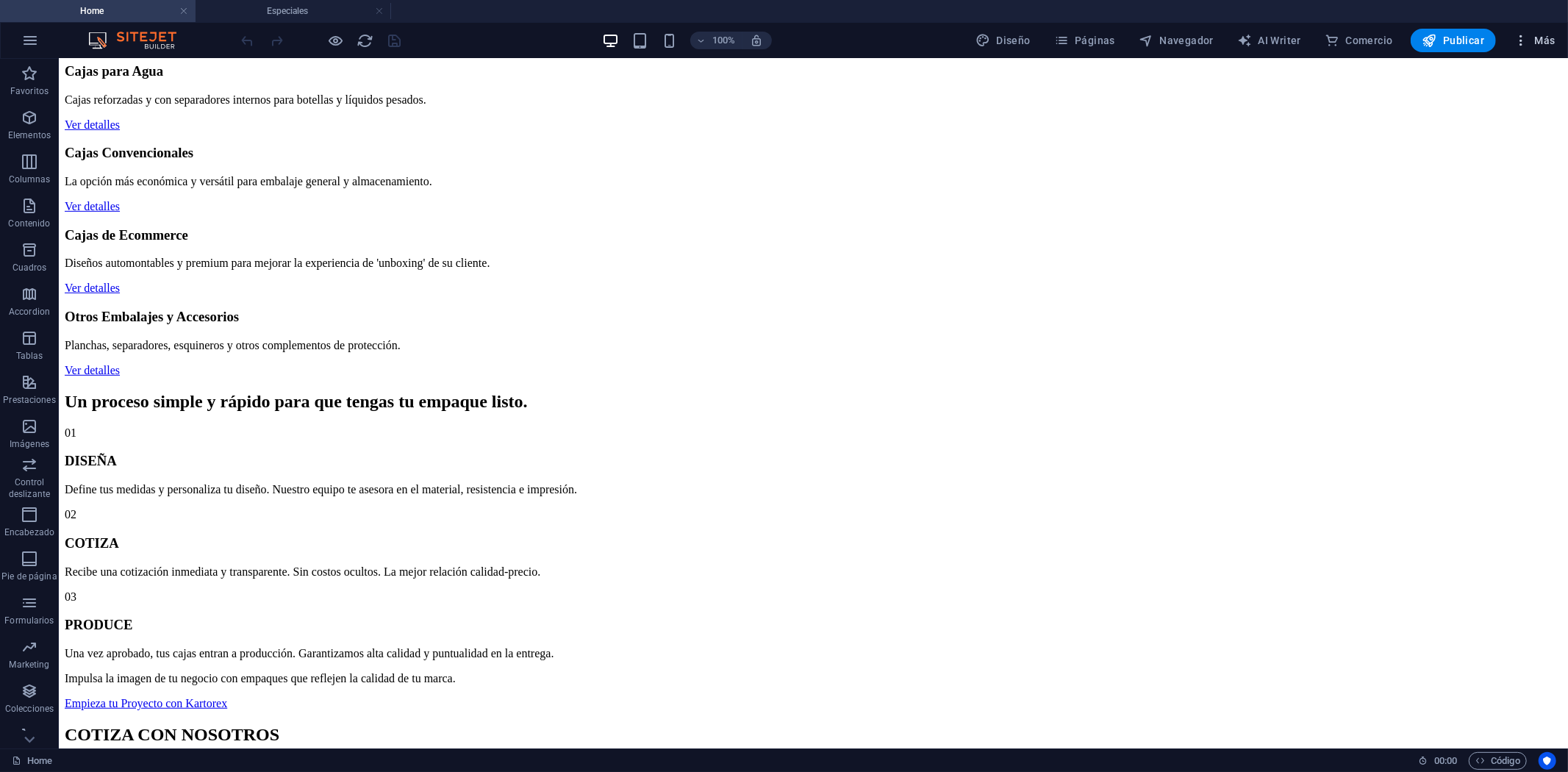
click at [1282, 35] on icon "button" at bounding box center [1521, 41] width 15 height 15
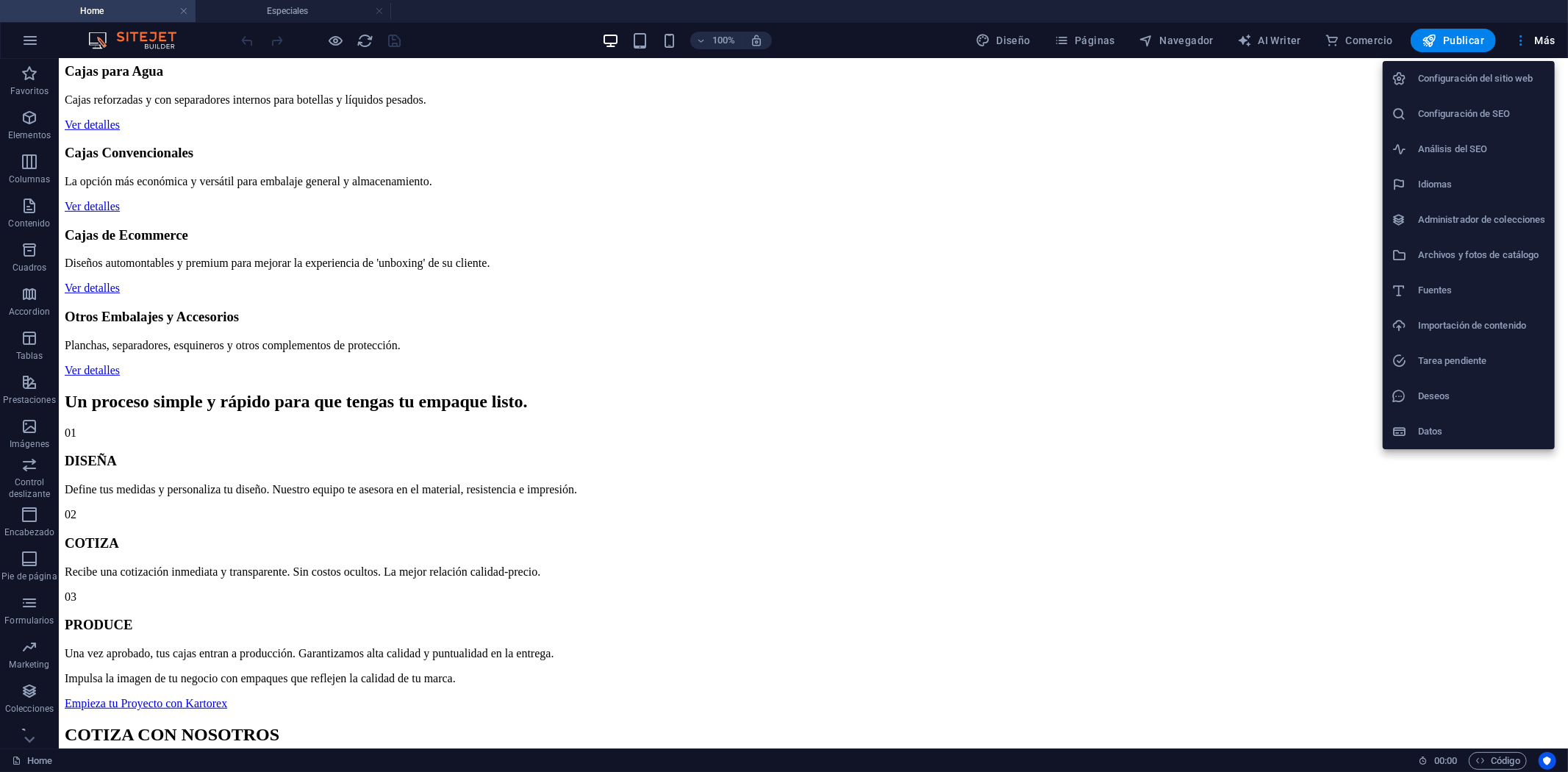
click at [1282, 631] on div at bounding box center [784, 386] width 1568 height 772
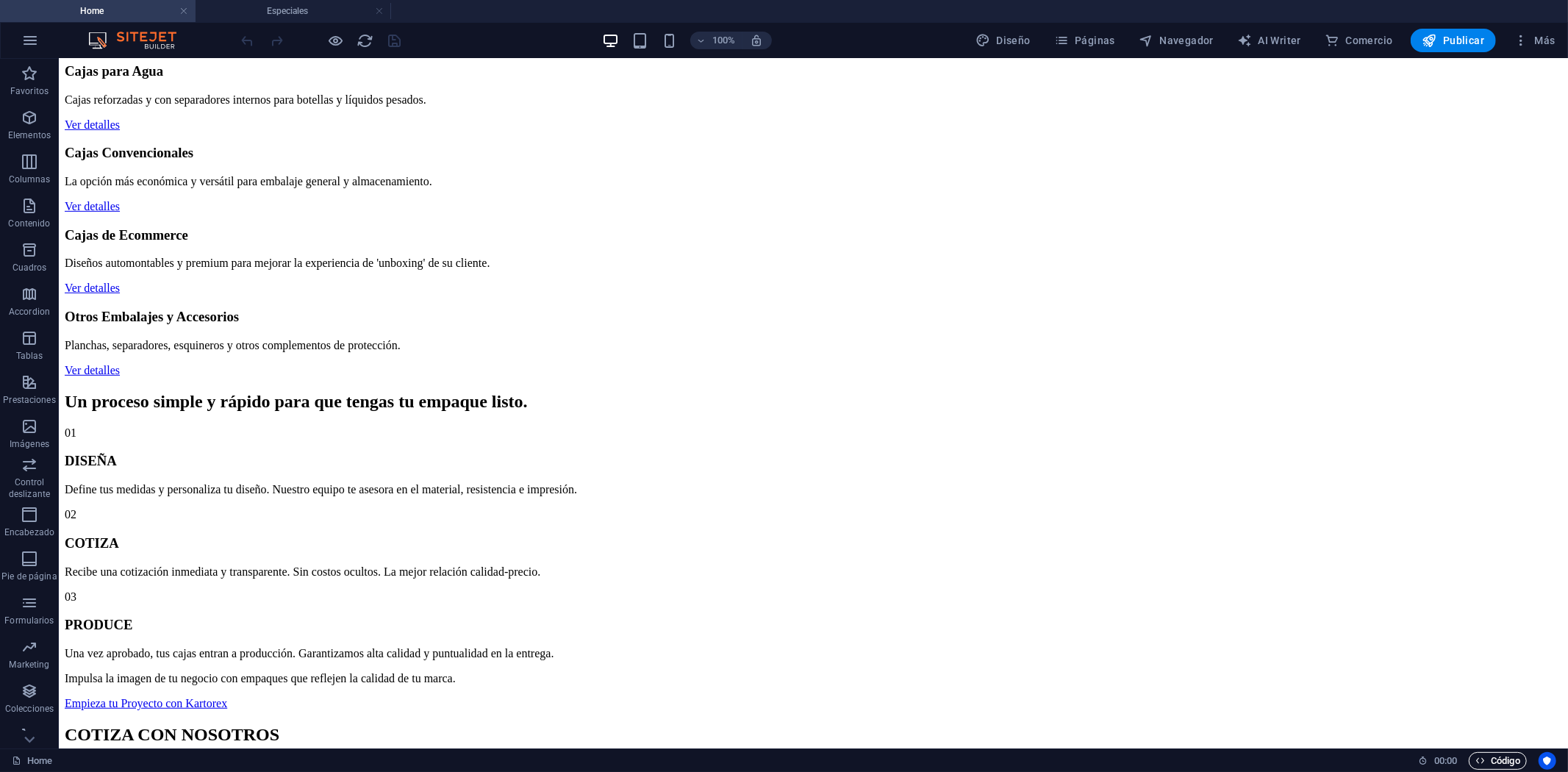
click at [1282, 631] on span "Código" at bounding box center [1498, 761] width 45 height 17
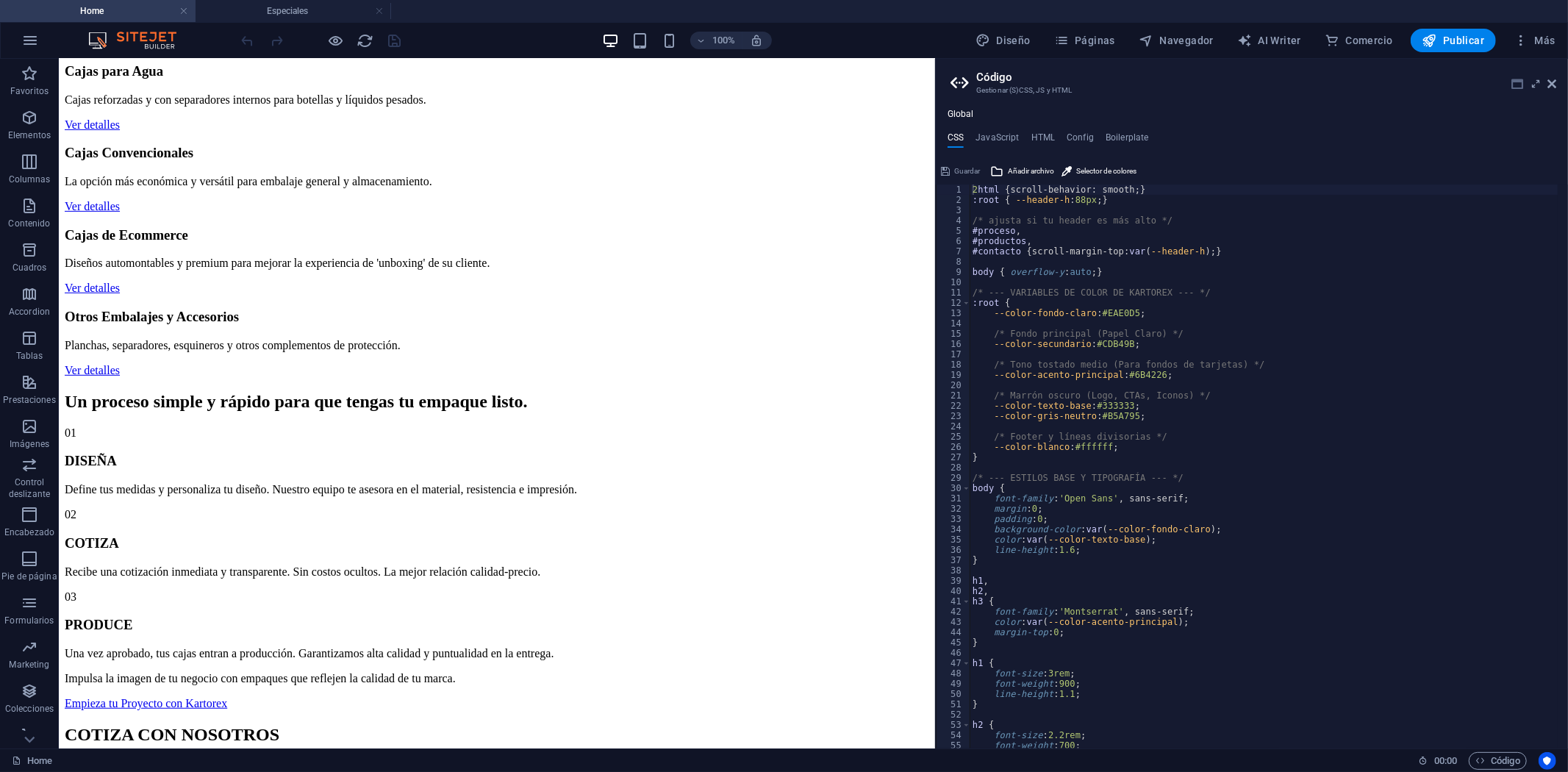
click at [1282, 79] on icon at bounding box center [1517, 84] width 12 height 12
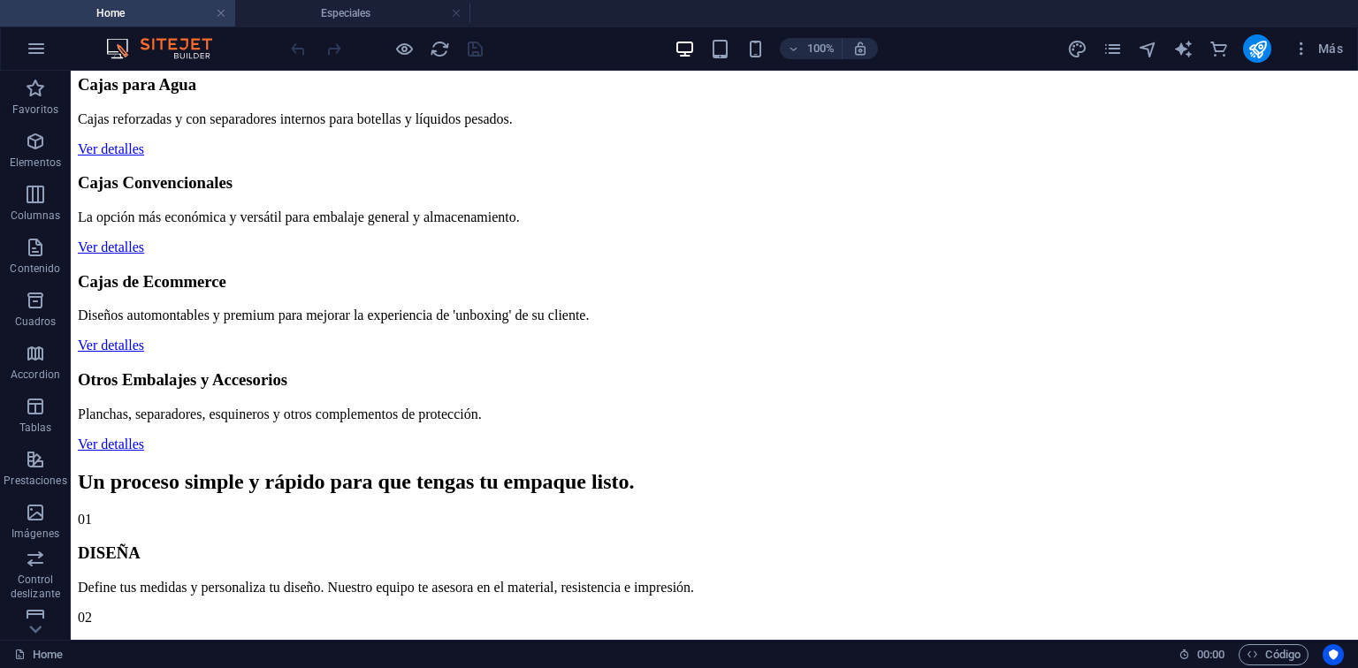
scroll to position [723, 0]
click at [1311, 49] on span "Más" at bounding box center [1318, 49] width 50 height 18
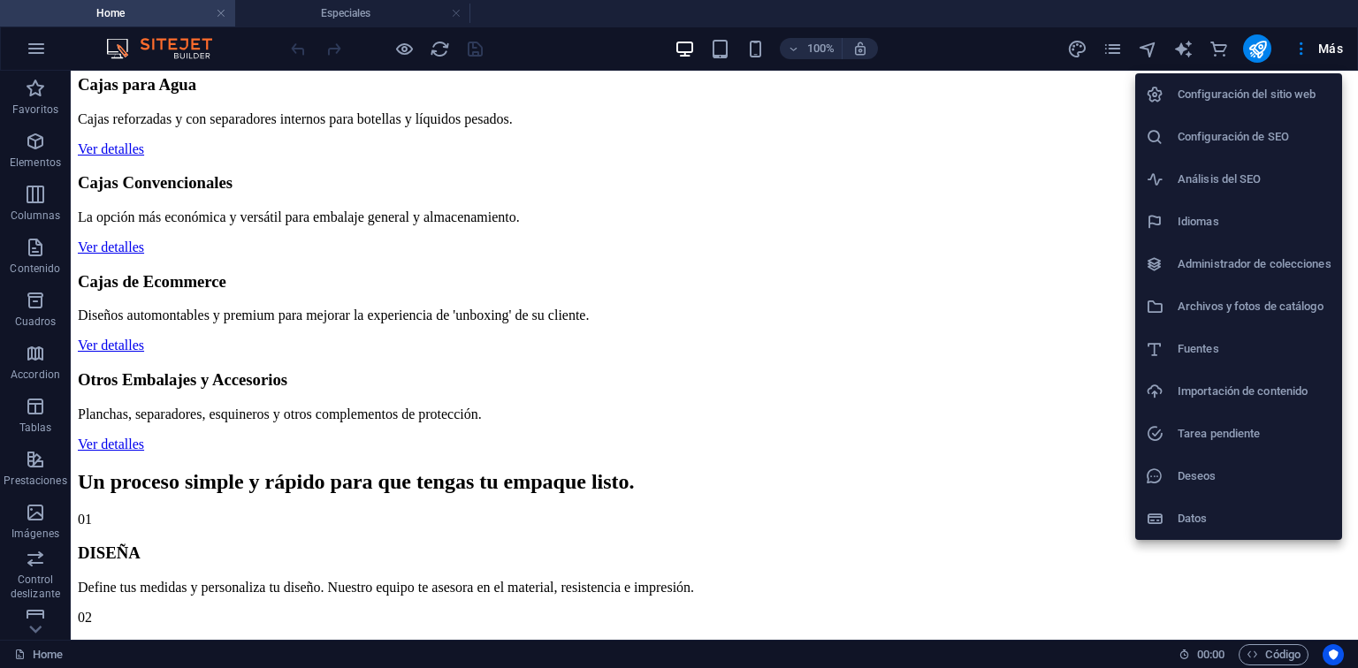
click at [1228, 212] on h6 "Idiomas" at bounding box center [1255, 221] width 154 height 21
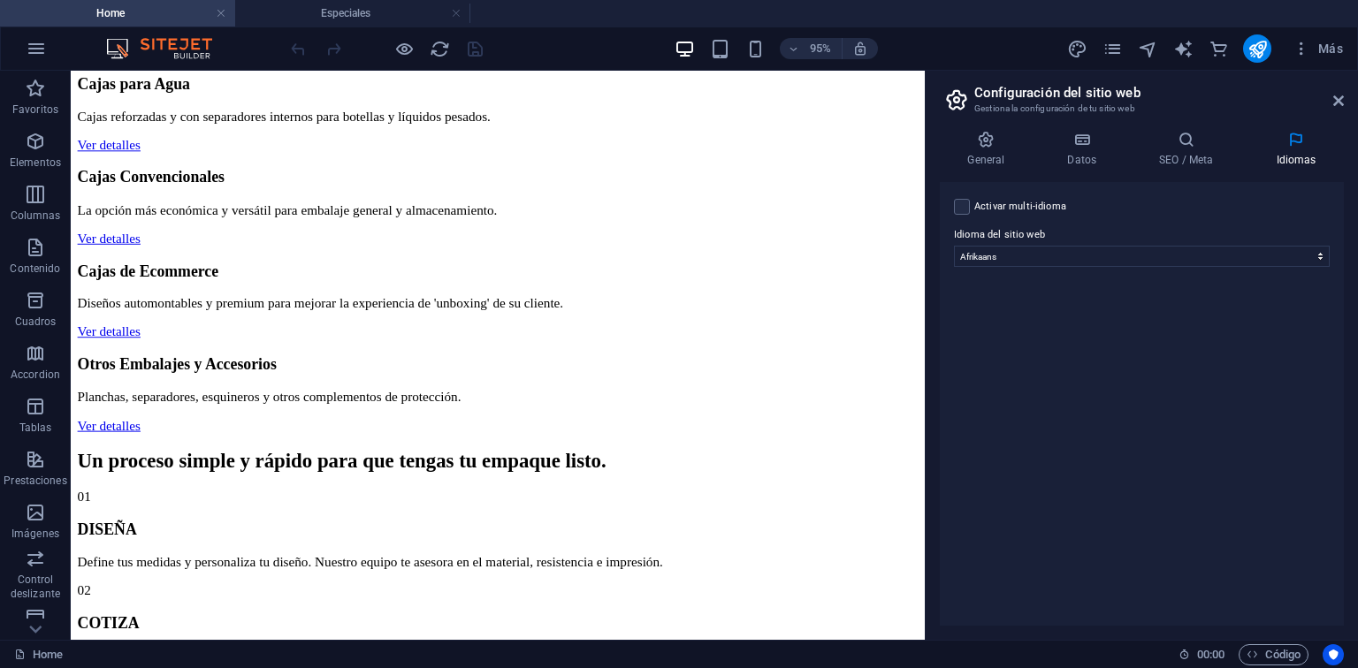
scroll to position [751, 0]
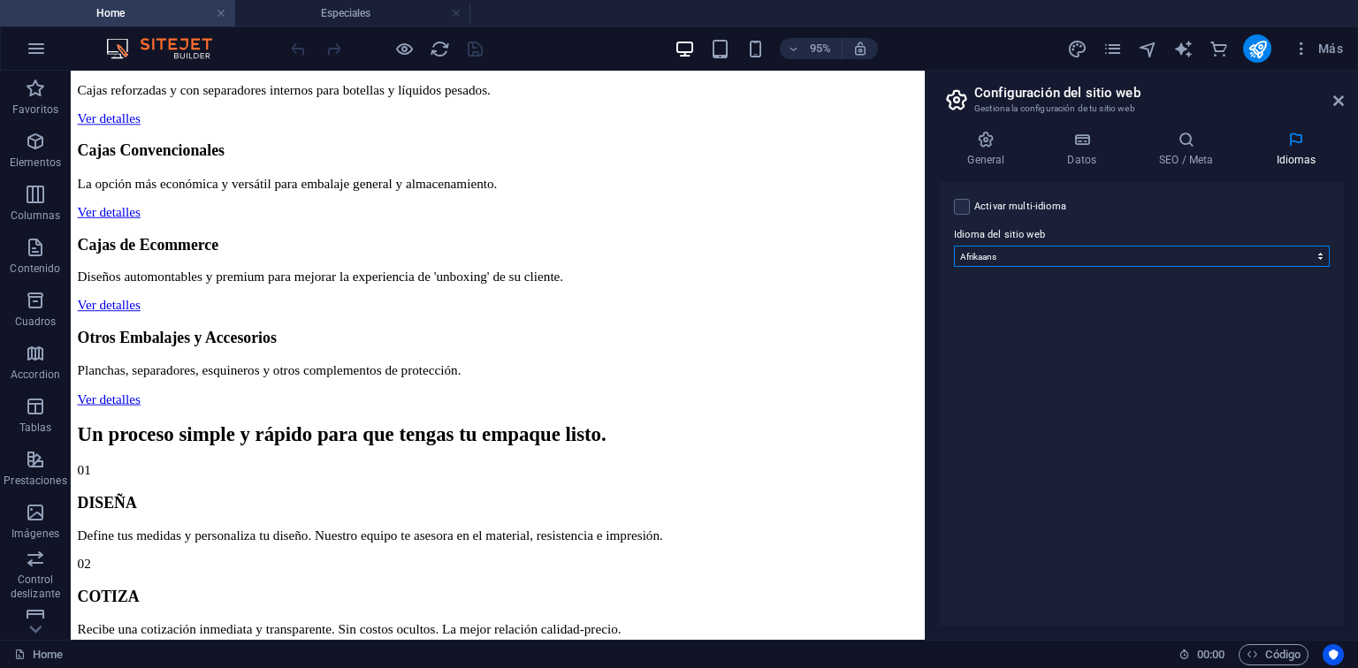
click at [1012, 257] on select "Abkhazian Afar Afrikaans Akan Albanés Alemán Amharic Árabe Aragonese Armenian A…" at bounding box center [1142, 256] width 376 height 21
select select "0"
click at [954, 246] on select "Abkhazian Afar Afrikaans Akan Albanés Alemán Amharic Árabe Aragonese Armenian A…" at bounding box center [1142, 256] width 376 height 21
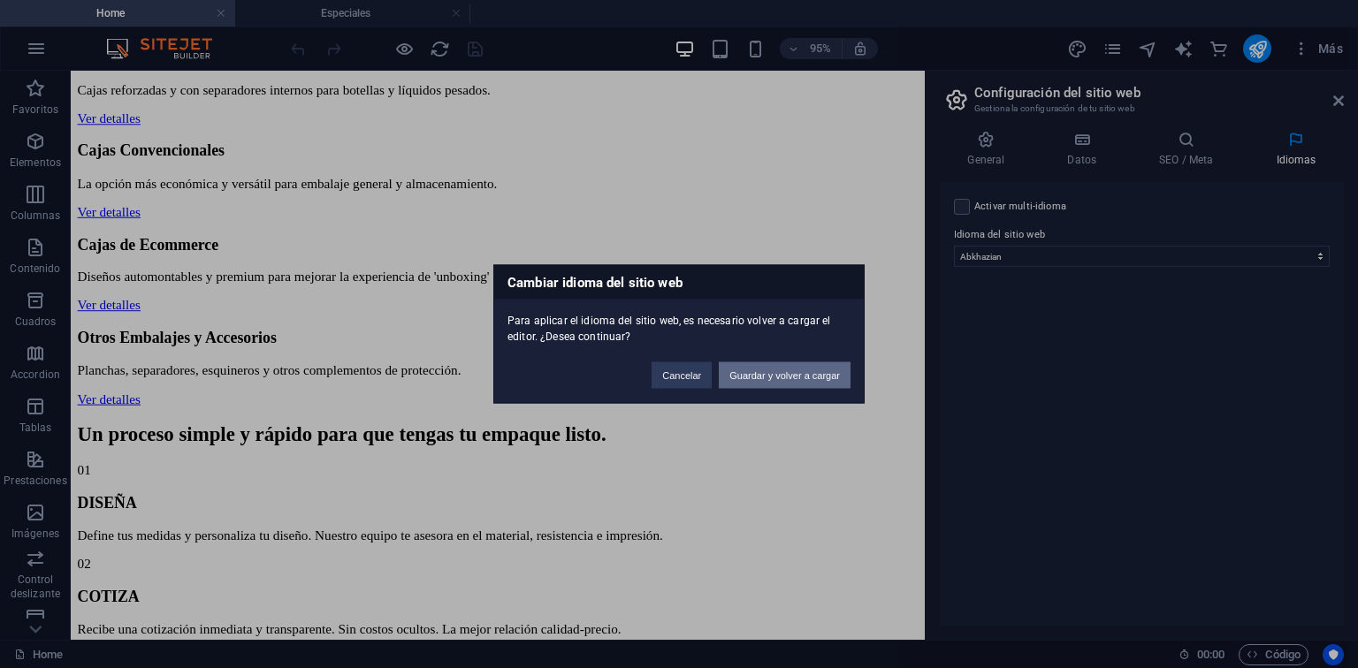
click at [803, 364] on button "Guardar y volver a cargar" at bounding box center [785, 376] width 132 height 27
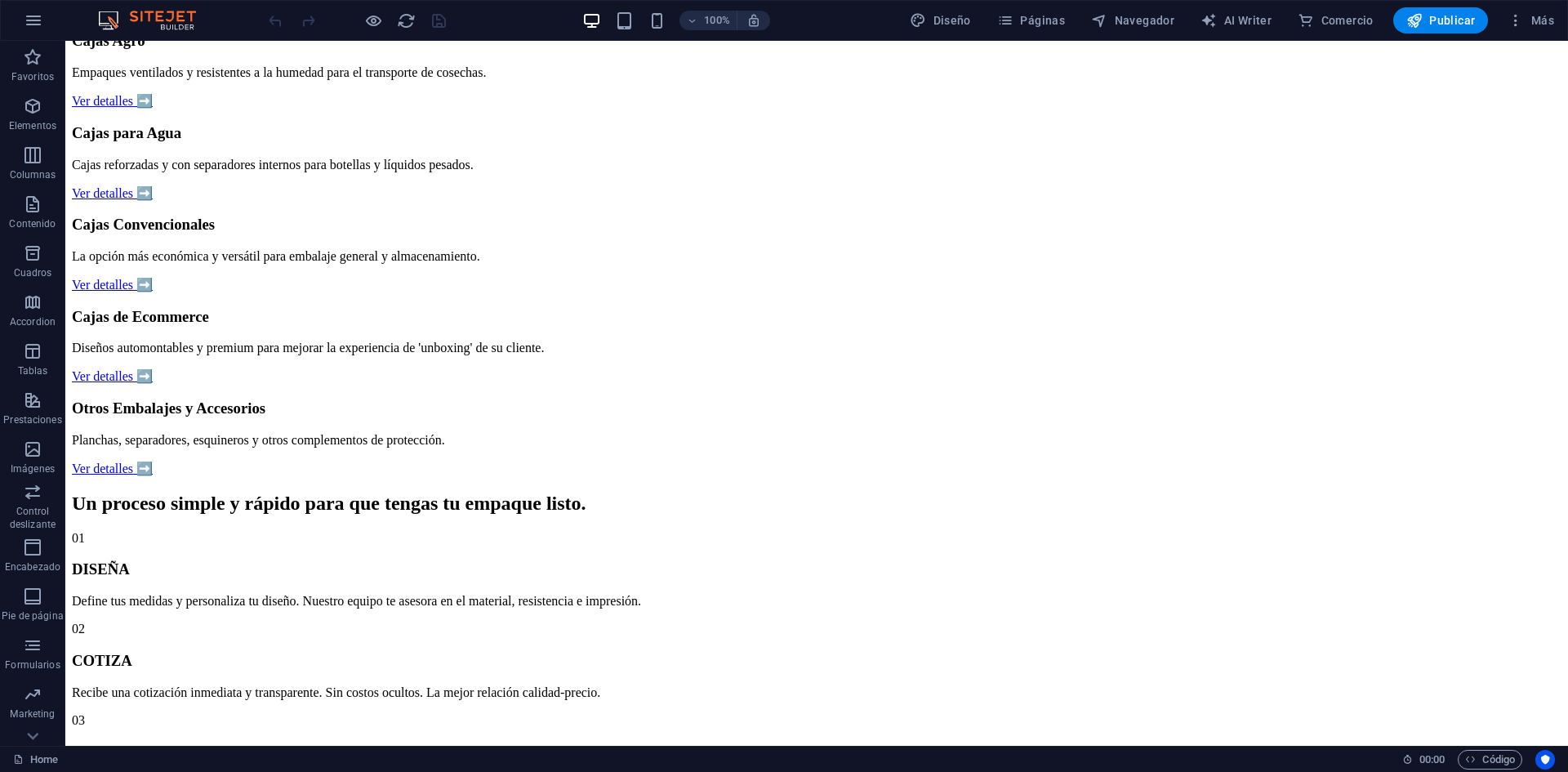
scroll to position [669, 0]
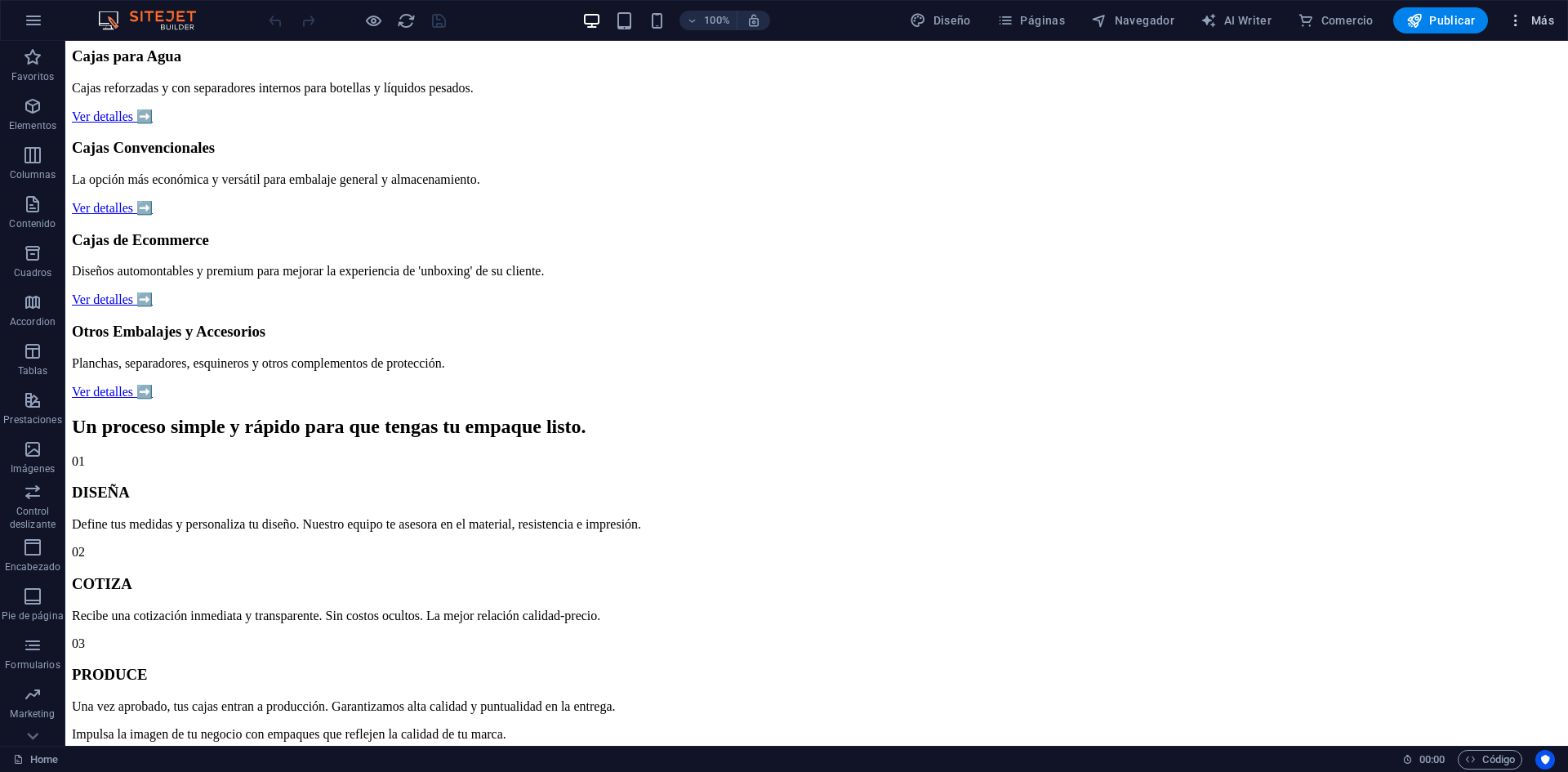
click at [1253, 19] on icon "button" at bounding box center [1515, 20] width 17 height 17
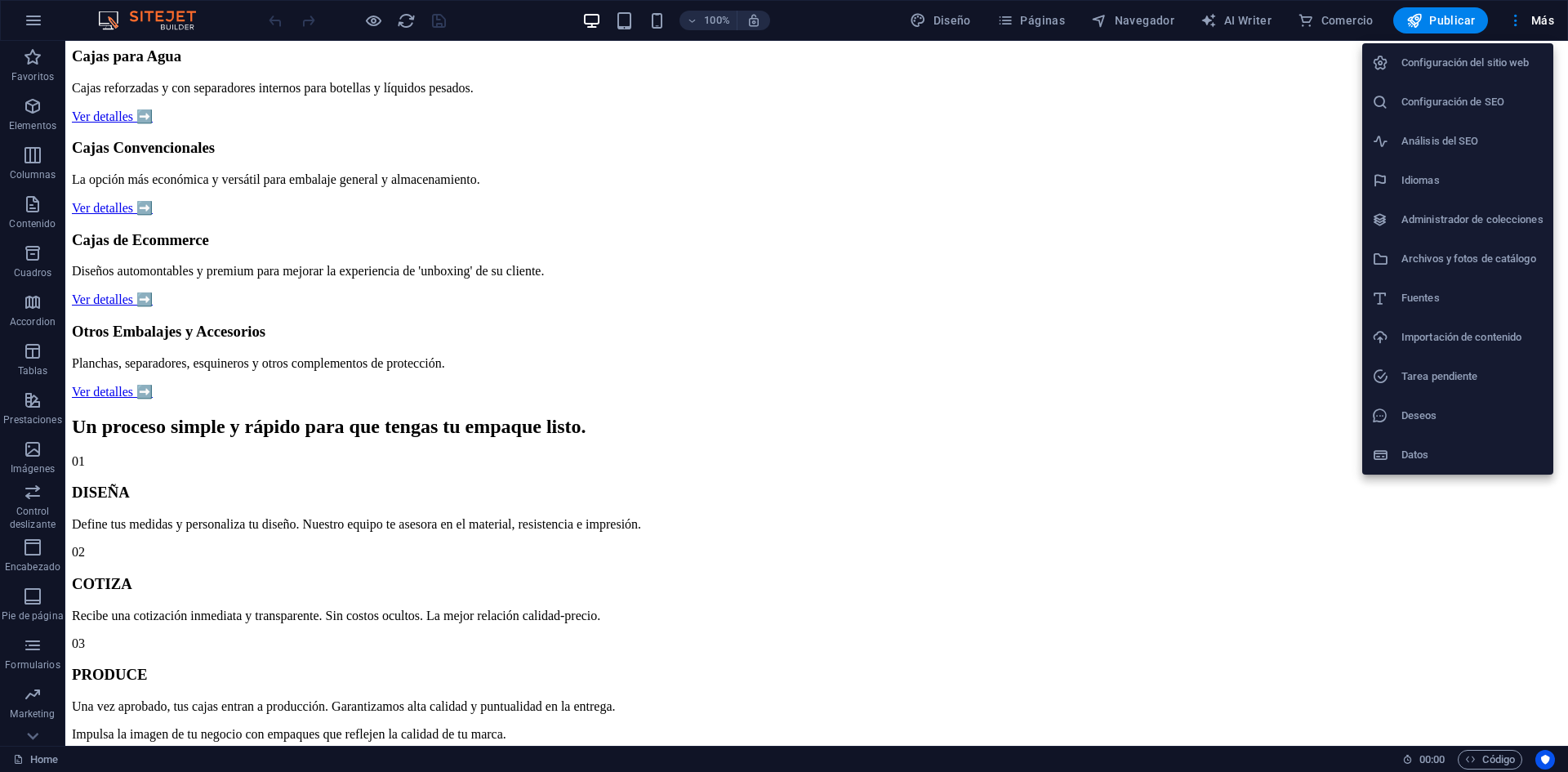
click at [1253, 617] on div at bounding box center [784, 386] width 1568 height 772
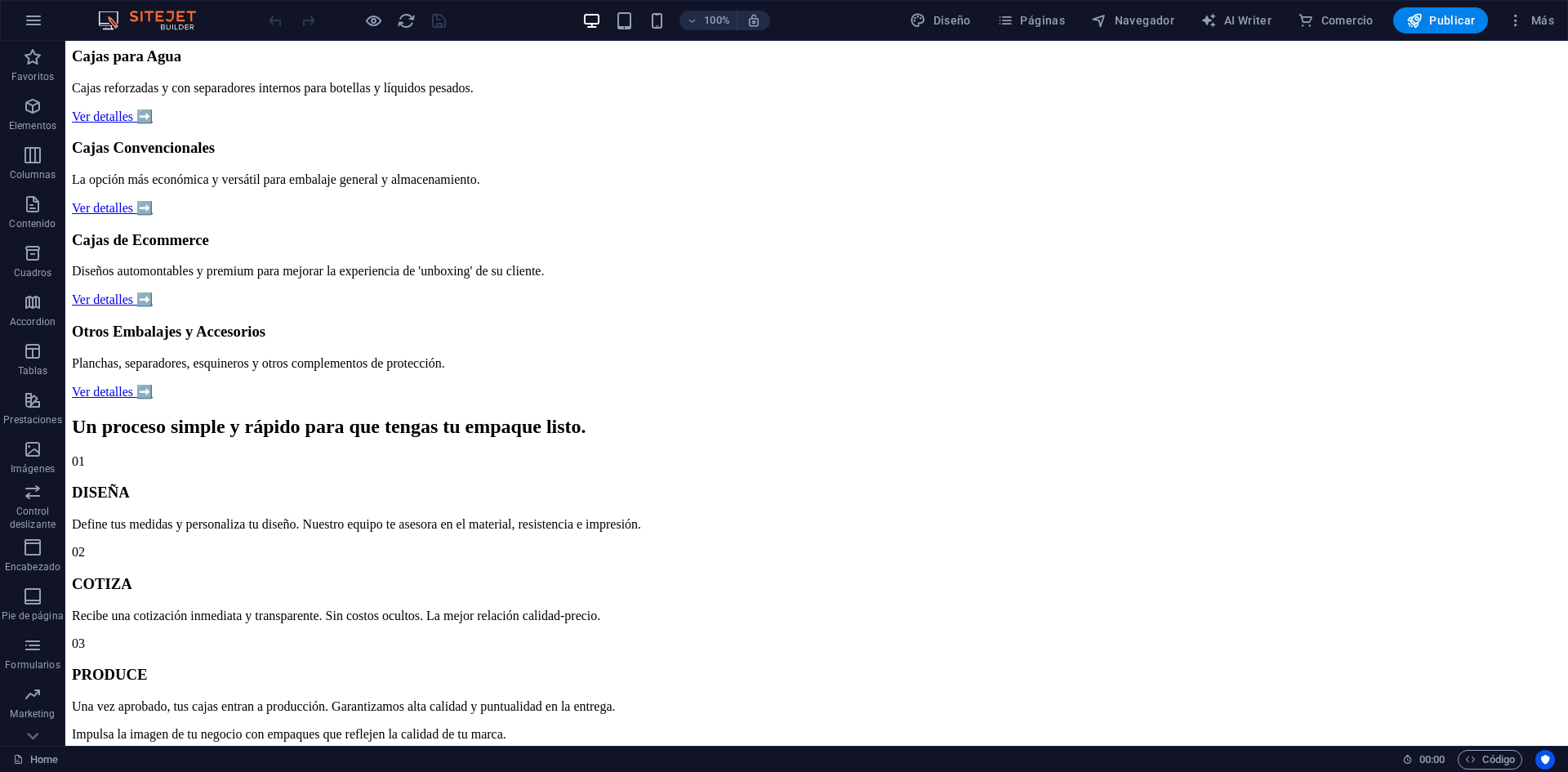
click at [1253, 617] on div "Configuración del sitio web Configuración de SEO Análisis del SEO Idiomas Admin…" at bounding box center [784, 391] width 1568 height 762
click at [1253, 617] on span "Código" at bounding box center [1490, 759] width 50 height 19
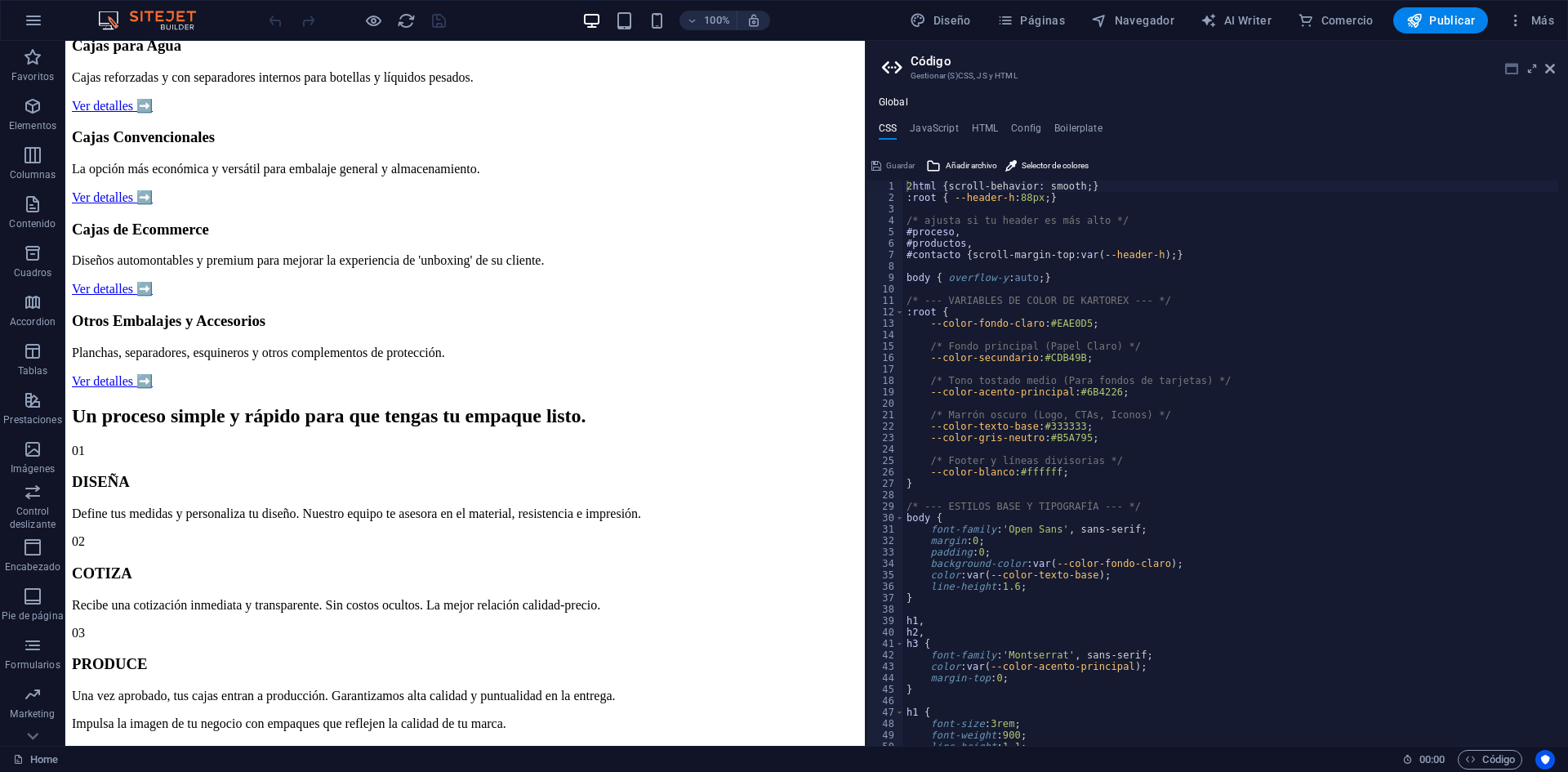
click at [1253, 66] on icon at bounding box center [1512, 68] width 13 height 13
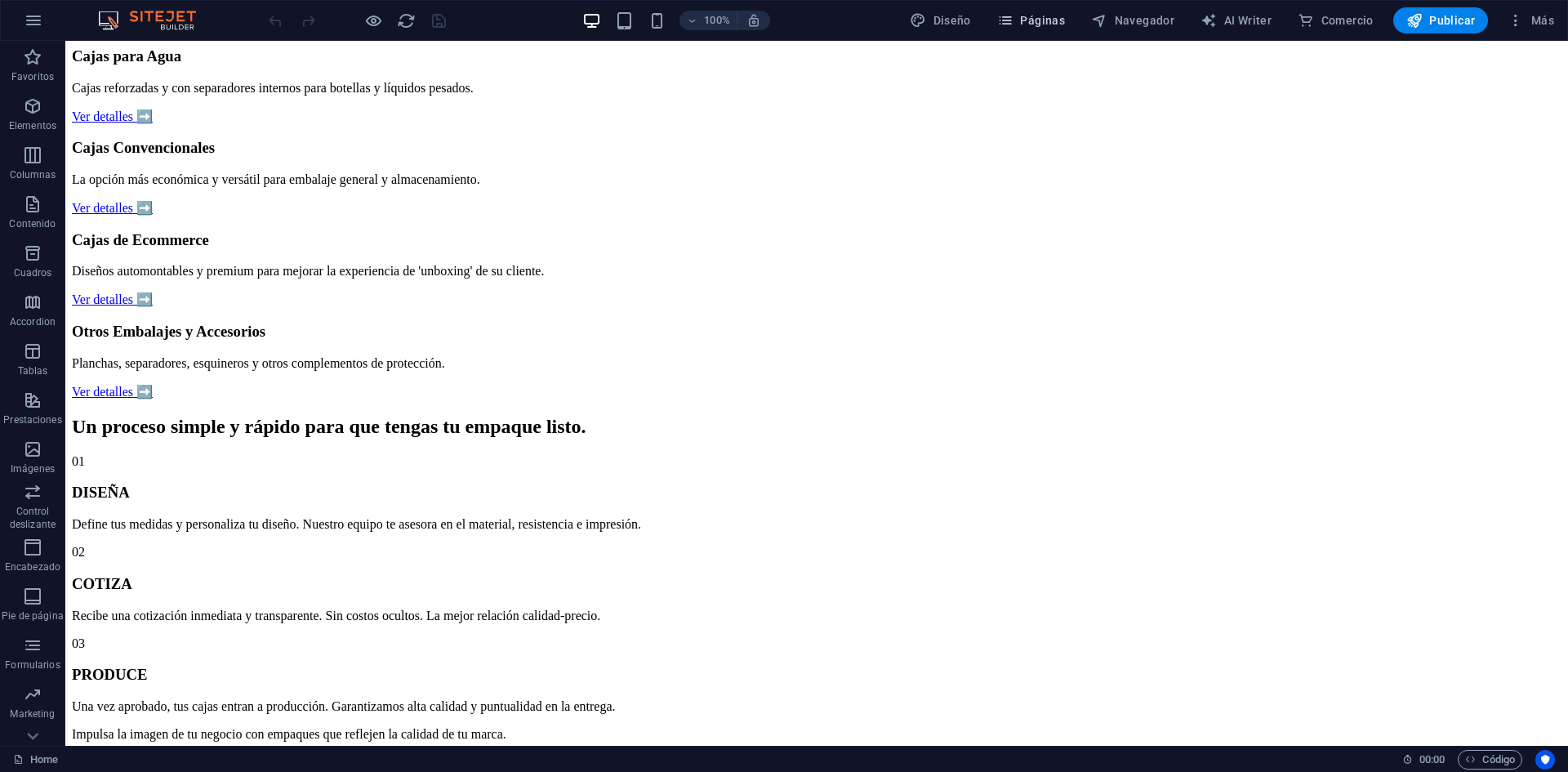
click at [1040, 22] on span "Páginas" at bounding box center [1031, 20] width 67 height 17
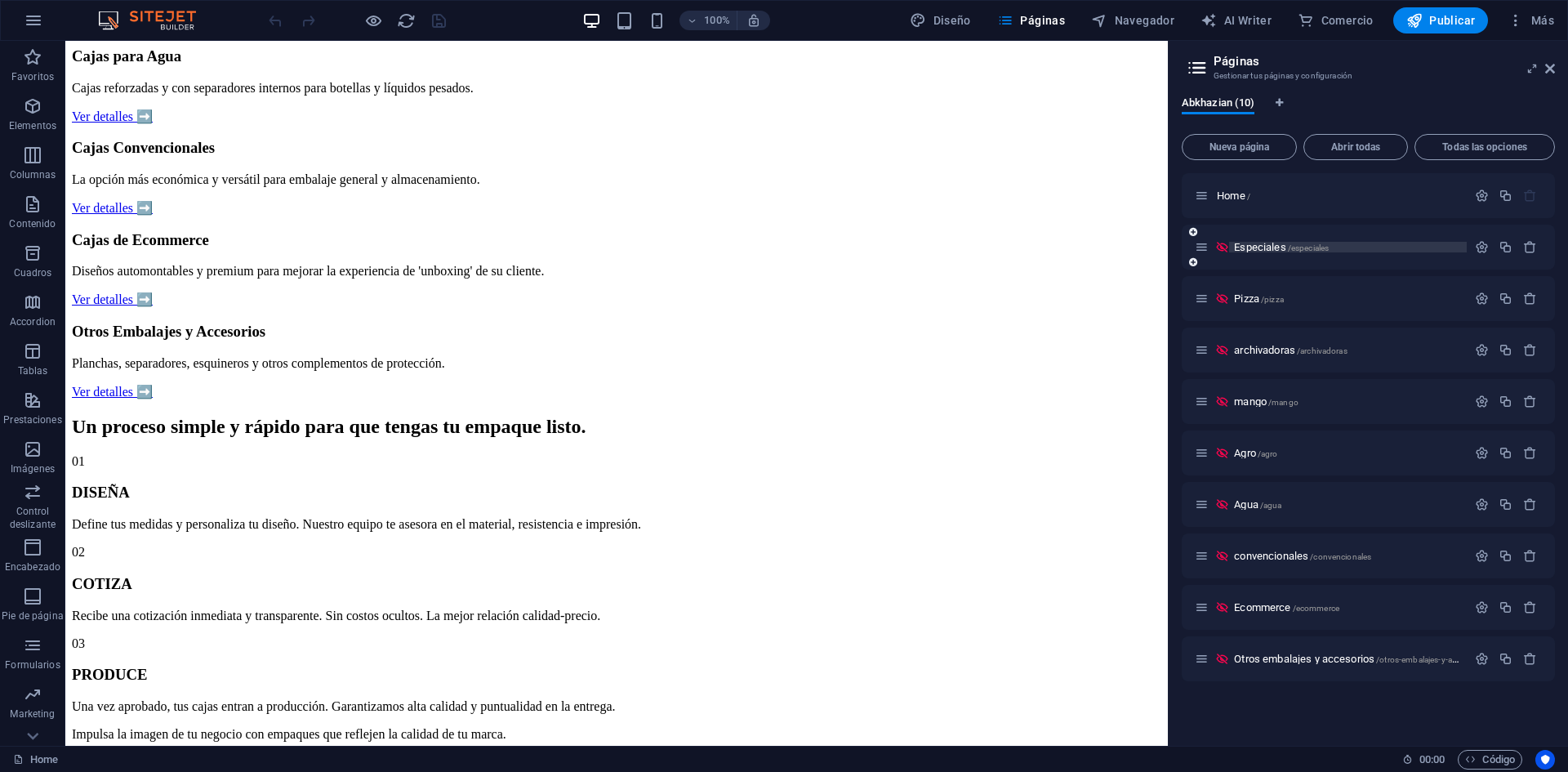
click at [1253, 248] on span "Especiales /especiales" at bounding box center [1281, 247] width 95 height 12
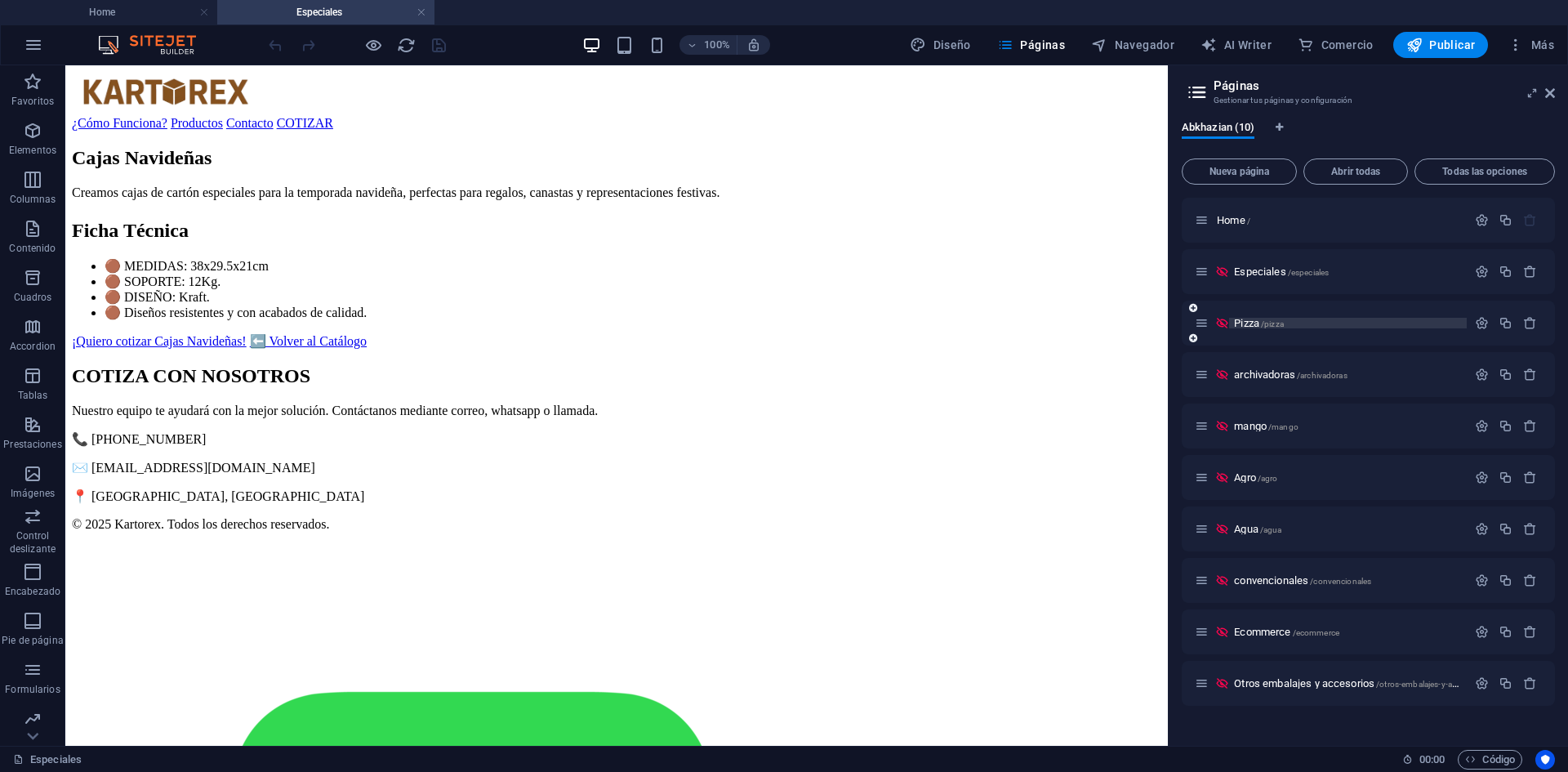
scroll to position [0, 0]
click at [1239, 324] on span "Pizza /pizza" at bounding box center [1259, 322] width 50 height 12
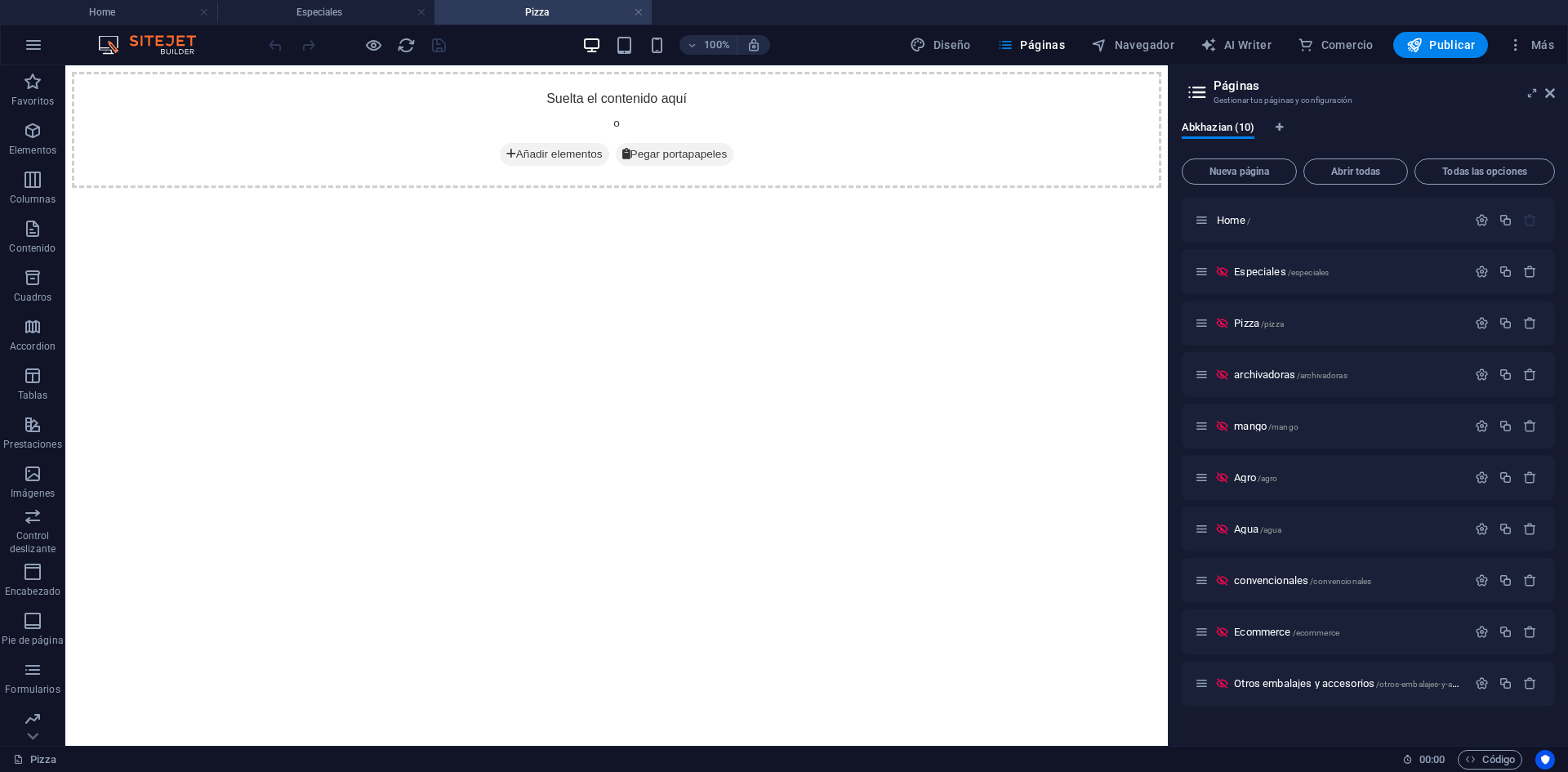
click at [1253, 92] on aside "Páginas Gestionar tus páginas y configuración Abkhazian (10) Nueva página Abrir…" at bounding box center [1367, 405] width 400 height 681
click at [1253, 90] on icon at bounding box center [1550, 93] width 10 height 13
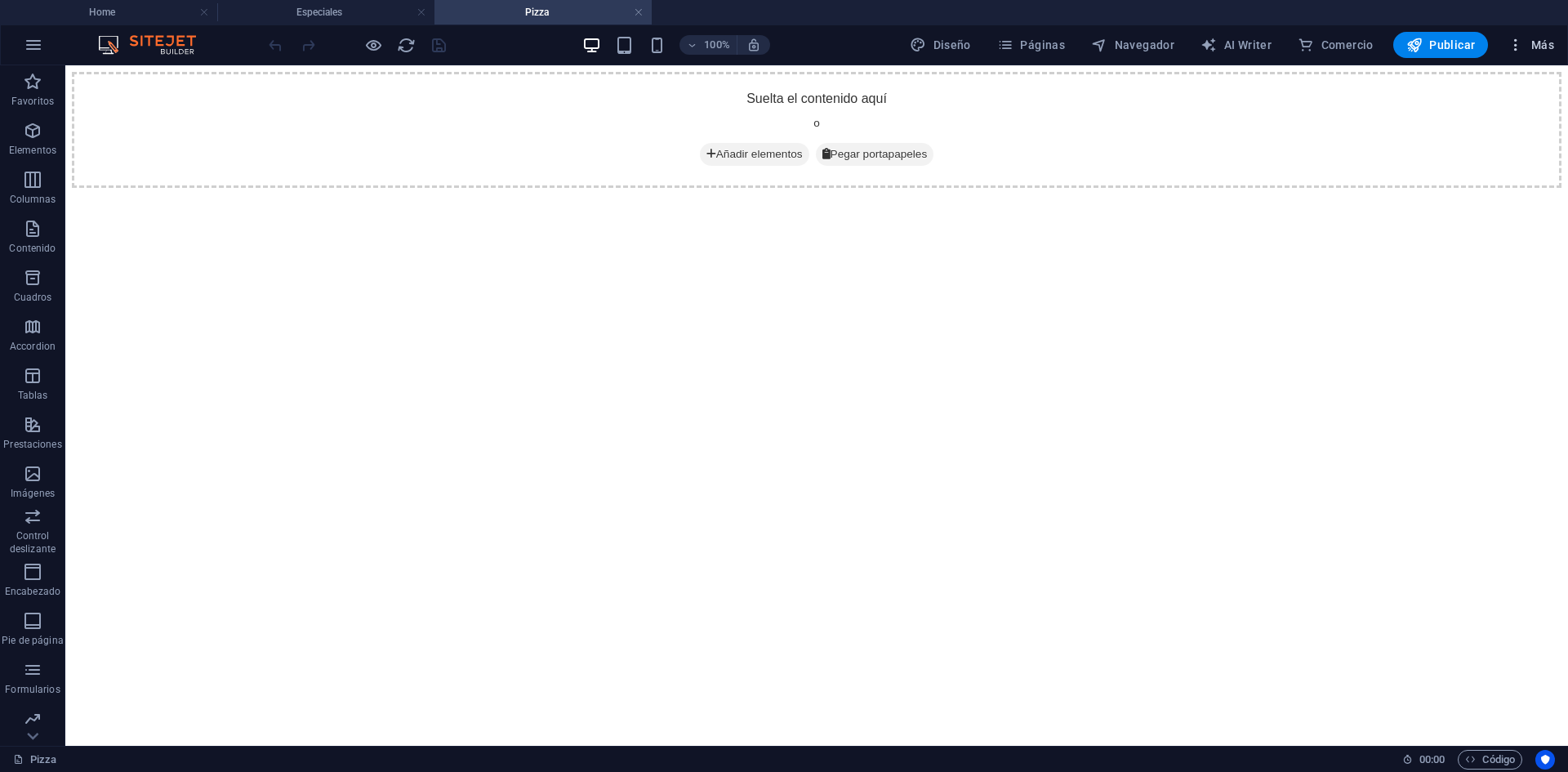
click at [1253, 42] on icon "button" at bounding box center [1515, 45] width 17 height 17
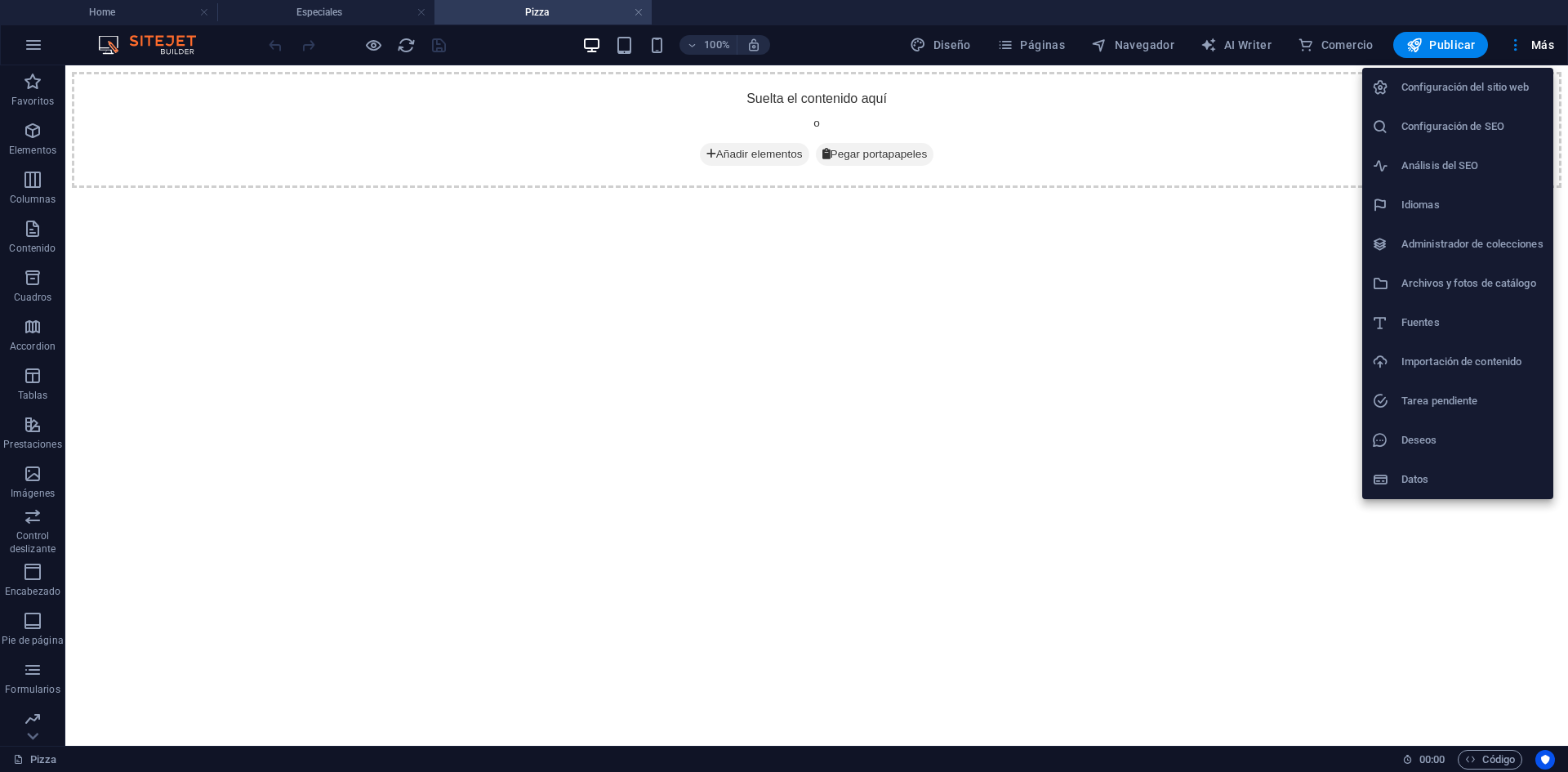
click at [1253, 285] on h6 "Archivos y fotos de catálogo" at bounding box center [1472, 283] width 142 height 19
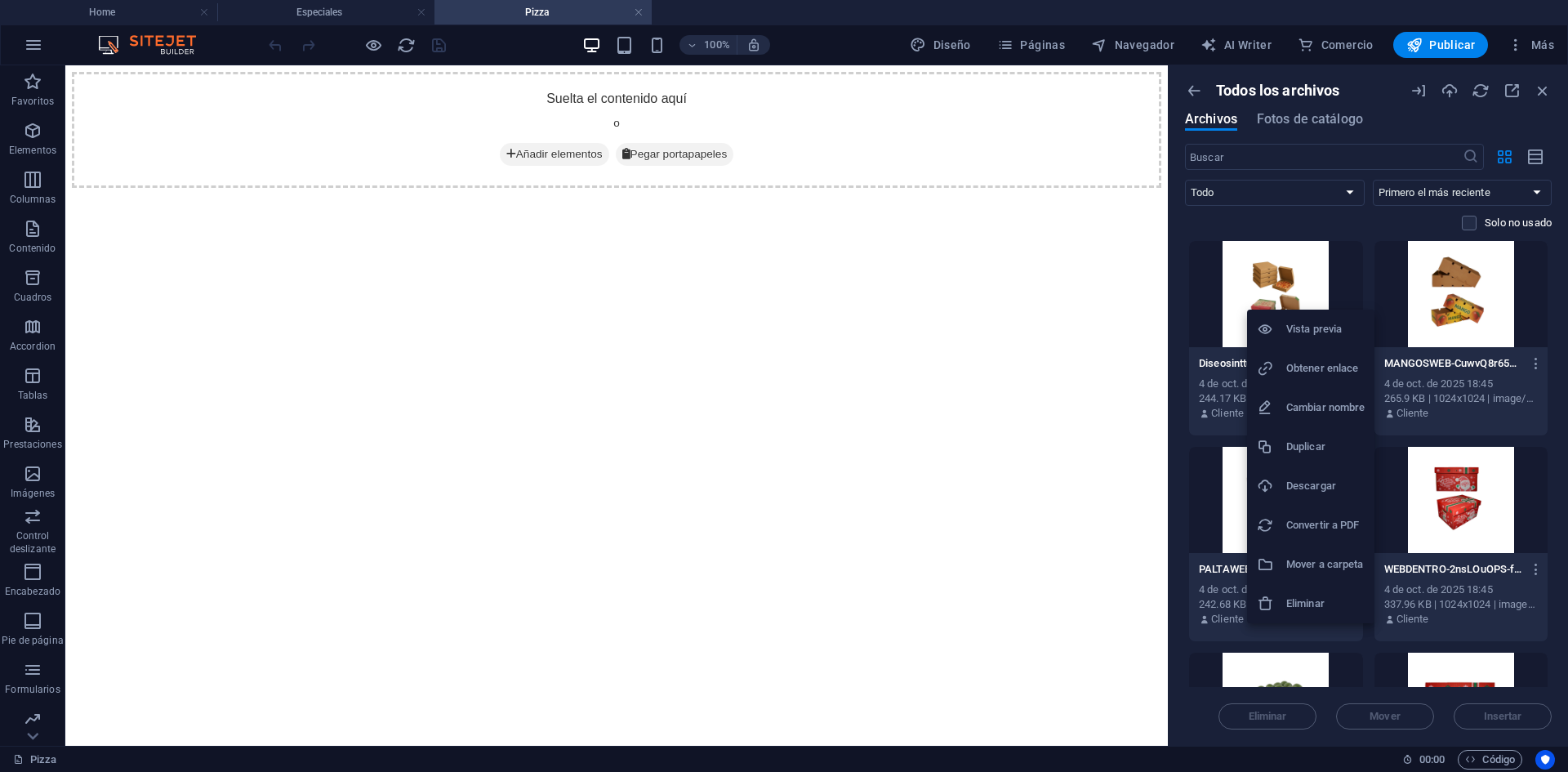
click at [1253, 367] on h6 "Obtener enlace" at bounding box center [1325, 368] width 78 height 19
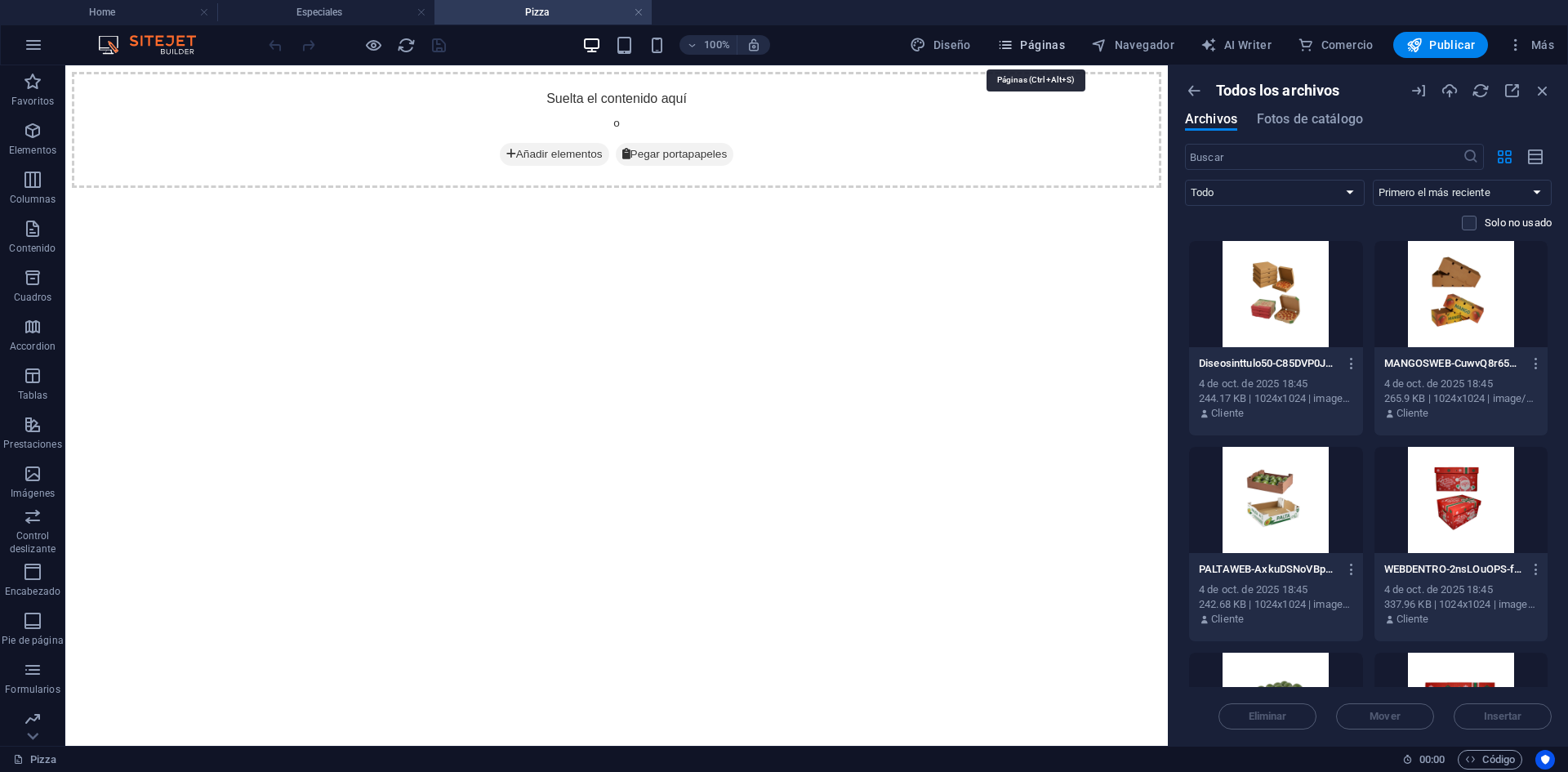
click at [1040, 46] on span "Páginas" at bounding box center [1031, 45] width 67 height 17
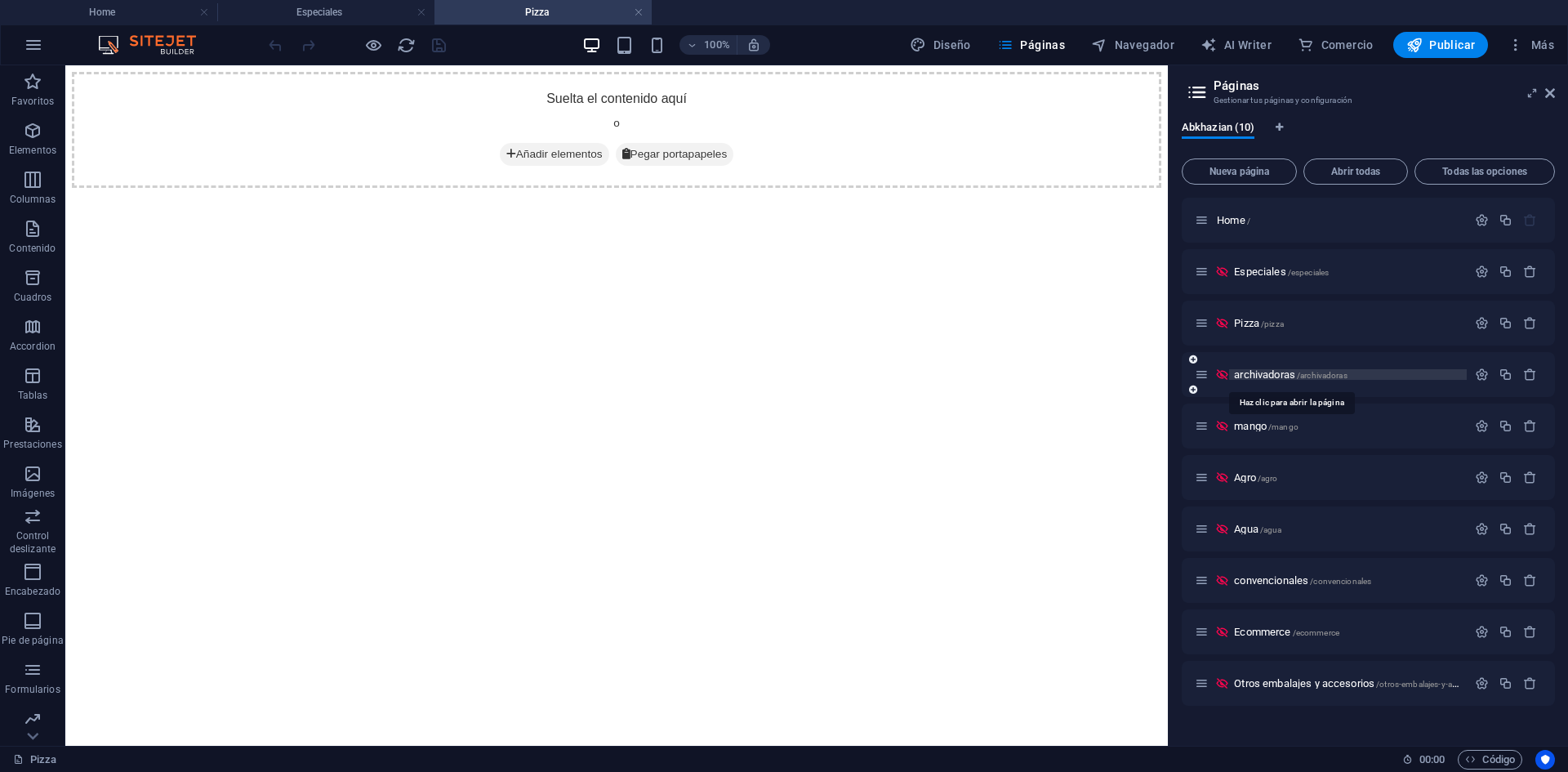
click at [1253, 375] on span "archivadoras /archivadoras" at bounding box center [1290, 374] width 113 height 12
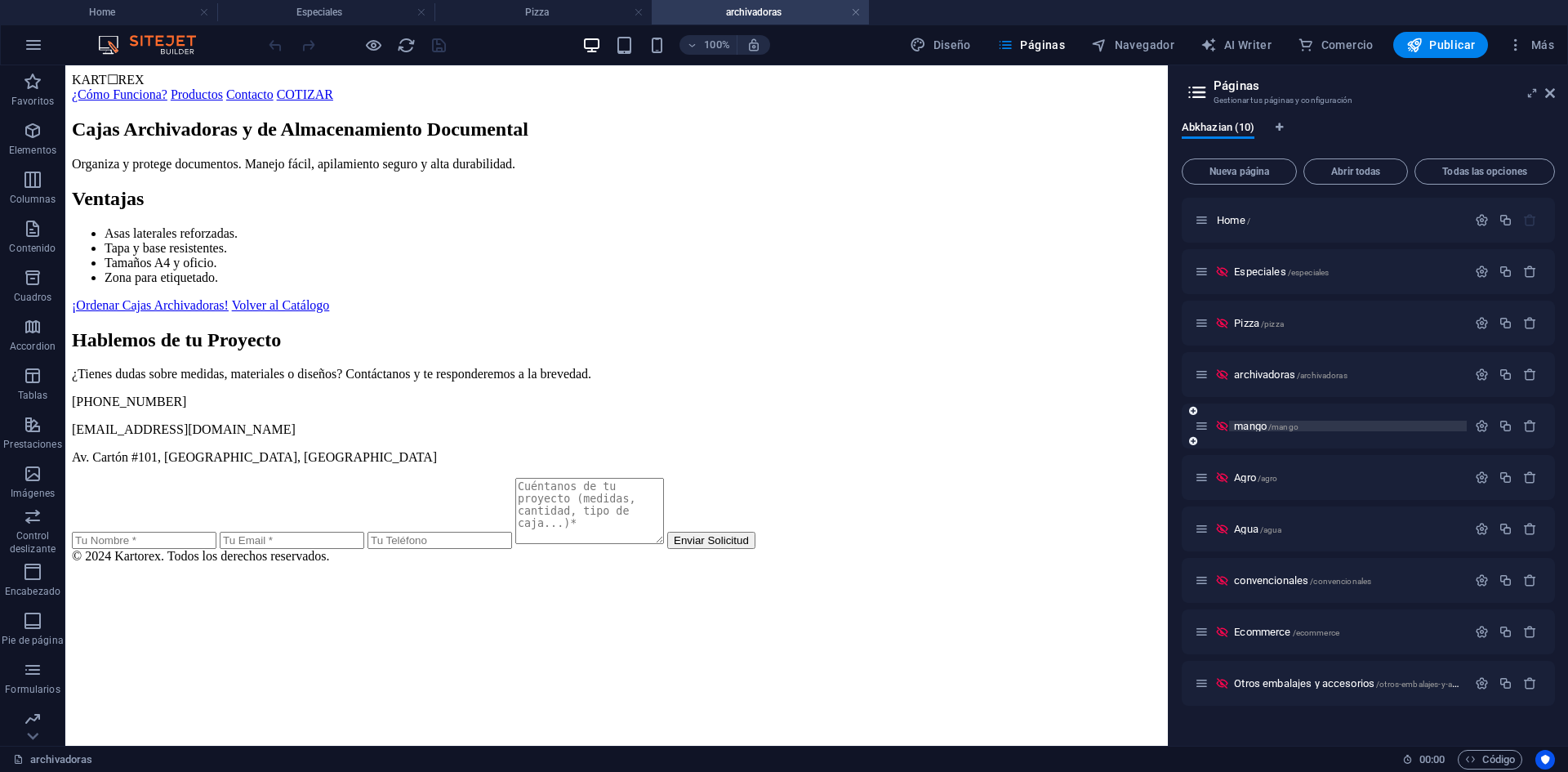
click at [1253, 426] on span "mango /mango" at bounding box center [1266, 425] width 65 height 12
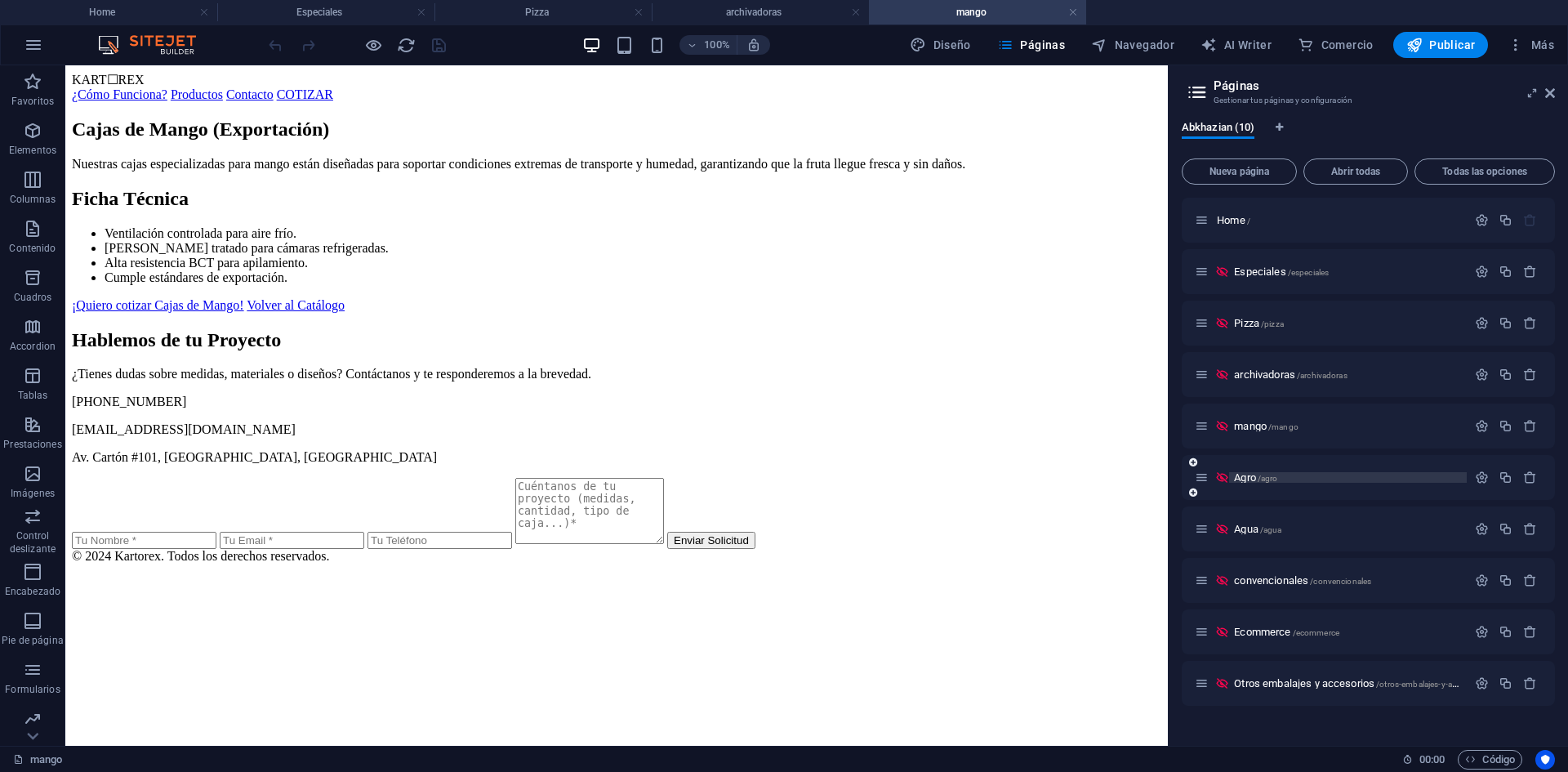
click at [1253, 476] on span "Agro /agro" at bounding box center [1255, 476] width 43 height 12
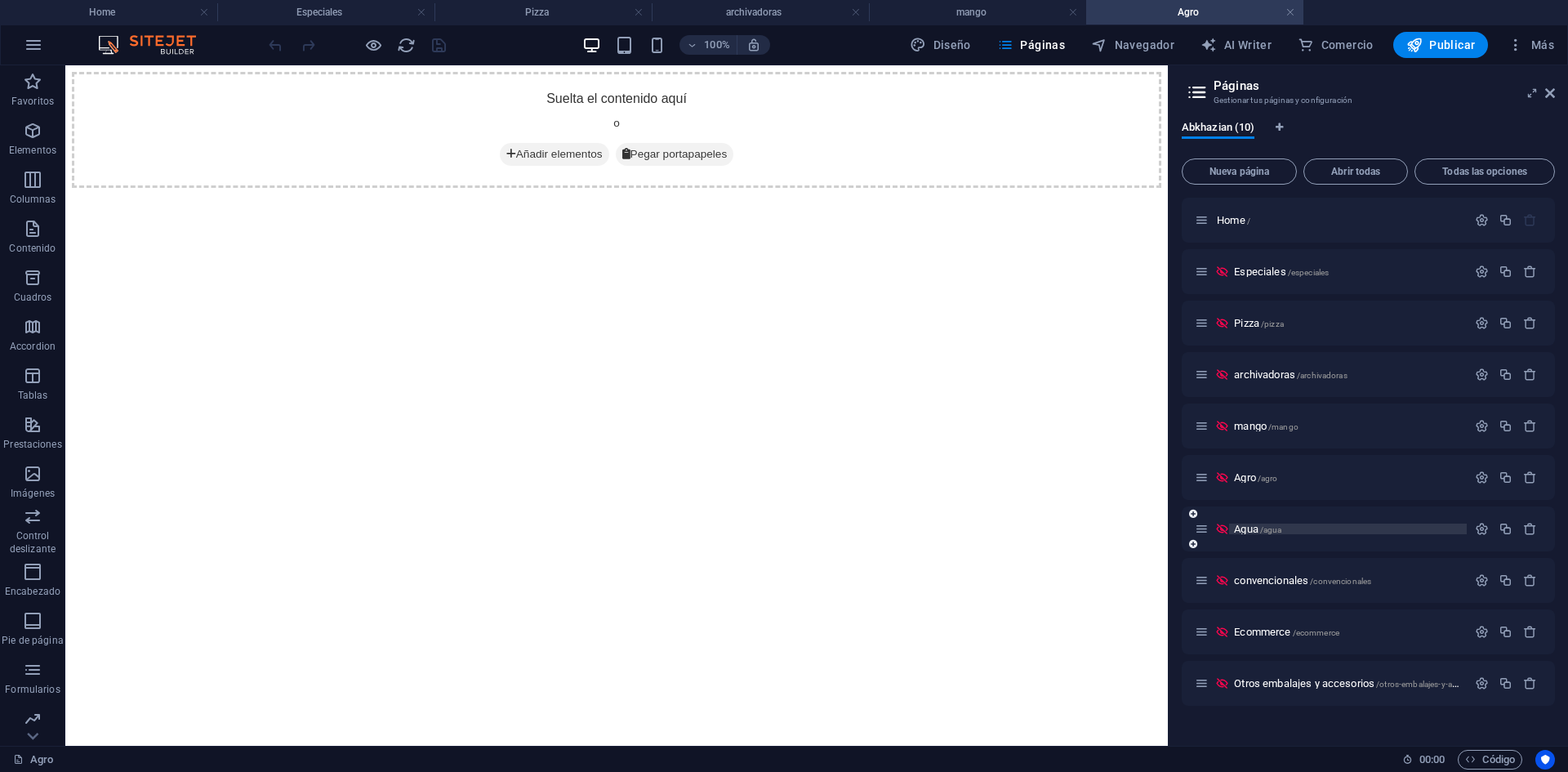
click at [1253, 531] on span "Agua /agua" at bounding box center [1257, 528] width 47 height 12
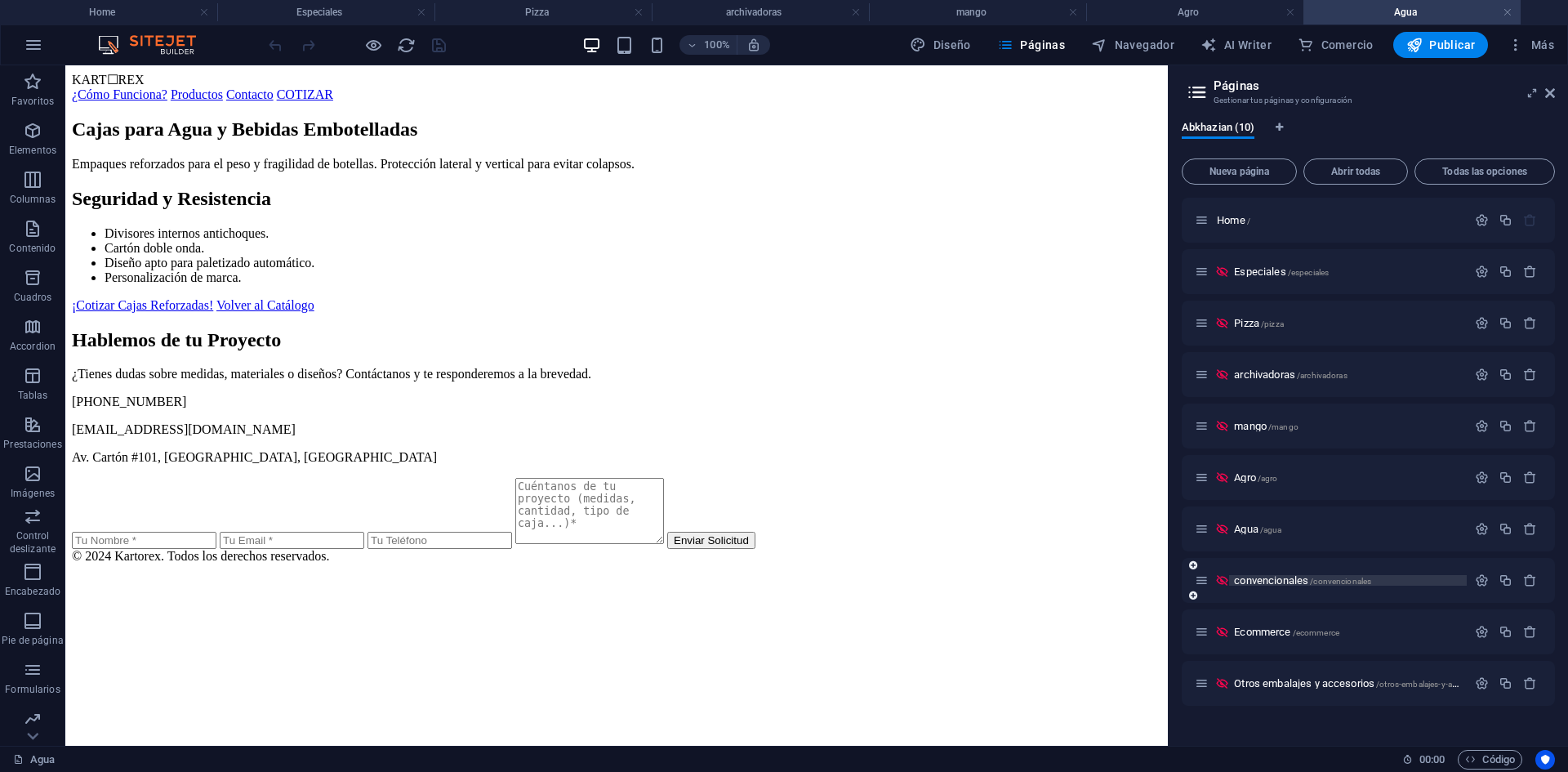
click at [1253, 582] on span "convencionales /convencionales" at bounding box center [1302, 580] width 138 height 12
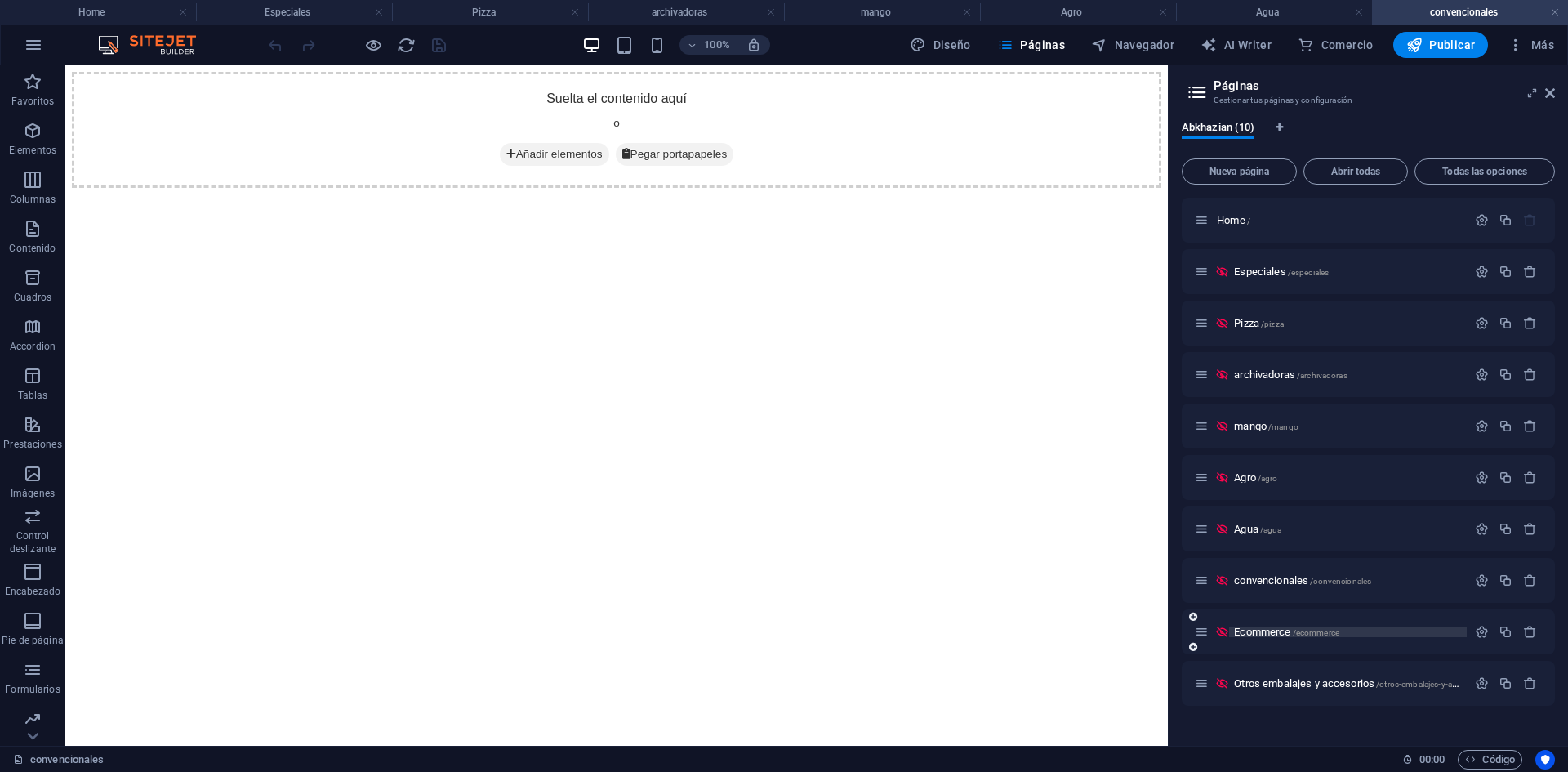
click at [1253, 617] on span "Ecommerce /ecommerce" at bounding box center [1286, 631] width 105 height 12
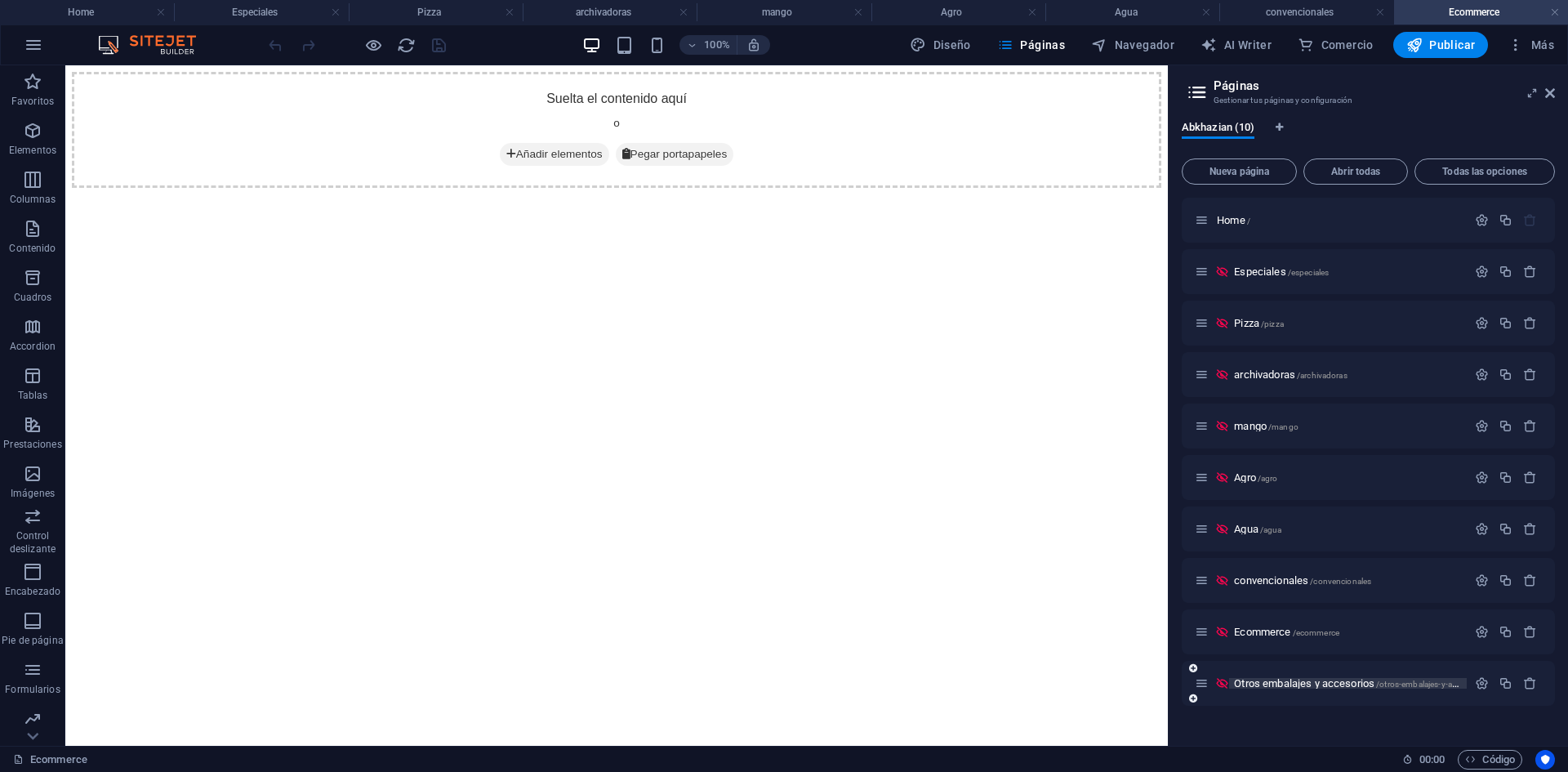
click at [1253, 617] on span "Otros embalajes y accesorios /otros-embalajes-y-accesorios" at bounding box center [1360, 682] width 253 height 12
click at [1253, 98] on header "Páginas Gestionar tus páginas y configuración" at bounding box center [1369, 87] width 370 height 42
click at [1253, 93] on icon at bounding box center [1550, 93] width 10 height 13
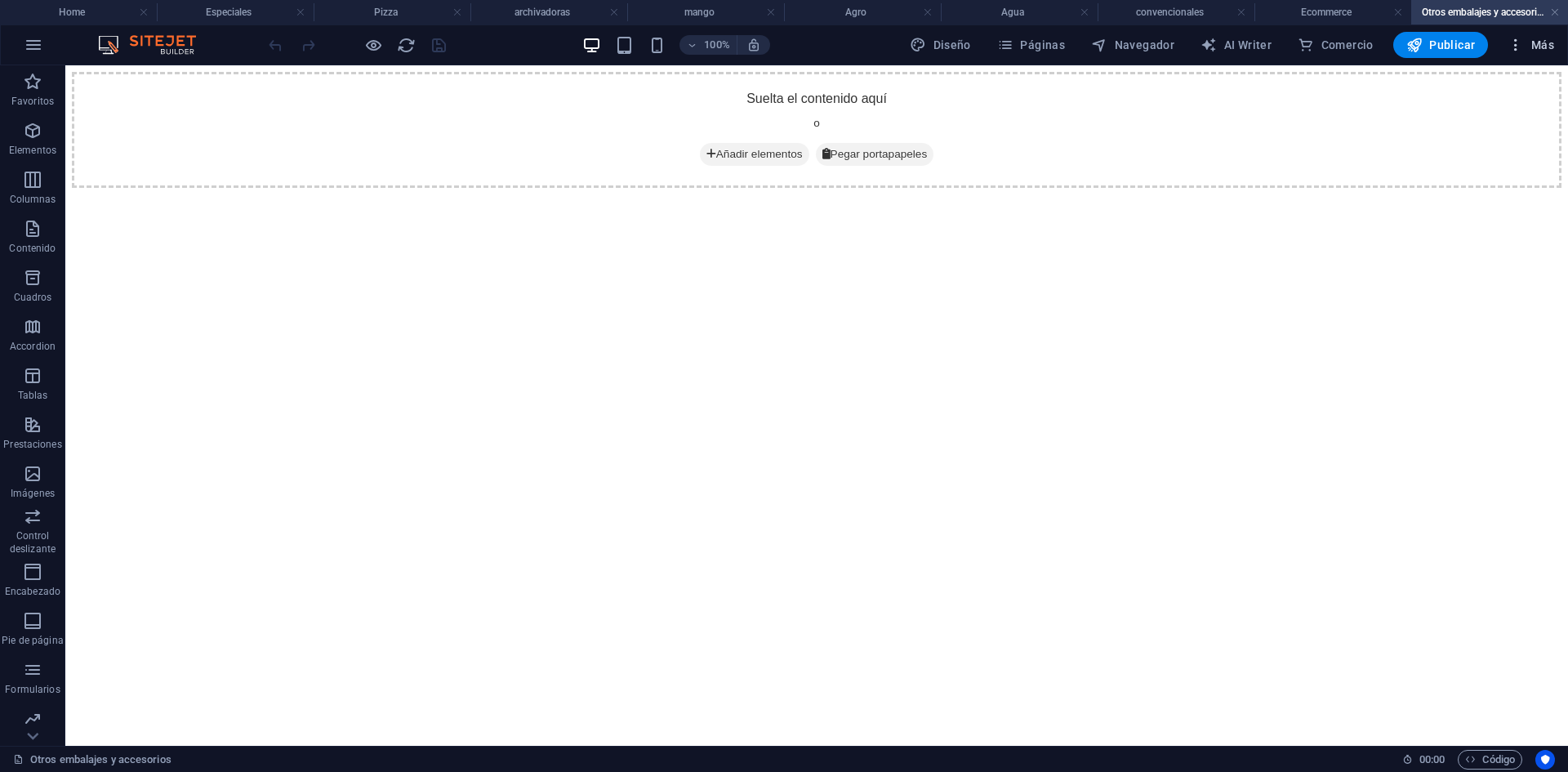
click at [1253, 51] on icon "button" at bounding box center [1515, 45] width 17 height 17
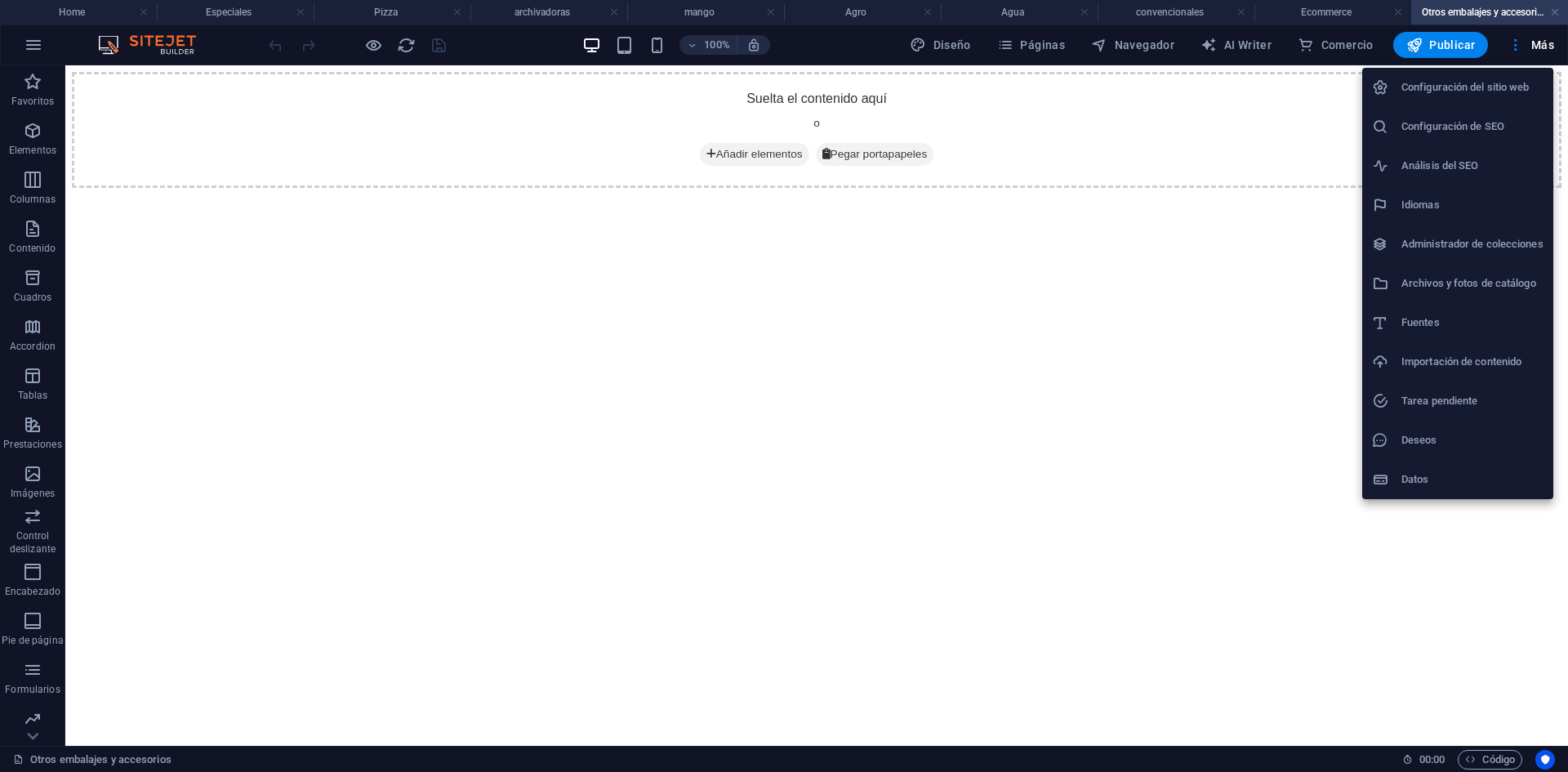
click at [1253, 277] on h6 "Archivos y fotos de catálogo" at bounding box center [1472, 283] width 142 height 19
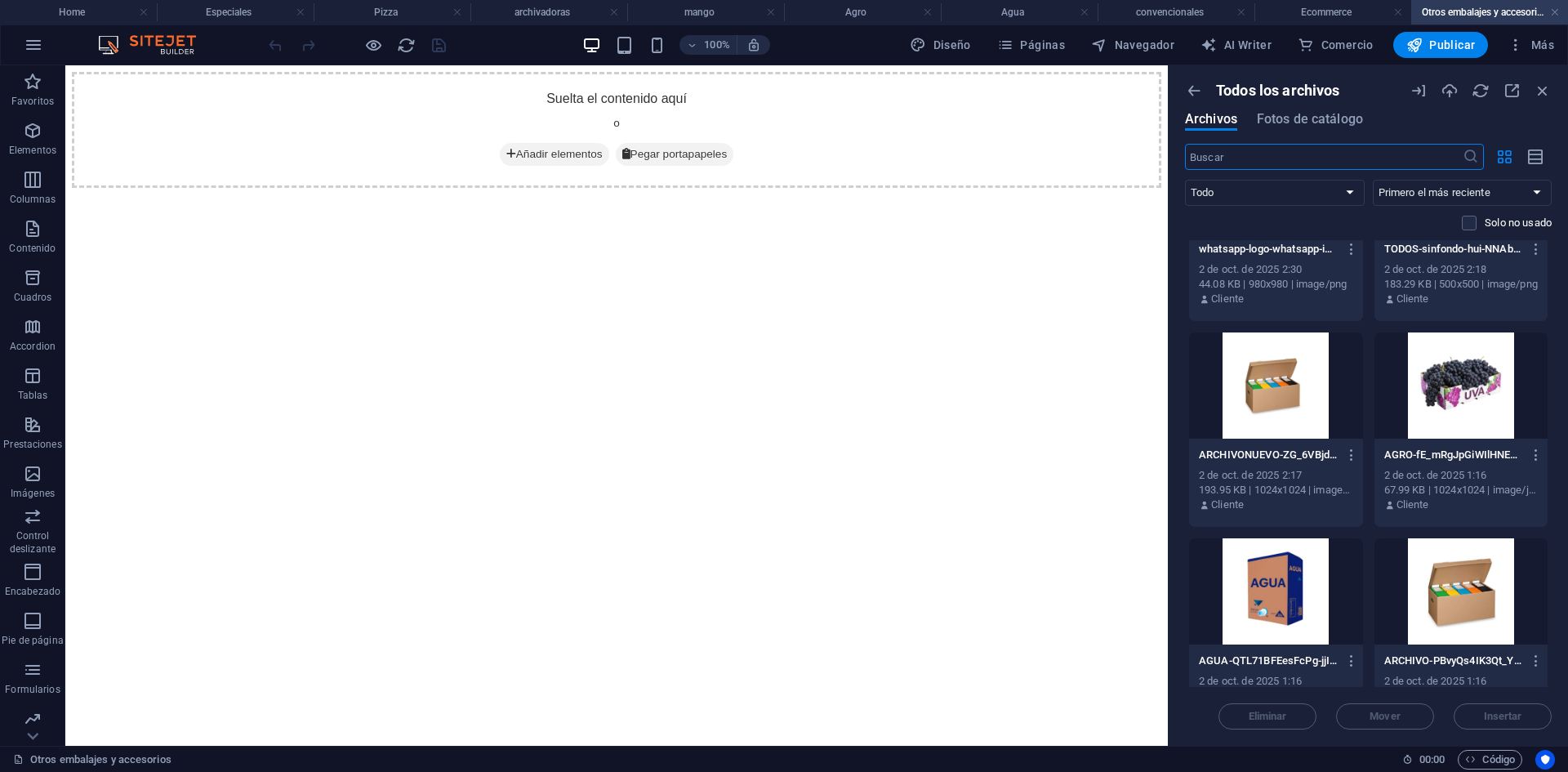
scroll to position [735, 0]
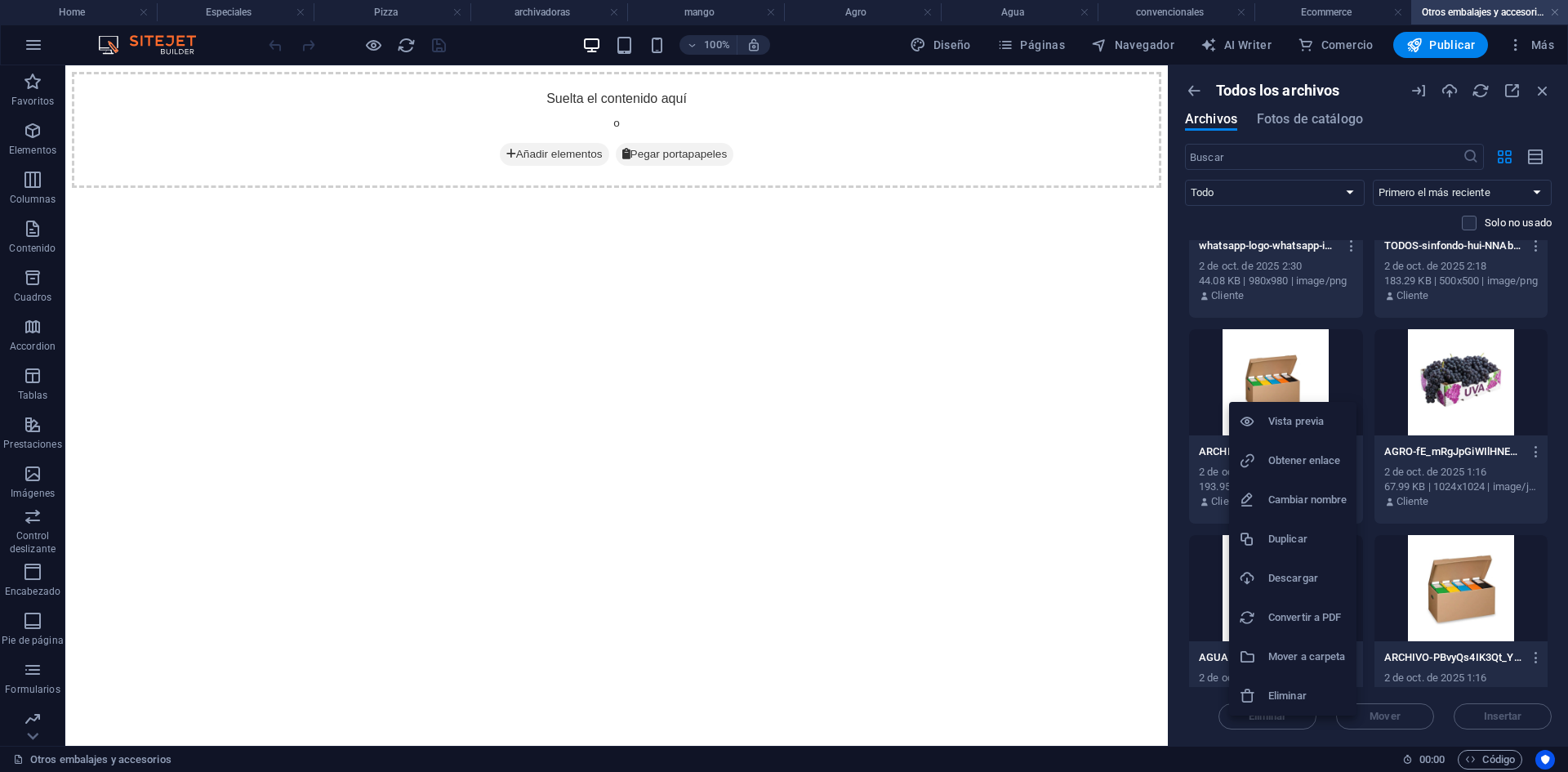
click at [1253, 462] on h6 "Obtener enlace" at bounding box center [1307, 460] width 78 height 19
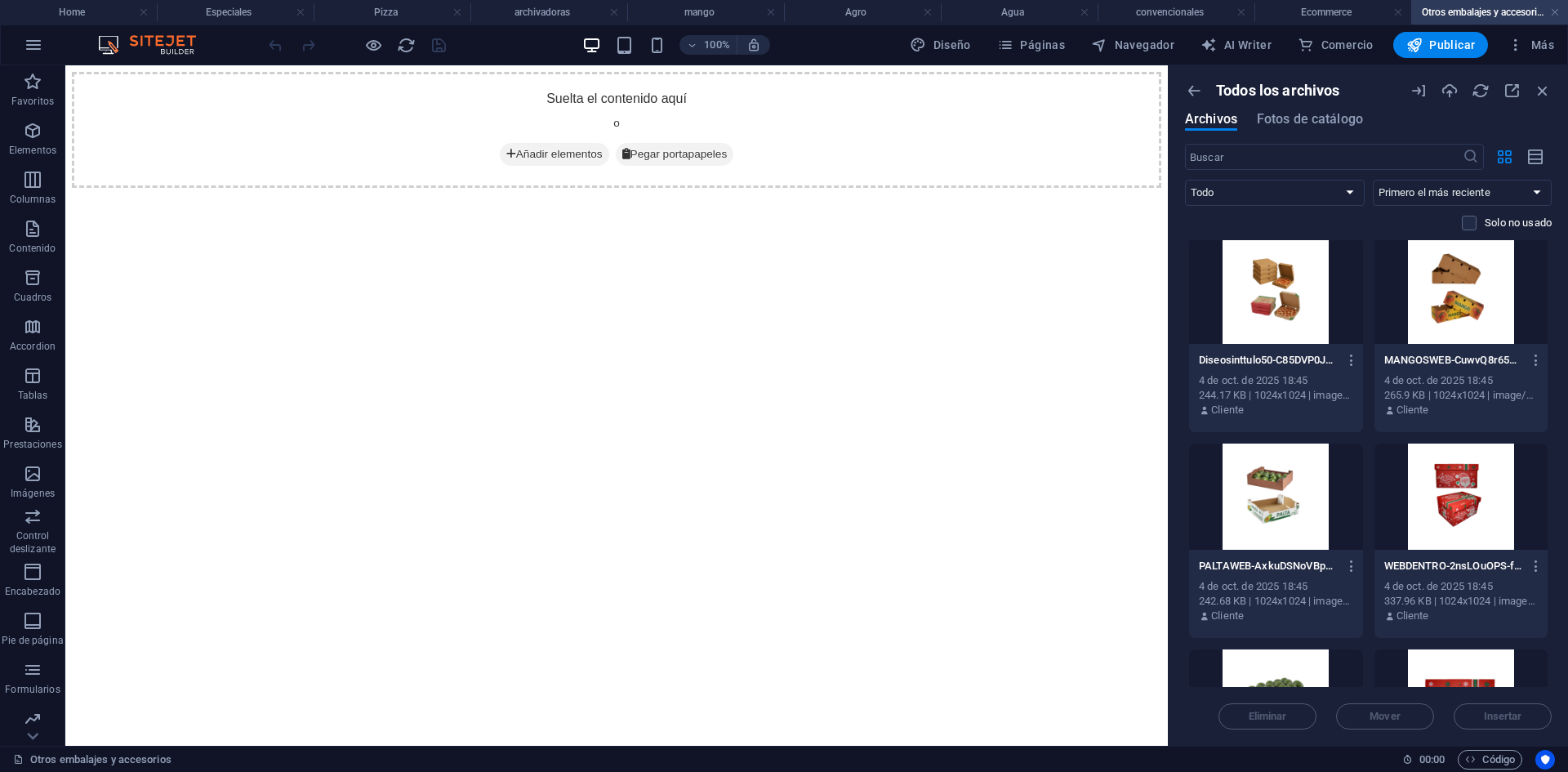
scroll to position [0, 0]
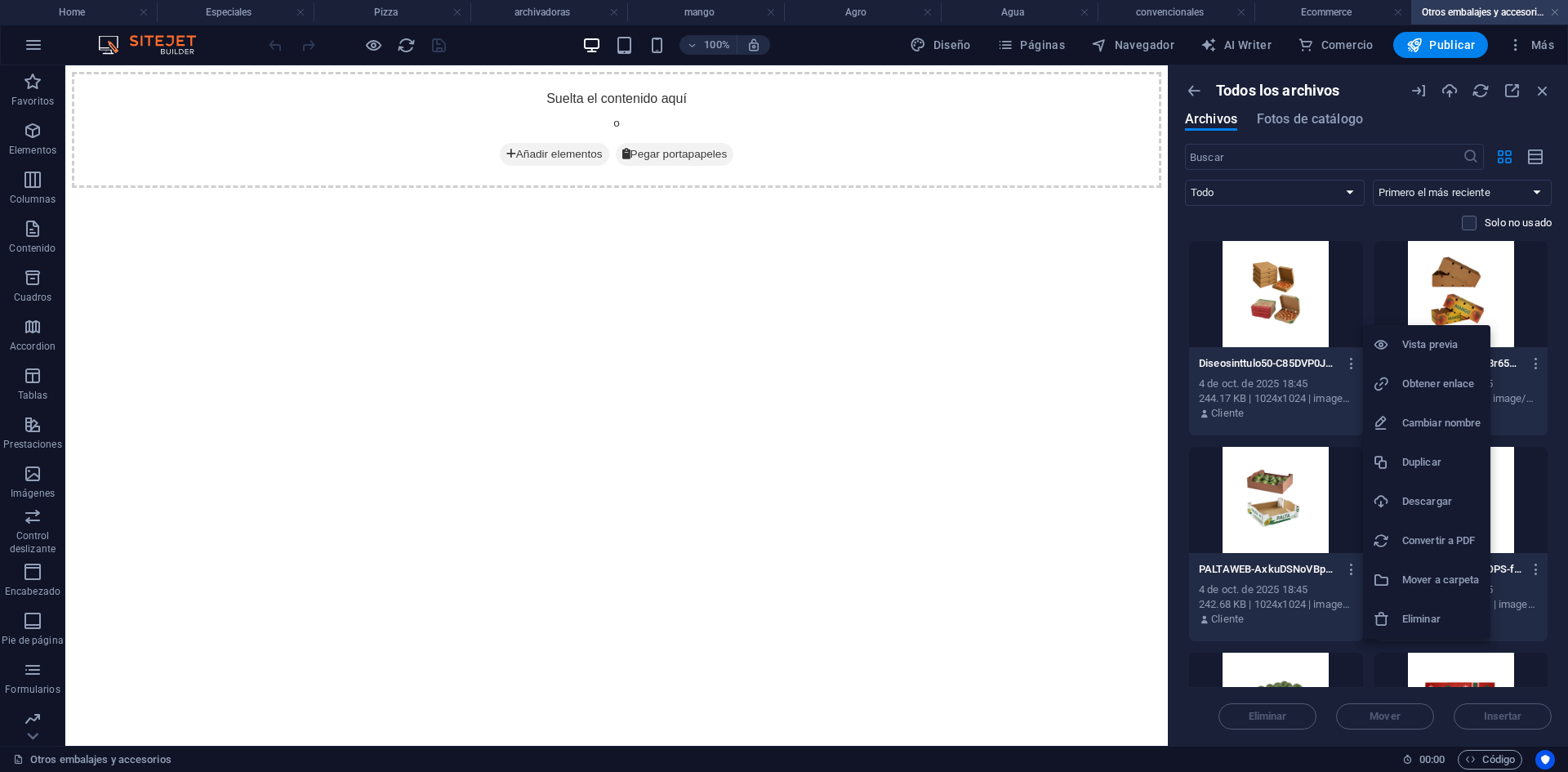
click at [1253, 377] on h6 "Obtener enlace" at bounding box center [1441, 383] width 78 height 19
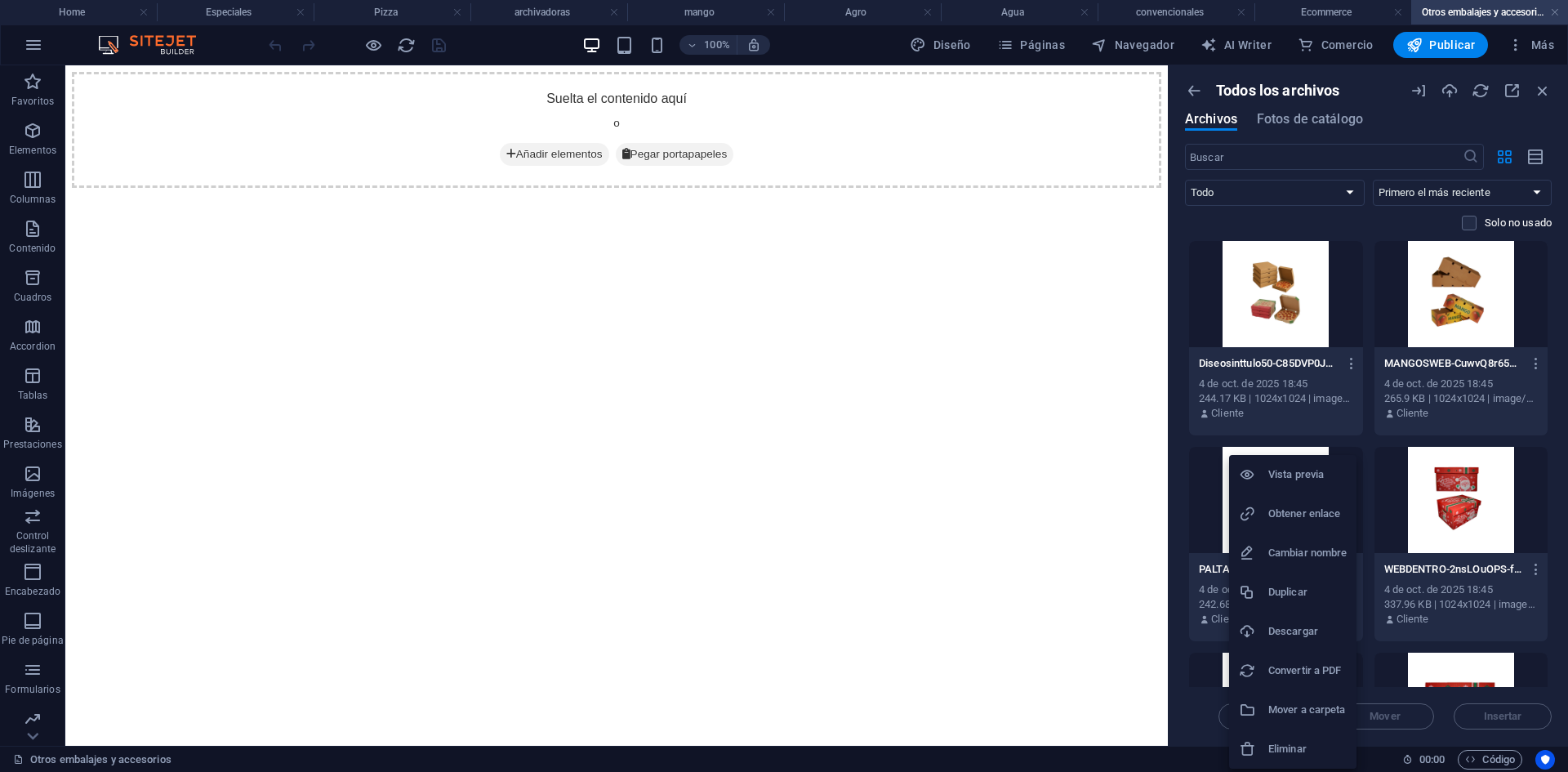
click at [1253, 506] on h6 "Obtener enlace" at bounding box center [1307, 513] width 78 height 19
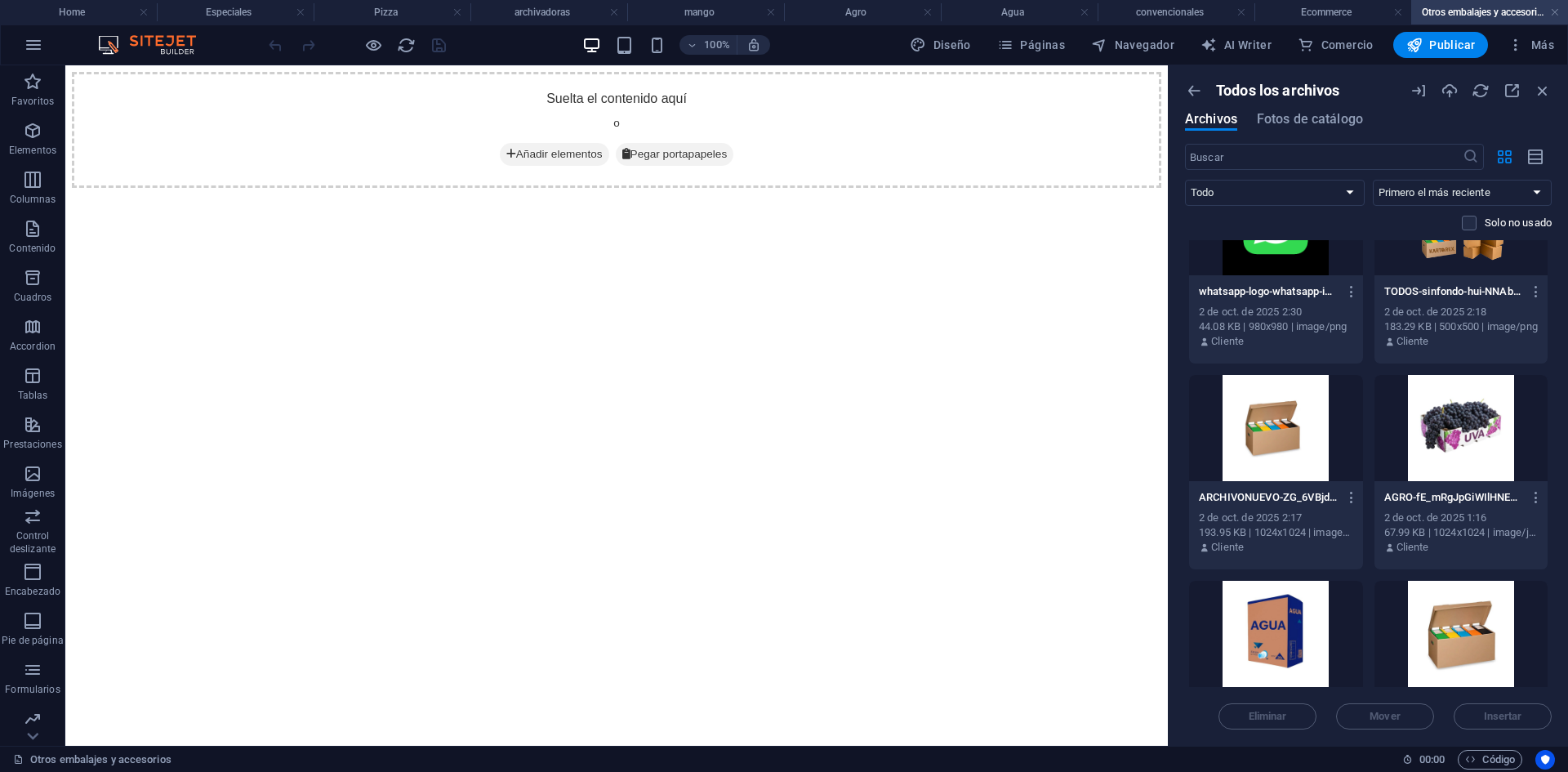
scroll to position [816, 0]
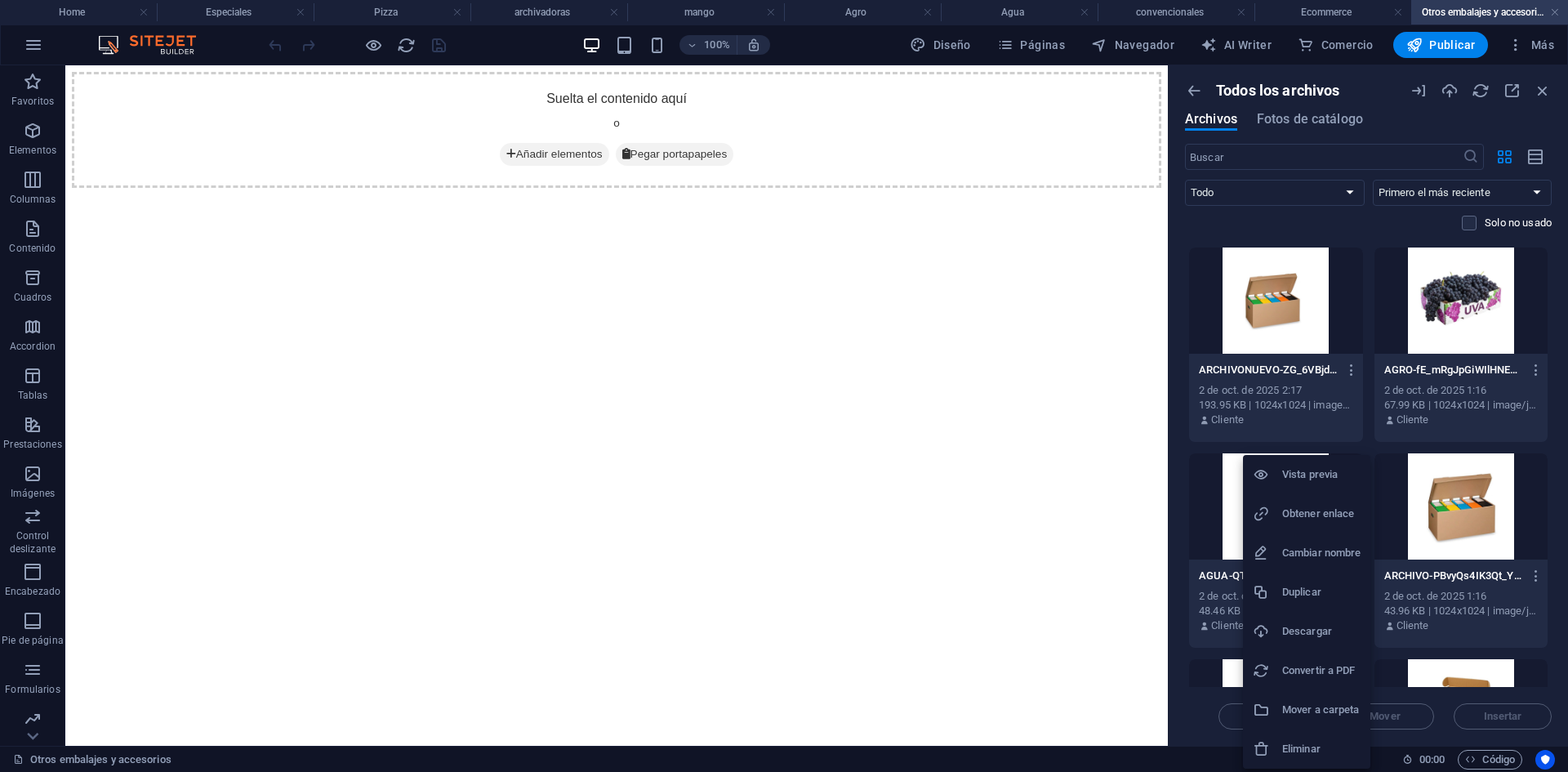
click at [1253, 512] on h6 "Obtener enlace" at bounding box center [1321, 513] width 78 height 19
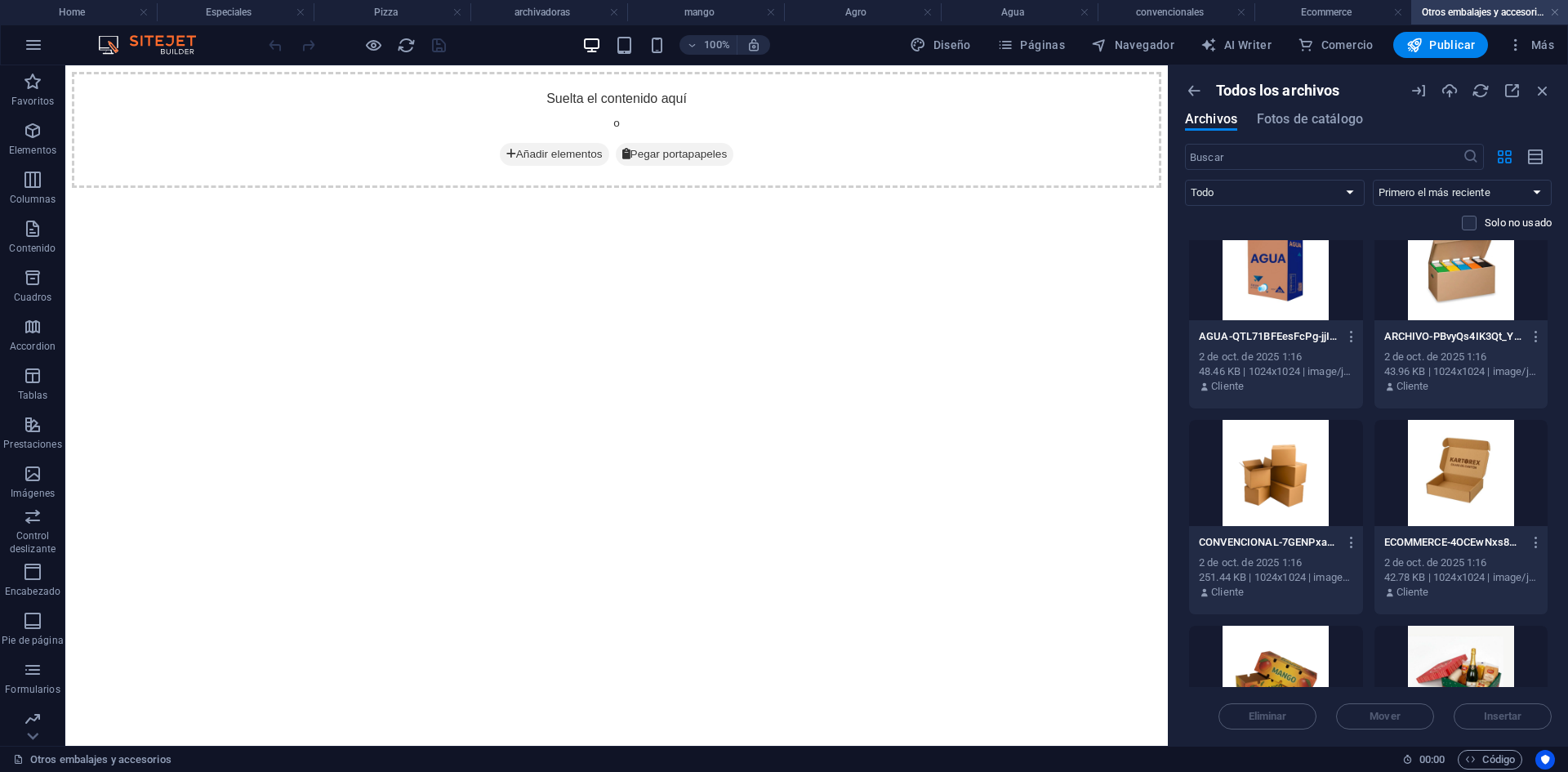
scroll to position [1062, 0]
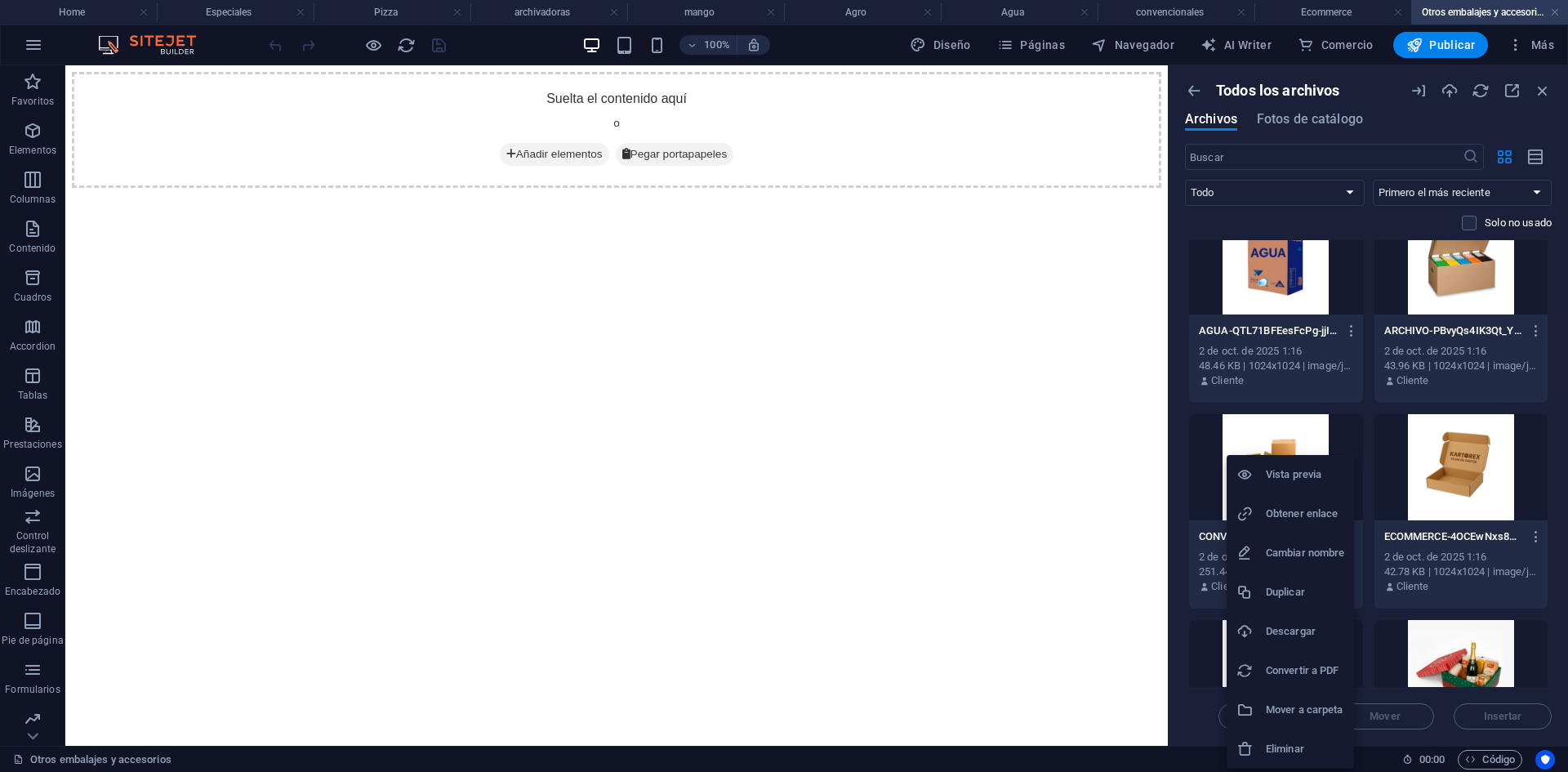
click at [1253, 520] on h6 "Obtener enlace" at bounding box center [1305, 513] width 78 height 19
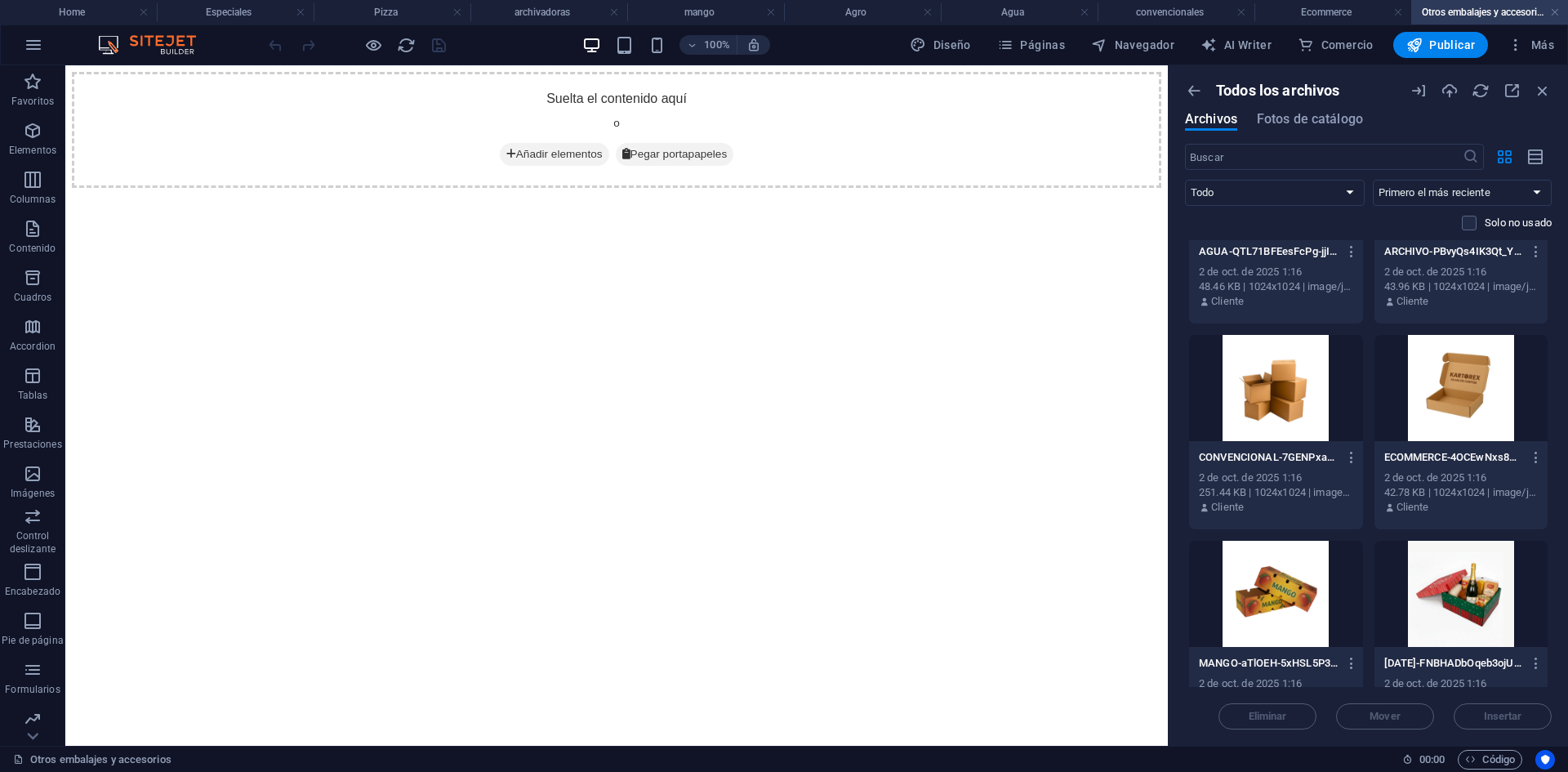
scroll to position [1143, 0]
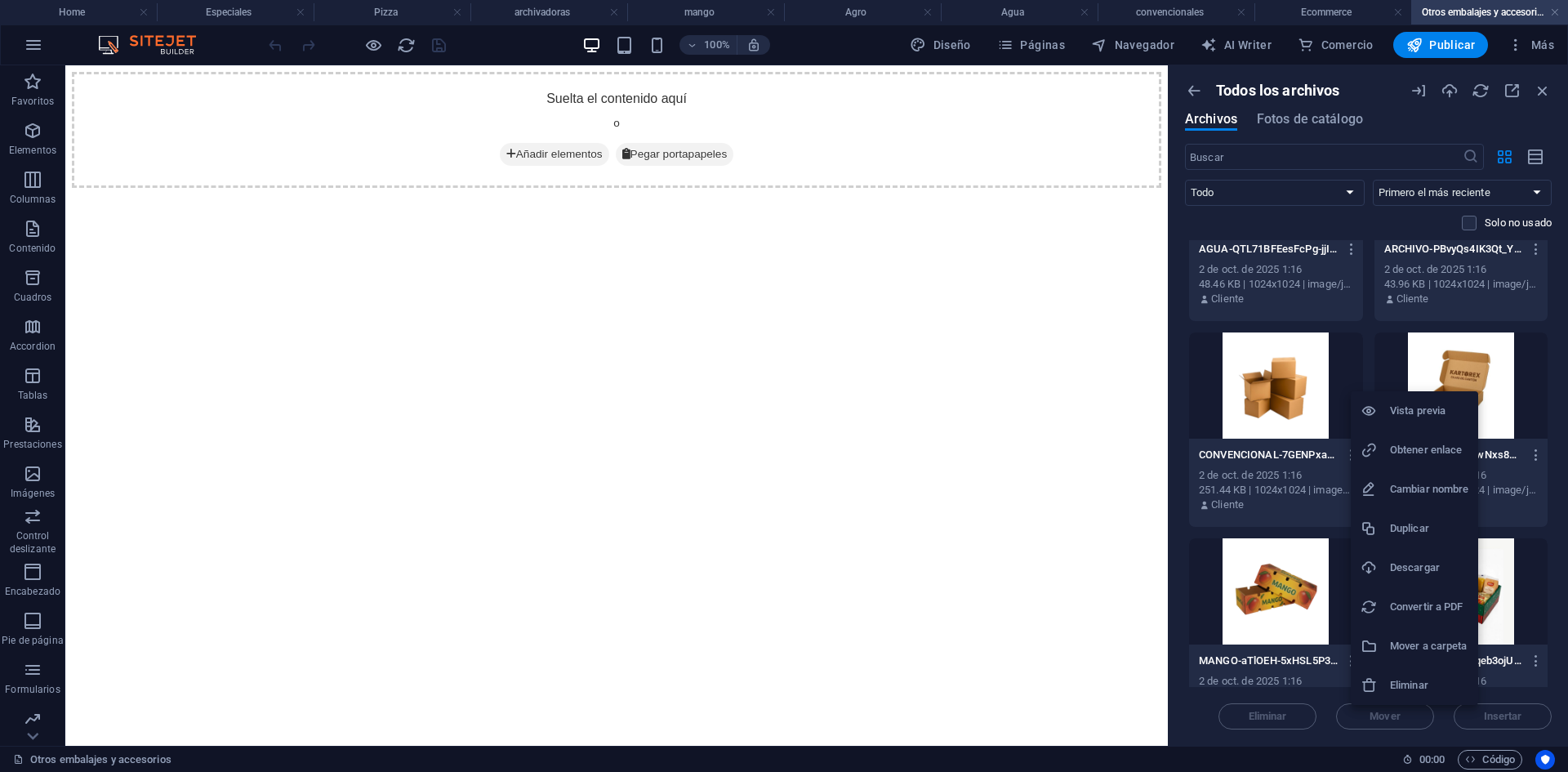
click at [1253, 450] on h6 "Obtener enlace" at bounding box center [1429, 450] width 78 height 19
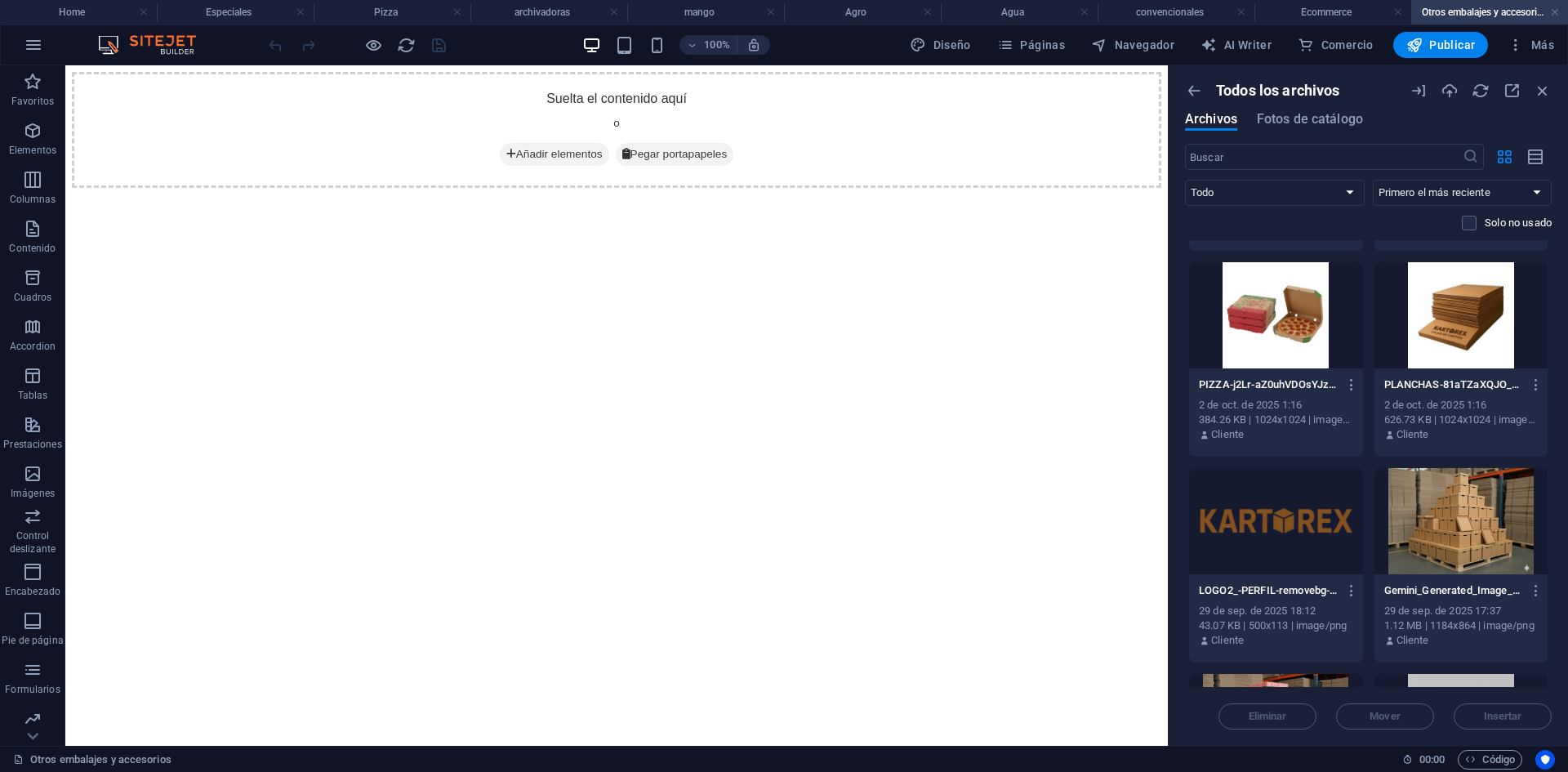
scroll to position [1551, 0]
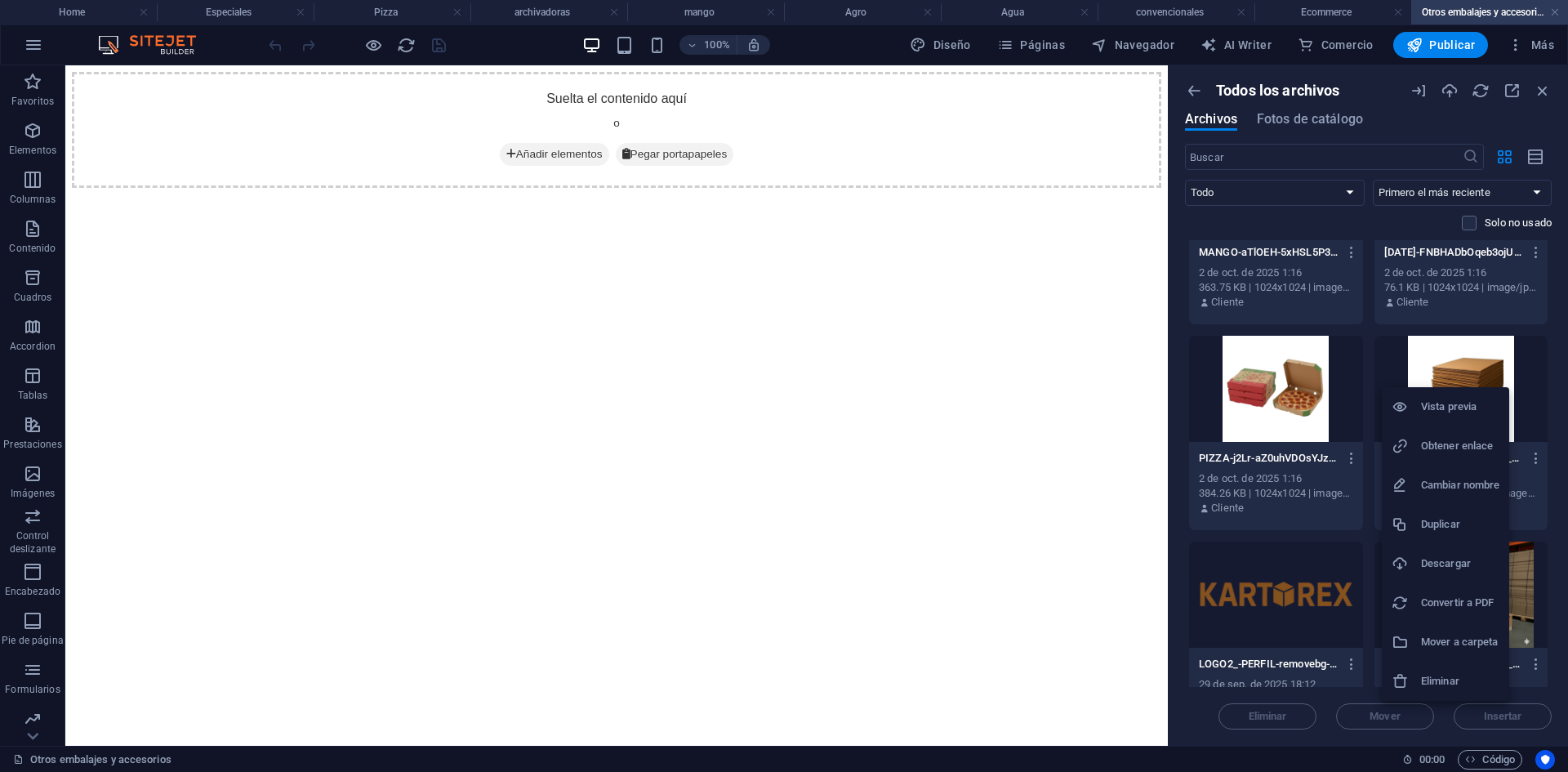
click at [1253, 443] on h6 "Obtener enlace" at bounding box center [1460, 445] width 78 height 19
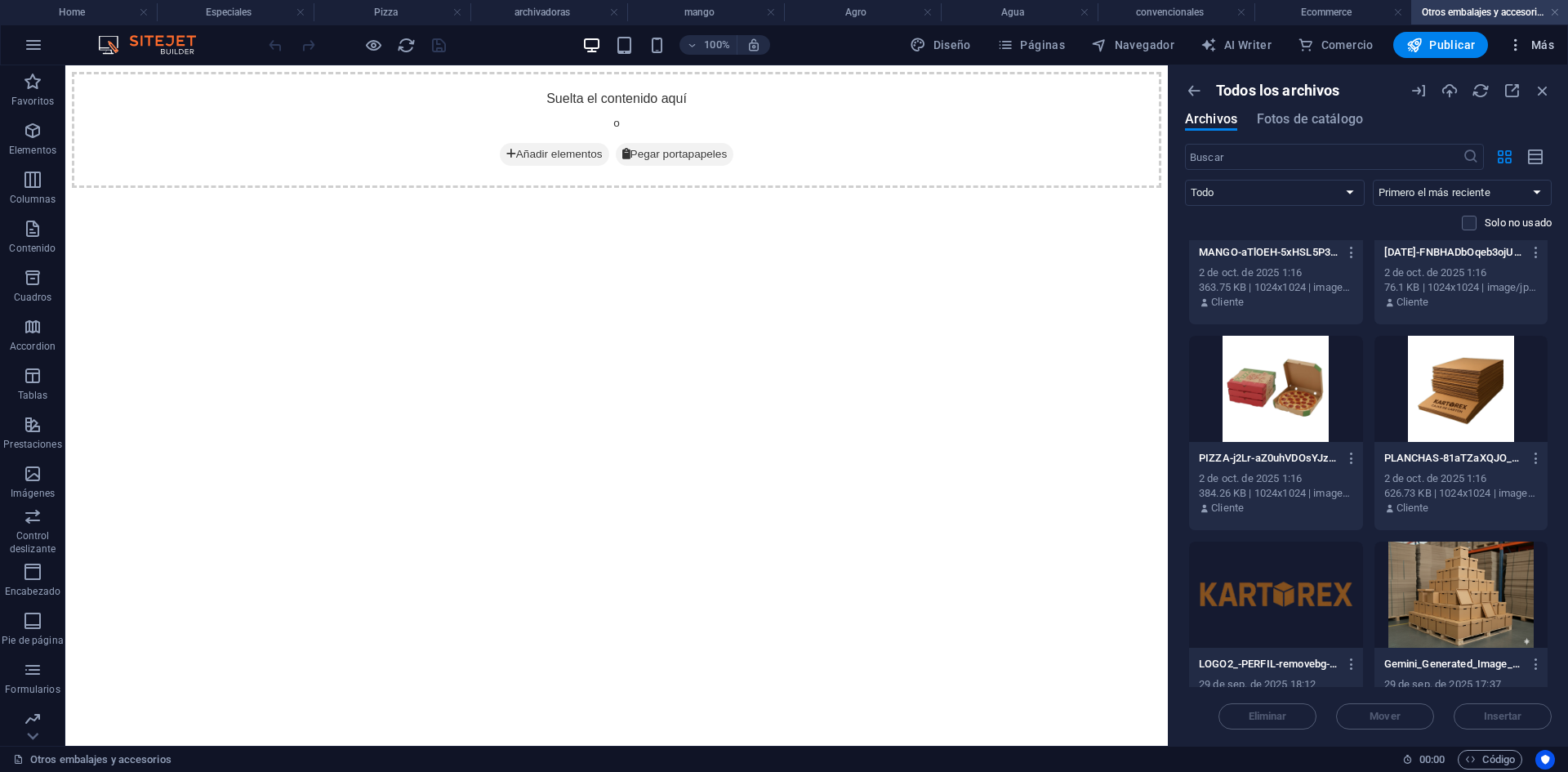
click at [1253, 46] on icon "button" at bounding box center [1515, 45] width 17 height 17
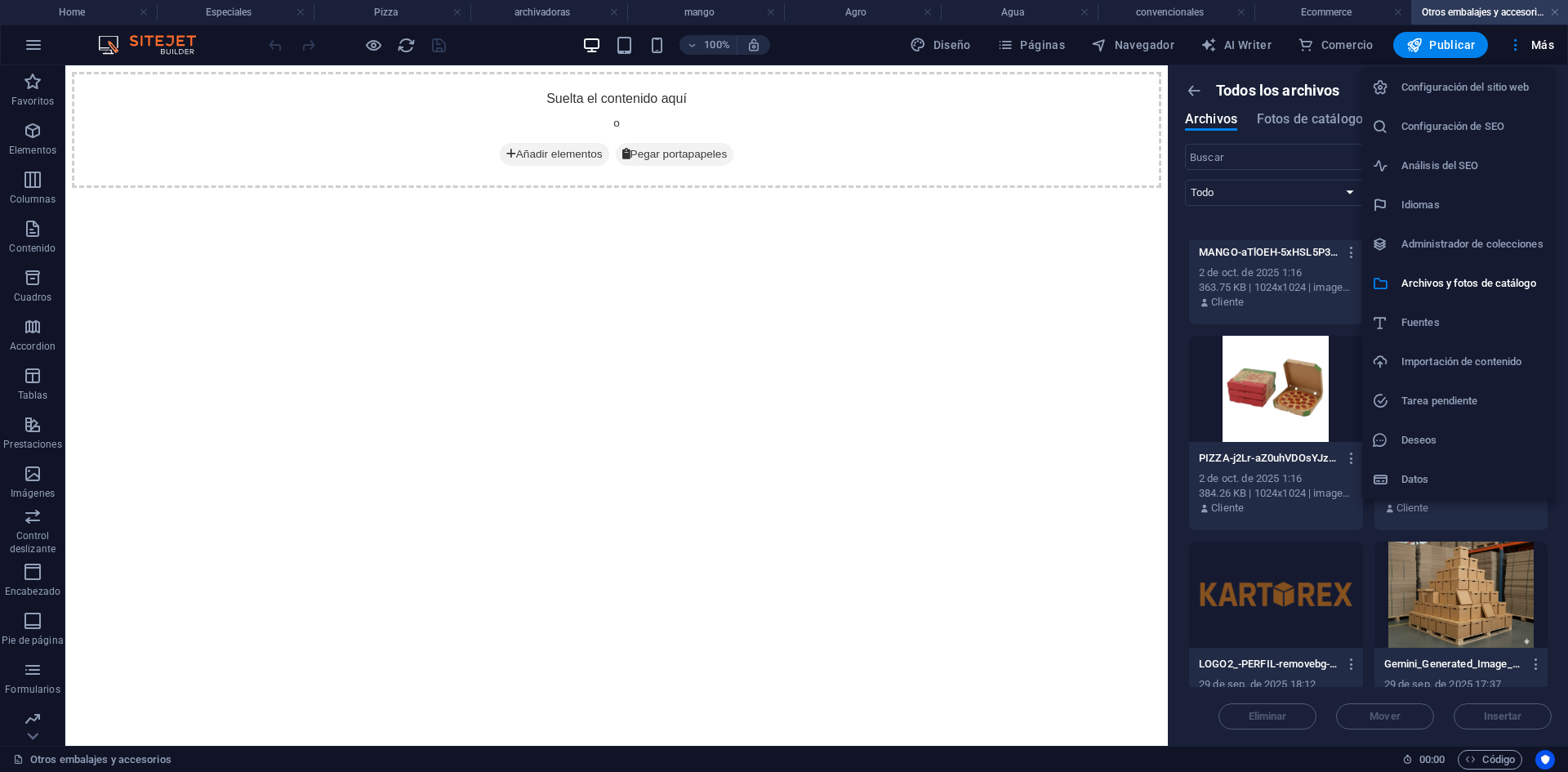
click at [1253, 198] on h6 "Idiomas" at bounding box center [1472, 204] width 142 height 19
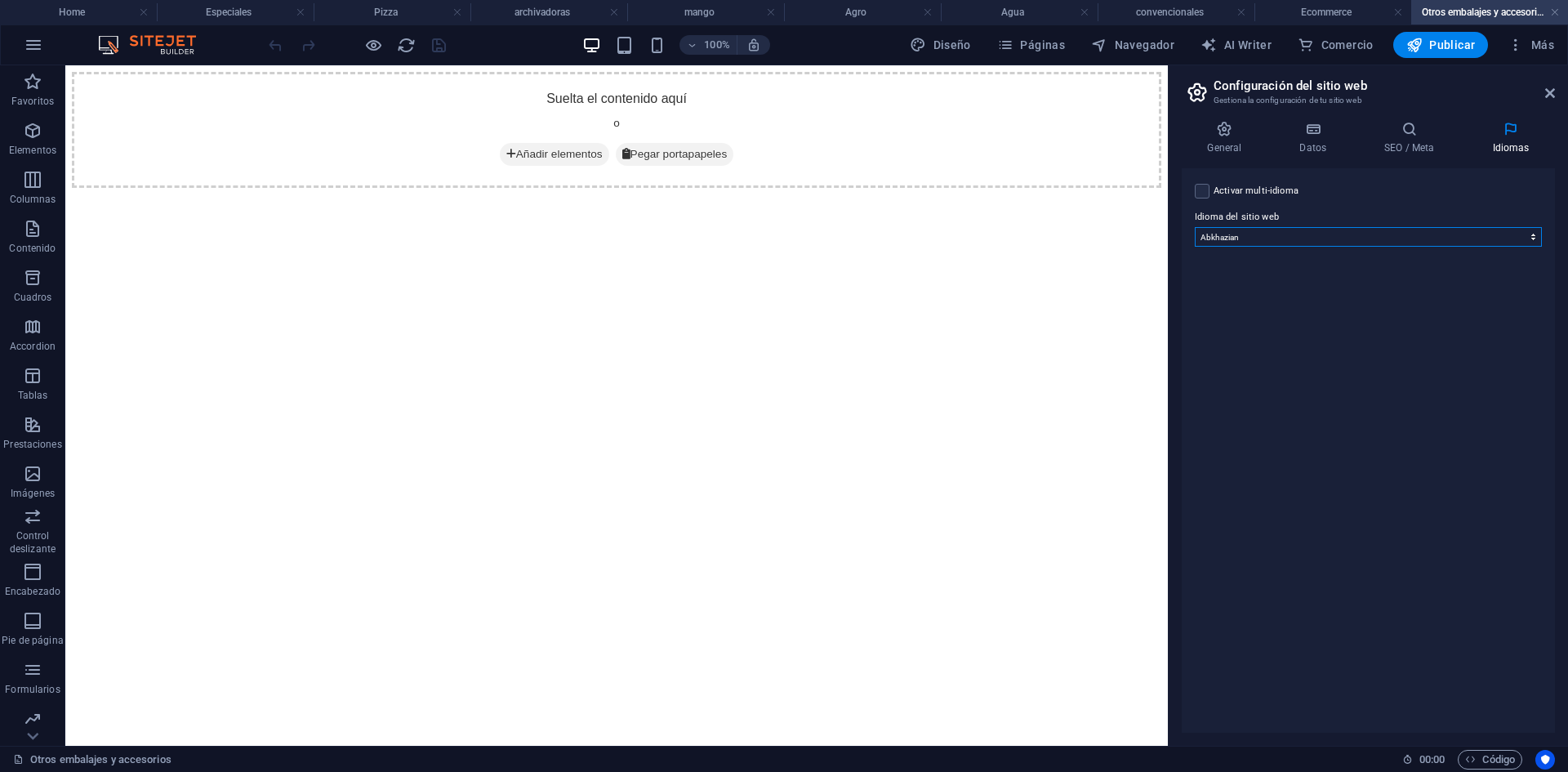
click at [1253, 237] on select "Abkhazian Afar Afrikaans Akan Albanés Alemán Amharic Árabe Aragonese Armenian A…" at bounding box center [1369, 236] width 347 height 19
select select "44"
click at [1195, 227] on select "Abkhazian Afar Afrikaans Akan Albanés Alemán Amharic Árabe Aragonese Armenian A…" at bounding box center [1369, 236] width 347 height 19
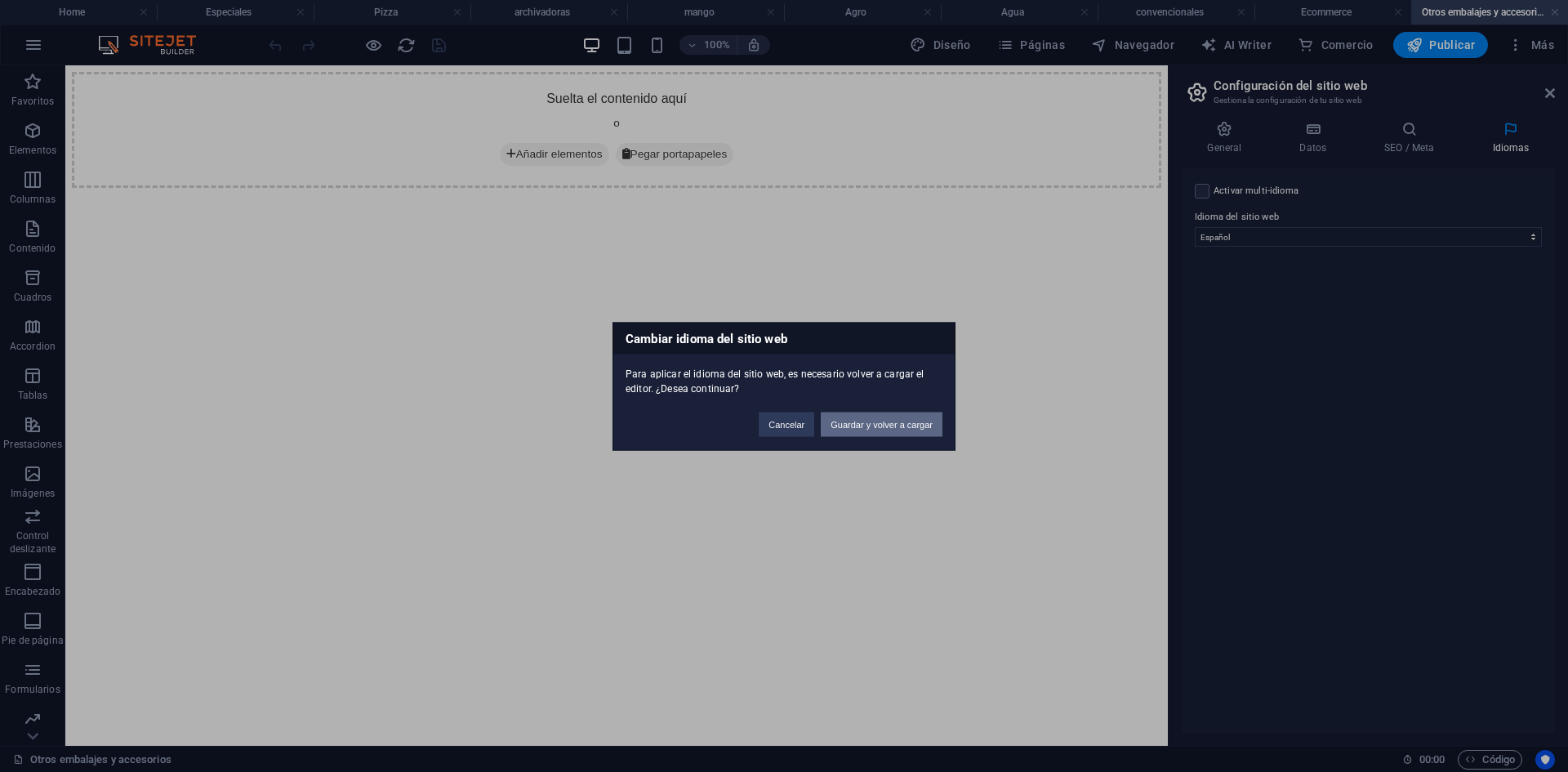
drag, startPoint x: 905, startPoint y: 419, endPoint x: 843, endPoint y: 355, distance: 89.1
click at [905, 419] on button "Guardar y volver a cargar" at bounding box center [882, 424] width 122 height 25
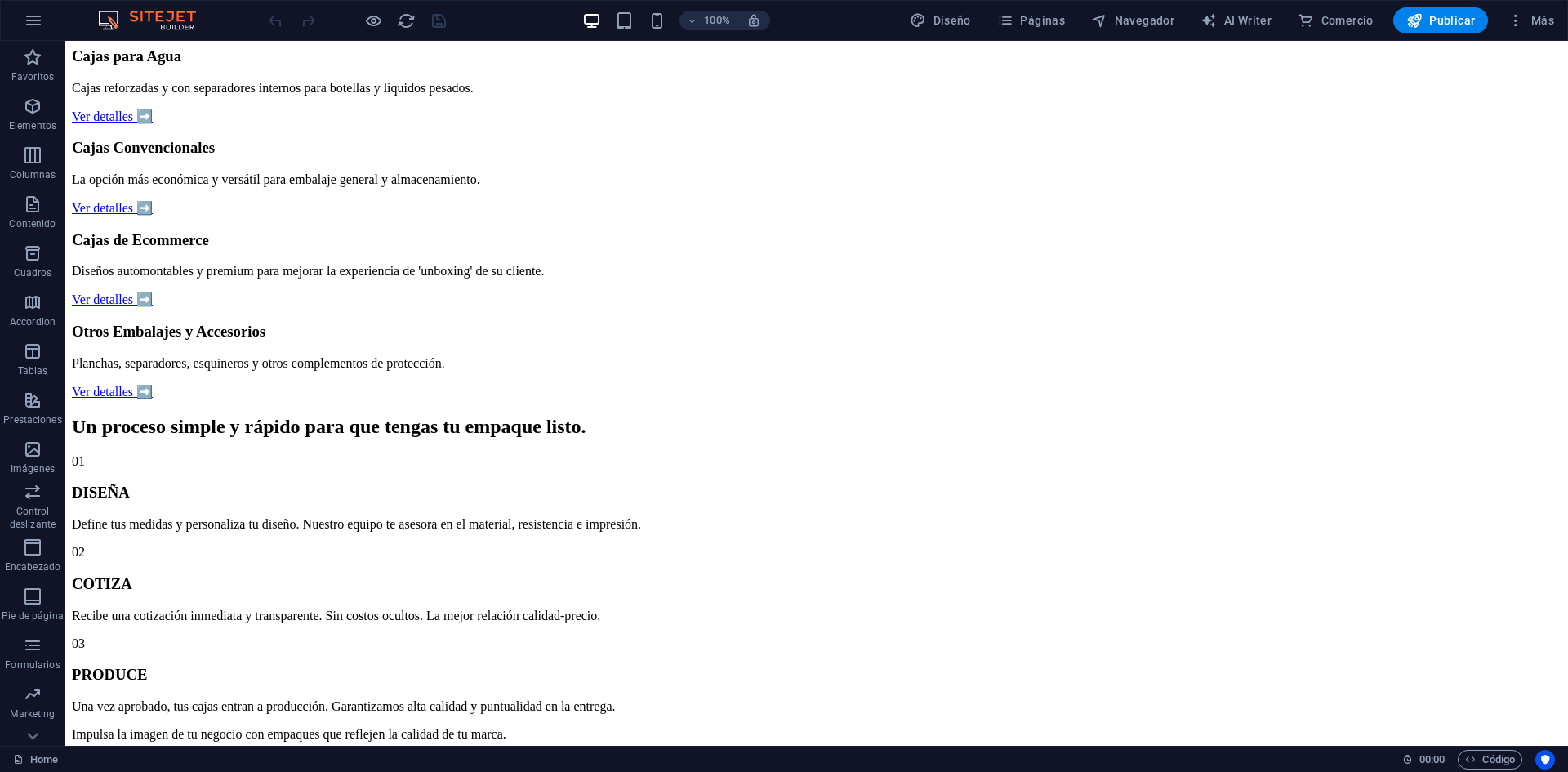
scroll to position [735, 0]
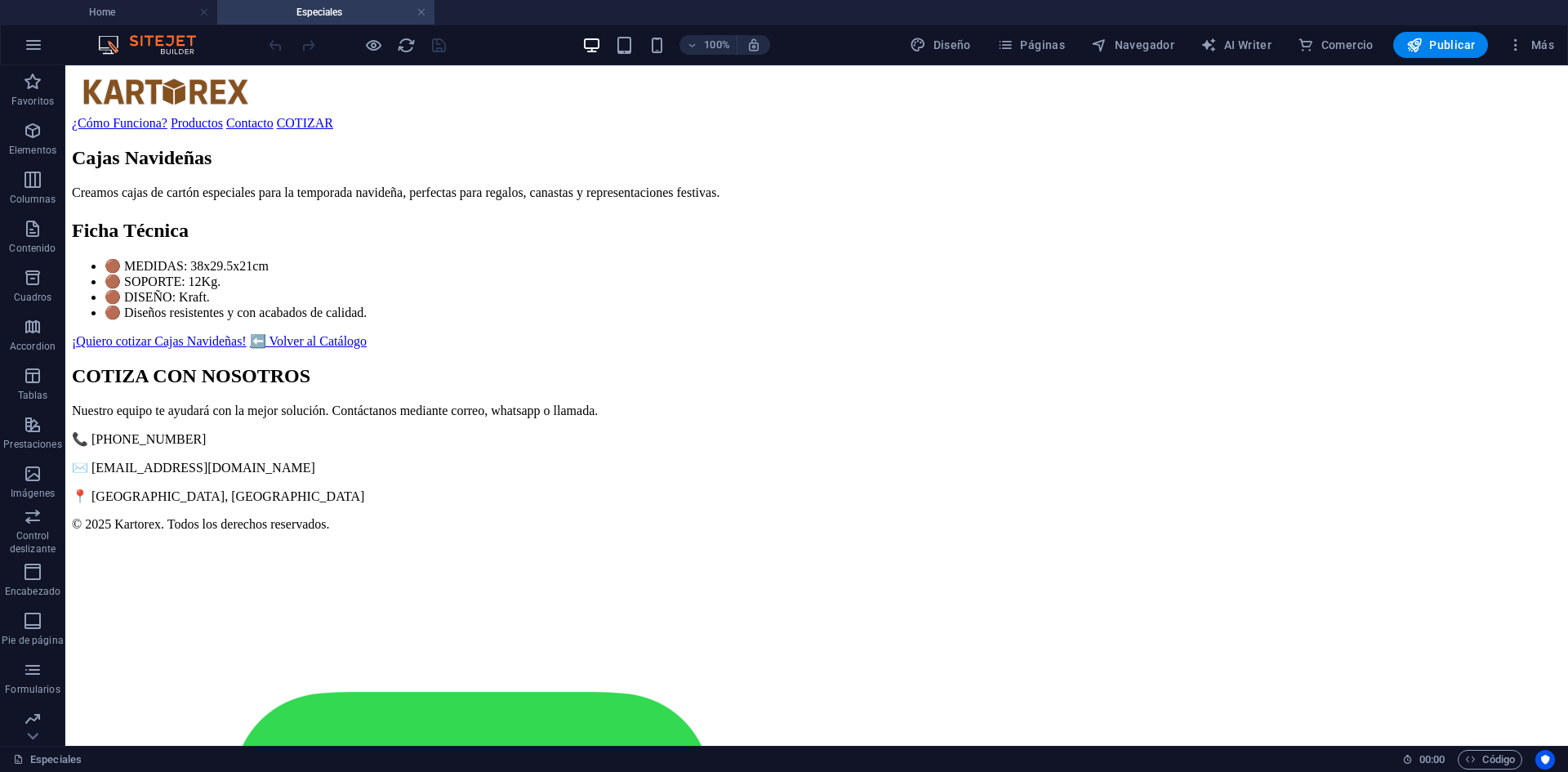
scroll to position [0, 0]
click at [134, 42] on img at bounding box center [155, 44] width 123 height 19
drag, startPoint x: 142, startPoint y: 12, endPoint x: 143, endPoint y: 47, distance: 35.0
click at [142, 12] on h4 "Home" at bounding box center [108, 12] width 217 height 18
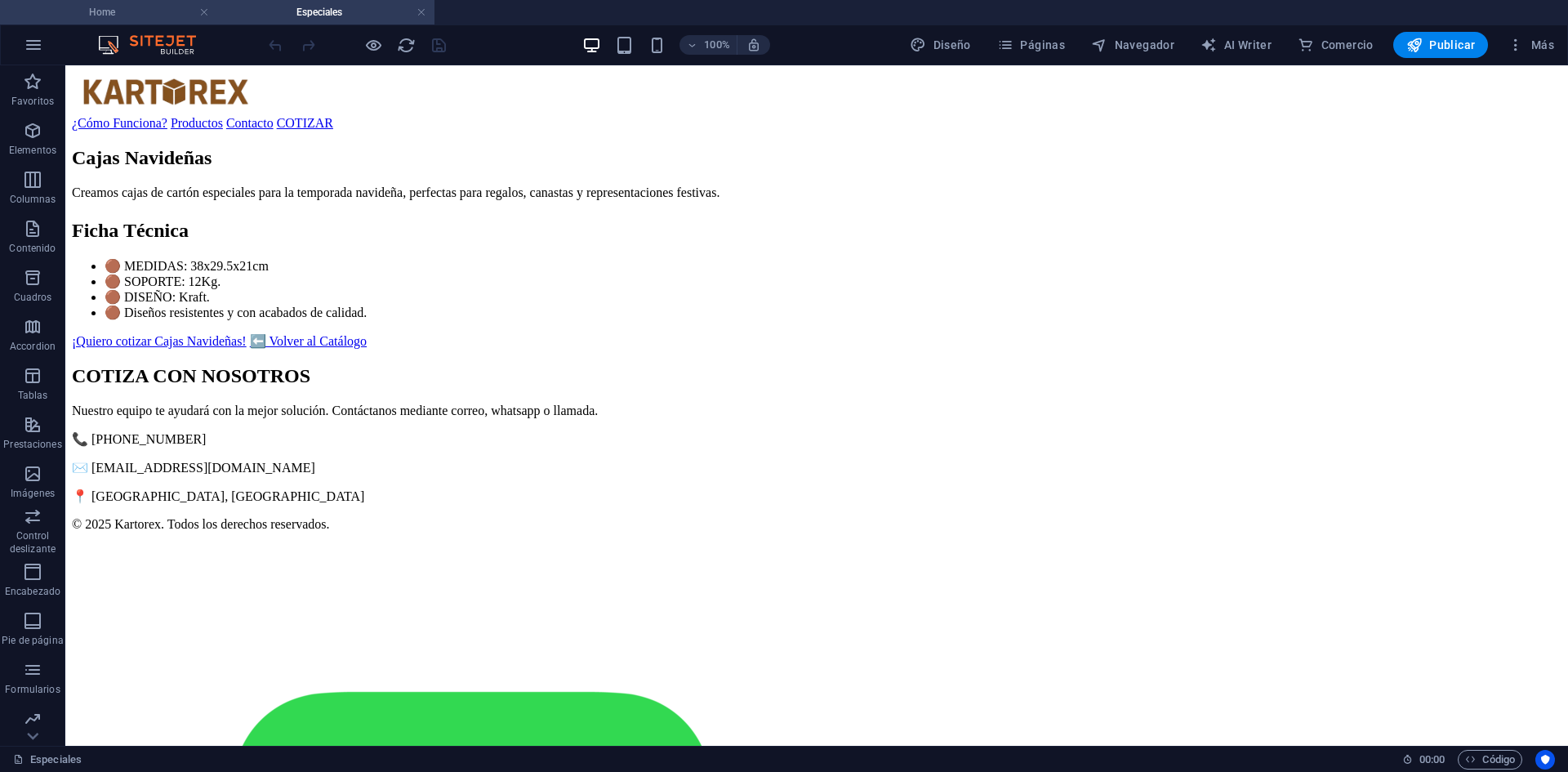
scroll to position [735, 0]
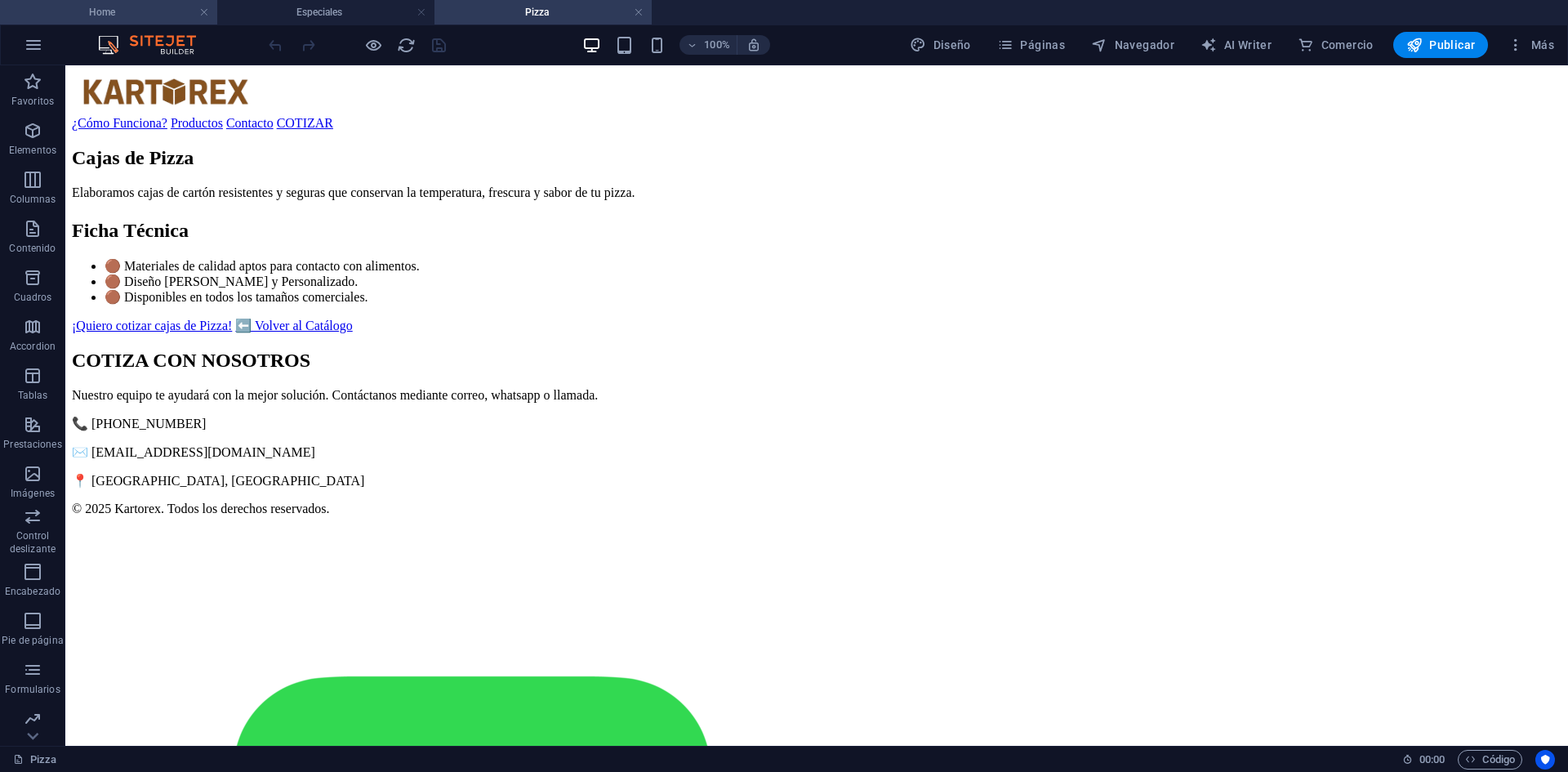
scroll to position [0, 0]
click at [139, 4] on h4 "Home" at bounding box center [108, 12] width 217 height 18
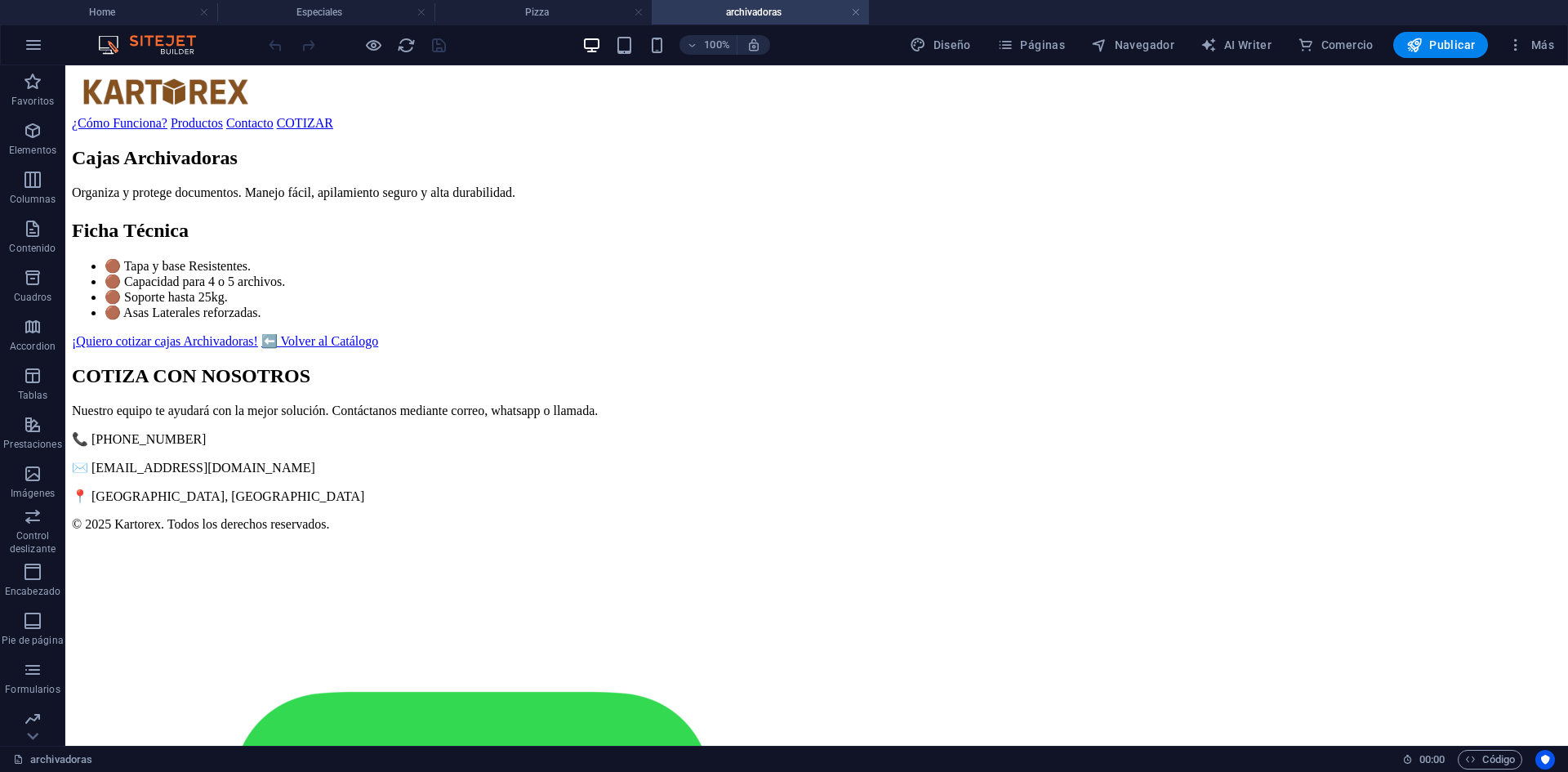
scroll to position [0, 0]
click at [156, 25] on header "100% Diseño Páginas Navegador AI Writer Comercio Publicar Más" at bounding box center [784, 45] width 1568 height 41
click at [155, 18] on h4 "Home" at bounding box center [108, 12] width 217 height 18
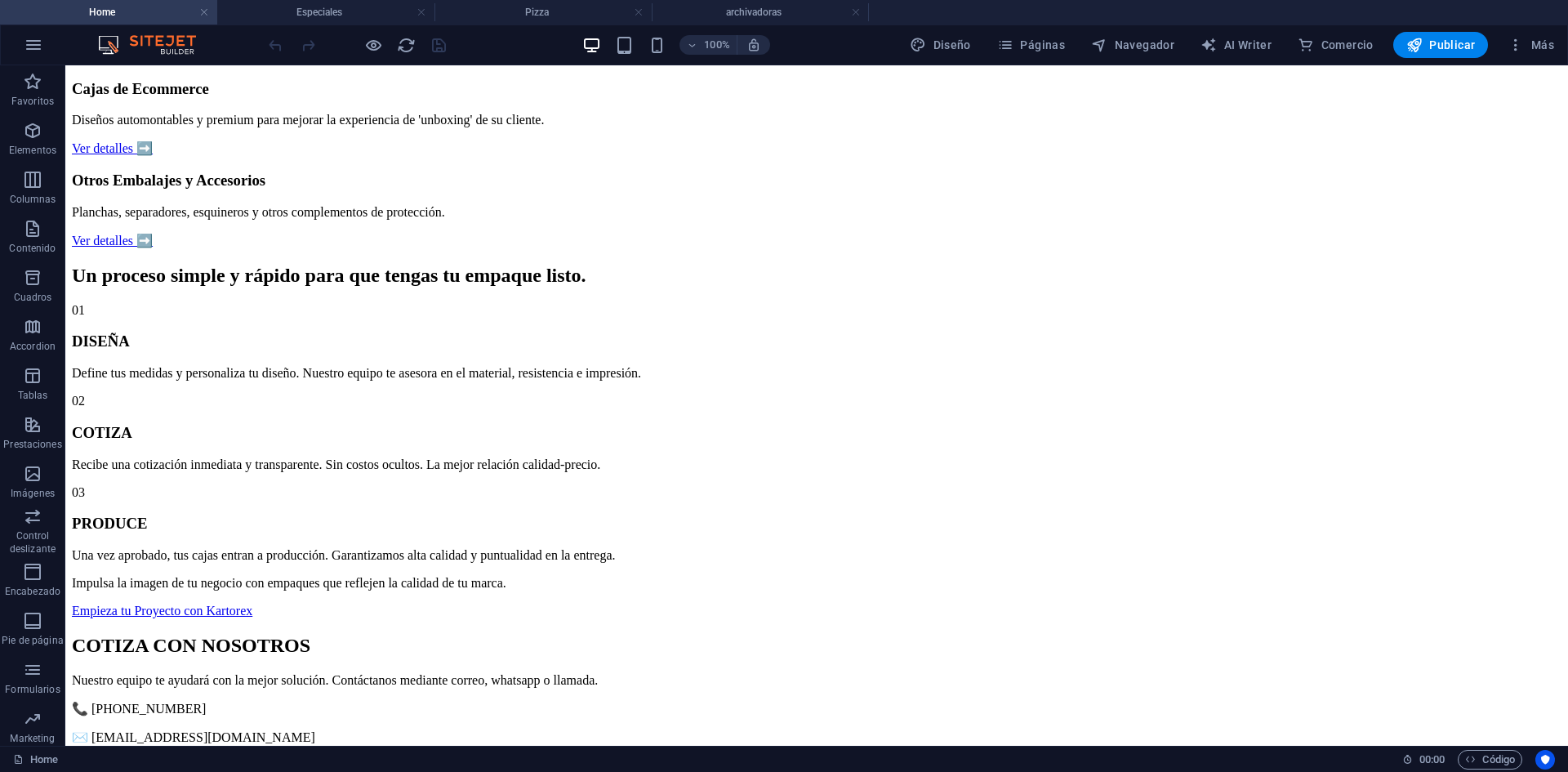
scroll to position [899, 0]
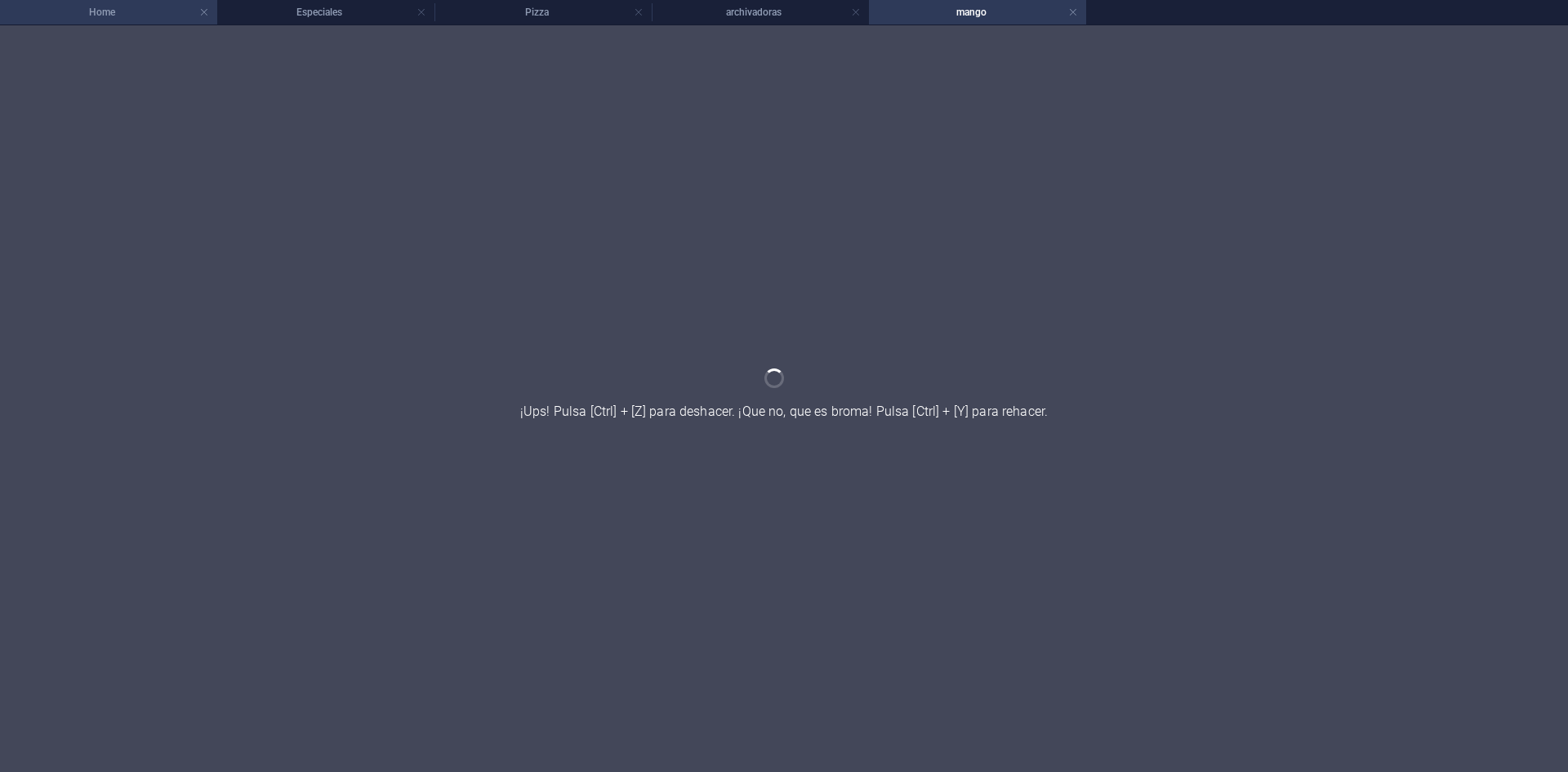
scroll to position [0, 0]
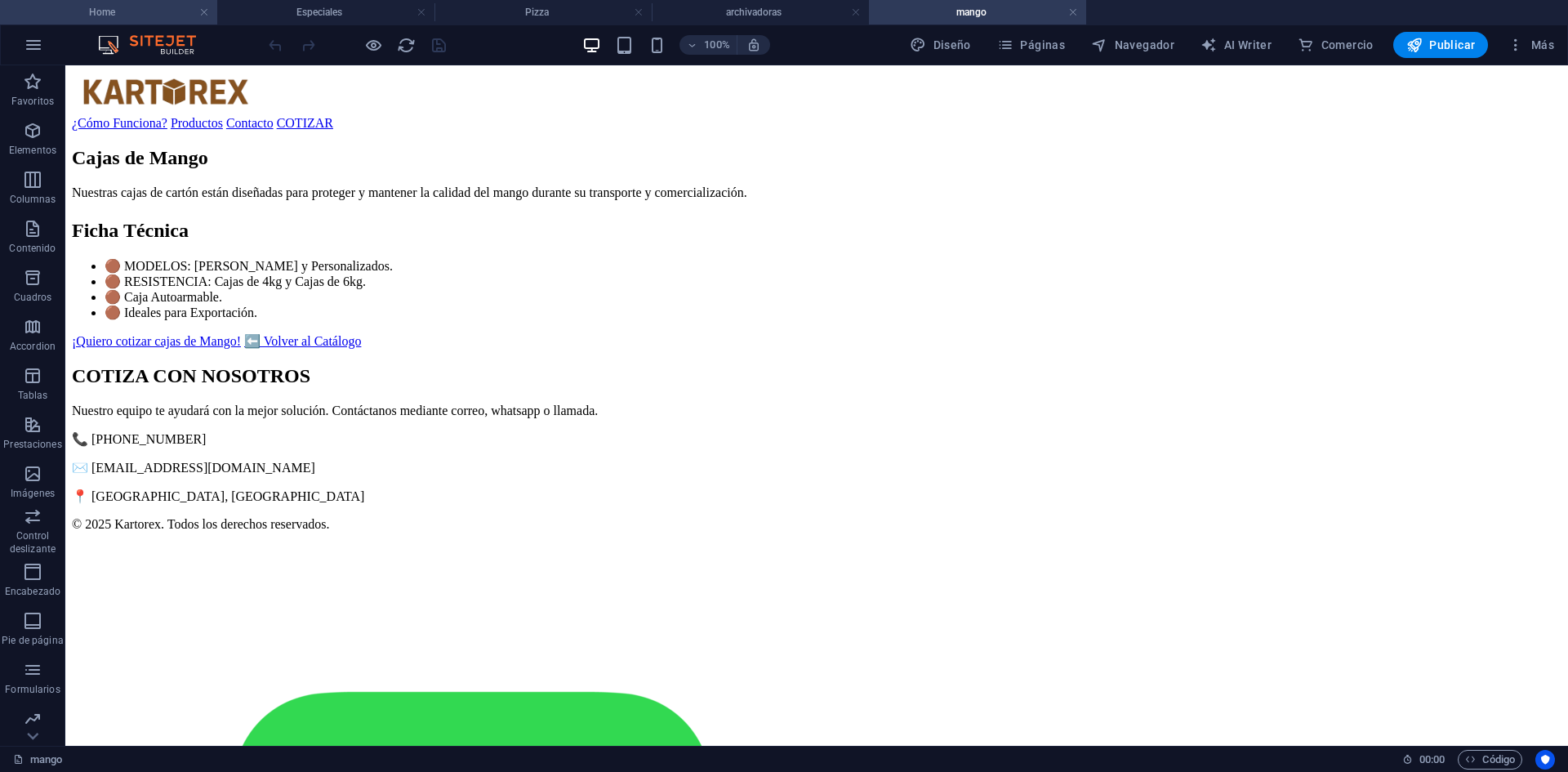
click at [136, 10] on h4 "Home" at bounding box center [108, 12] width 217 height 18
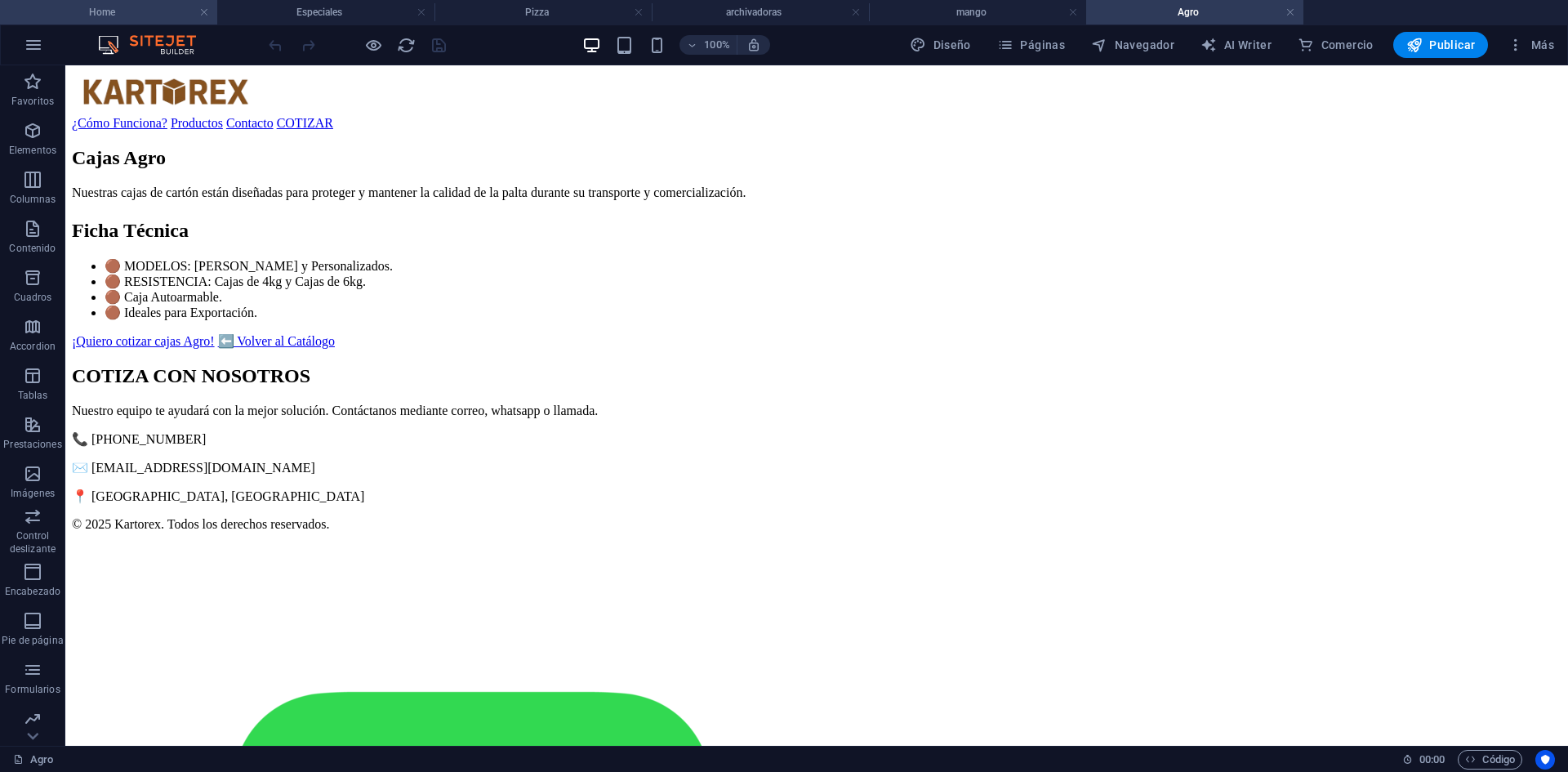
scroll to position [0, 0]
drag, startPoint x: 136, startPoint y: 18, endPoint x: 159, endPoint y: 6, distance: 25.9
click at [136, 18] on h4 "Home" at bounding box center [108, 12] width 217 height 18
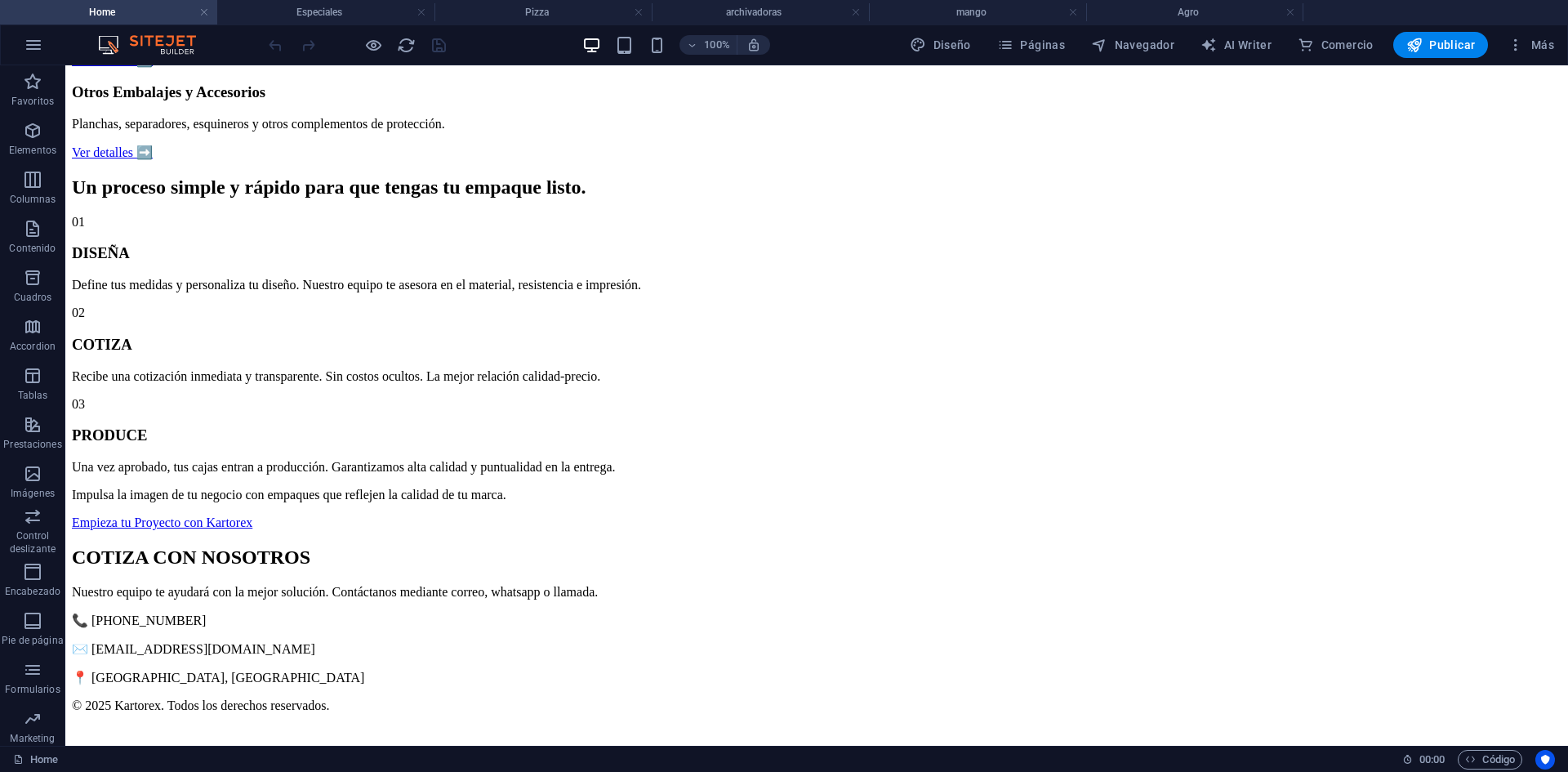
scroll to position [980, 0]
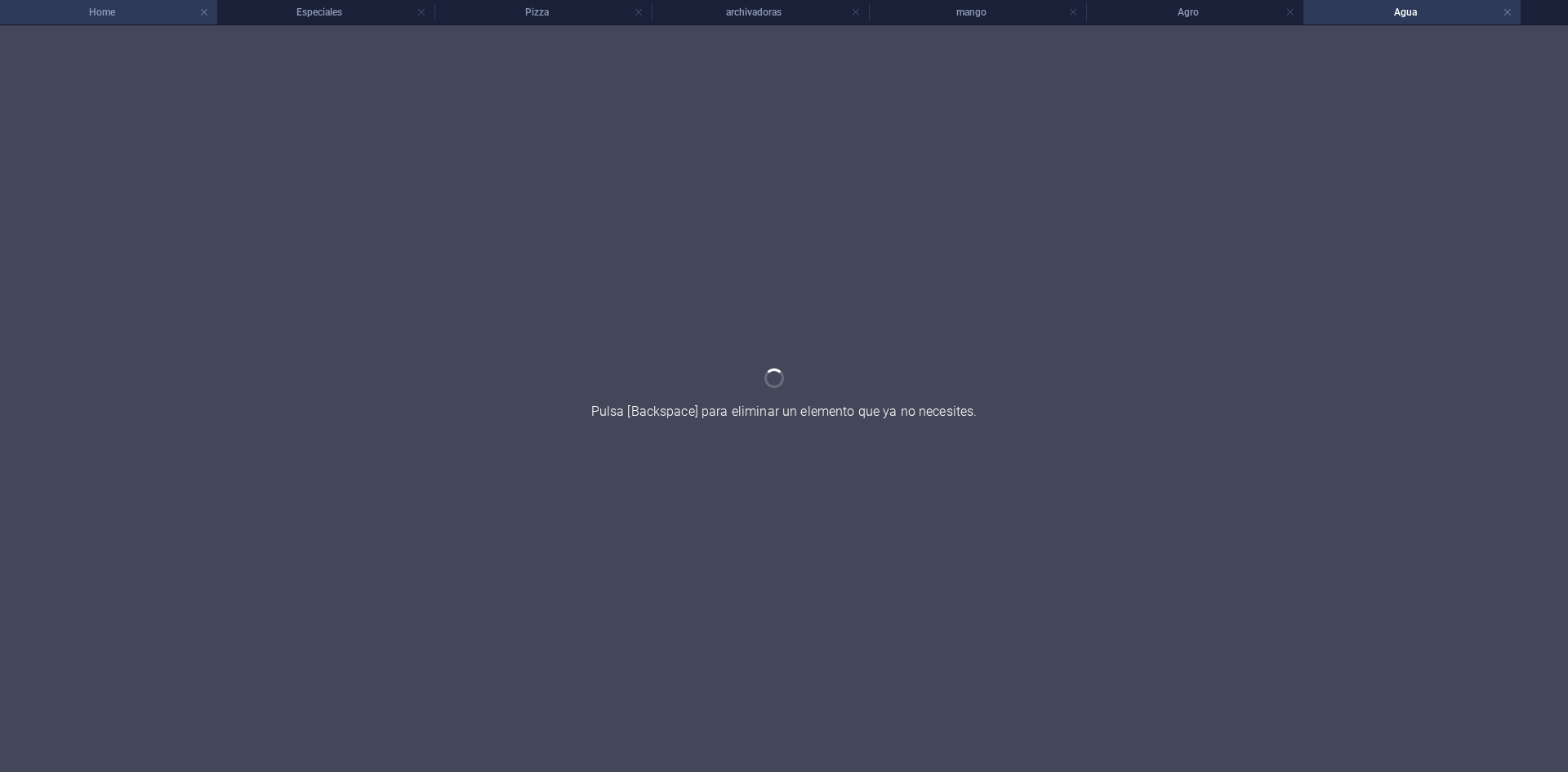
scroll to position [0, 0]
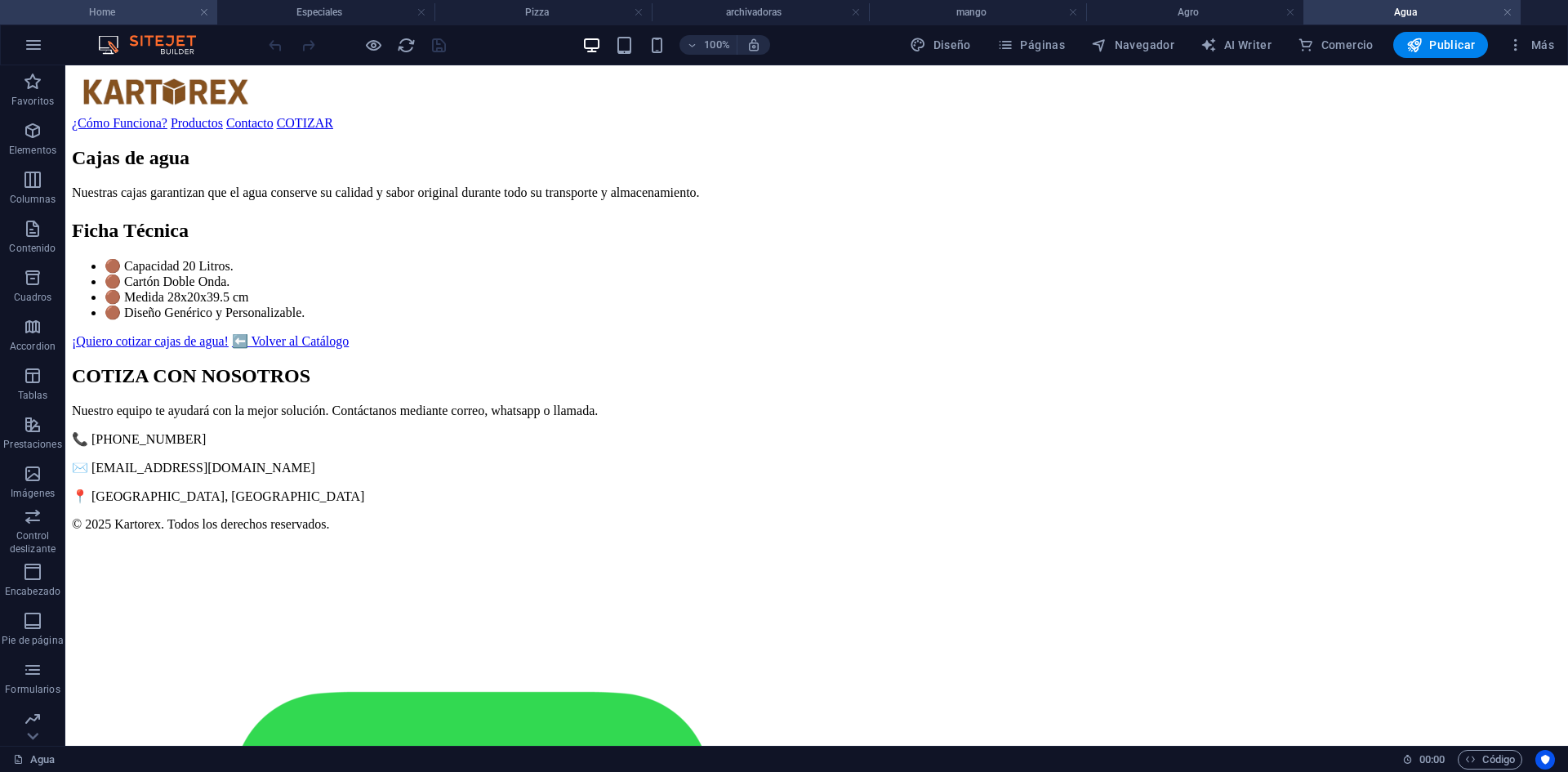
click at [95, 8] on h4 "Home" at bounding box center [108, 12] width 217 height 18
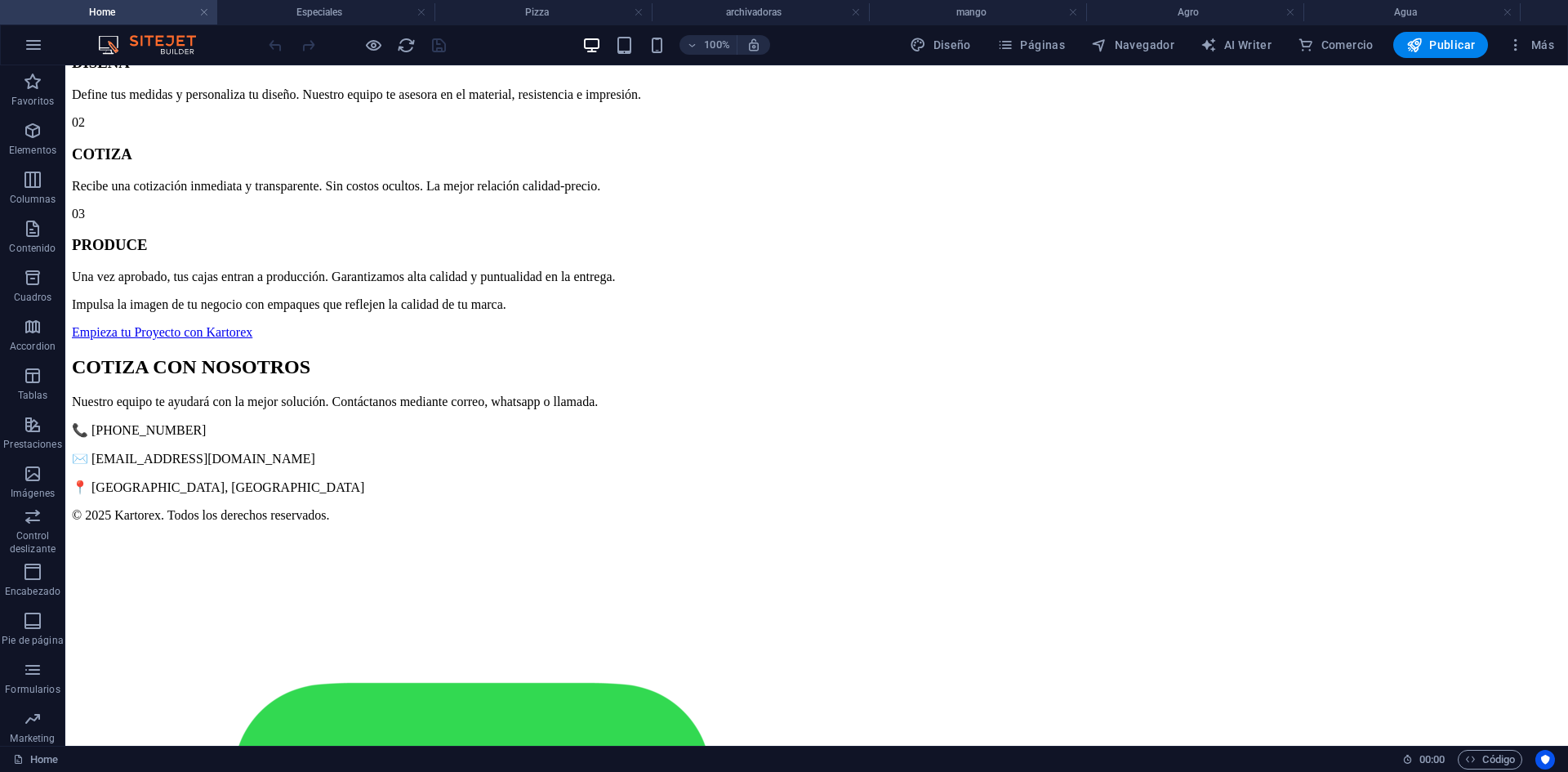
scroll to position [1143, 0]
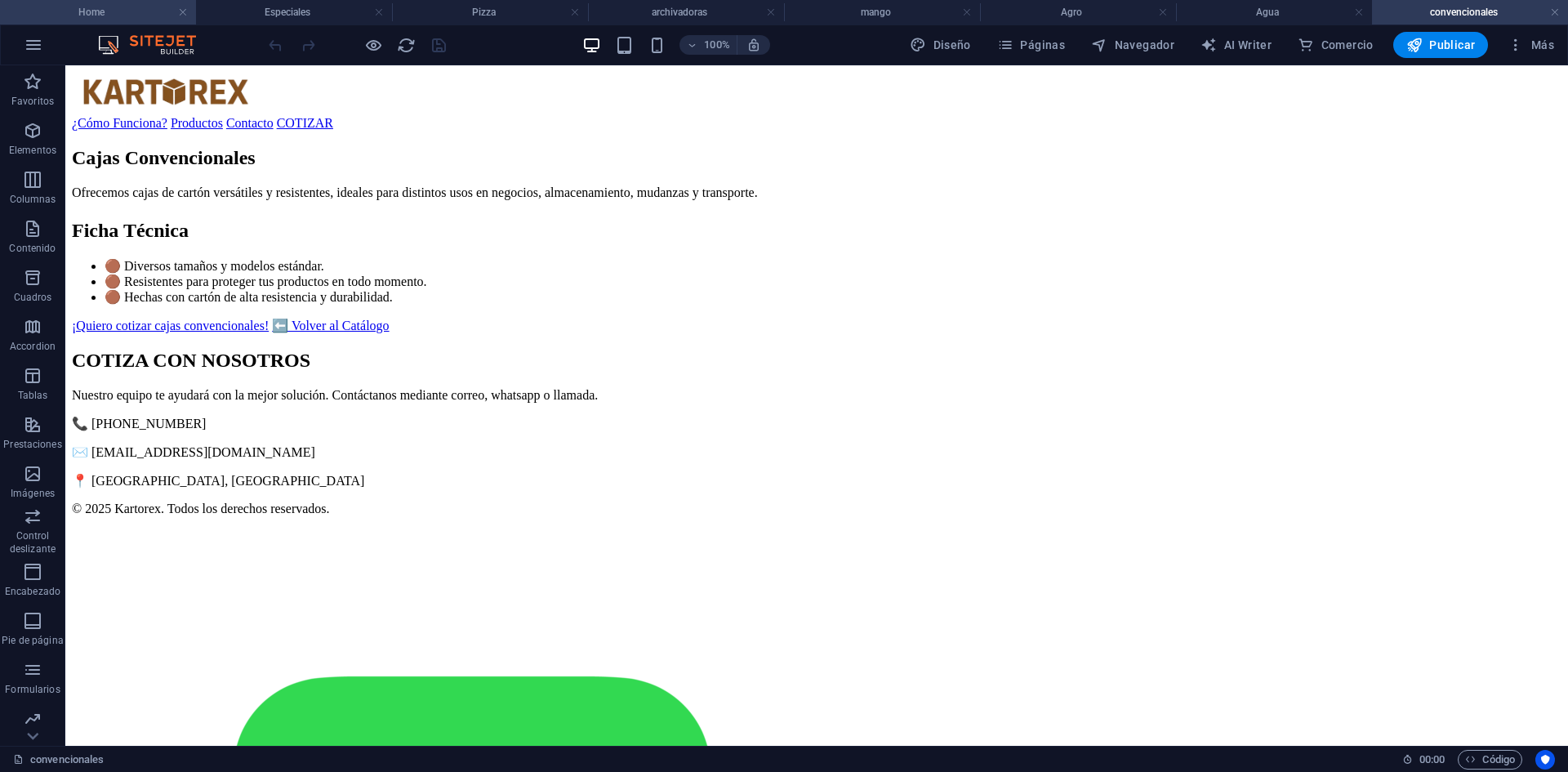
scroll to position [0, 0]
click at [81, 11] on h4 "Home" at bounding box center [98, 12] width 196 height 18
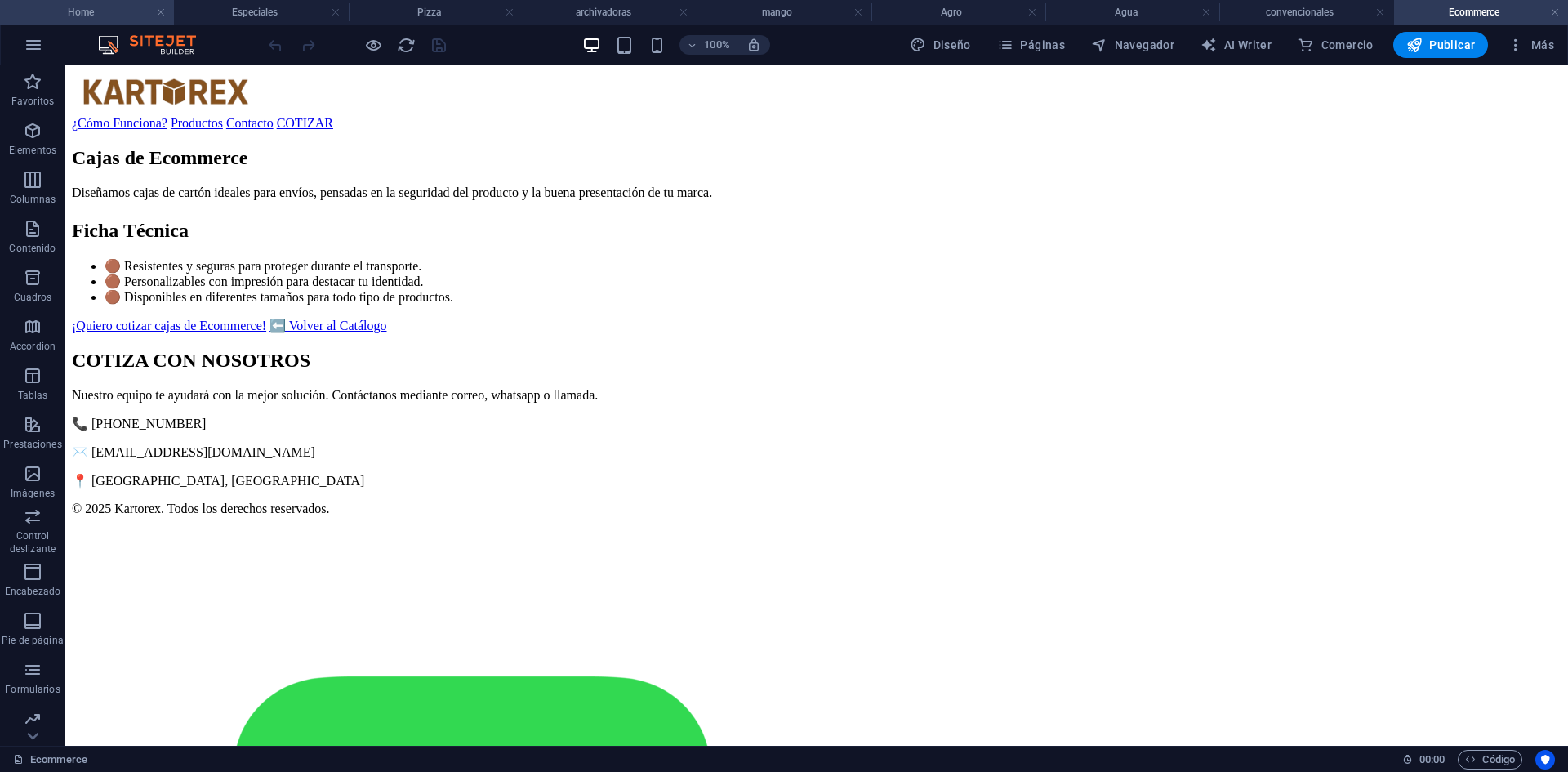
scroll to position [0, 0]
click at [99, 18] on h4 "Home" at bounding box center [87, 12] width 174 height 18
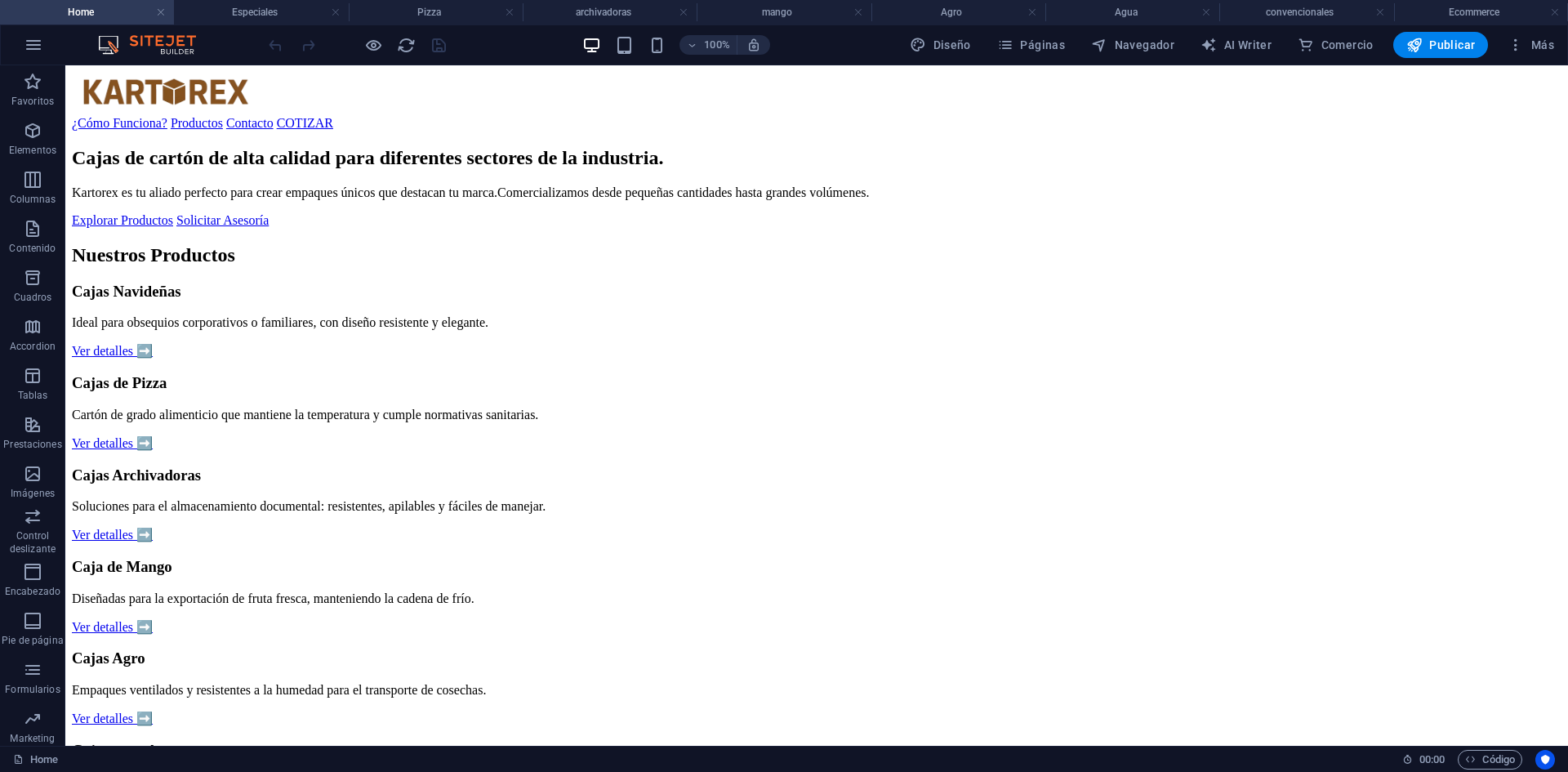
scroll to position [1143, 0]
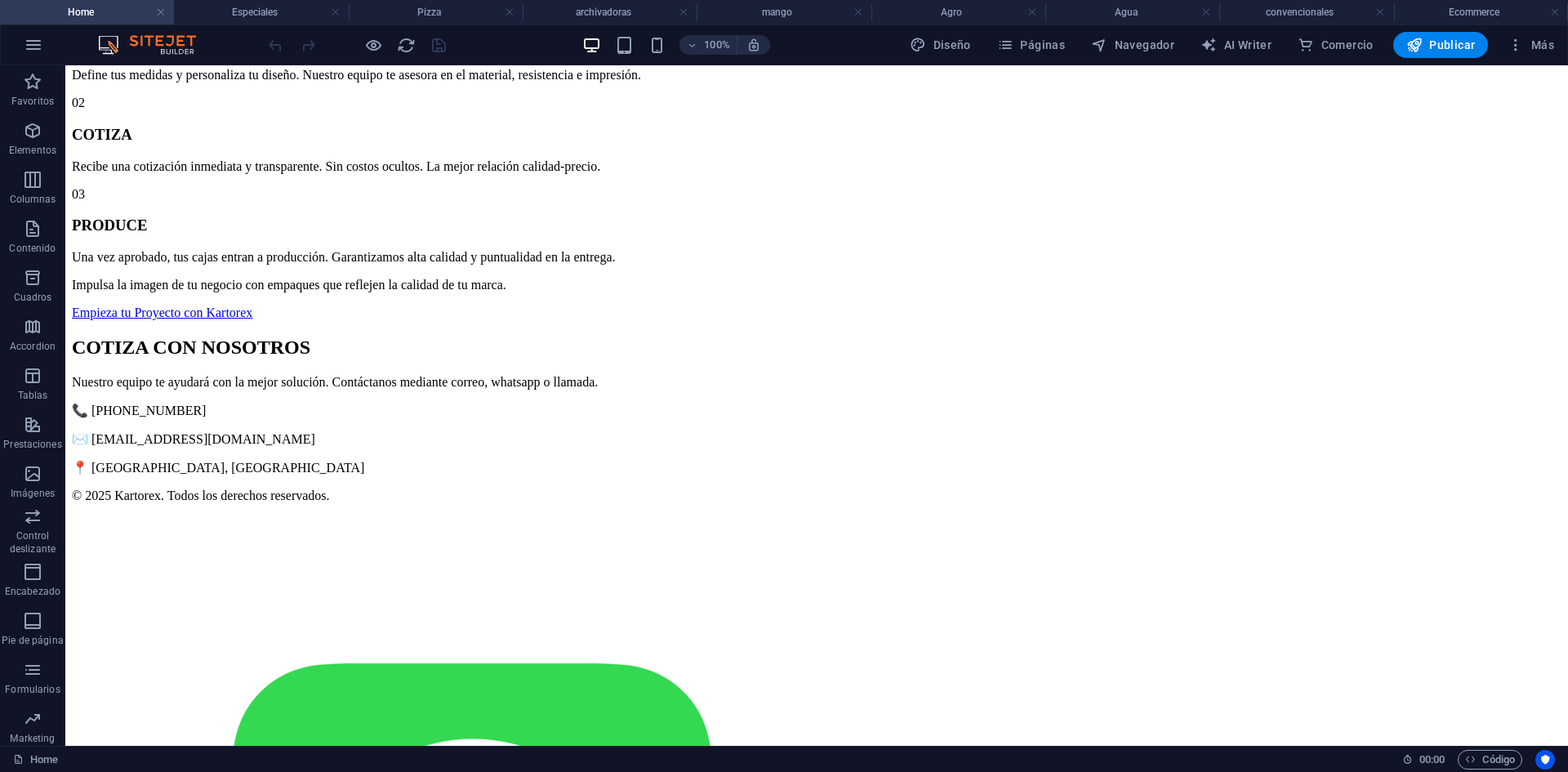
click at [1515, 46] on icon "button" at bounding box center [1515, 45] width 17 height 17
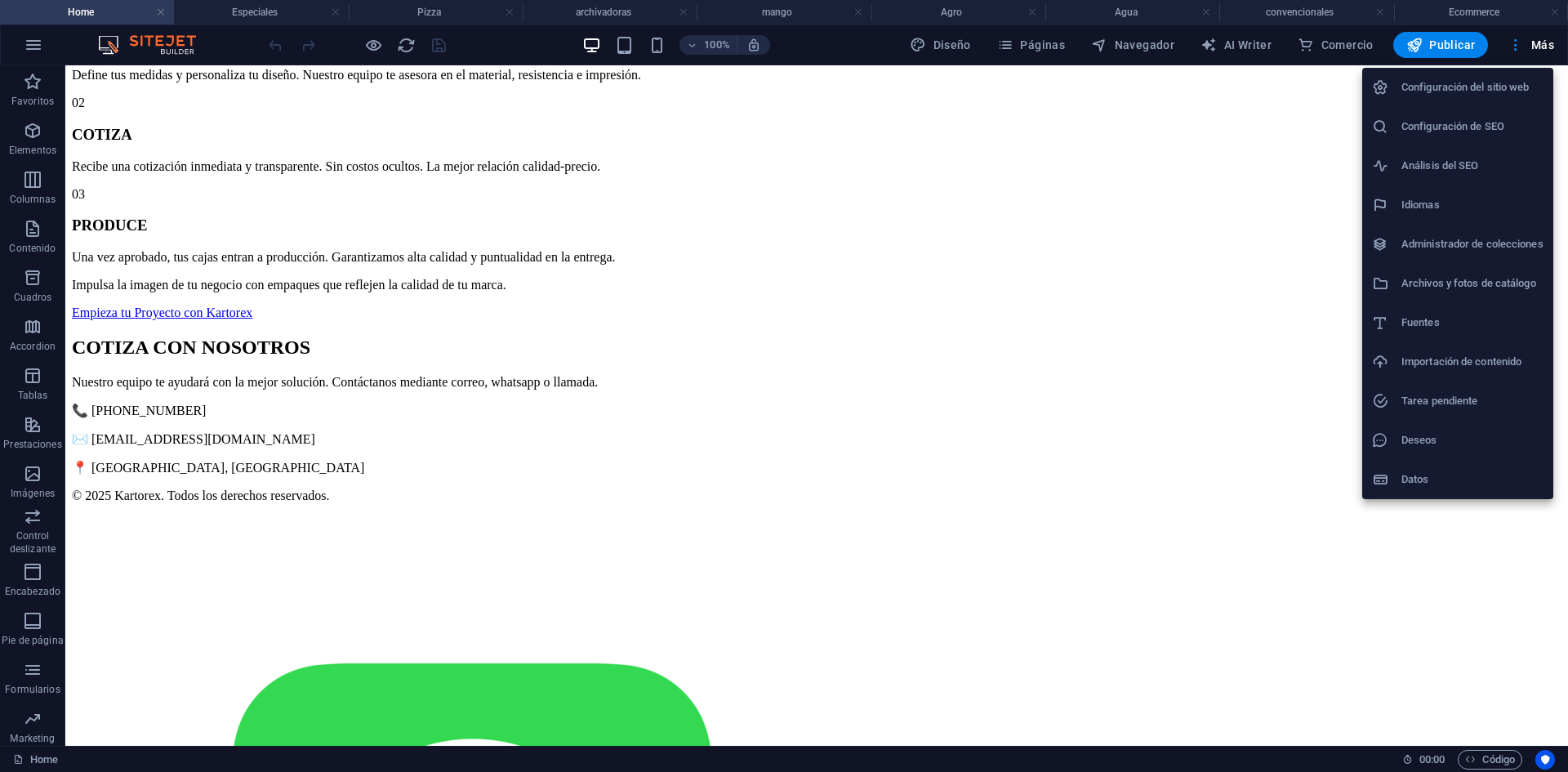
click at [1010, 650] on div at bounding box center [784, 386] width 1568 height 772
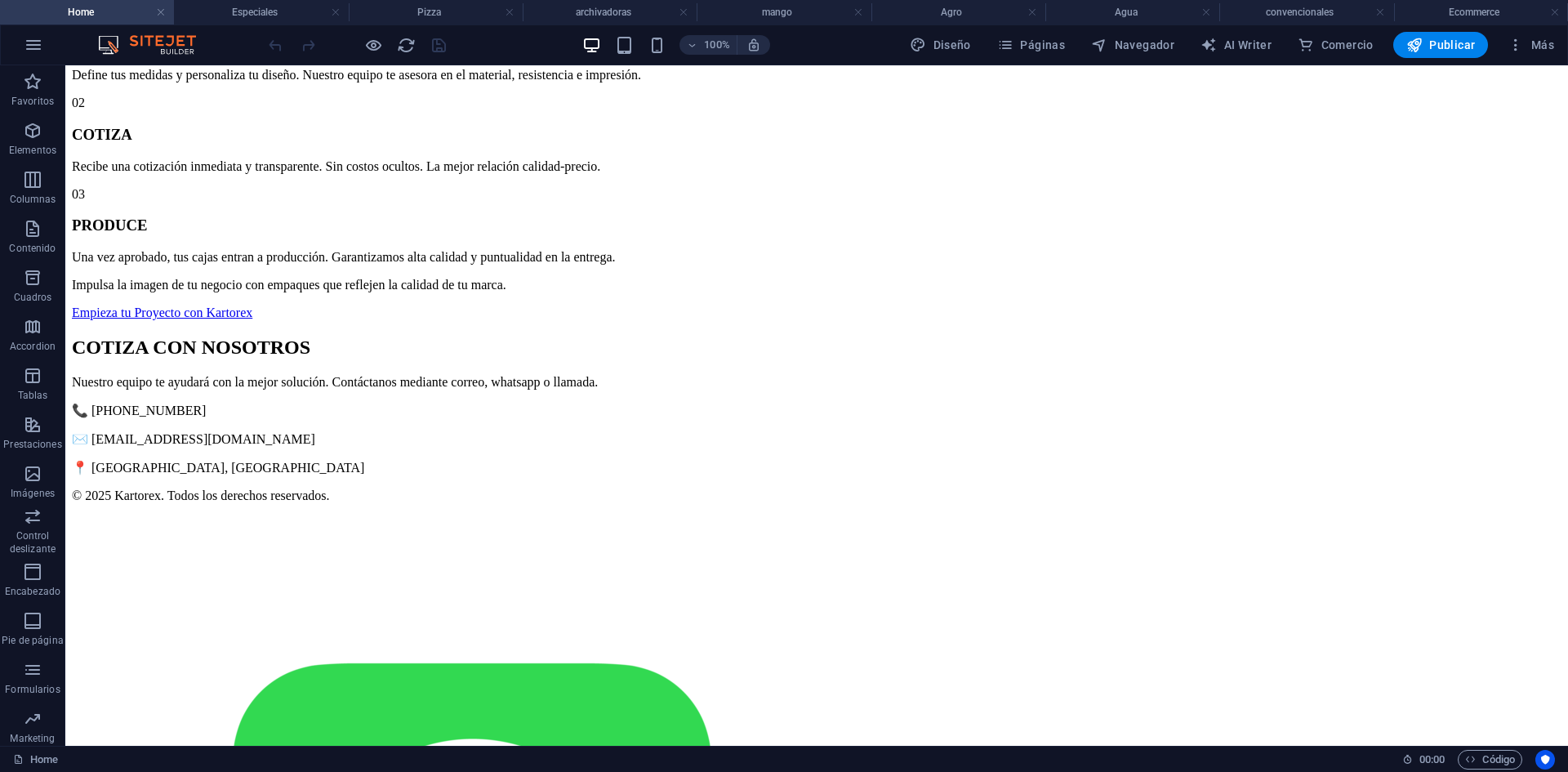
click at [1524, 50] on span "Más" at bounding box center [1530, 45] width 46 height 17
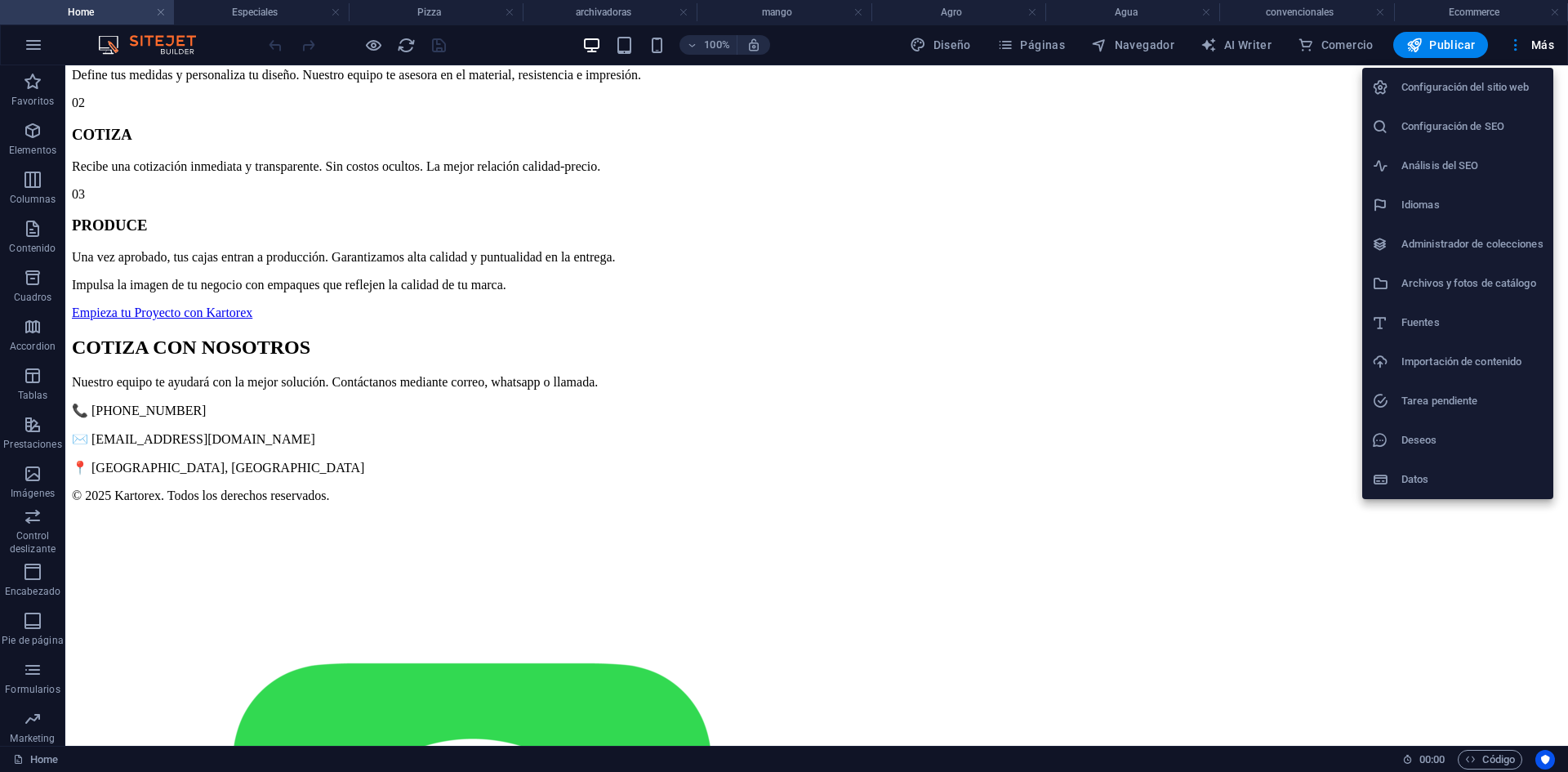
click at [1478, 764] on div at bounding box center [784, 386] width 1568 height 772
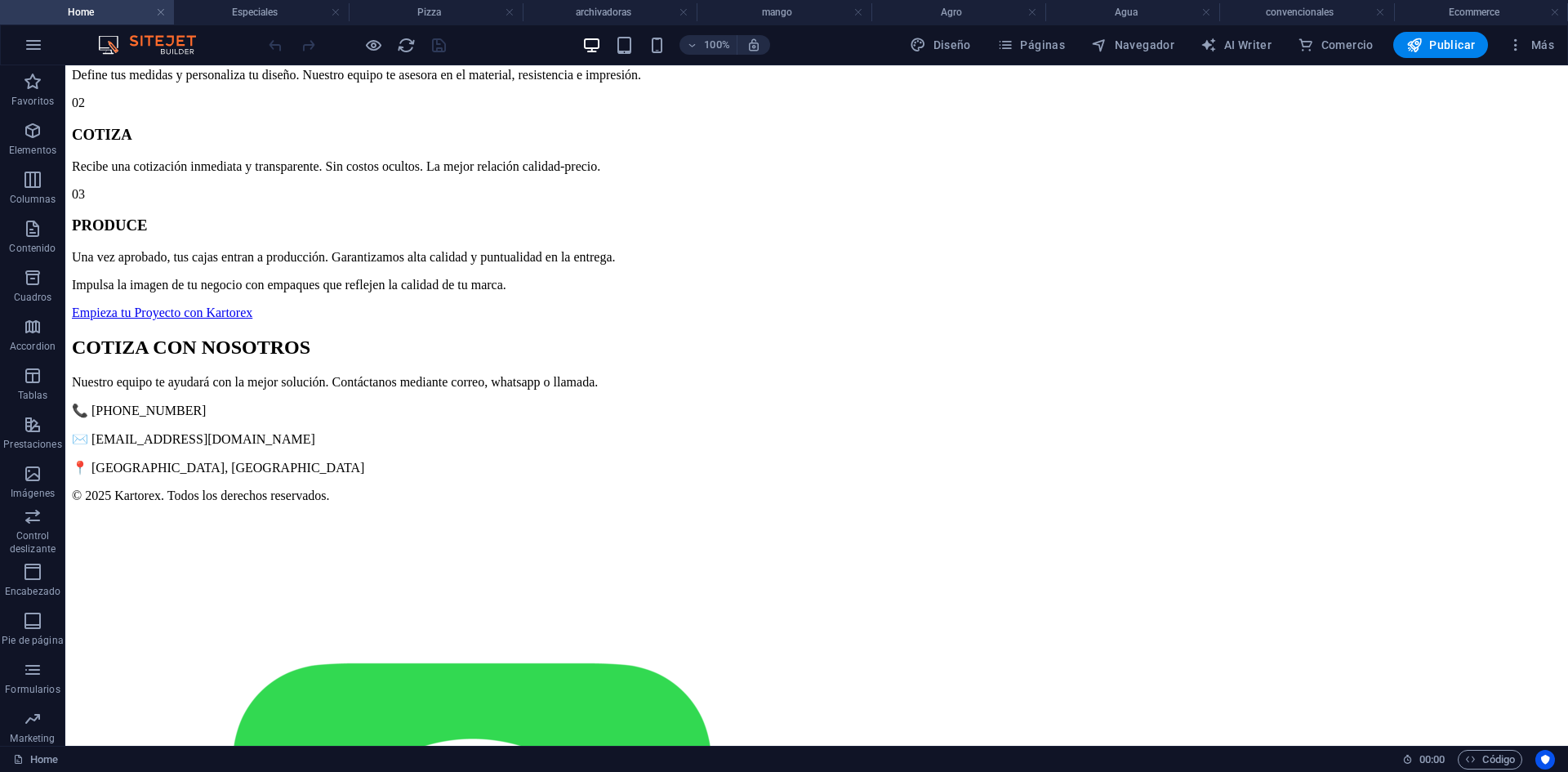
click at [1459, 758] on div "Configuración del sitio web Configuración de SEO Análisis del SEO Idiomas Admin…" at bounding box center [784, 391] width 1568 height 762
click at [1469, 760] on icon "button" at bounding box center [1469, 758] width 10 height 10
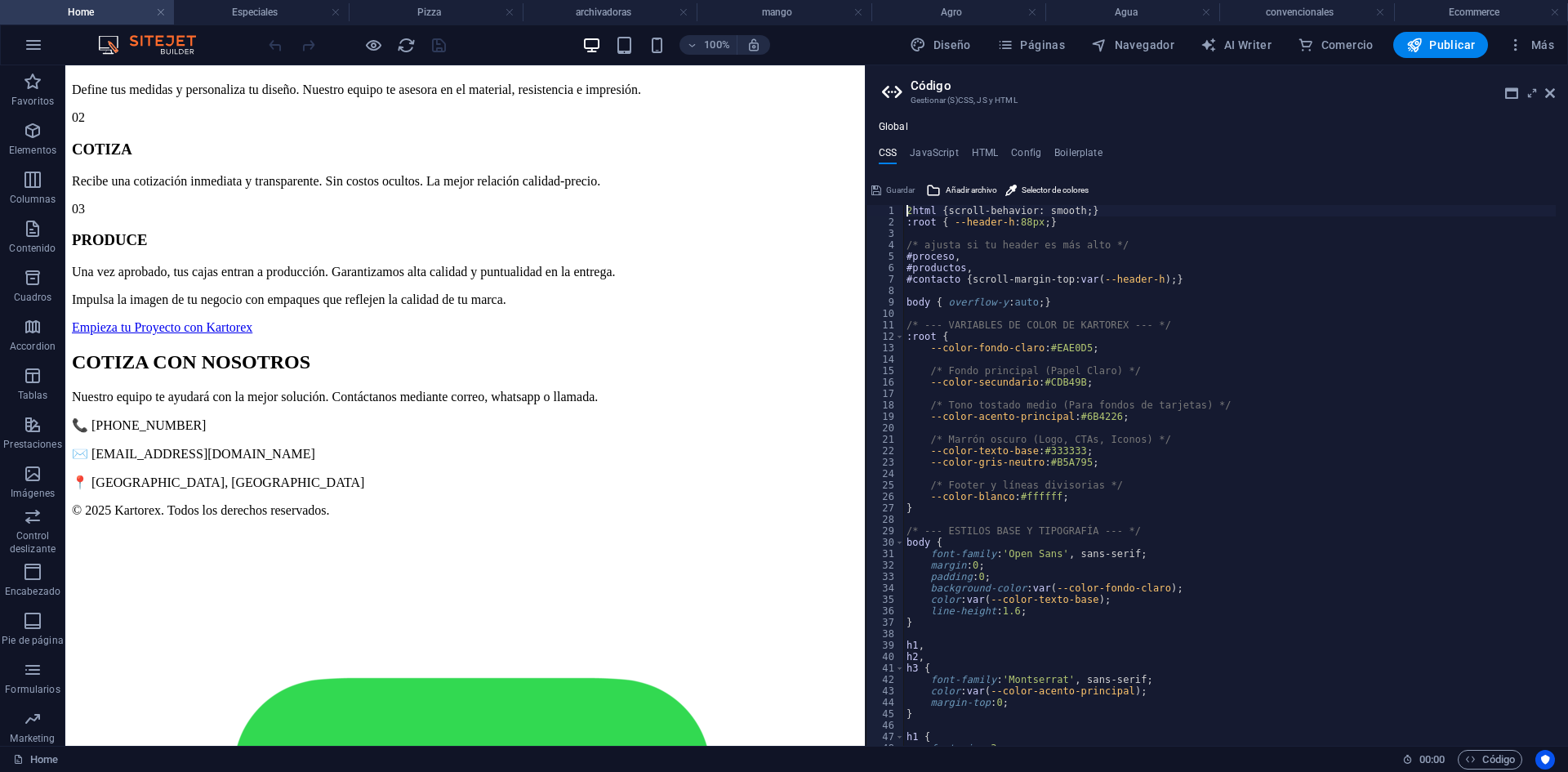
scroll to position [1398, 0]
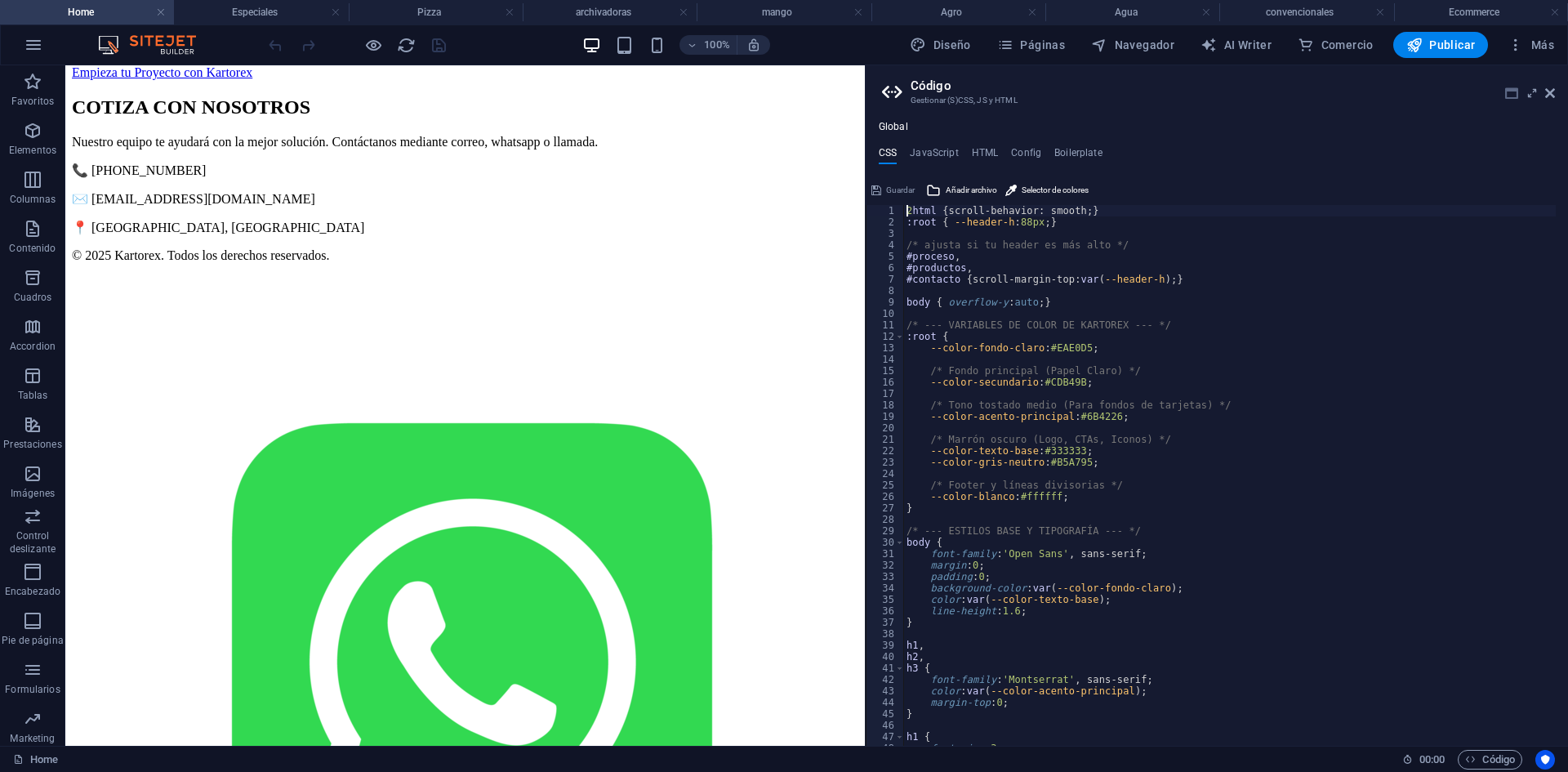
click at [1505, 90] on icon at bounding box center [1512, 93] width 13 height 13
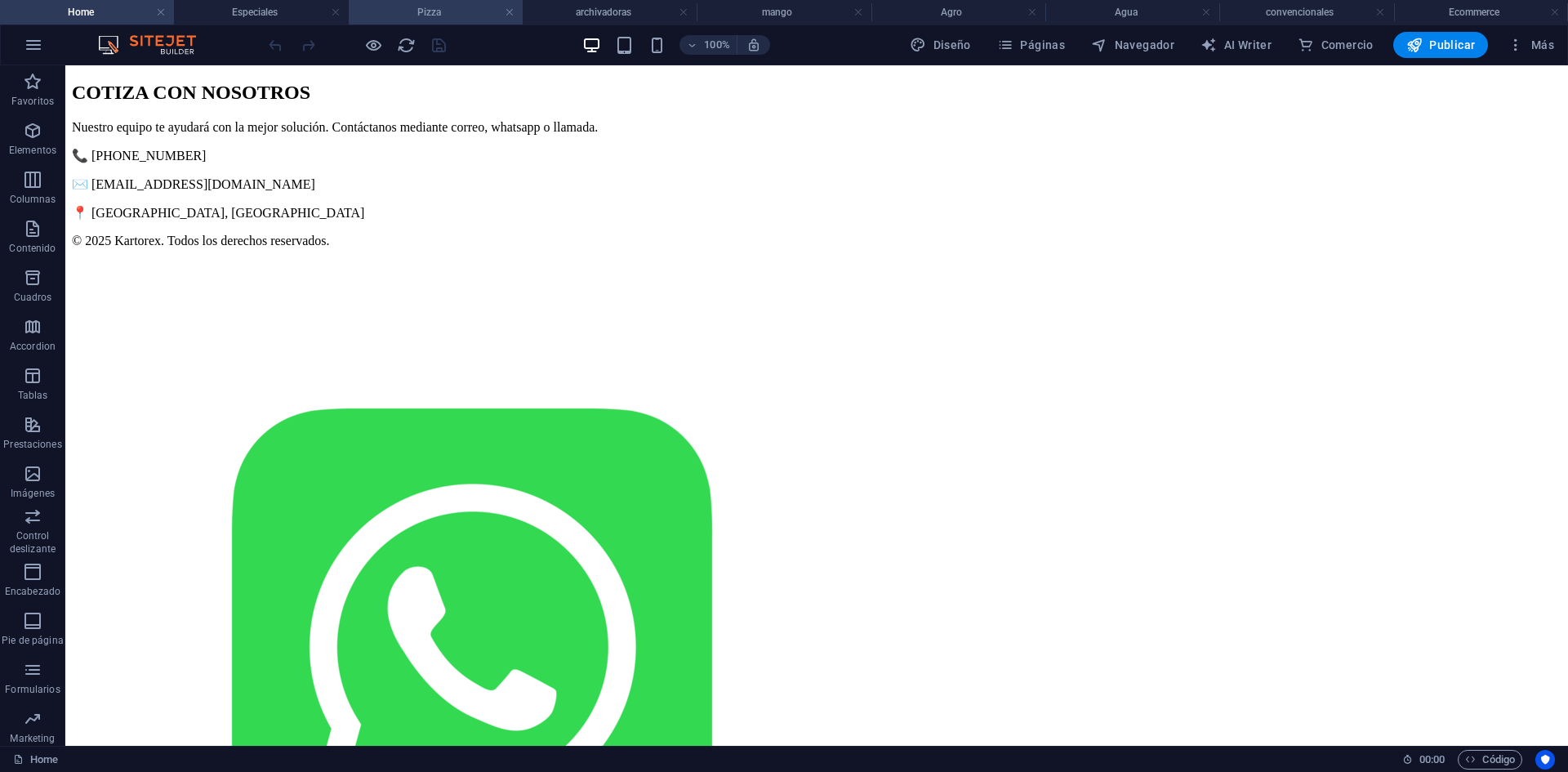
scroll to position [1143, 0]
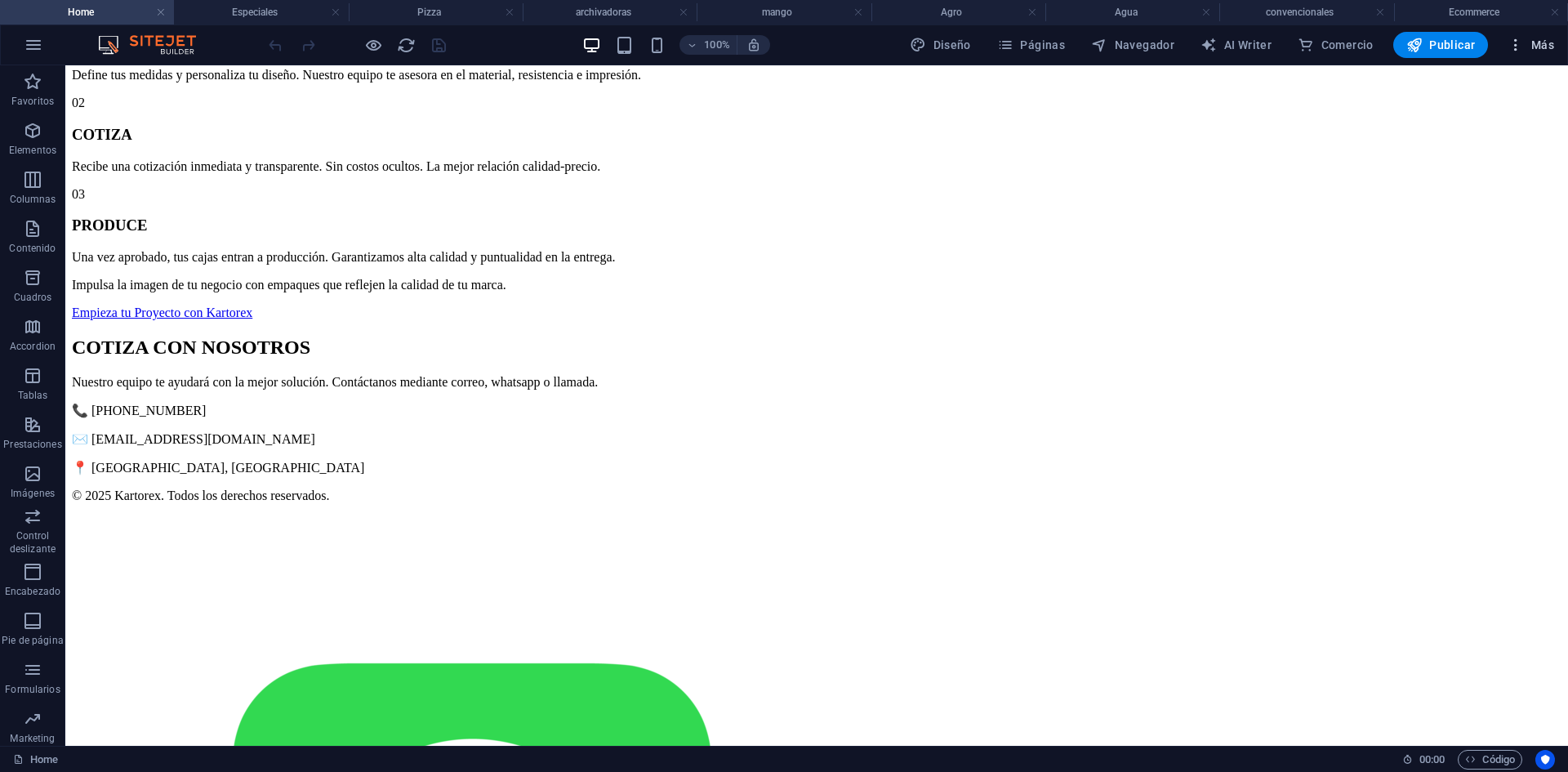
click at [1519, 42] on icon "button" at bounding box center [1515, 45] width 17 height 17
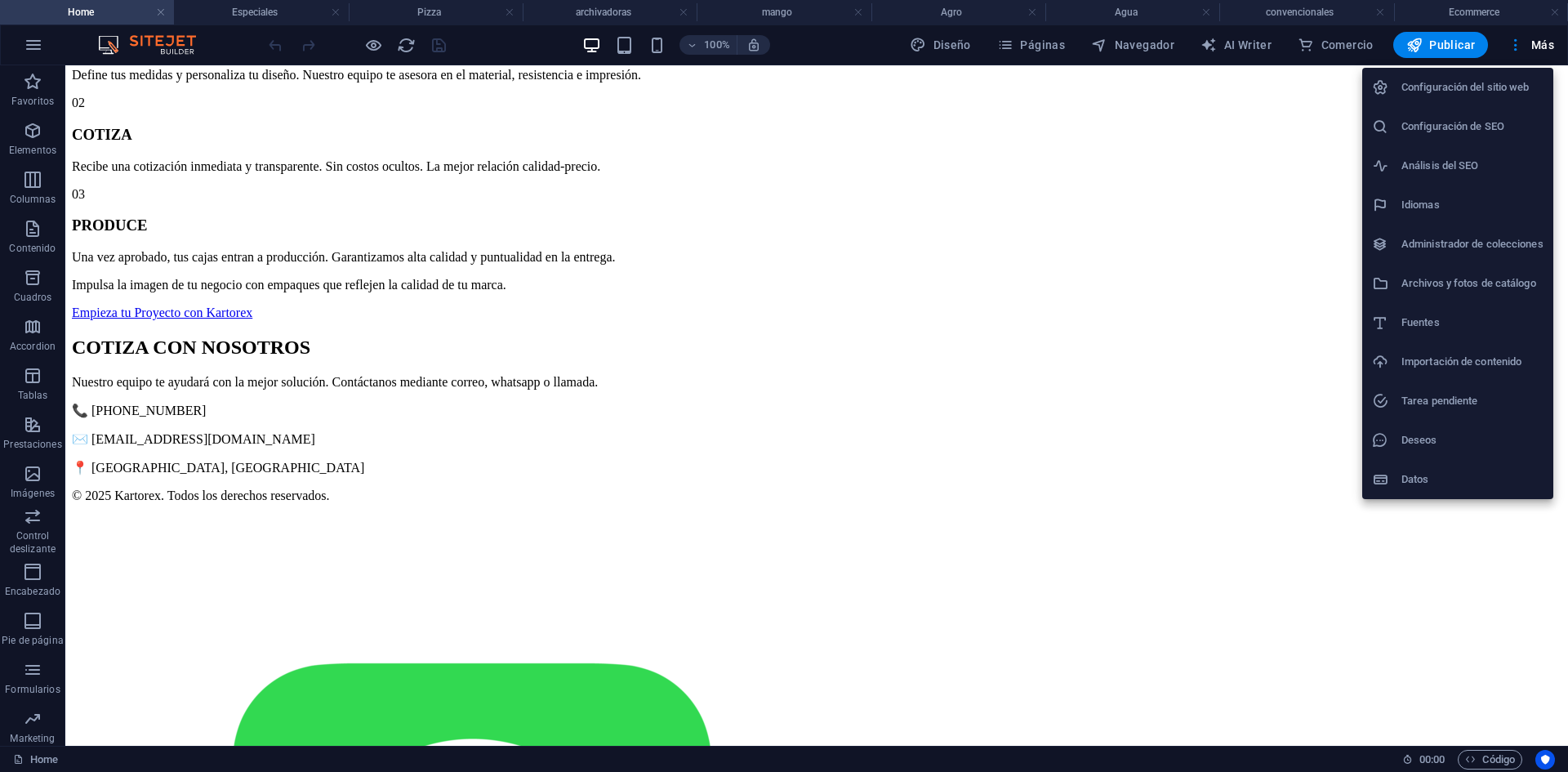
click at [1033, 43] on div at bounding box center [784, 386] width 1568 height 772
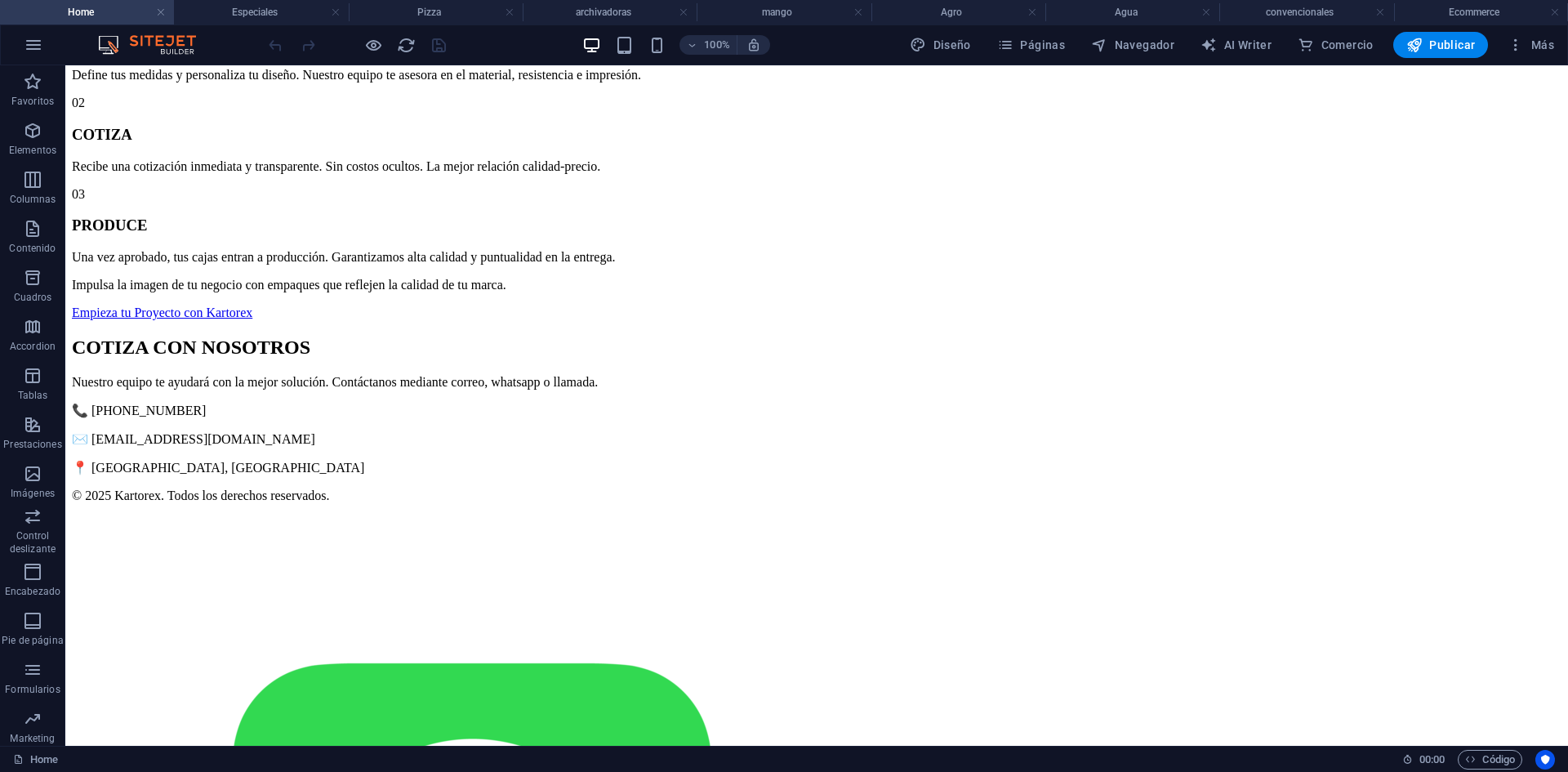
click at [1031, 44] on div "Configuración del sitio web Configuración de SEO Análisis del SEO Idiomas Admin…" at bounding box center [784, 391] width 1568 height 762
click at [1024, 46] on span "Páginas" at bounding box center [1031, 45] width 67 height 17
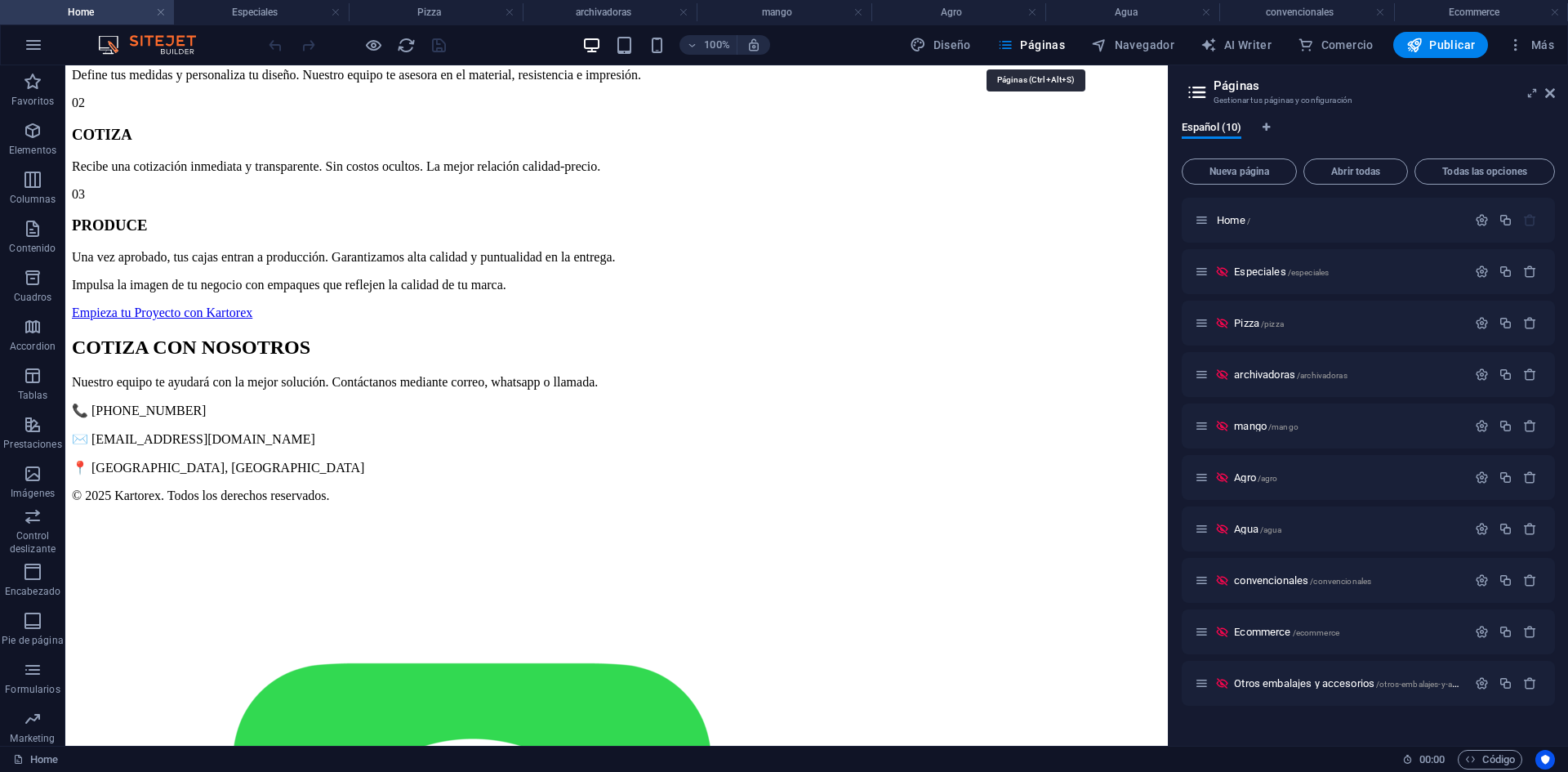
scroll to position [1154, 0]
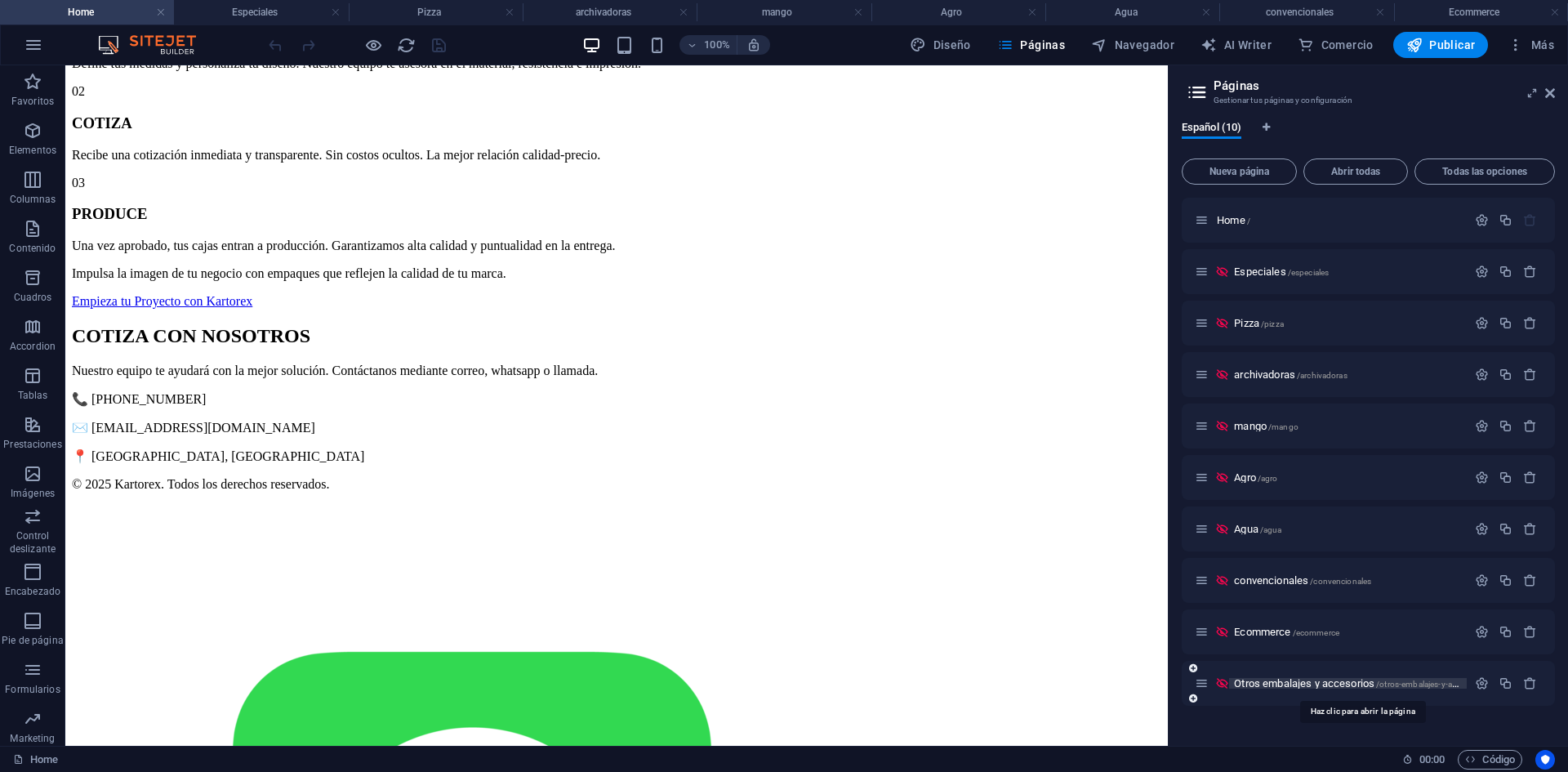
click at [1306, 687] on span "Otros embalajes y accesorios /otros-embalajes-y-accesorios" at bounding box center [1360, 682] width 253 height 12
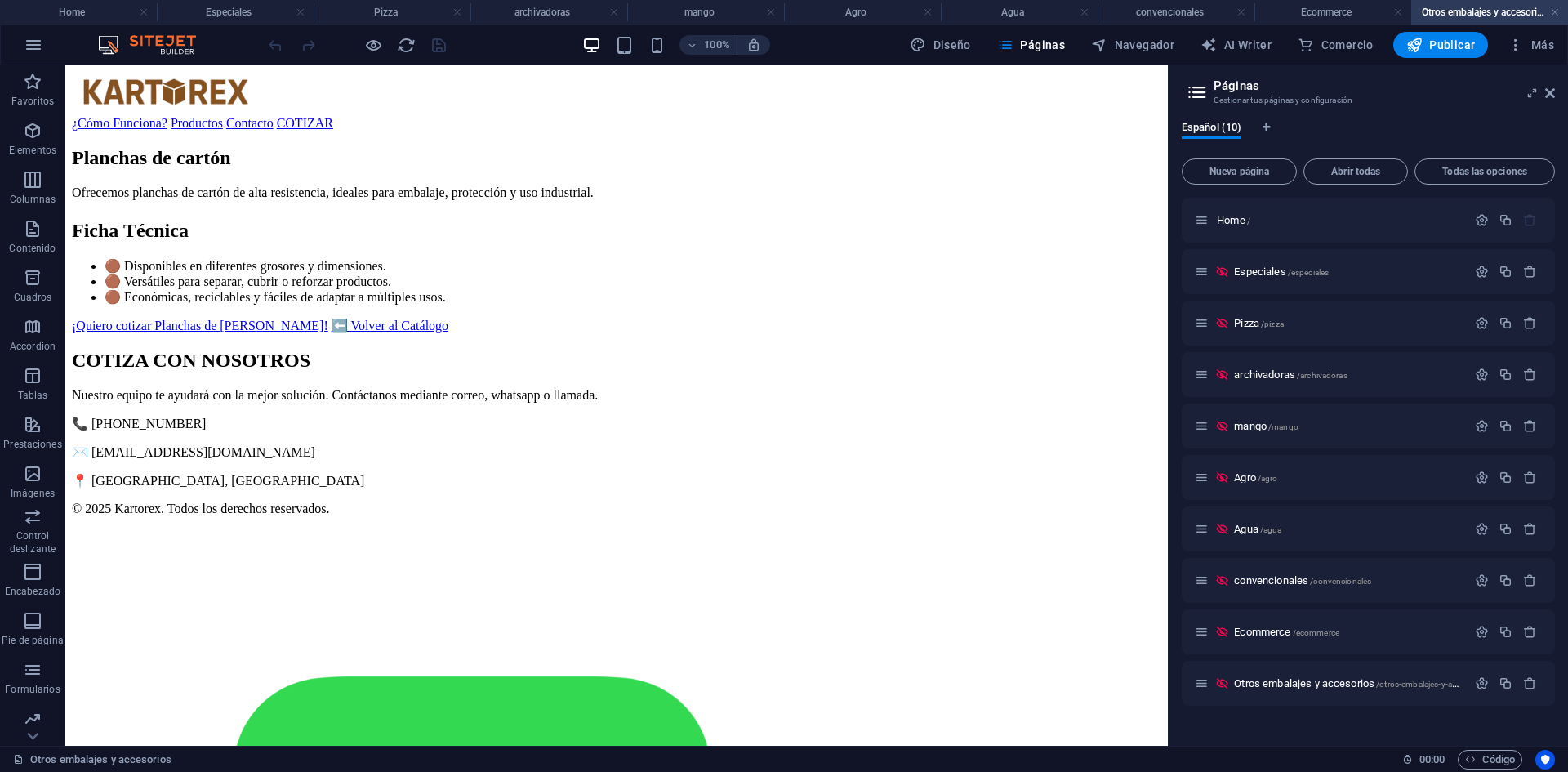
scroll to position [0, 0]
click at [1478, 688] on icon "button" at bounding box center [1481, 682] width 14 height 14
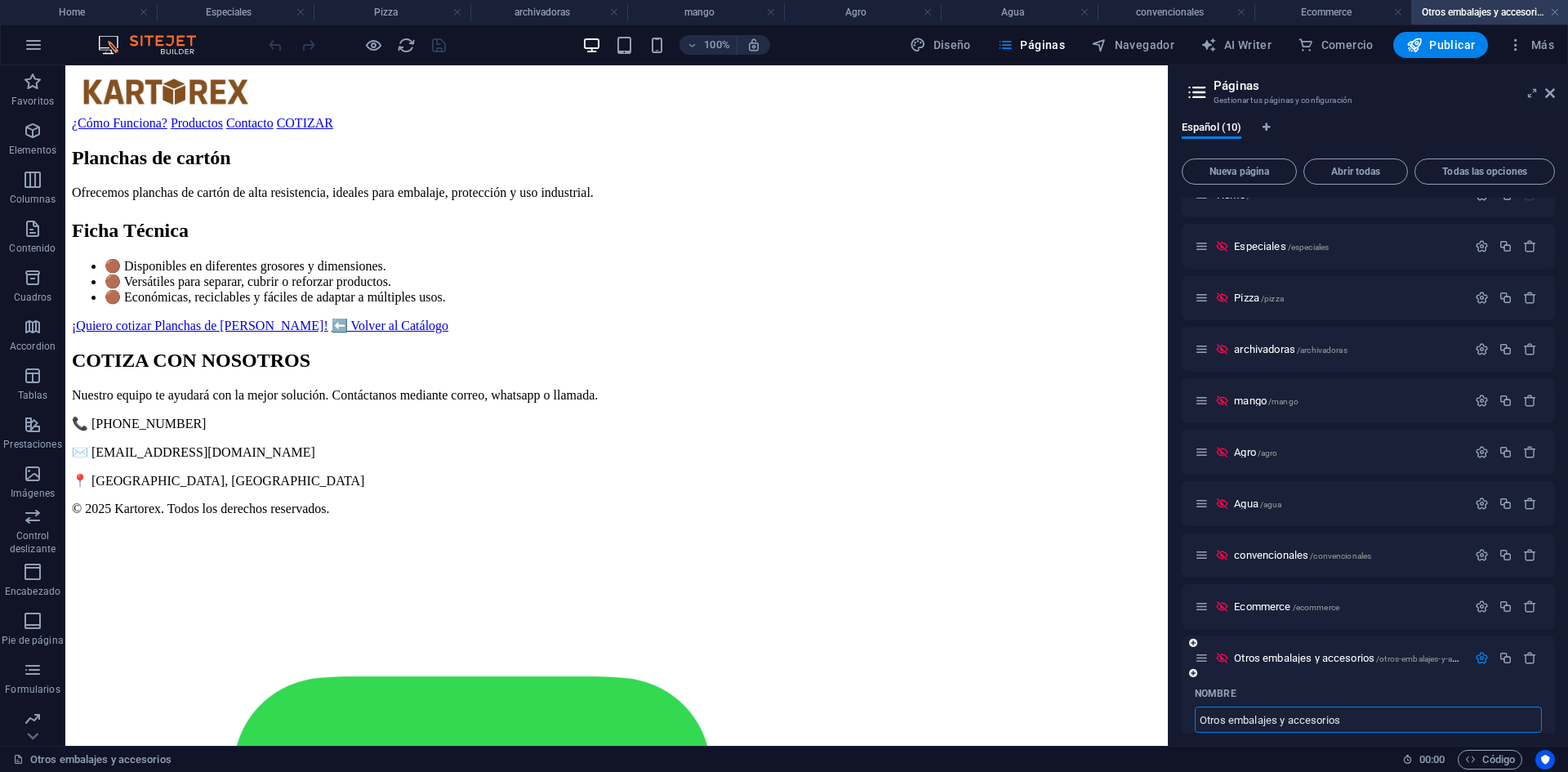
click at [1394, 717] on input "Otros embalajes y accesorios" at bounding box center [1369, 719] width 347 height 26
click at [1393, 717] on input "Otros embalajes y accesorios" at bounding box center [1369, 719] width 347 height 26
click at [1524, 42] on icon "button" at bounding box center [1515, 45] width 17 height 17
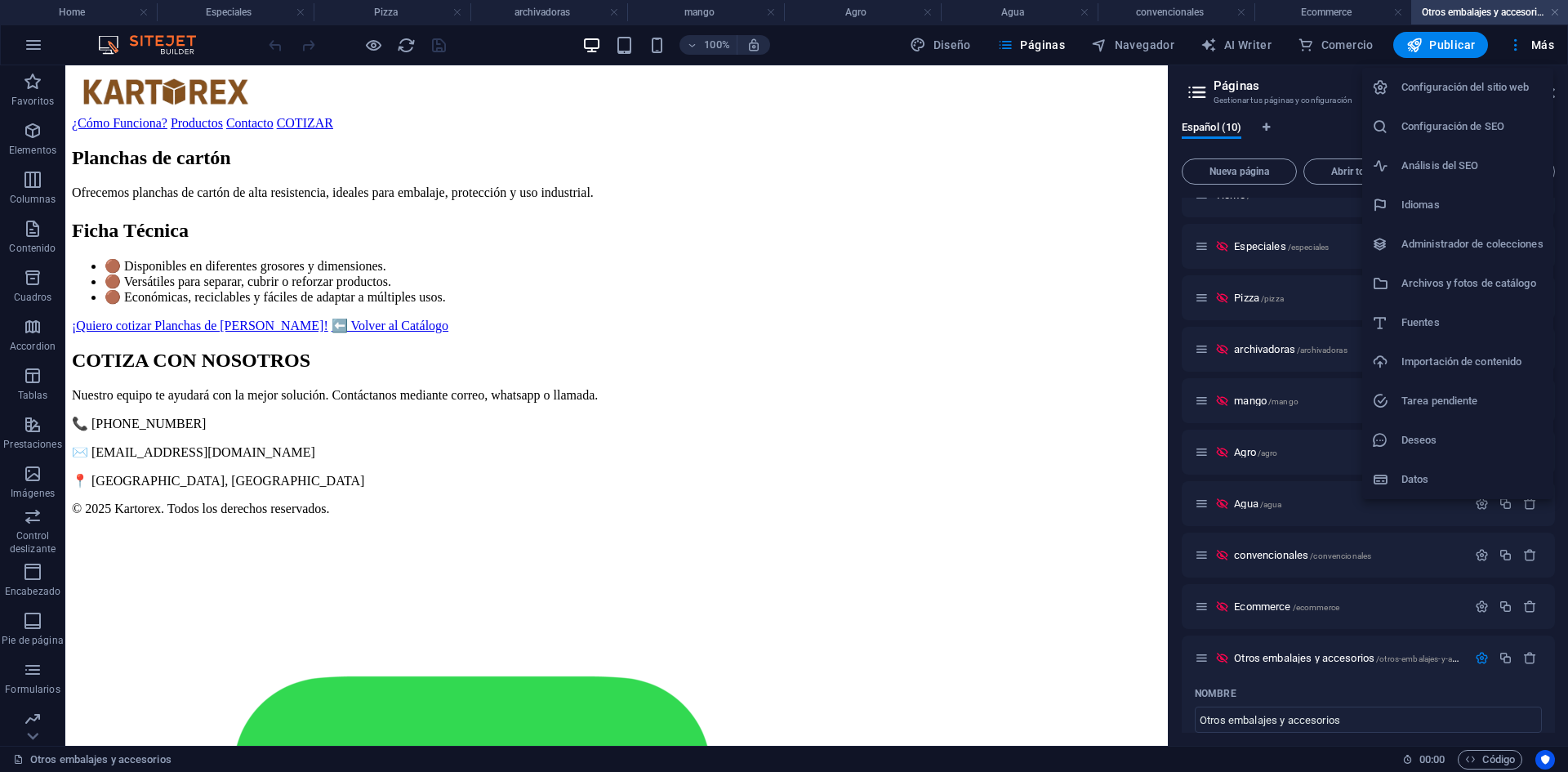
click at [1490, 194] on li "Idiomas" at bounding box center [1457, 205] width 191 height 39
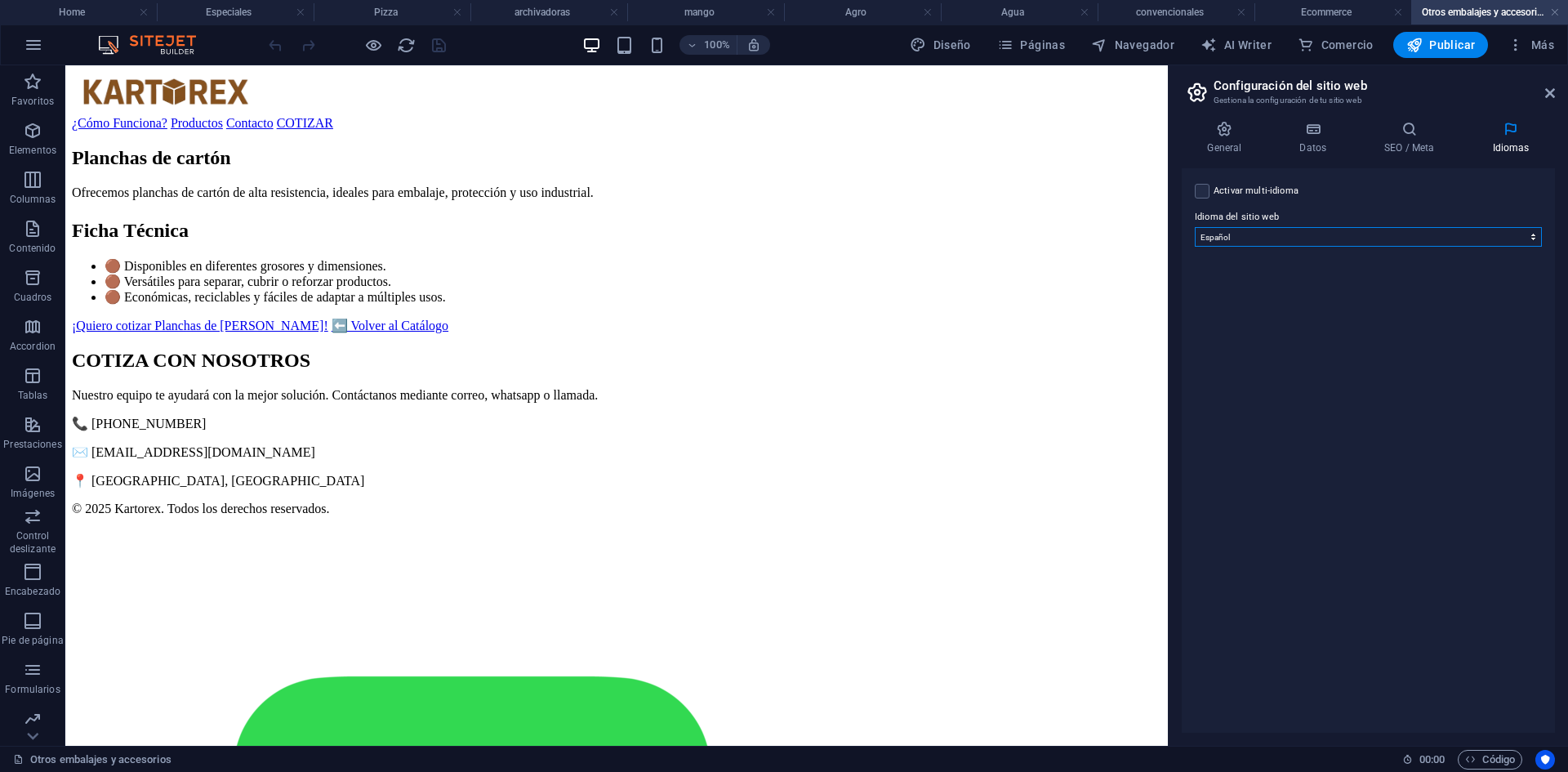
click at [1273, 234] on select "Abkhazian Afar Afrikaans Akan Albanés Alemán Amharic Árabe Aragonese Armenian A…" at bounding box center [1369, 236] width 347 height 19
click at [1195, 227] on select "Abkhazian Afar Afrikaans Akan Albanés Alemán Amharic Árabe Aragonese Armenian A…" at bounding box center [1369, 236] width 347 height 19
click at [1224, 229] on select "Abkhazian Afar Afrikaans Akan Albanés Alemán Amharic Árabe Aragonese Armenian A…" at bounding box center [1369, 236] width 347 height 19
select select "25"
click at [1195, 227] on select "Abkhazian Afar Afrikaans Akan Albanés Alemán Amharic Árabe Aragonese Armenian A…" at bounding box center [1369, 236] width 347 height 19
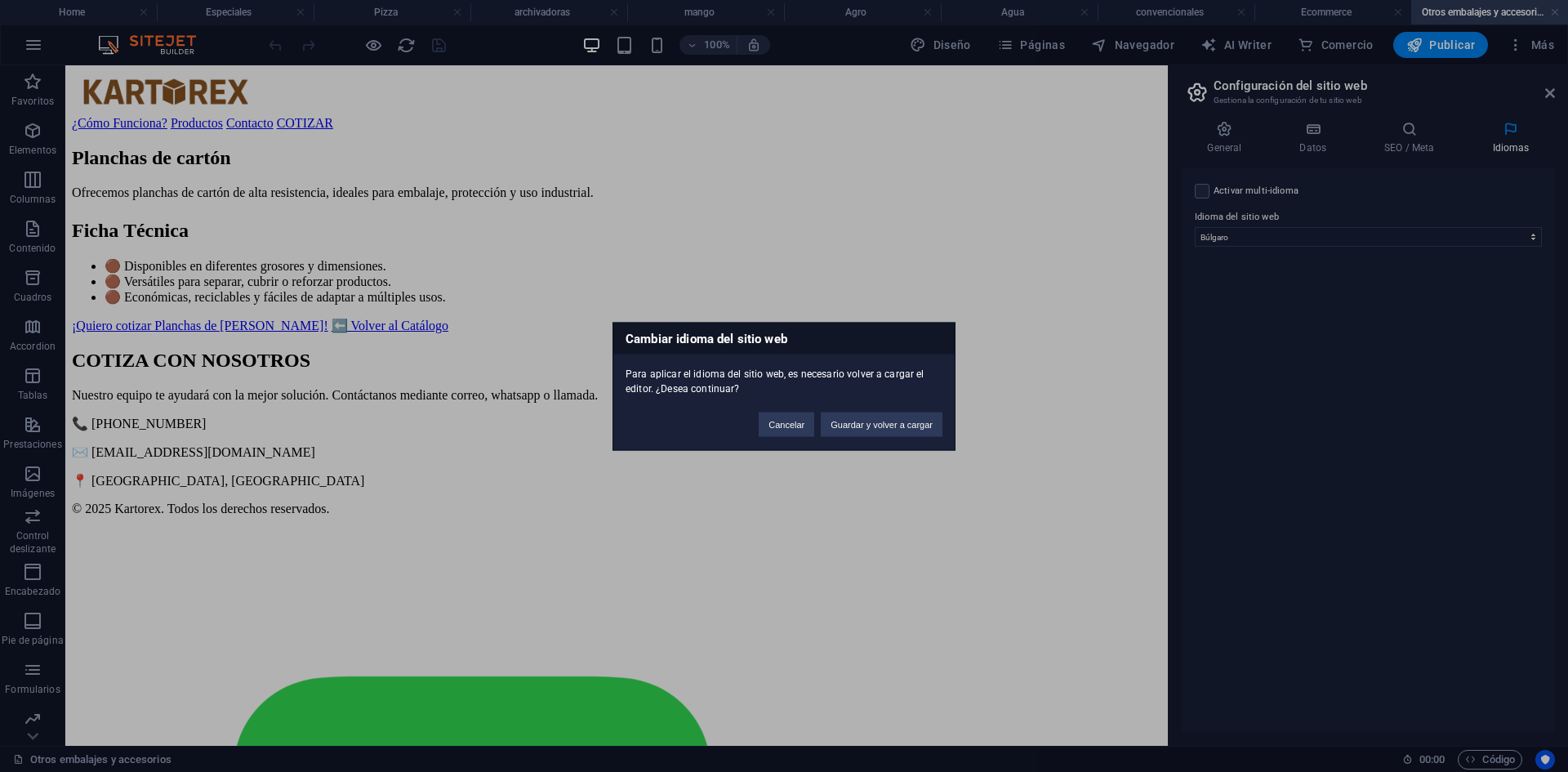
click at [902, 437] on div "Cambiar idioma del sitio web Para aplicar el idioma del sitio web, es necesario…" at bounding box center [783, 385] width 343 height 128
click at [900, 423] on button "Guardar y volver a cargar" at bounding box center [882, 424] width 122 height 25
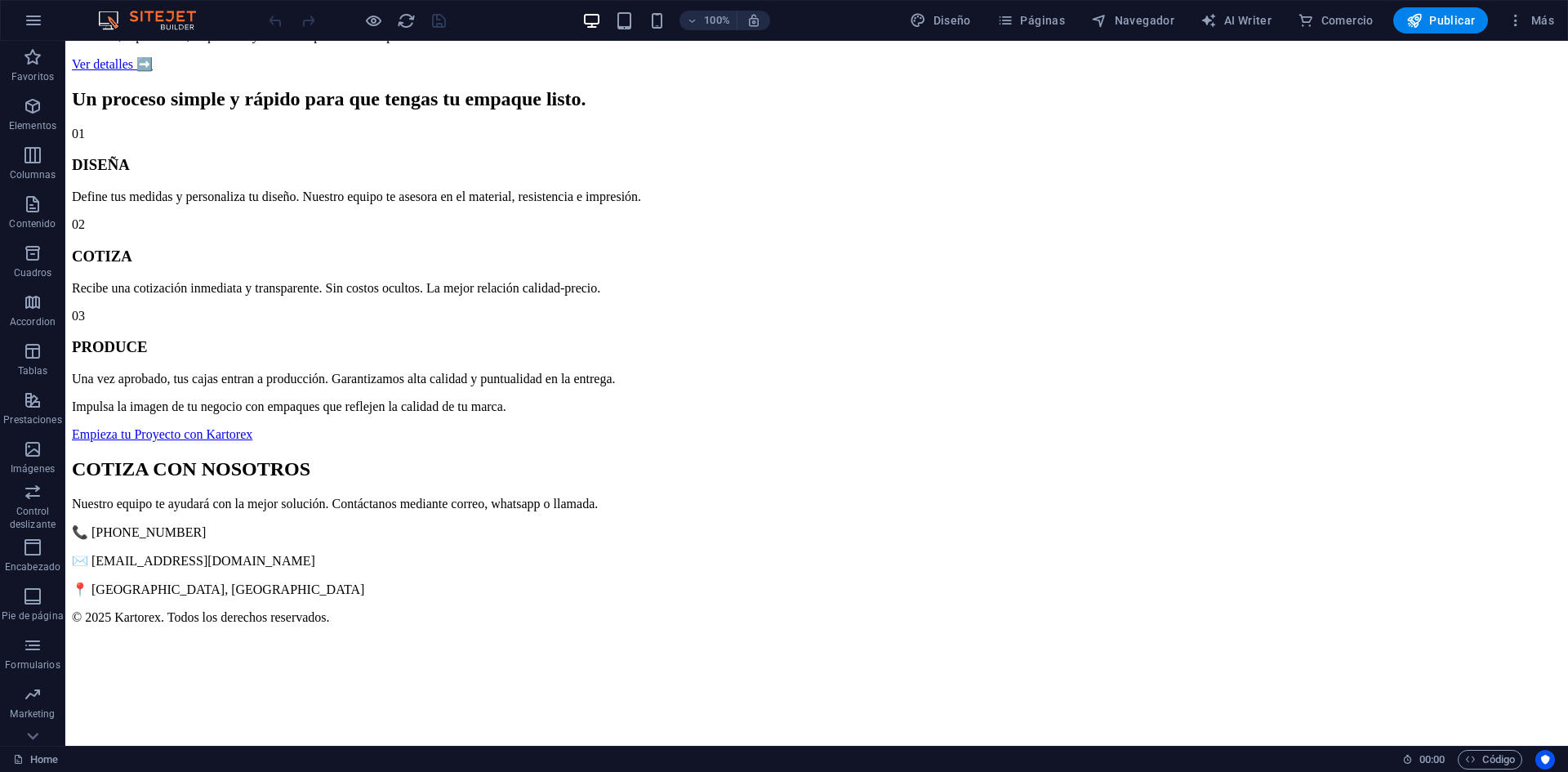
scroll to position [1388, 0]
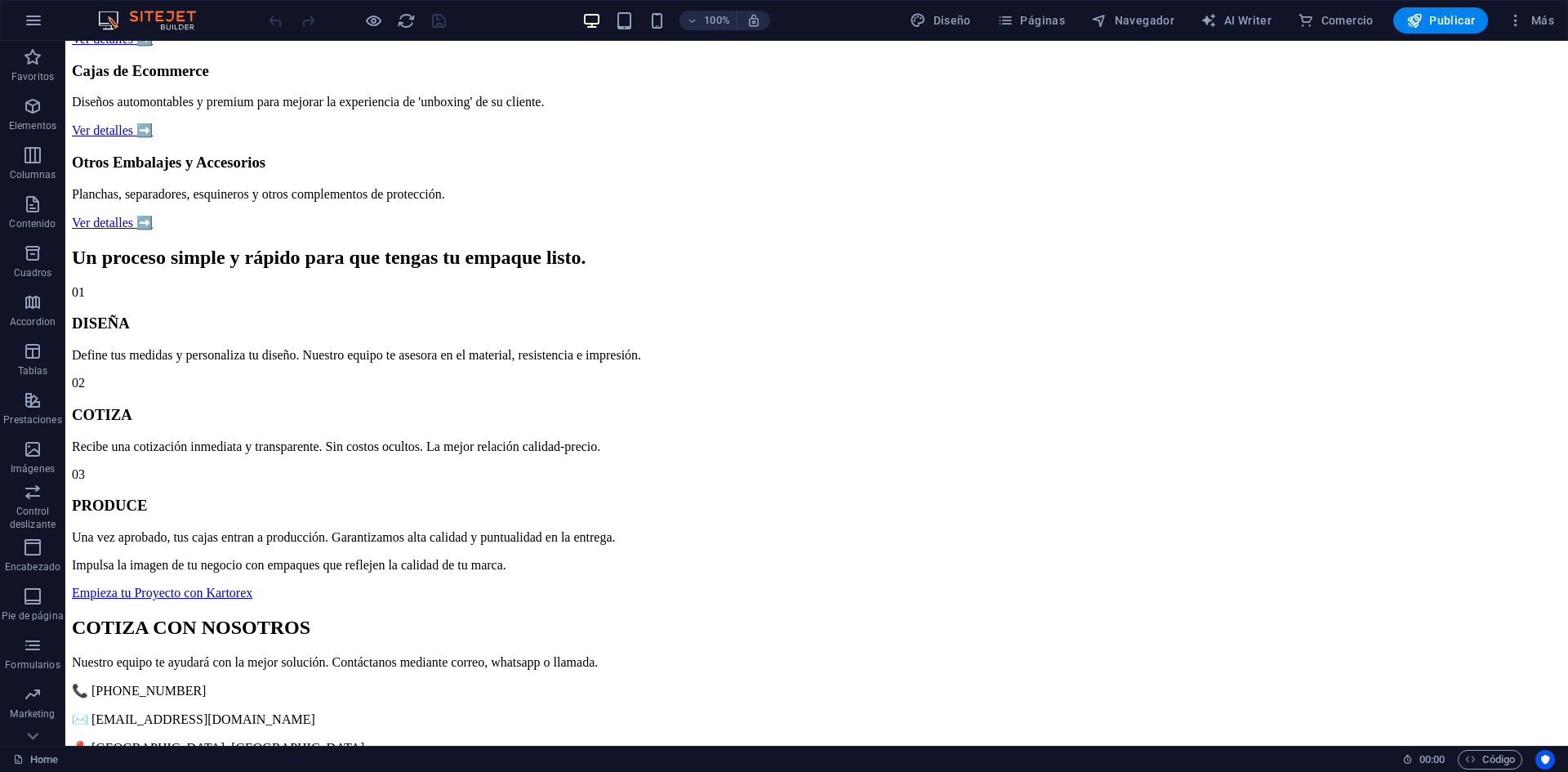
scroll to position [899, 0]
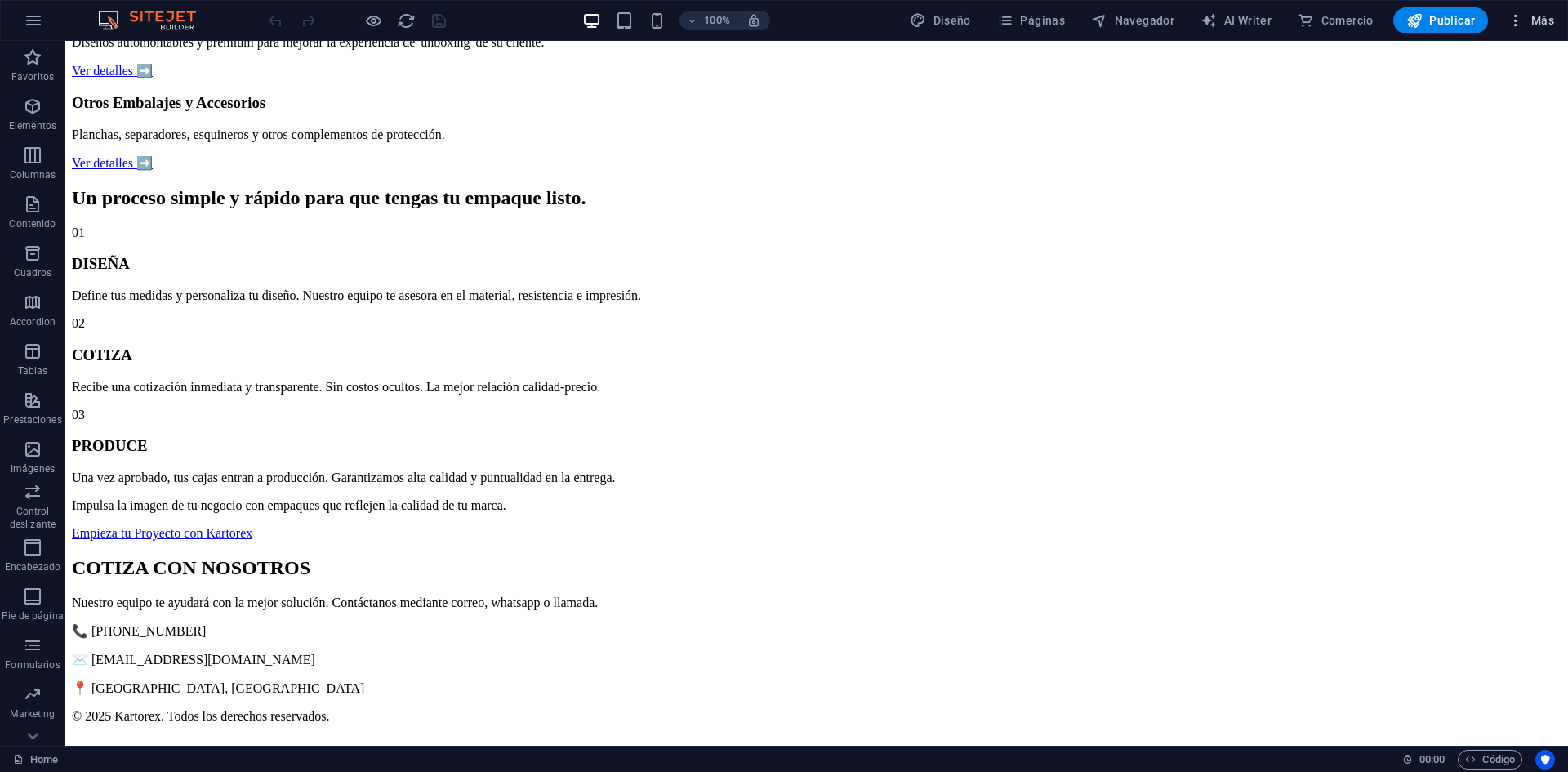
click at [1510, 25] on icon "button" at bounding box center [1515, 20] width 17 height 17
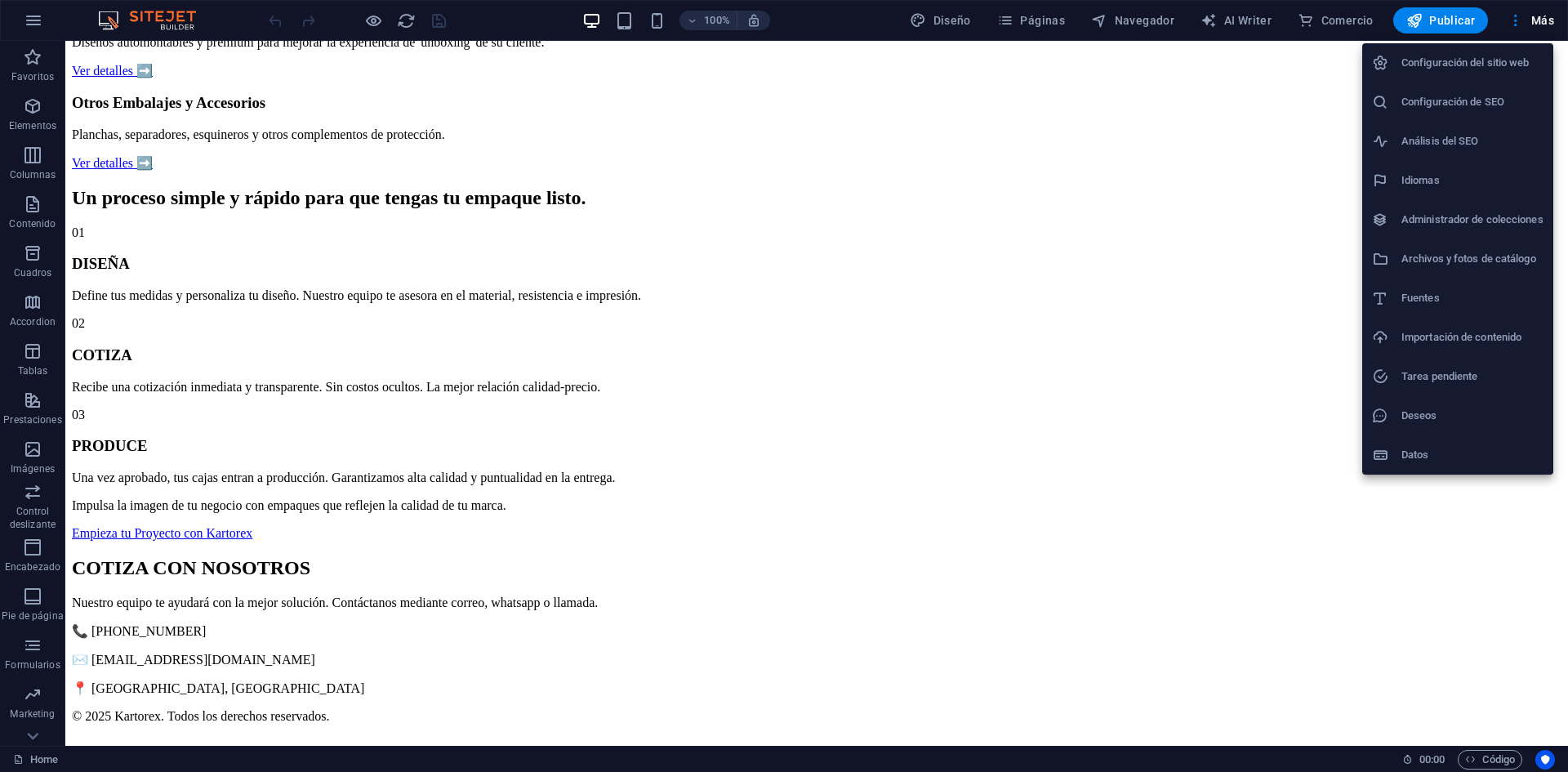
click at [1499, 752] on div at bounding box center [784, 386] width 1568 height 772
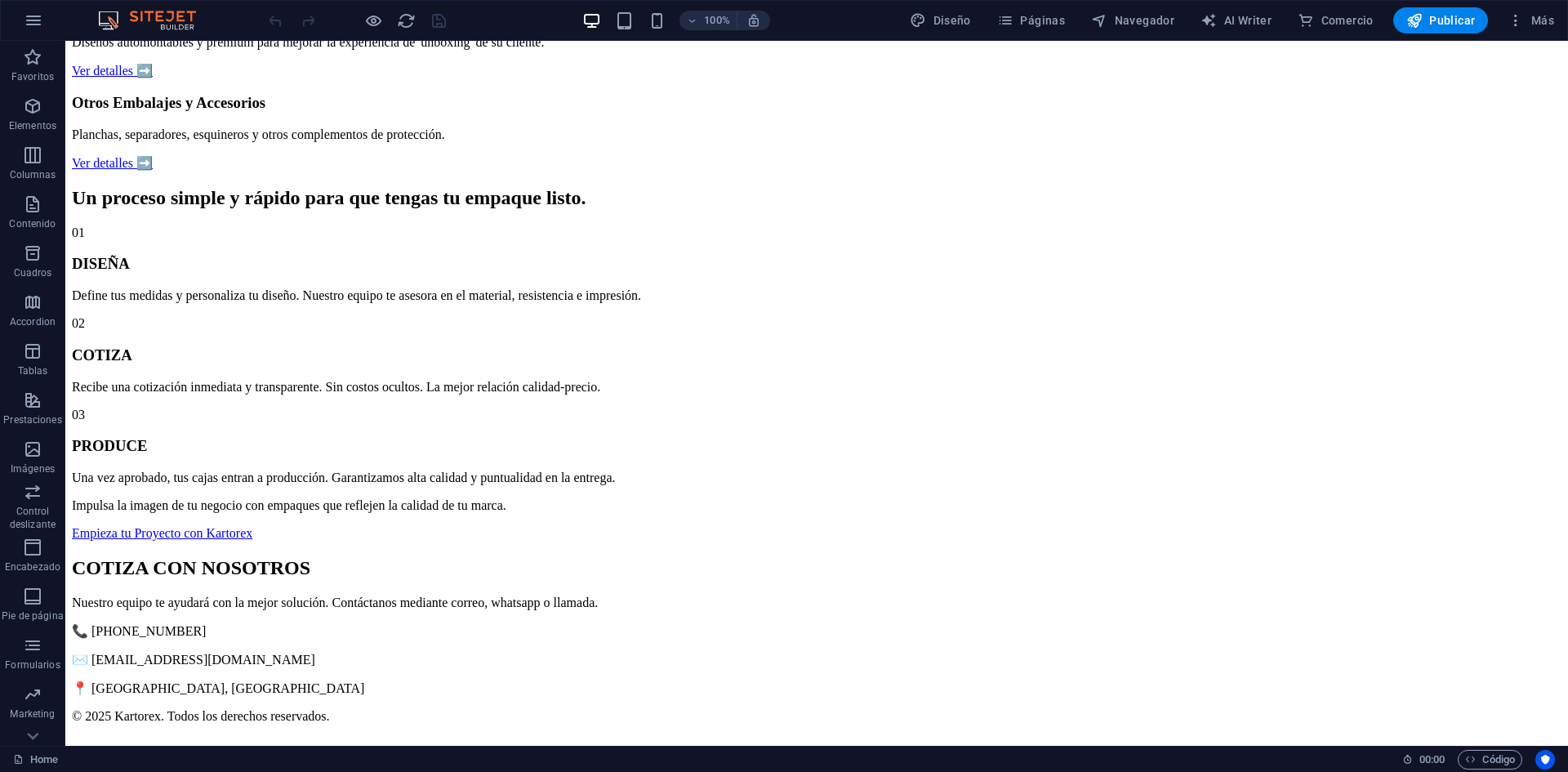
click at [1504, 755] on div "Configuración del sitio web Configuración de SEO Análisis del SEO Idiomas Admin…" at bounding box center [784, 391] width 1568 height 762
click at [1504, 755] on span "Código" at bounding box center [1490, 759] width 50 height 19
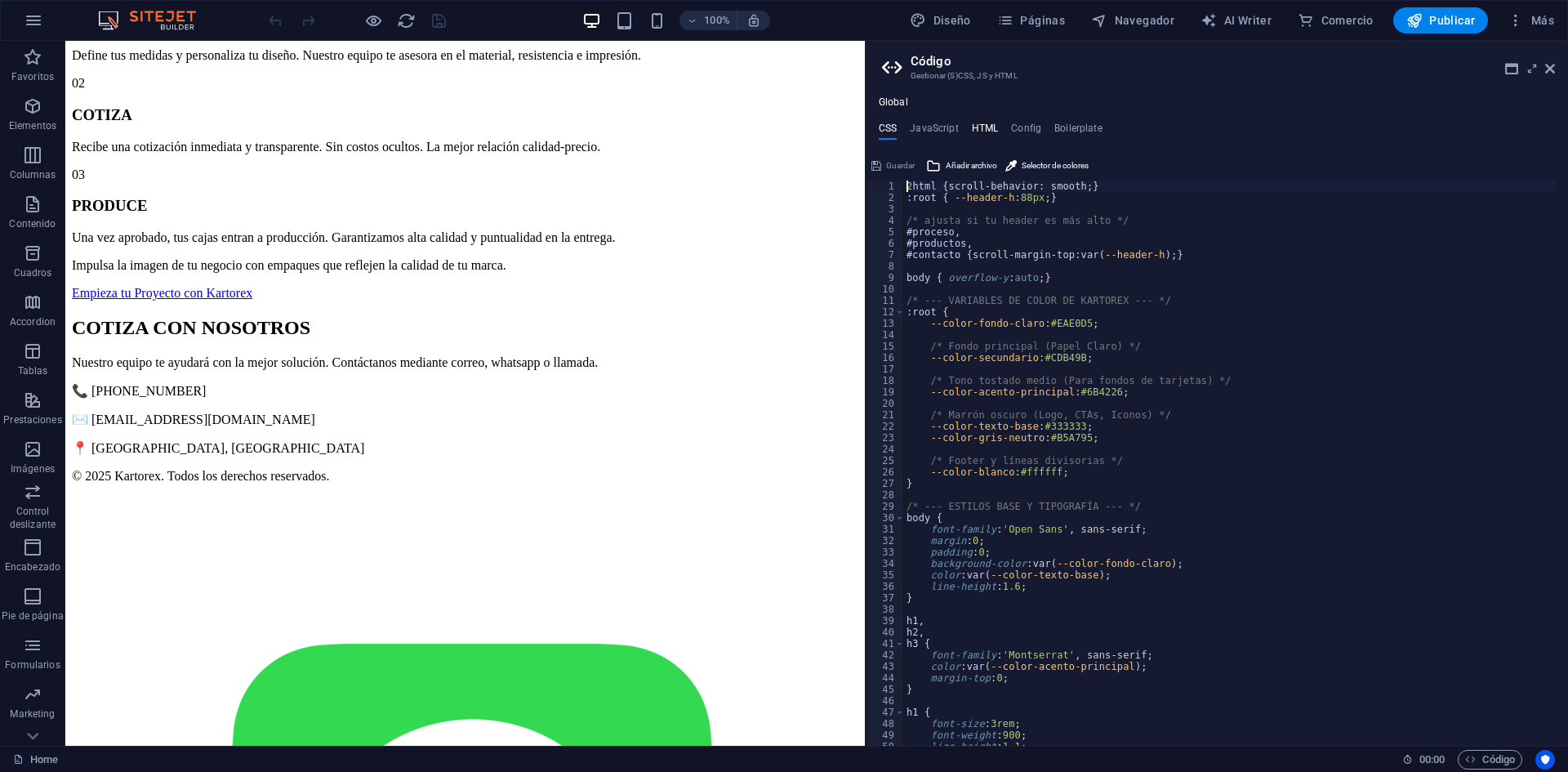
click at [989, 125] on h4 "HTML" at bounding box center [984, 131] width 27 height 18
type textarea "<meta charset="UTF-8">"
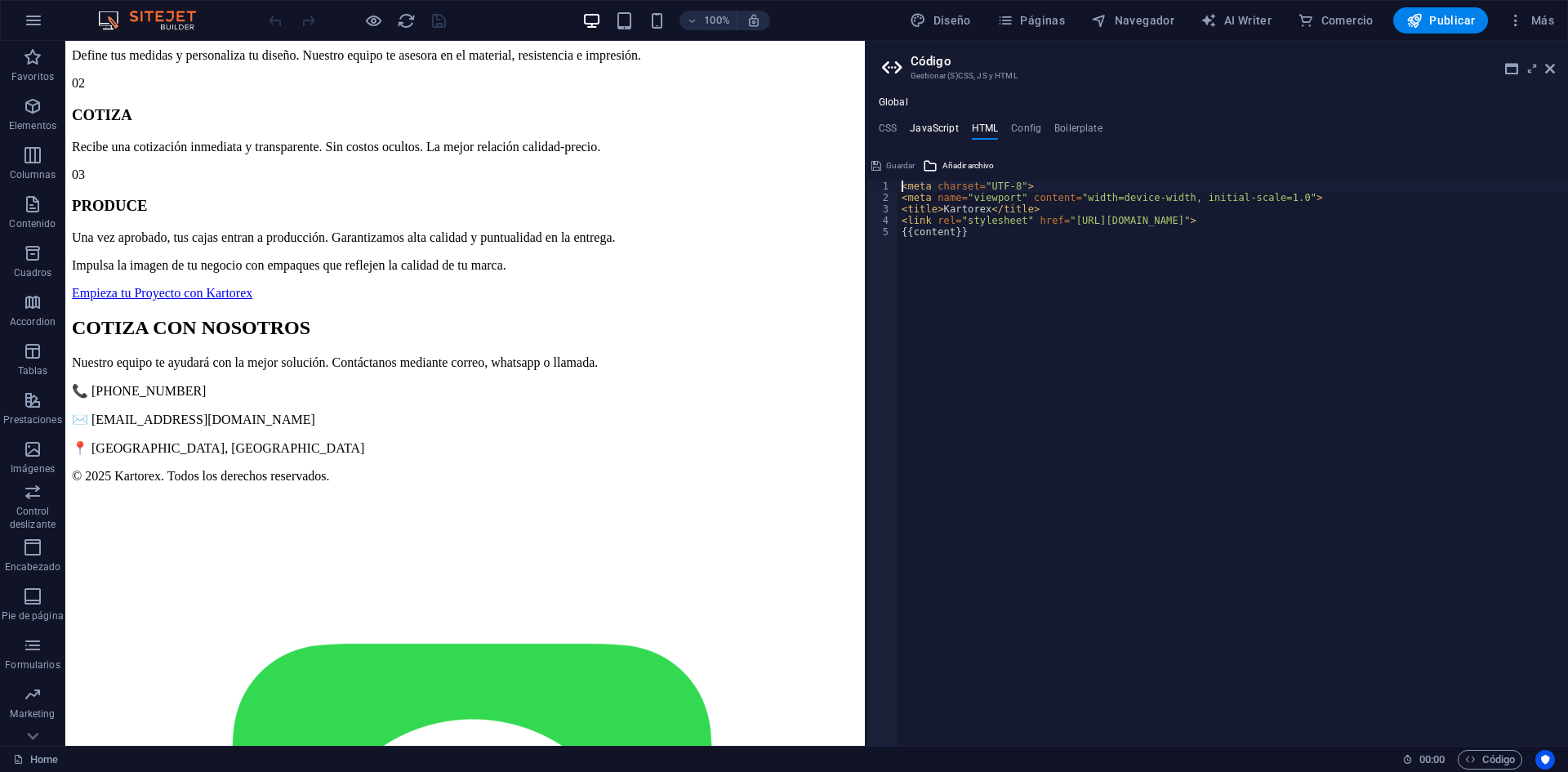
click at [942, 128] on h4 "JavaScript" at bounding box center [934, 131] width 48 height 18
type textarea "// Scroll con compensación por header fijo"
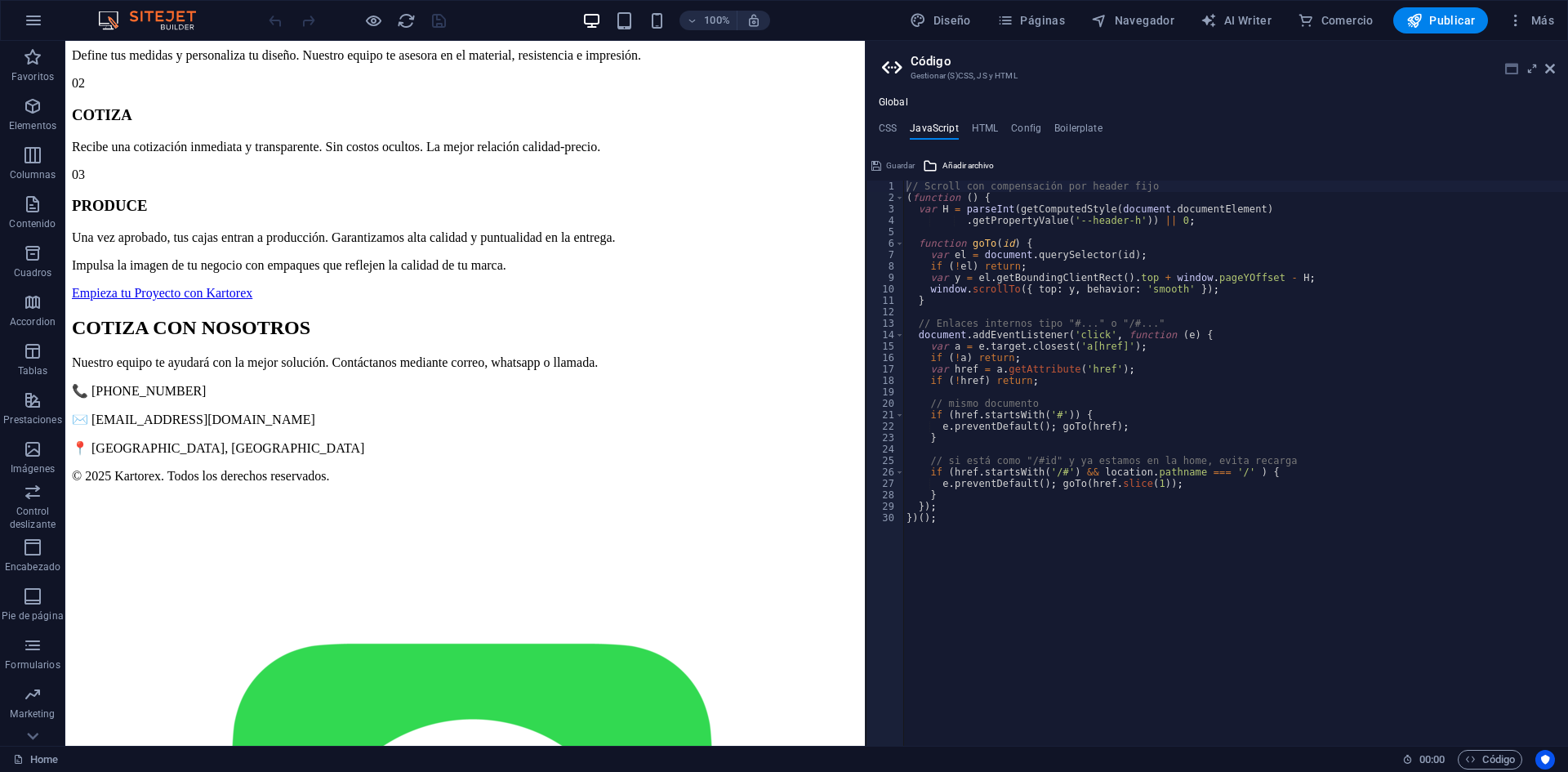
click at [1506, 66] on icon at bounding box center [1512, 68] width 13 height 13
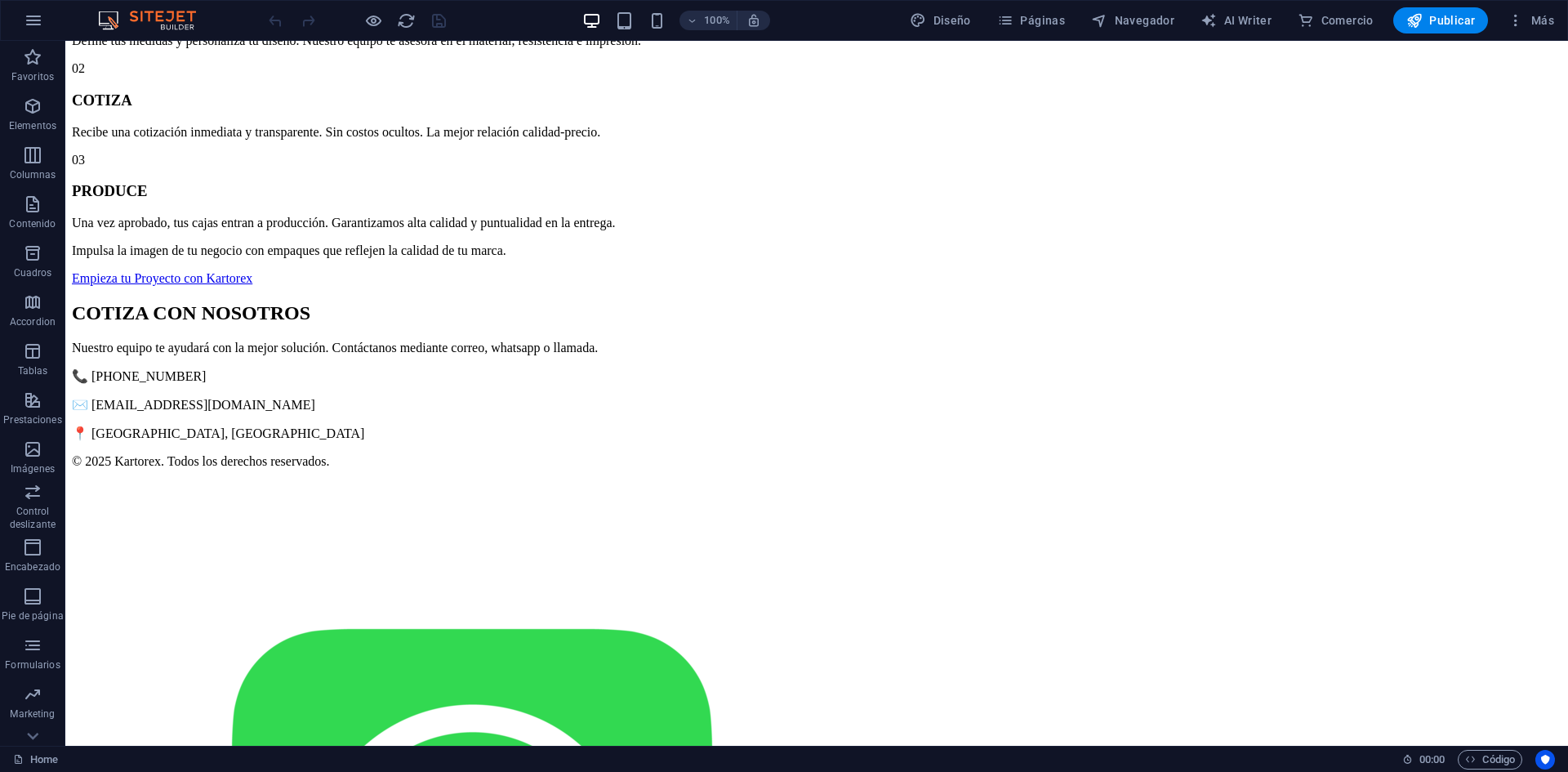
scroll to position [899, 0]
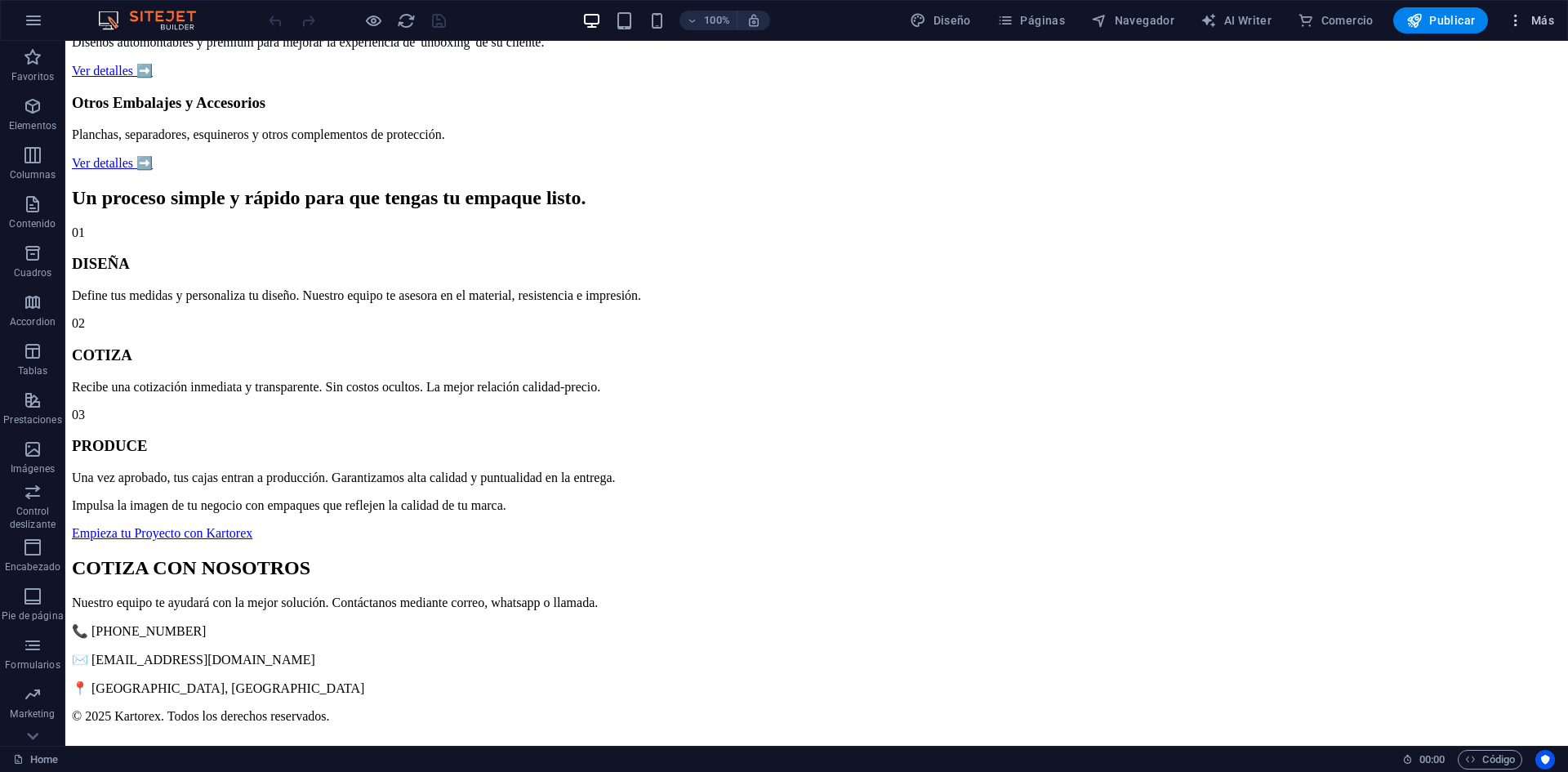
click at [1517, 23] on icon "button" at bounding box center [1515, 20] width 17 height 17
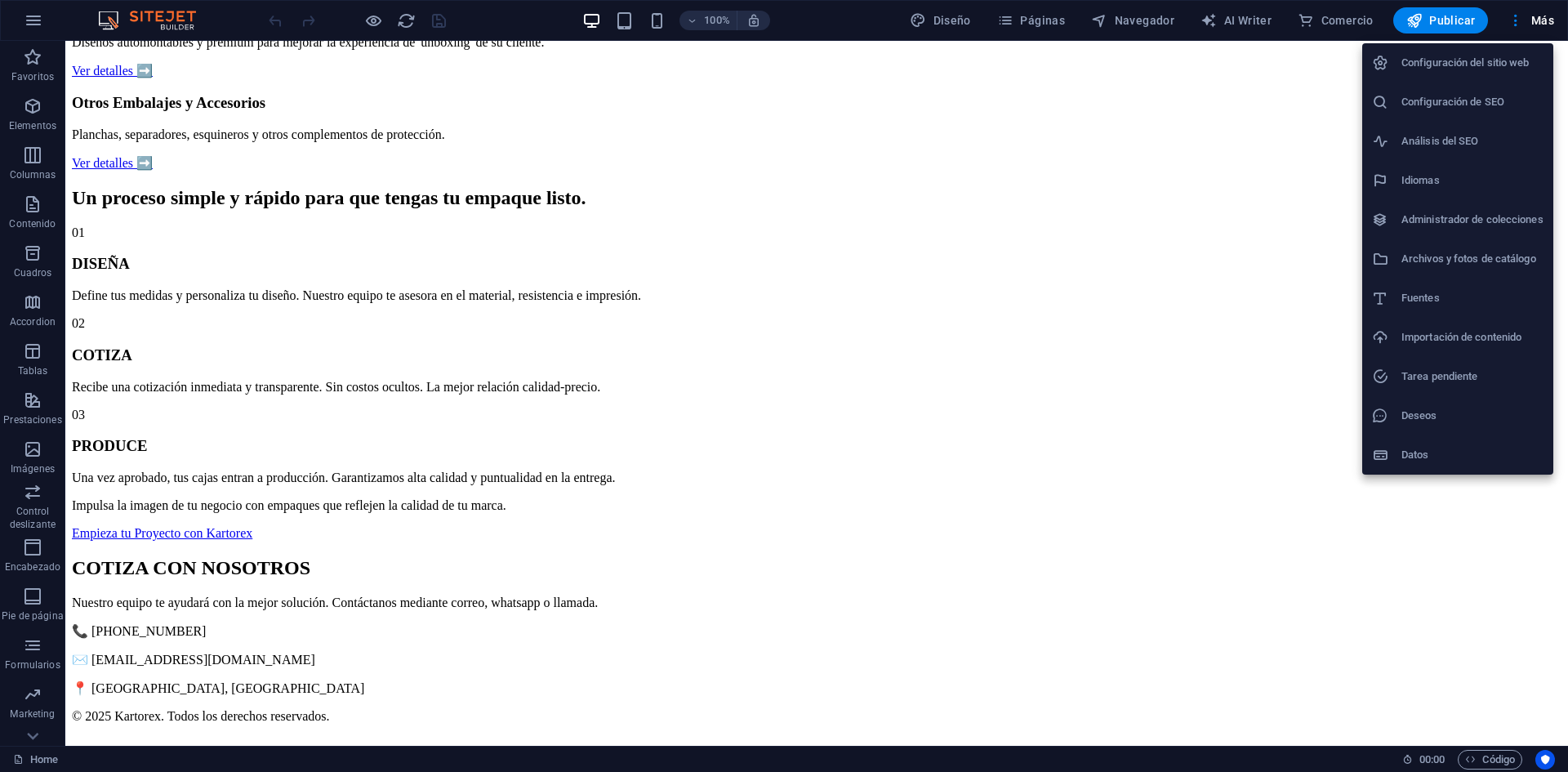
click at [1013, 28] on div at bounding box center [784, 386] width 1568 height 772
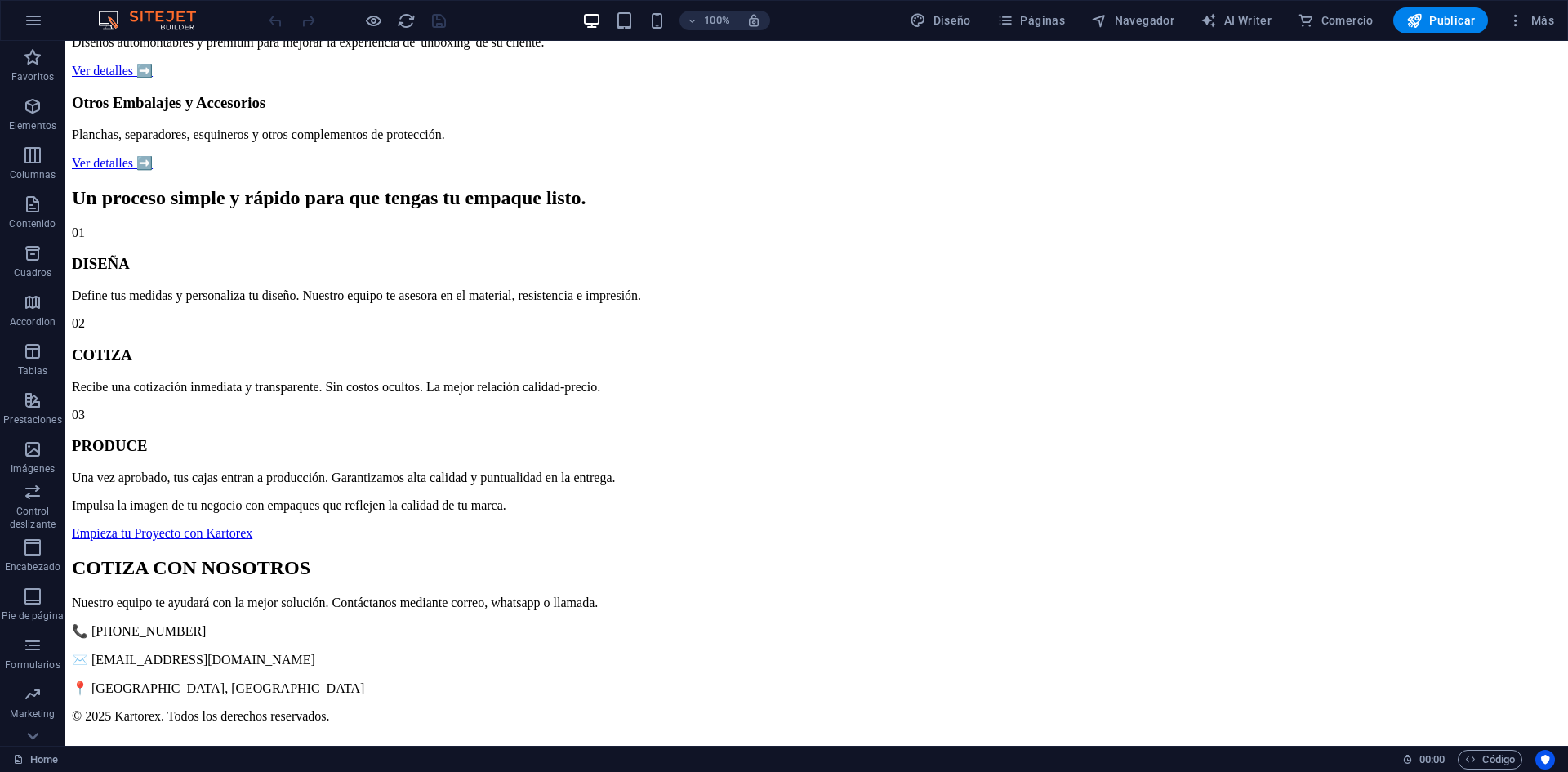
click at [1029, 19] on div "Configuración del sitio web Configuración de SEO Análisis del SEO Idiomas Admin…" at bounding box center [784, 391] width 1568 height 762
click at [1029, 19] on span "Páginas" at bounding box center [1031, 20] width 67 height 17
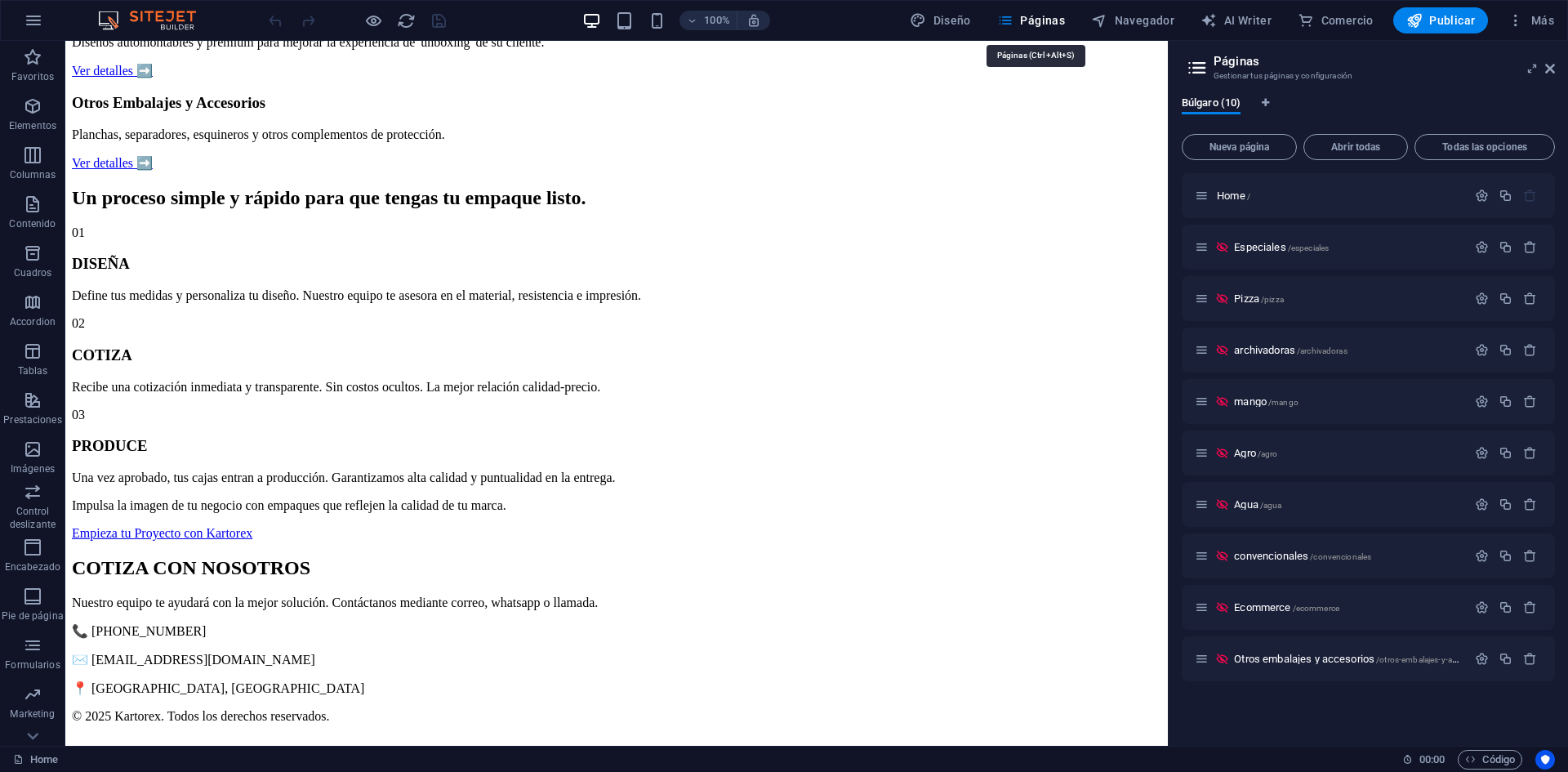
scroll to position [910, 0]
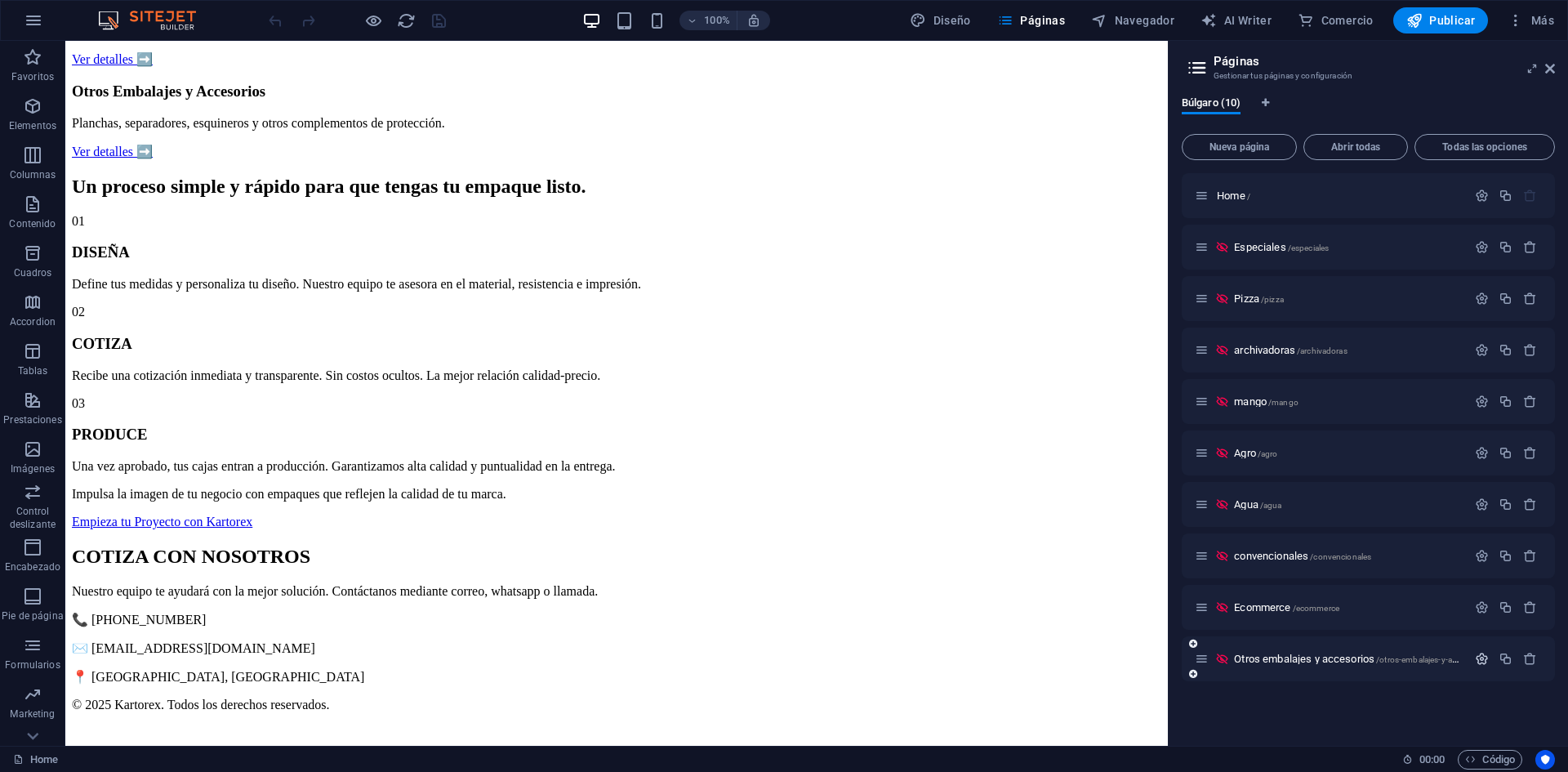
click at [1483, 662] on icon "button" at bounding box center [1481, 658] width 14 height 14
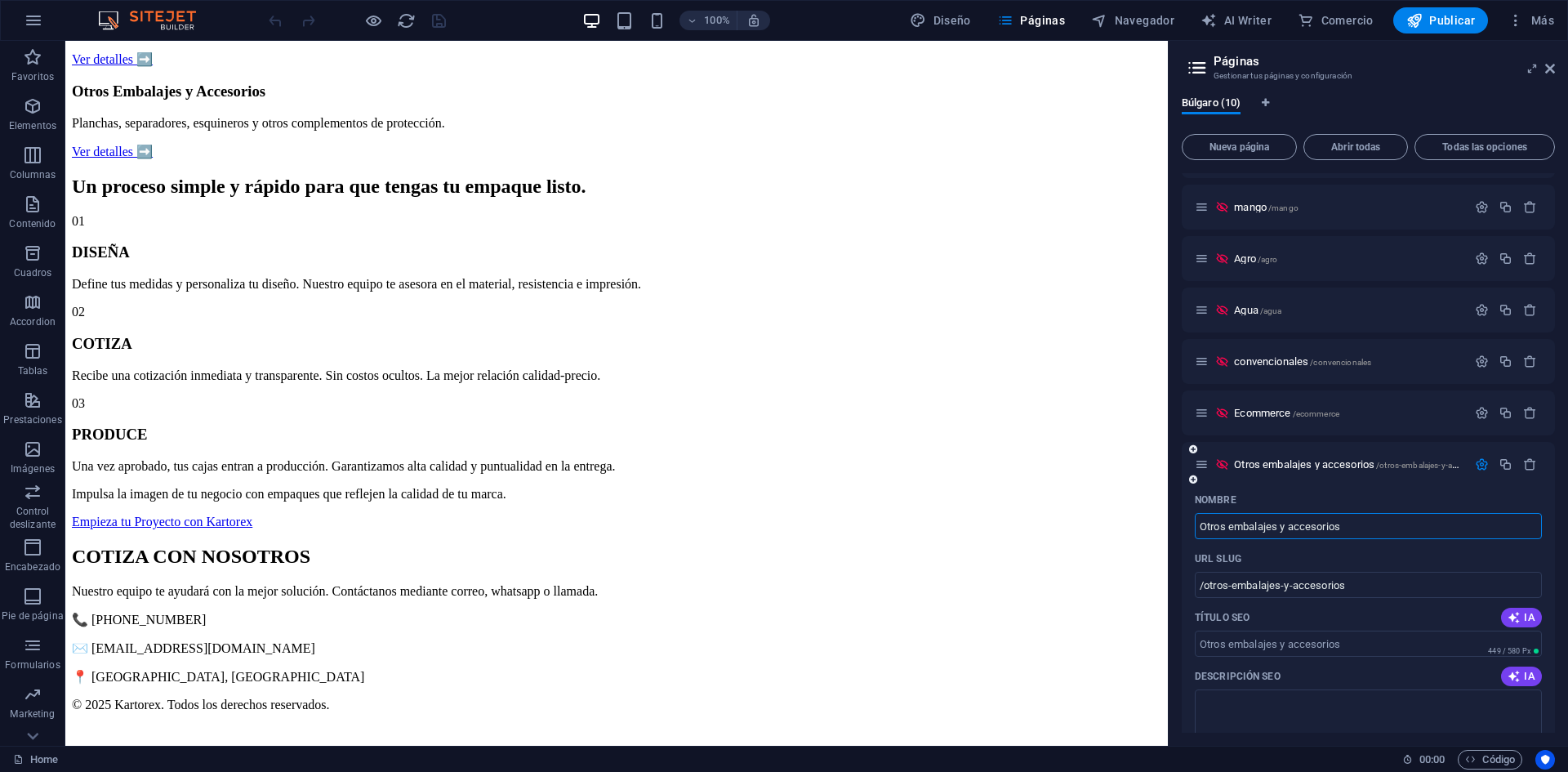
scroll to position [246, 0]
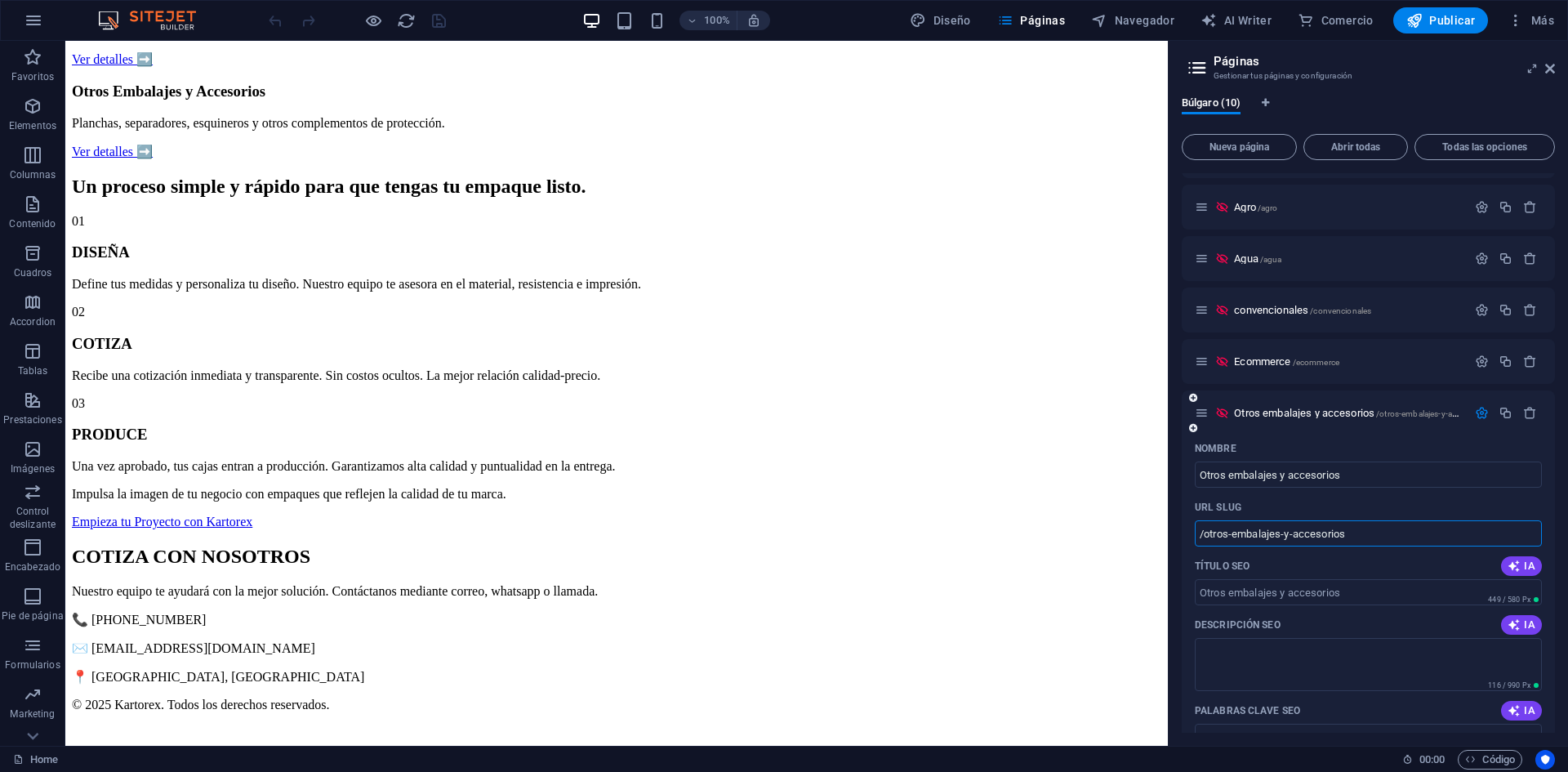
drag, startPoint x: 1357, startPoint y: 530, endPoint x: 1204, endPoint y: 533, distance: 153.0
click at [1204, 533] on input "/otros-embalajes-y-accesorios" at bounding box center [1369, 533] width 347 height 26
click at [1283, 411] on span "Otros embalajes y accesorios /otros-embalajes-y-accesorios" at bounding box center [1360, 412] width 253 height 12
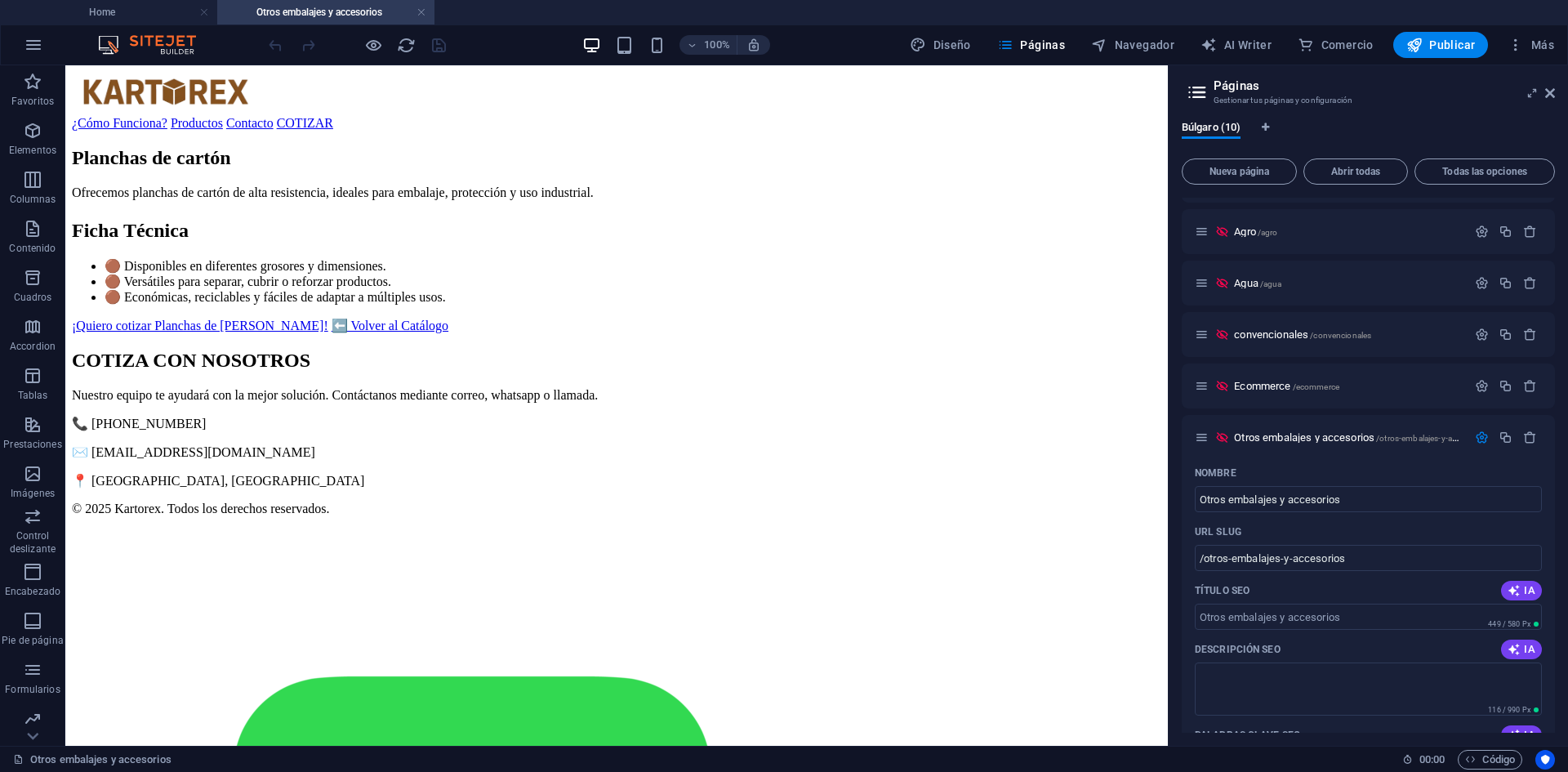
scroll to position [0, 0]
click at [1517, 41] on icon "button" at bounding box center [1515, 45] width 17 height 17
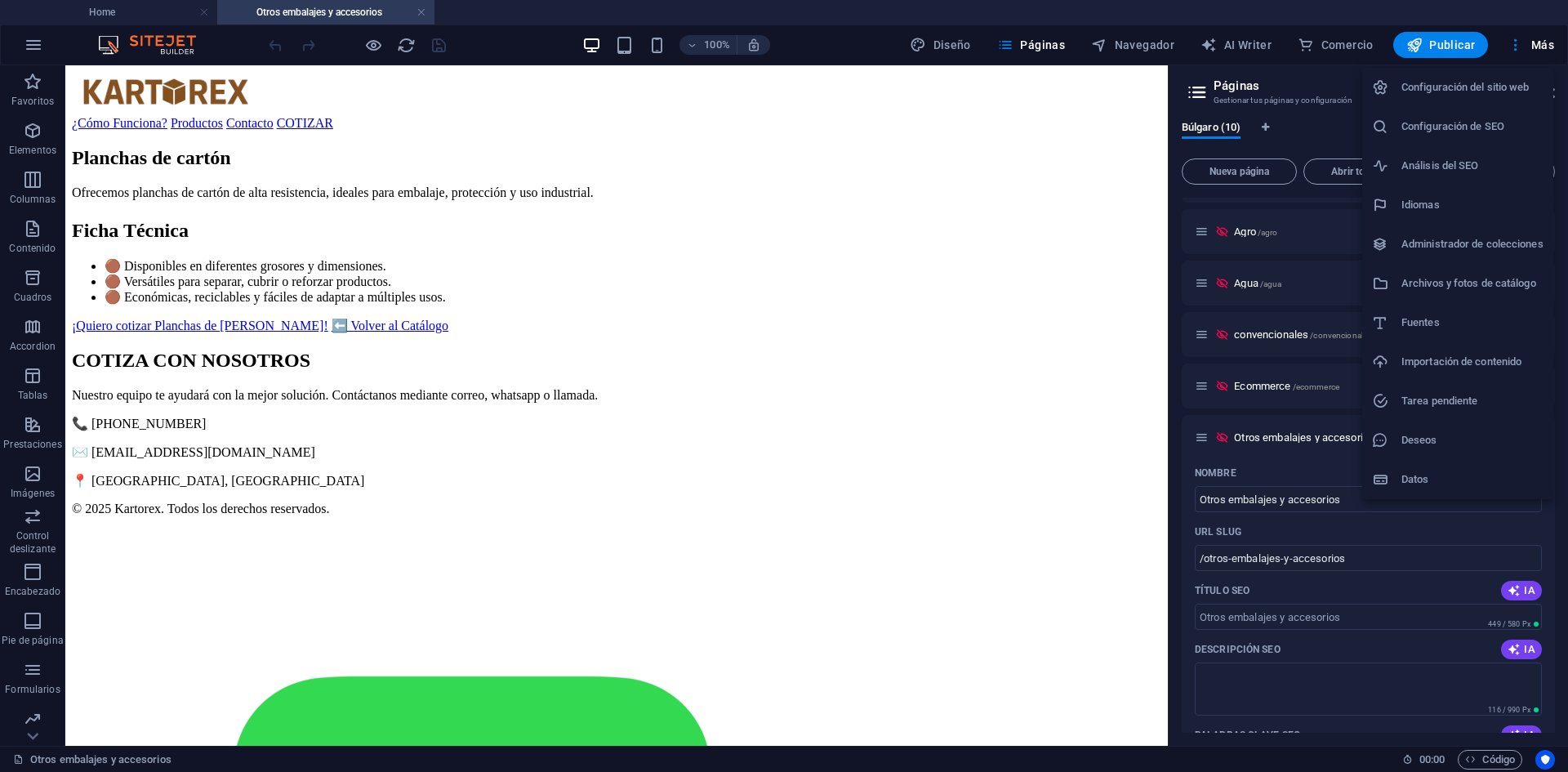
click at [1426, 197] on h6 "Idiomas" at bounding box center [1472, 204] width 142 height 19
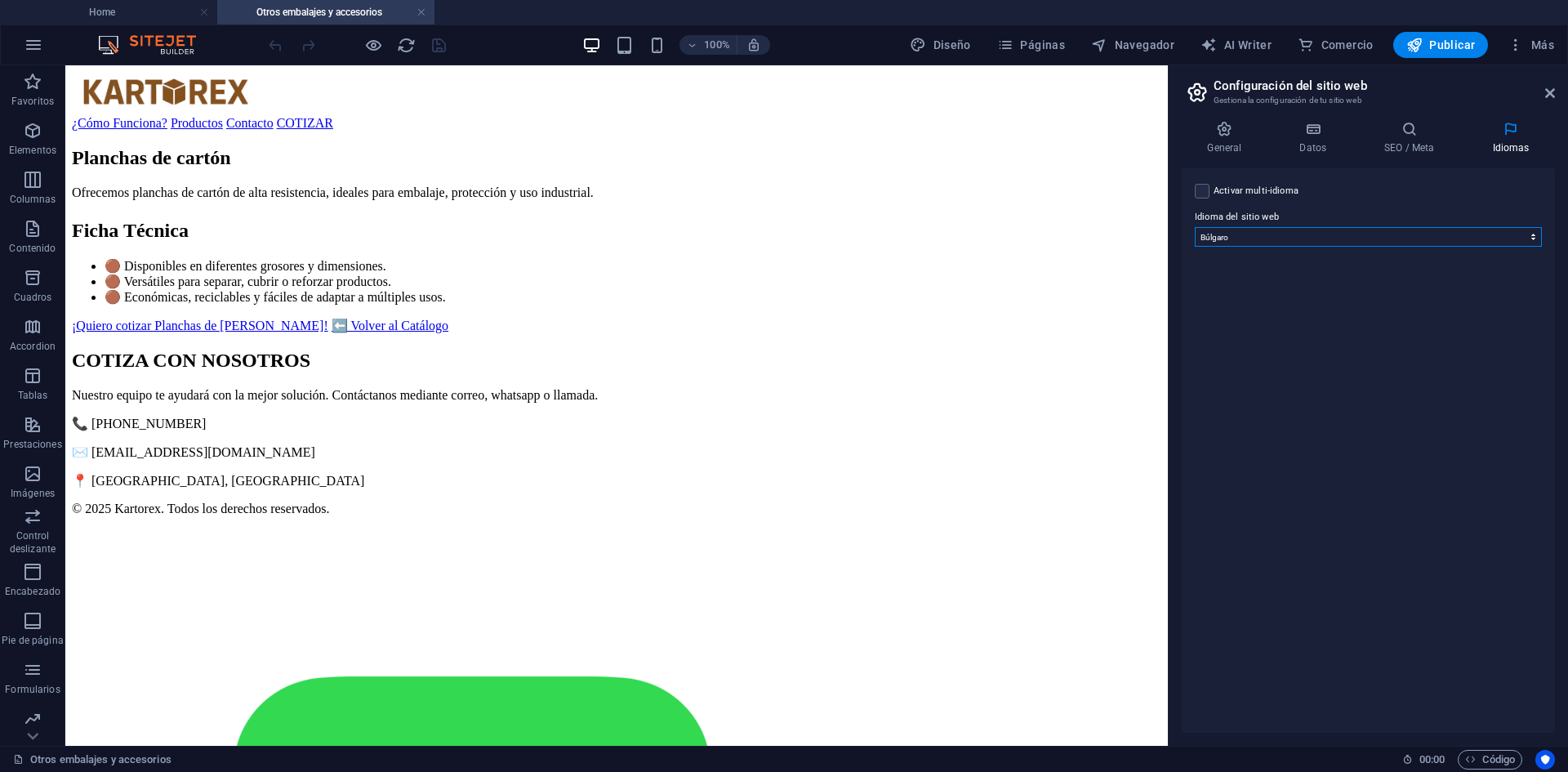
click at [1248, 243] on select "Abkhazian Afar Afrikaans Akan Albanés Alemán Amharic Árabe Aragonese Armenian A…" at bounding box center [1369, 236] width 347 height 19
select select "44"
click at [1195, 227] on select "Abkhazian Afar Afrikaans Akan Albanés Alemán Amharic Árabe Aragonese Armenian A…" at bounding box center [1369, 236] width 347 height 19
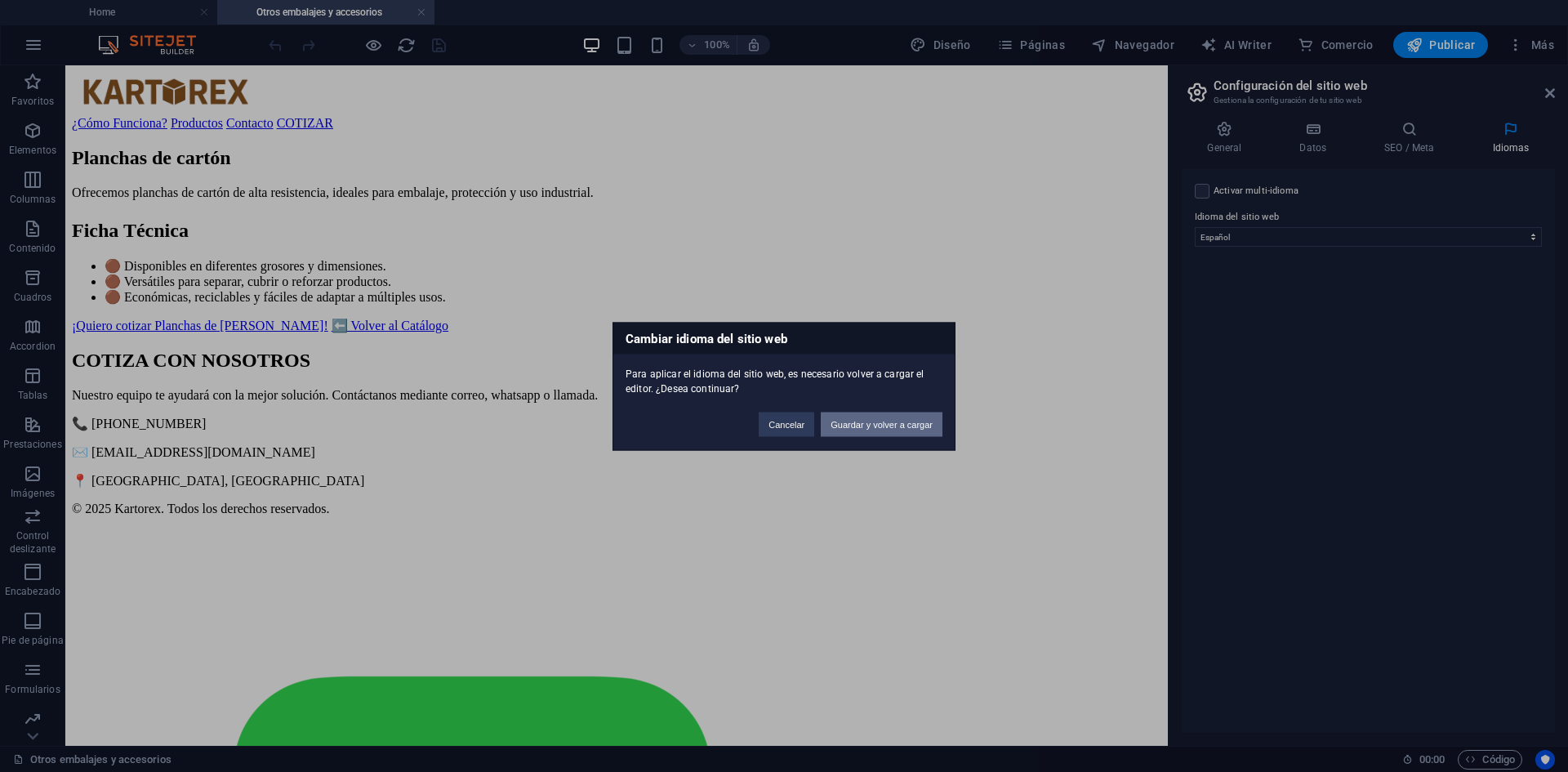
click at [896, 423] on button "Guardar y volver a cargar" at bounding box center [882, 424] width 122 height 25
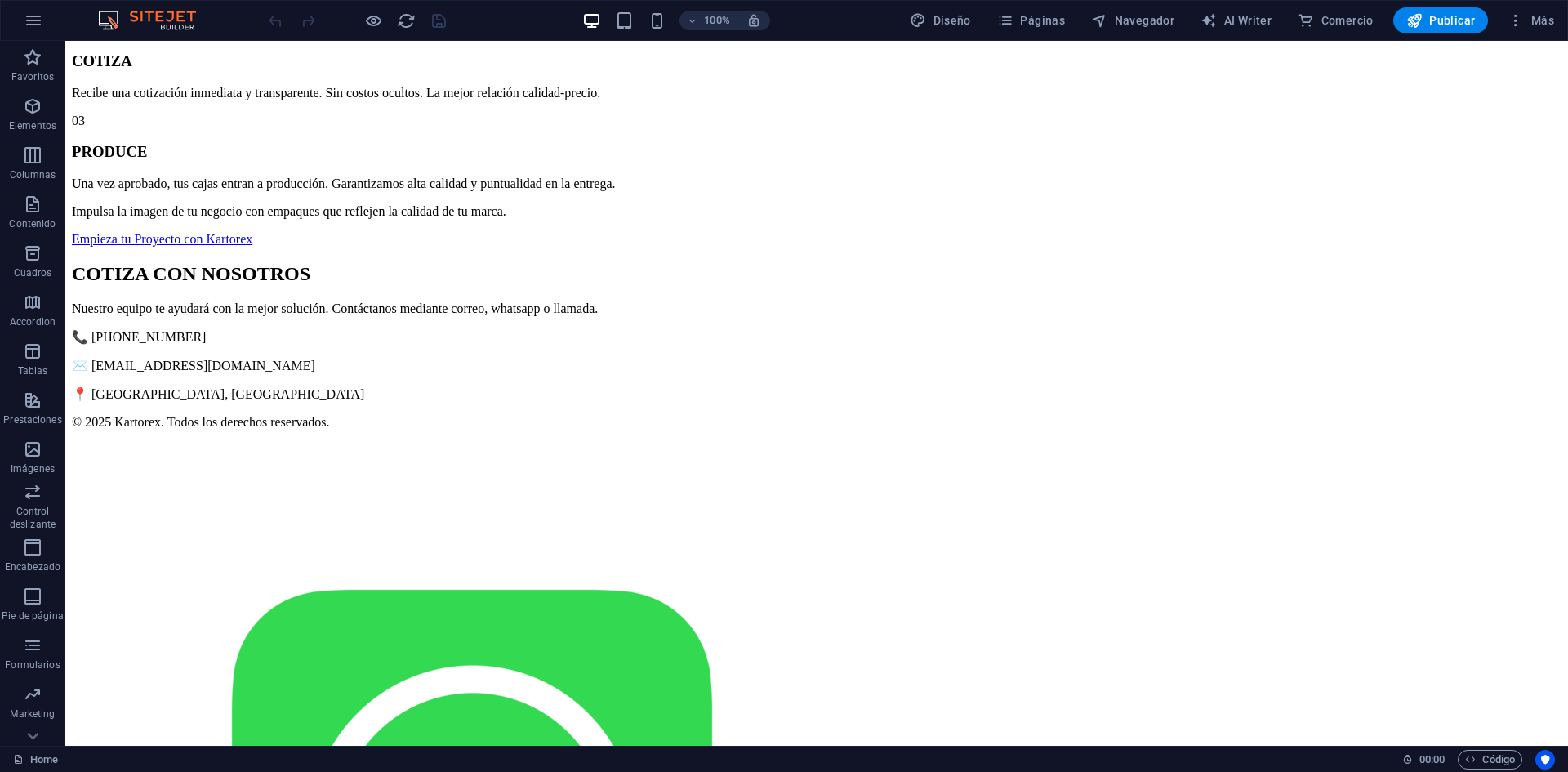
scroll to position [1388, 0]
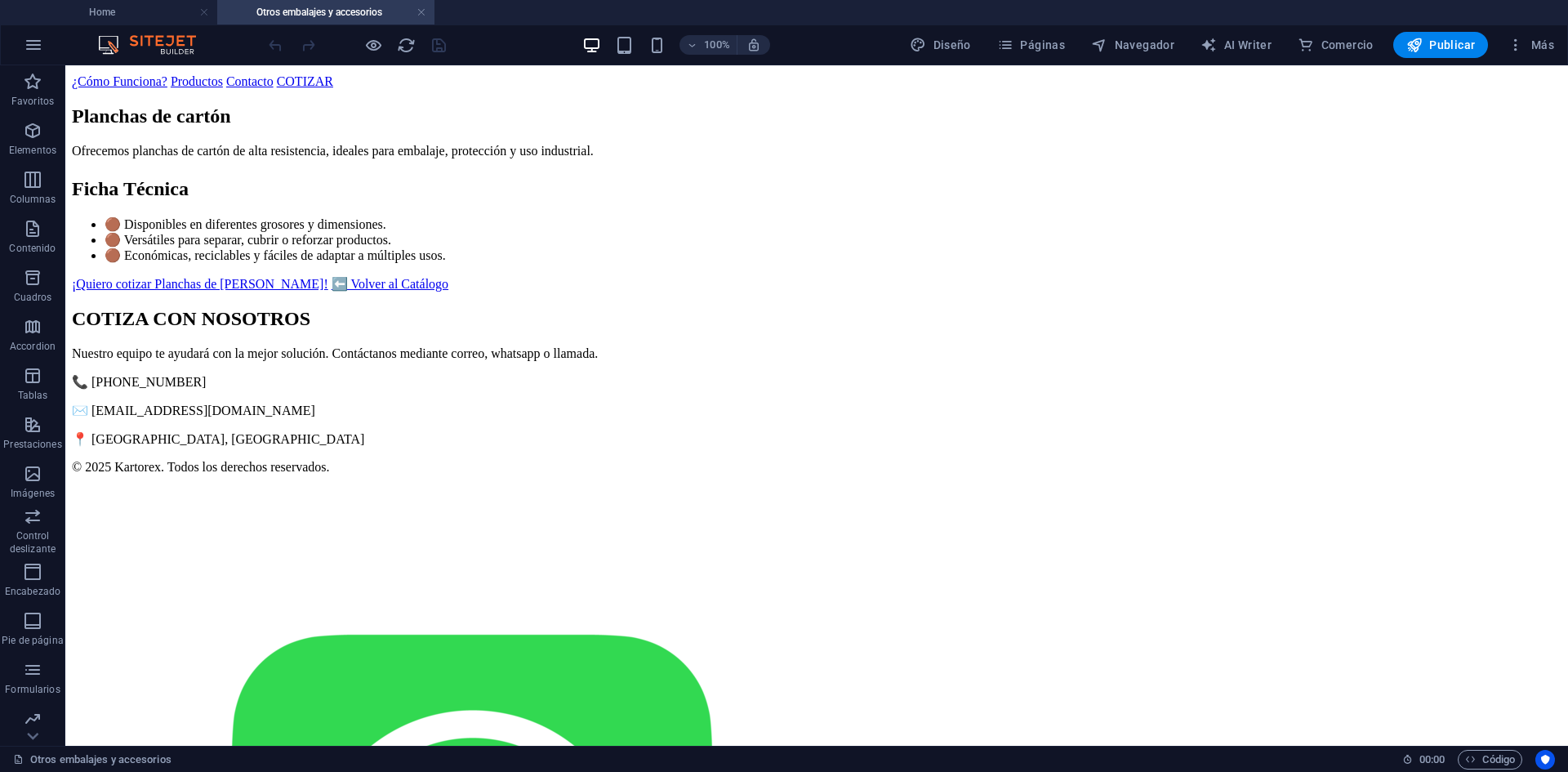
scroll to position [210, 0]
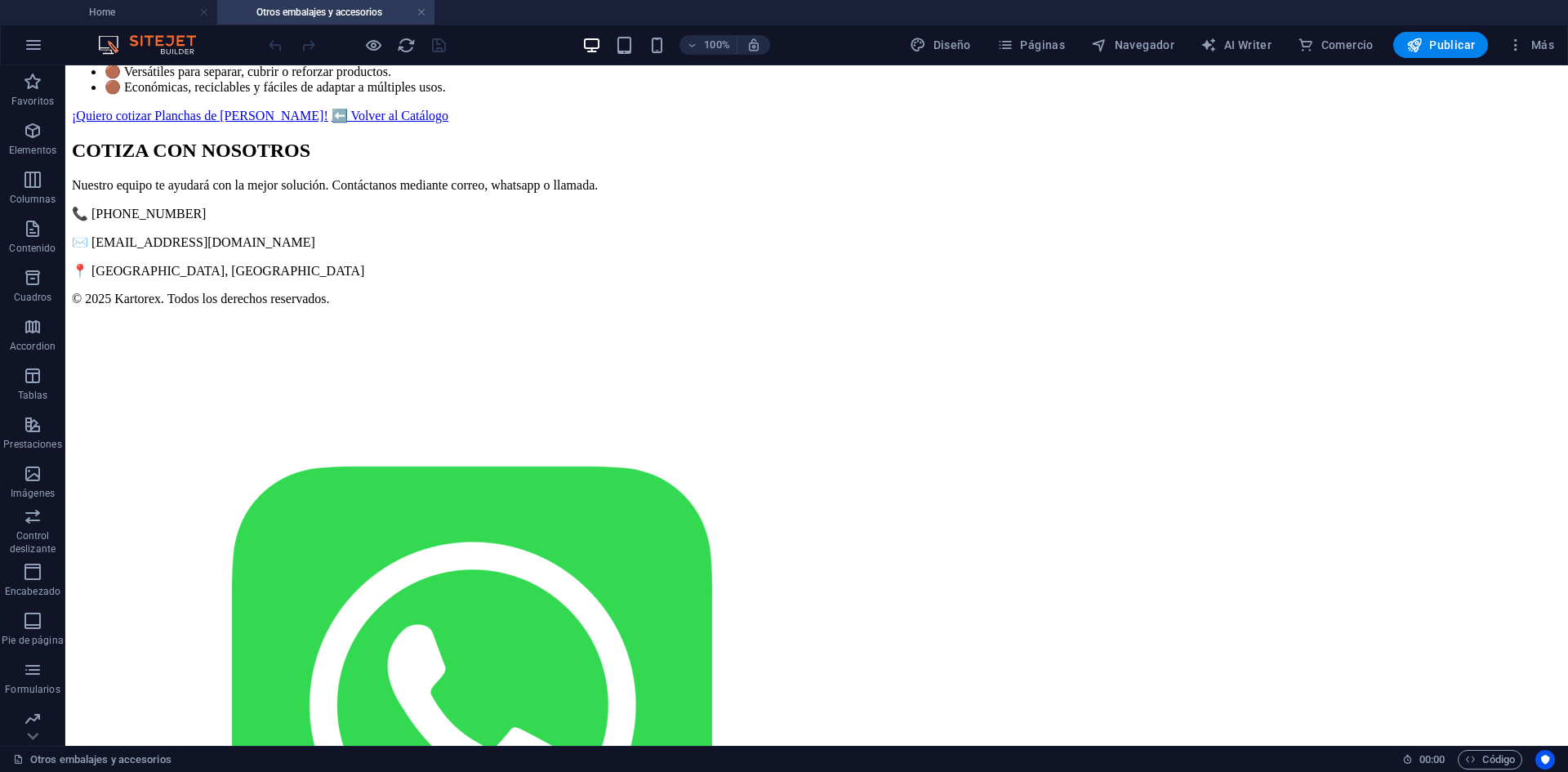
click at [448, 123] on link "⬅️ Volver al Catálogo" at bounding box center [390, 115] width 116 height 14
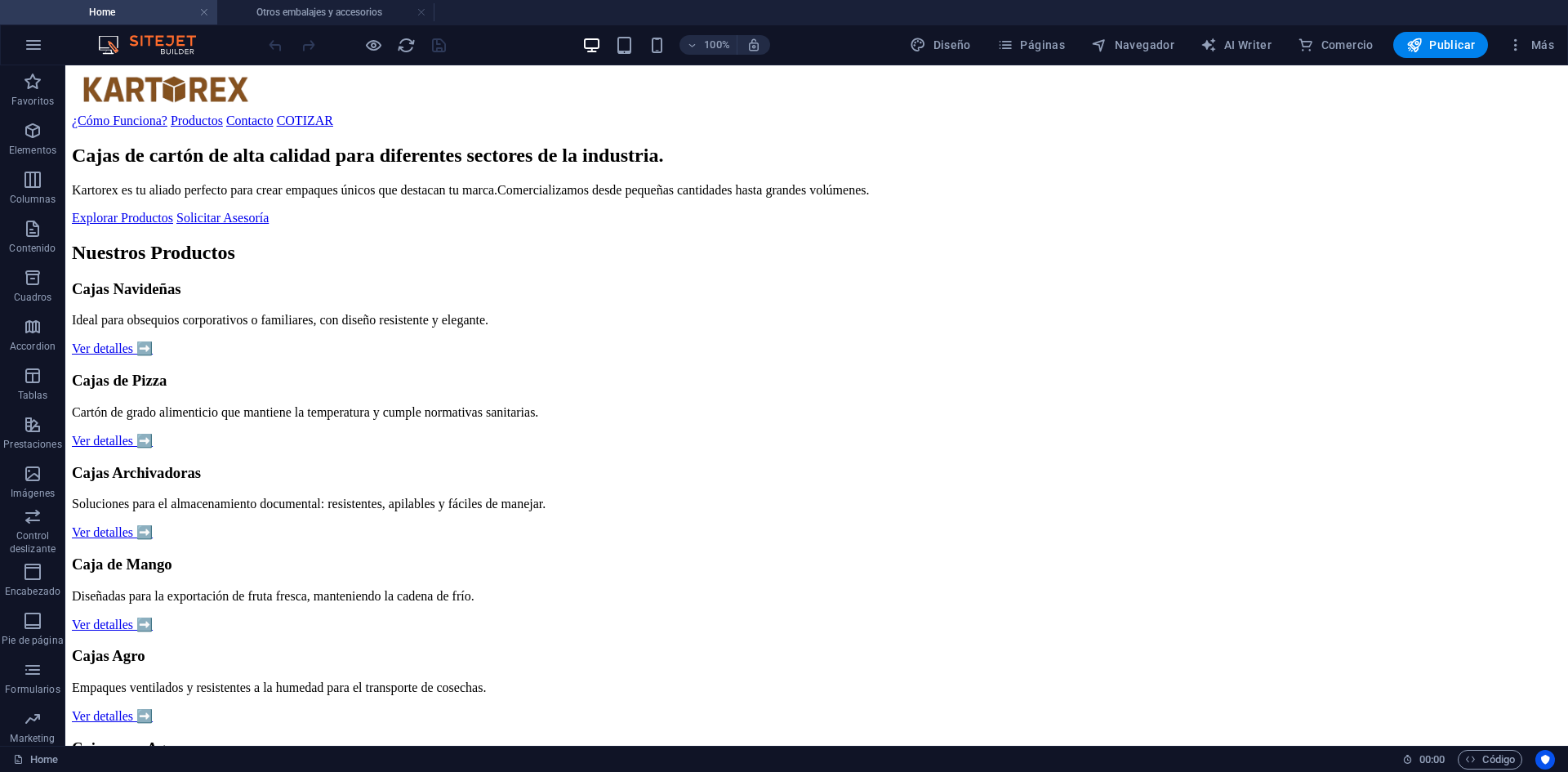
scroll to position [0, 0]
click at [1436, 41] on span "Publicar" at bounding box center [1441, 45] width 69 height 17
